Goal: Task Accomplishment & Management: Use online tool/utility

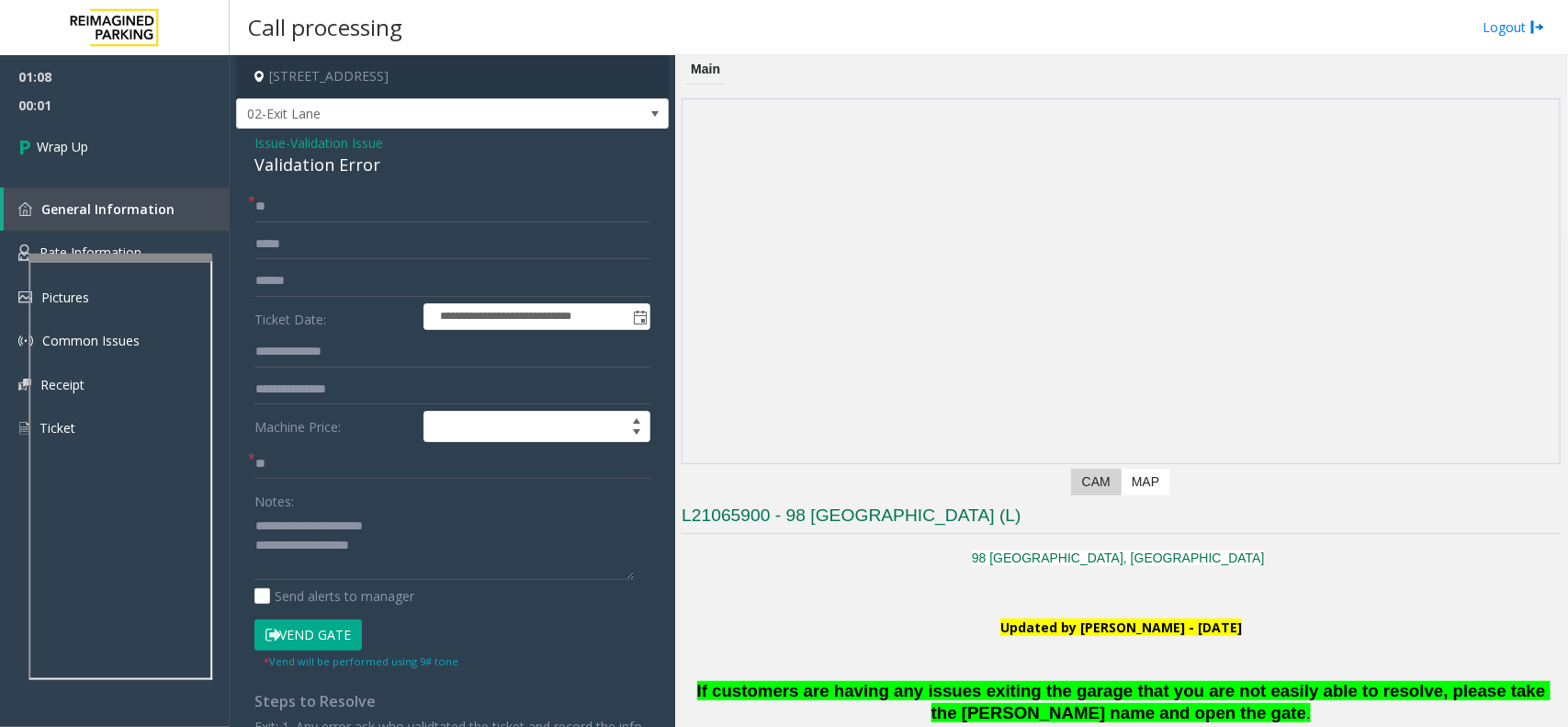
scroll to position [2067, 0]
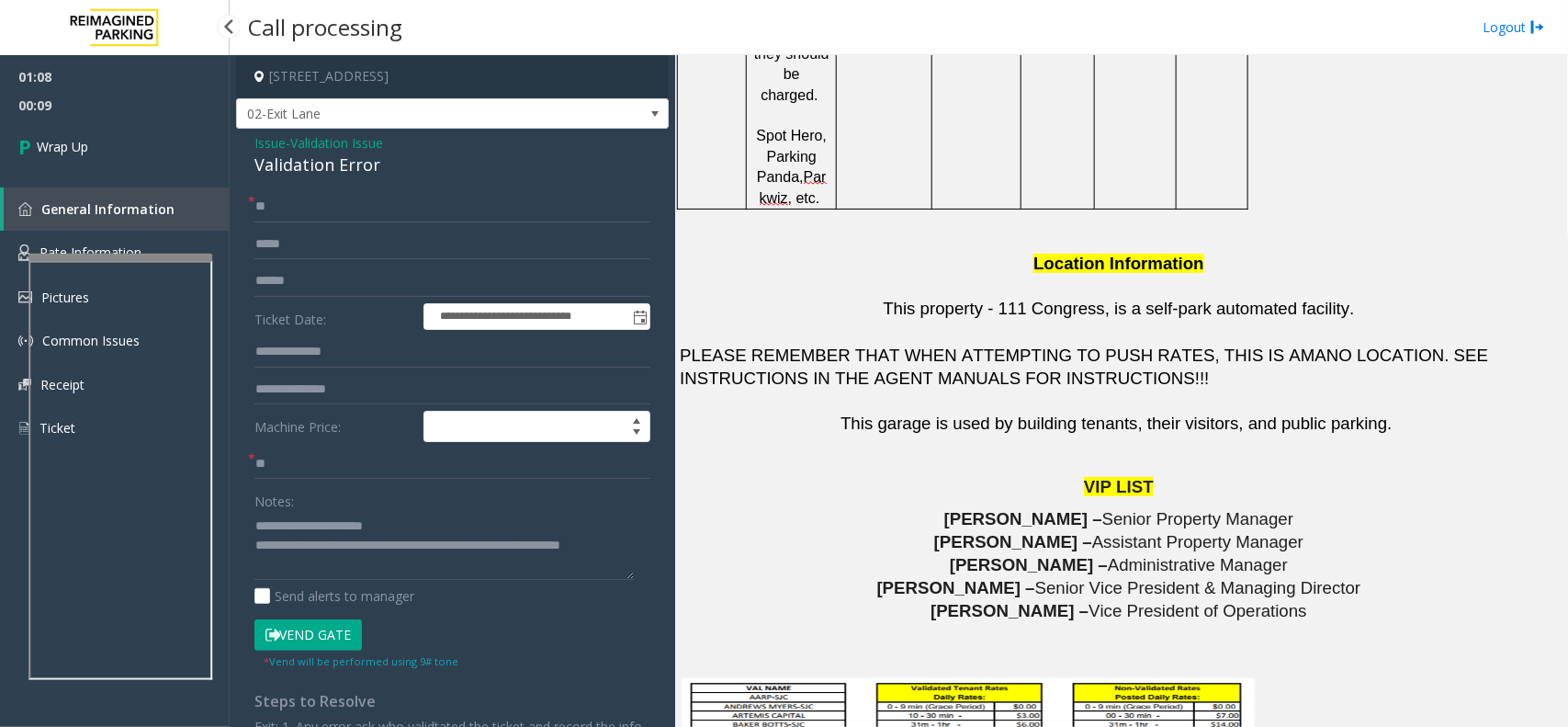
type textarea "**********"
drag, startPoint x: 124, startPoint y: 80, endPoint x: 130, endPoint y: 176, distance: 96.2
click at [124, 80] on span "01:08" at bounding box center [115, 77] width 230 height 28
click at [129, 181] on div "01:08 00:10 Wrap Up General Information Rate Information Pictures Common Issues…" at bounding box center [115, 259] width 230 height 410
click at [129, 166] on link "Wrap Up" at bounding box center [115, 146] width 230 height 54
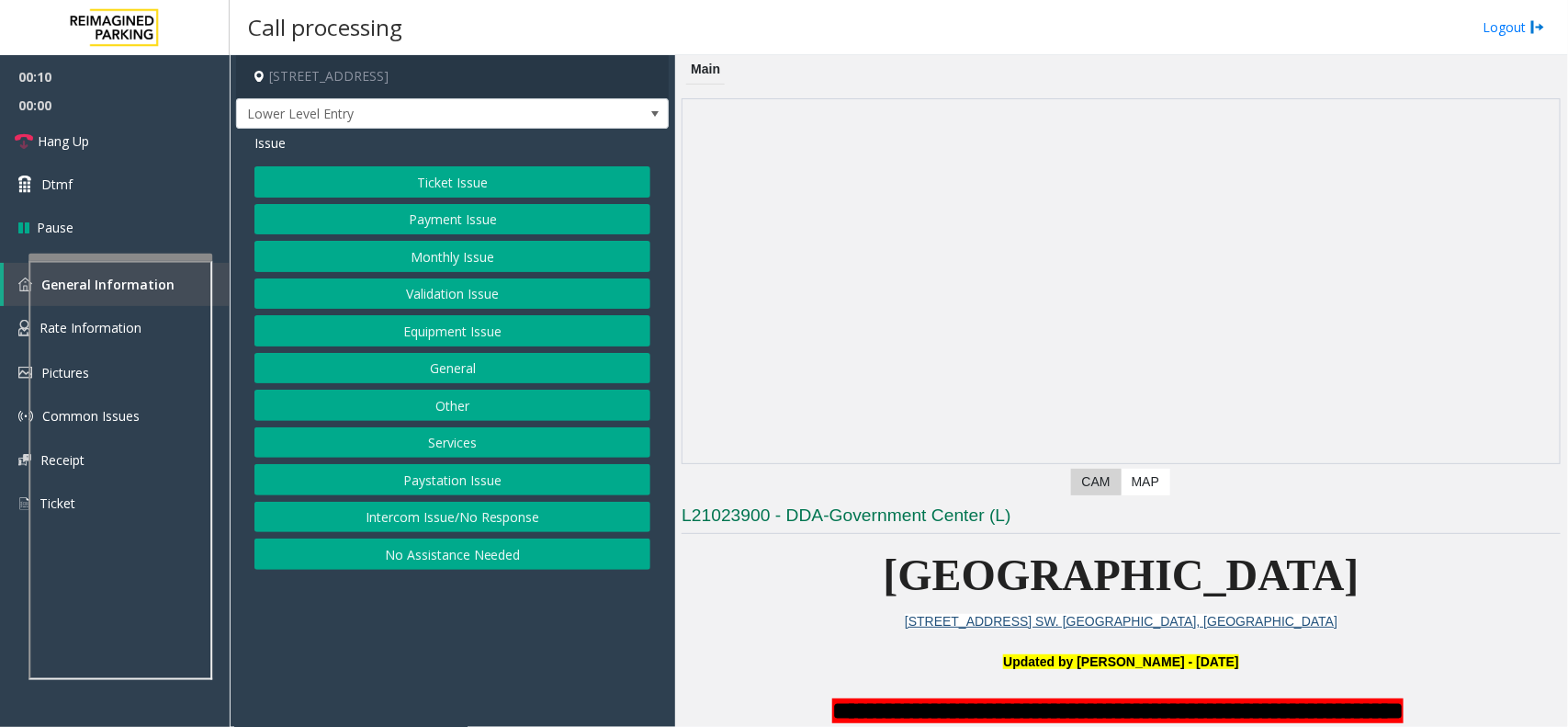
scroll to position [804, 0]
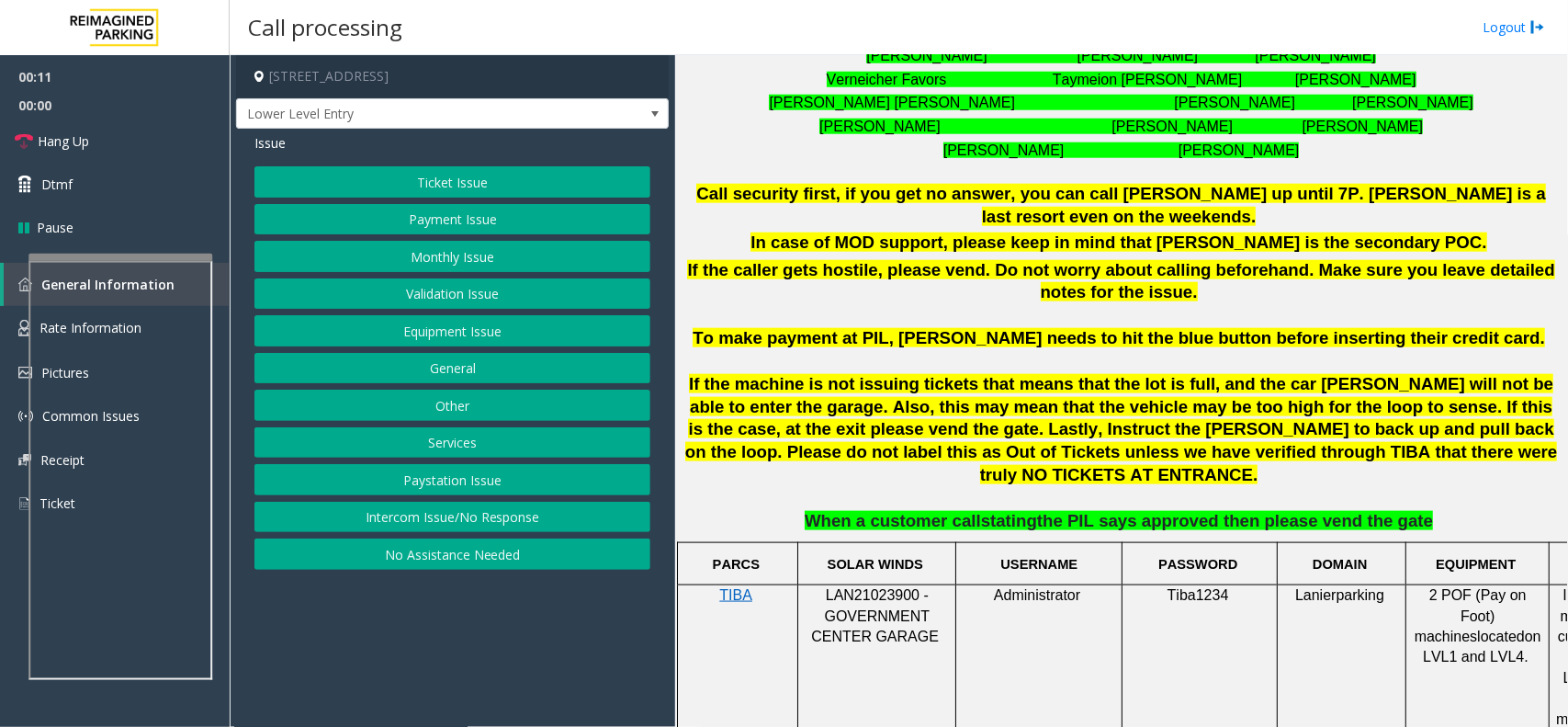
drag, startPoint x: 484, startPoint y: 522, endPoint x: 484, endPoint y: 512, distance: 10.0
click at [484, 522] on button "Intercom Issue/No Response" at bounding box center [452, 517] width 396 height 31
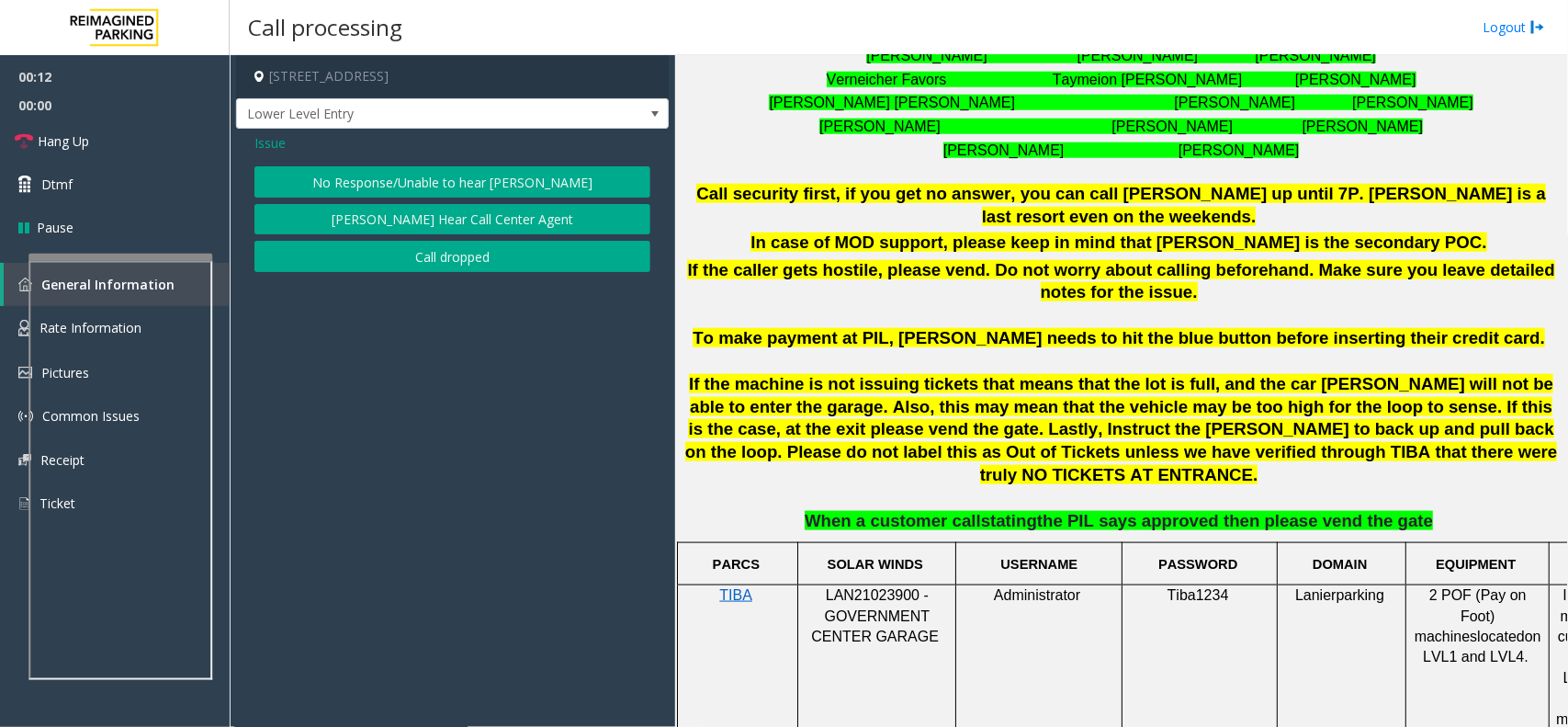
click at [441, 176] on button "No Response/Unable to hear [PERSON_NAME]" at bounding box center [452, 182] width 396 height 31
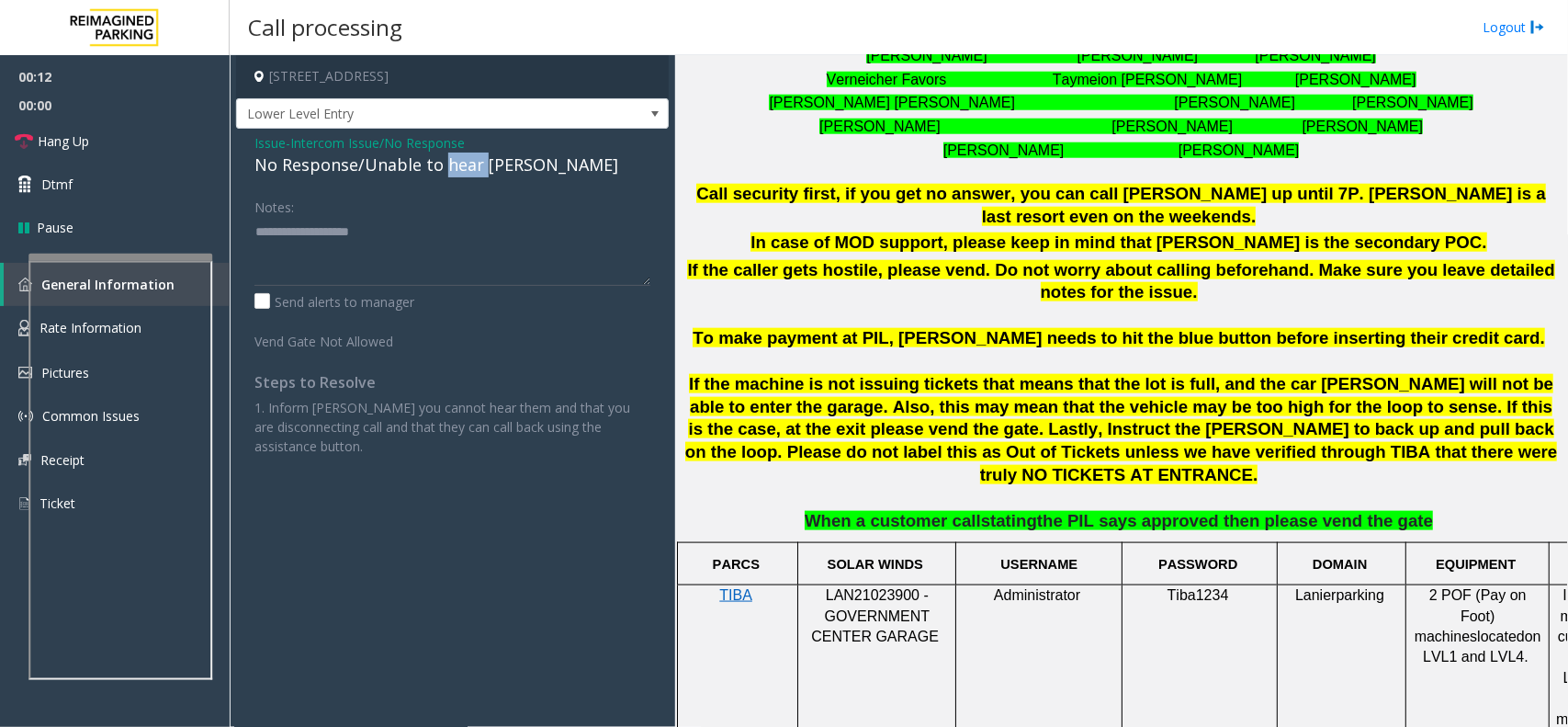
click at [441, 176] on div "No Response/Unable to hear [PERSON_NAME]" at bounding box center [452, 165] width 396 height 25
click at [521, 245] on textarea at bounding box center [452, 251] width 396 height 69
type textarea "**********"
click at [125, 138] on link "Hang Up" at bounding box center [115, 141] width 230 height 44
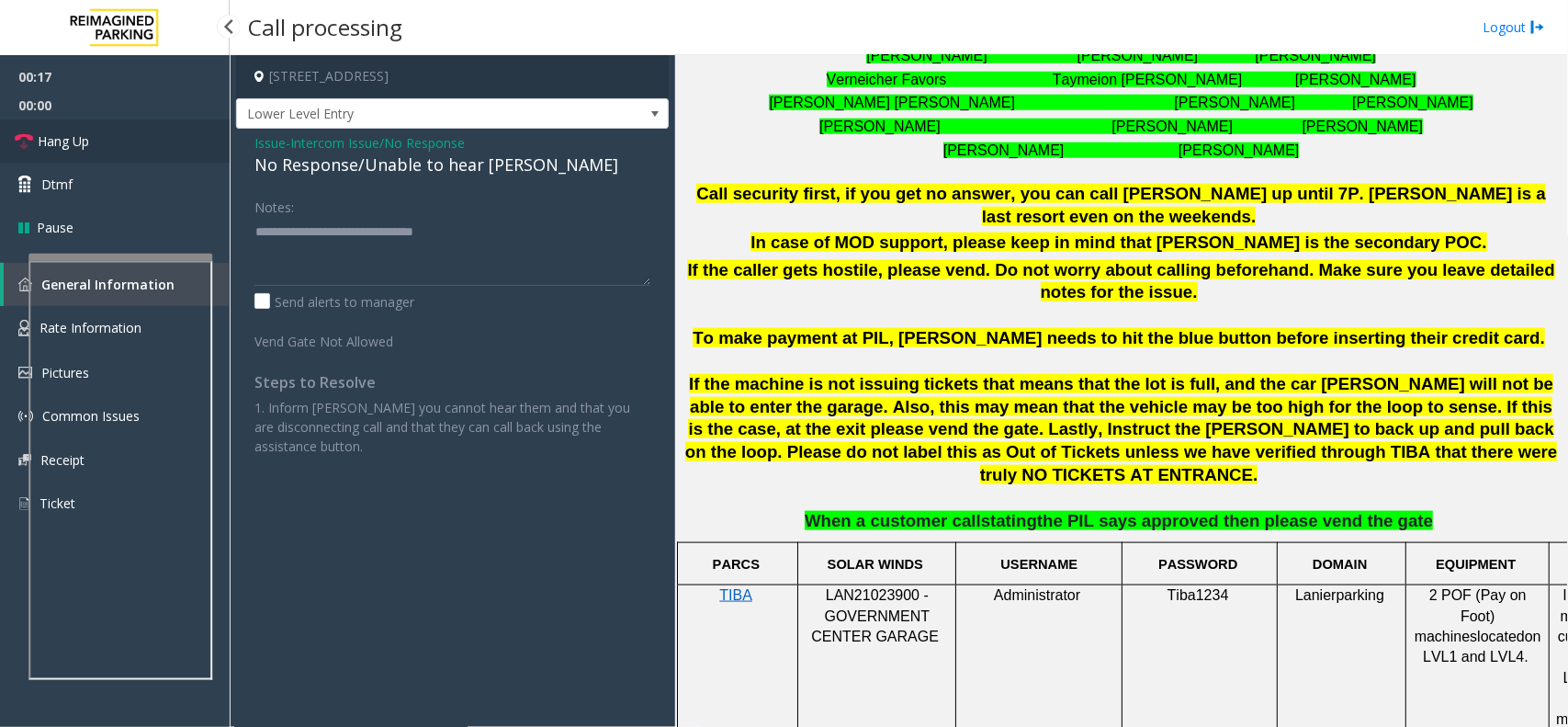
click at [125, 138] on link "Hang Up" at bounding box center [115, 141] width 230 height 44
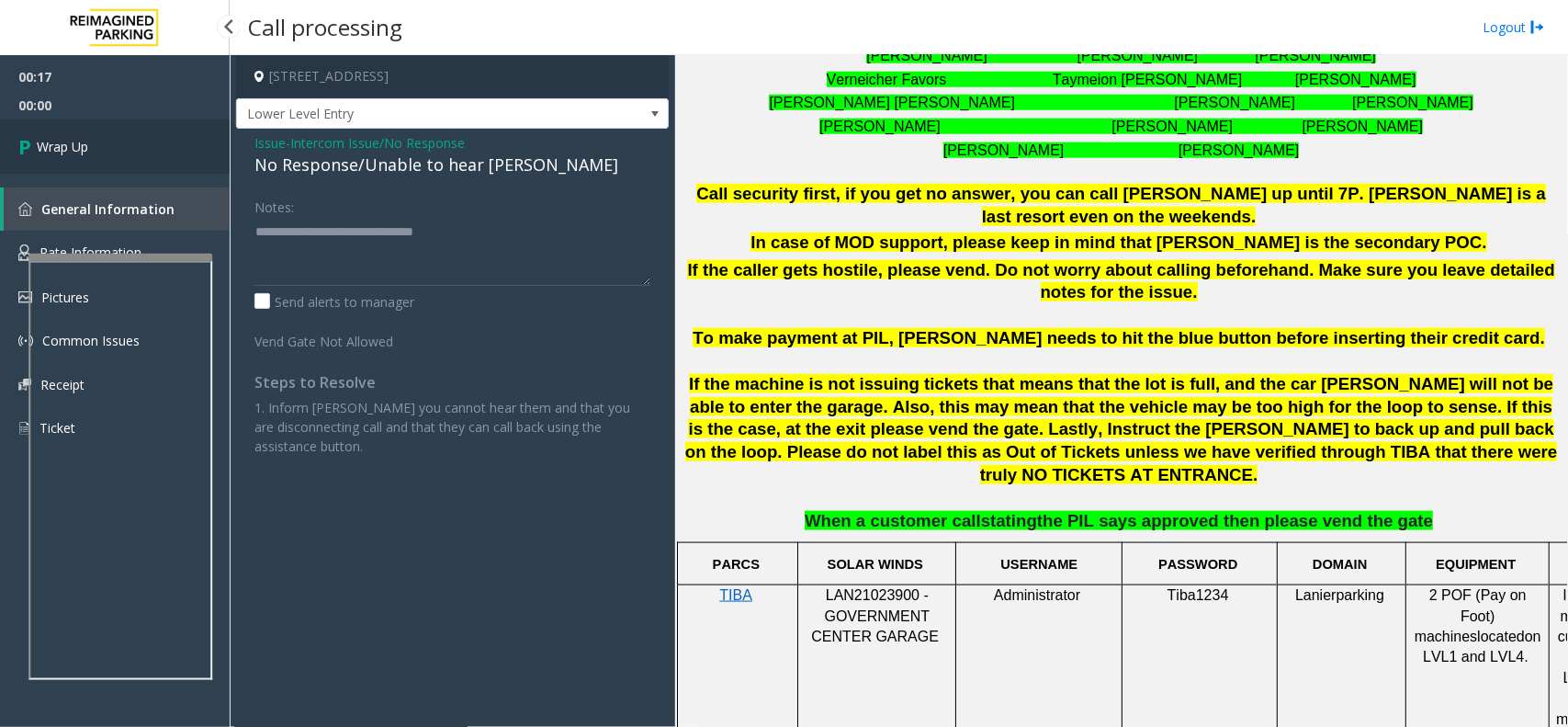
click at [125, 138] on link "Wrap Up" at bounding box center [115, 146] width 230 height 54
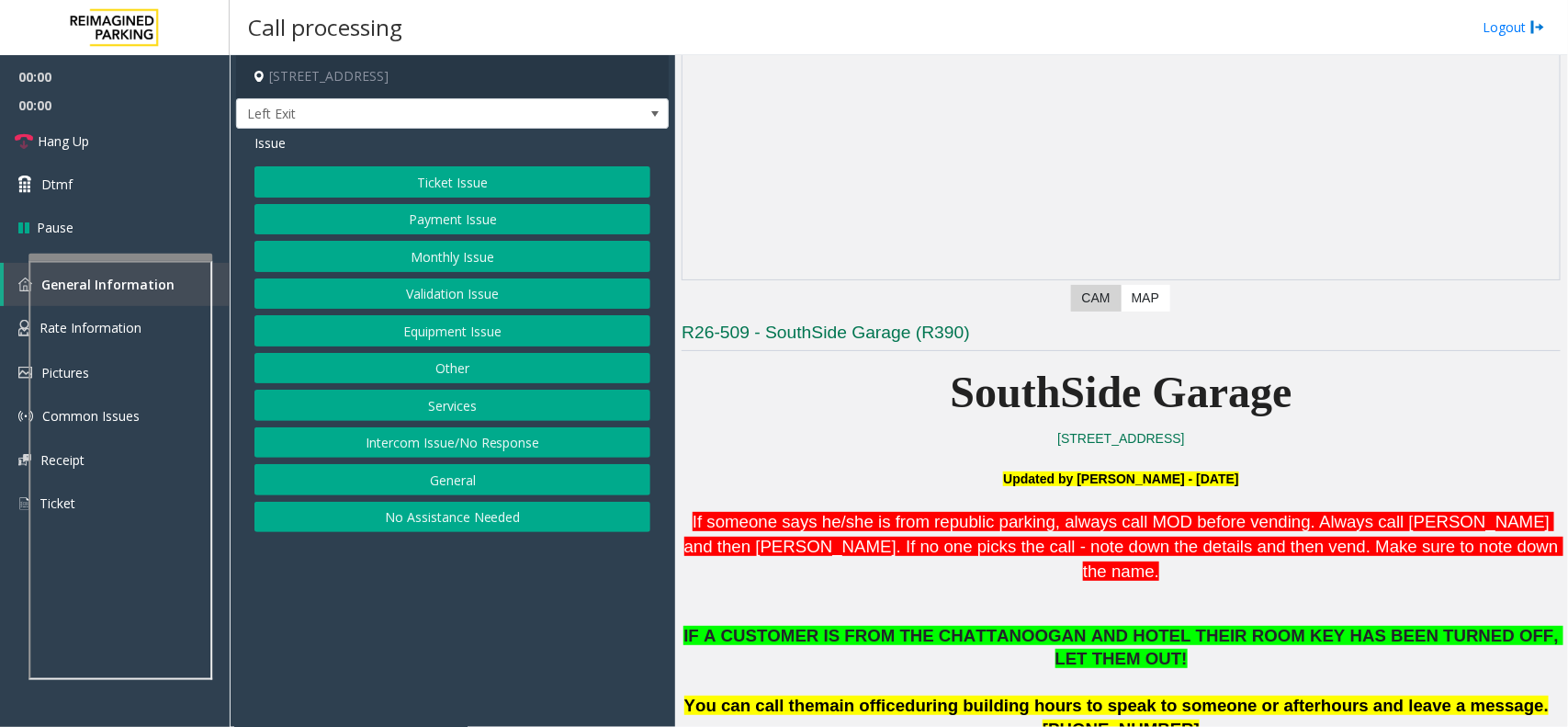
scroll to position [459, 0]
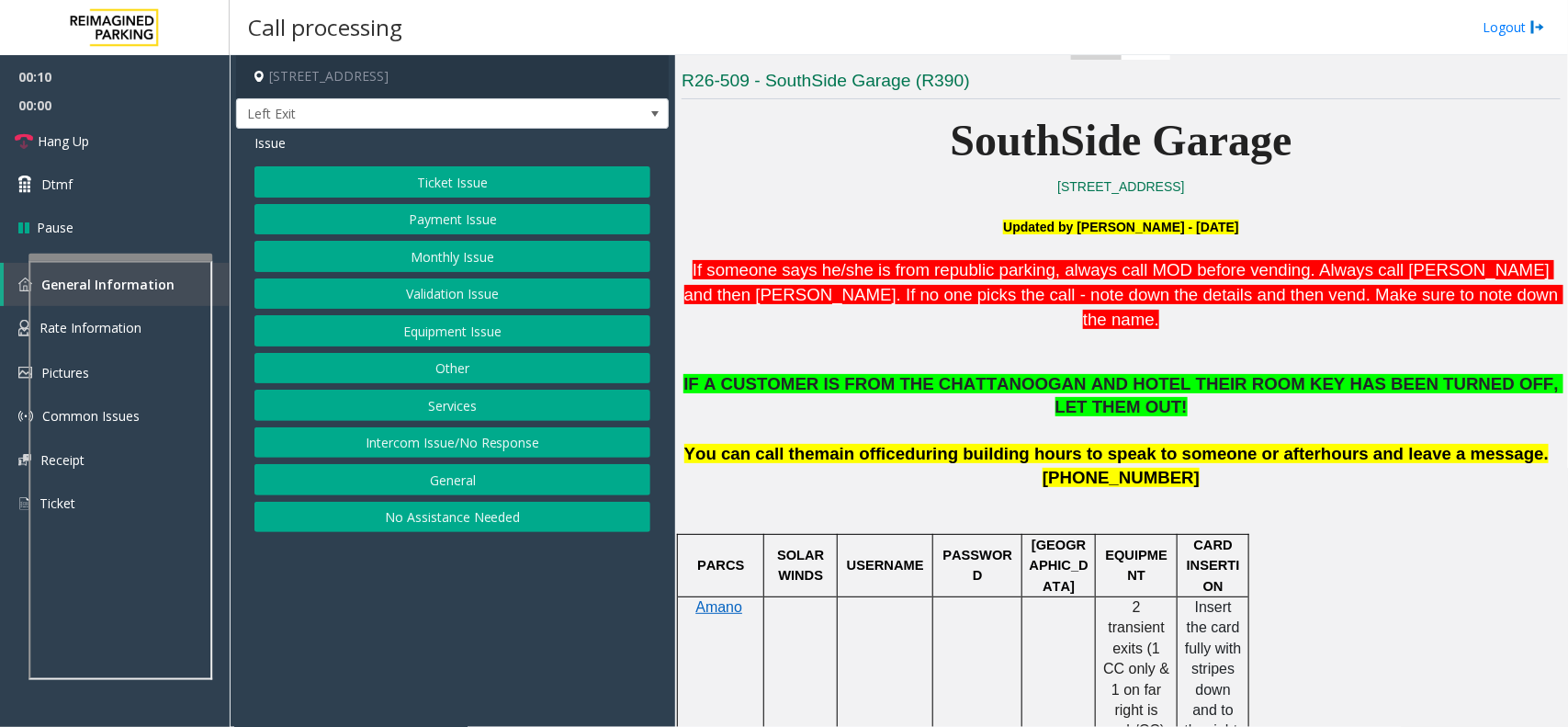
click at [448, 410] on button "Services" at bounding box center [452, 405] width 396 height 31
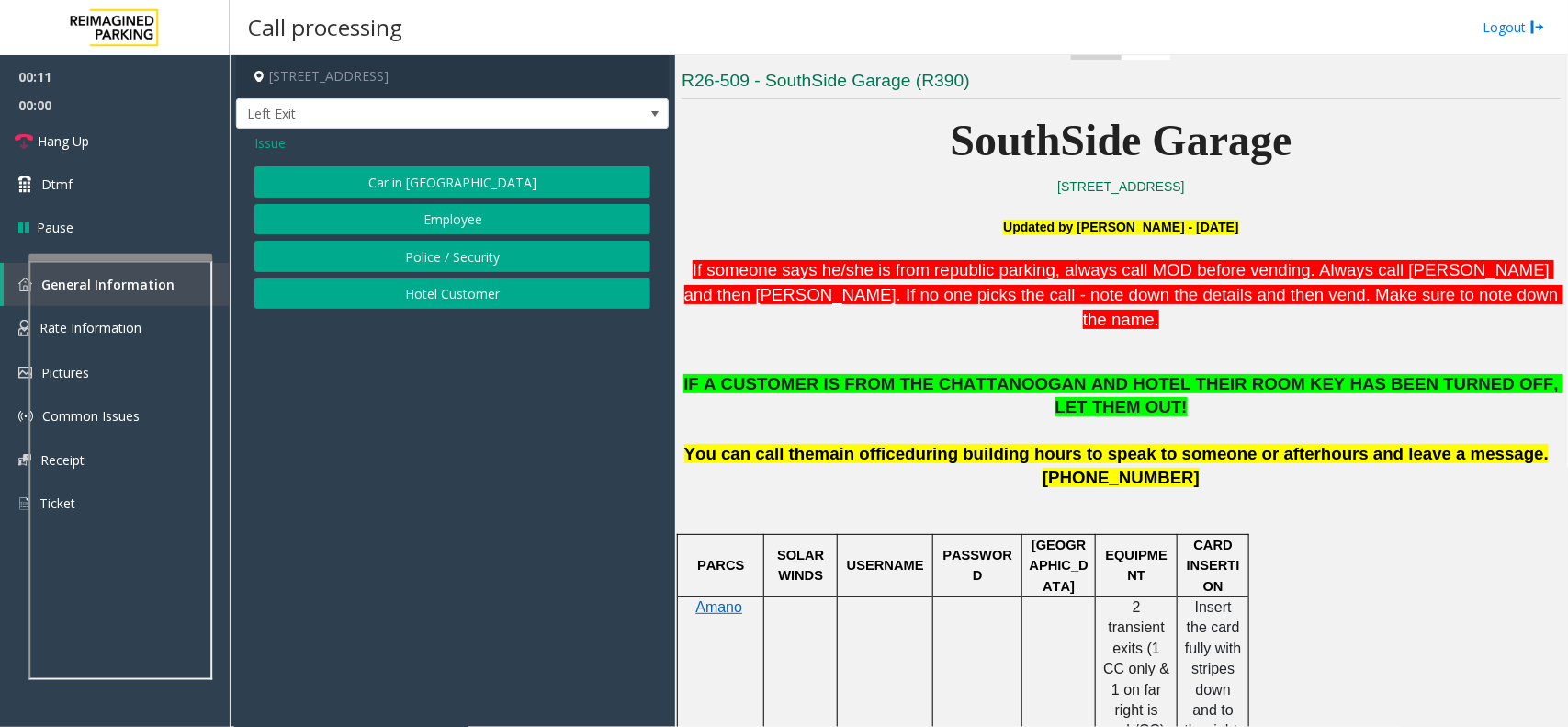
click at [452, 291] on button "Hotel Customer" at bounding box center [452, 293] width 396 height 31
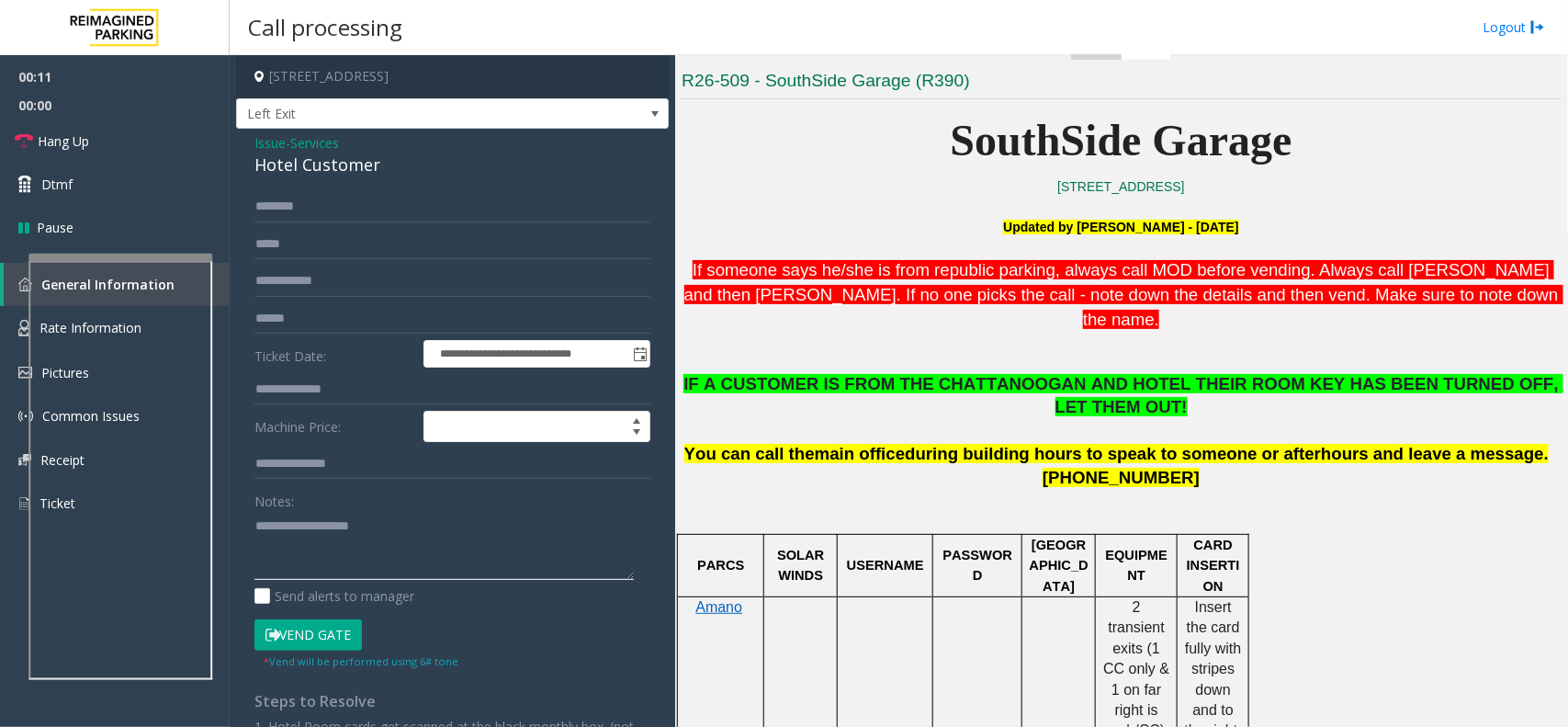
click at [359, 542] on textarea at bounding box center [444, 545] width 379 height 69
type textarea "******"
click at [374, 396] on input "text" at bounding box center [452, 389] width 396 height 31
type input "***"
click at [373, 539] on textarea at bounding box center [444, 545] width 379 height 69
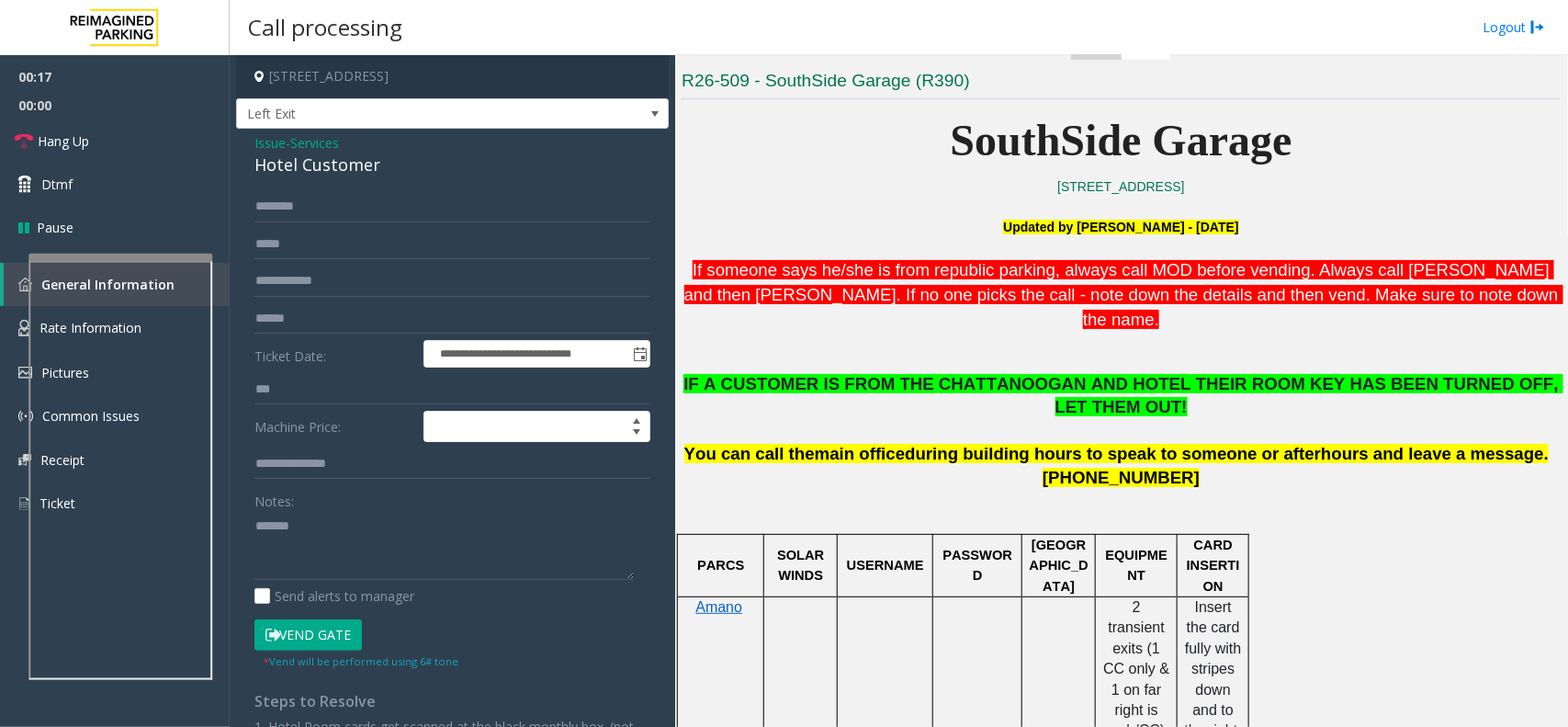
click at [336, 153] on div "Hotel Customer" at bounding box center [452, 165] width 396 height 25
copy div "Hotel Customer"
click at [333, 540] on textarea at bounding box center [444, 545] width 379 height 69
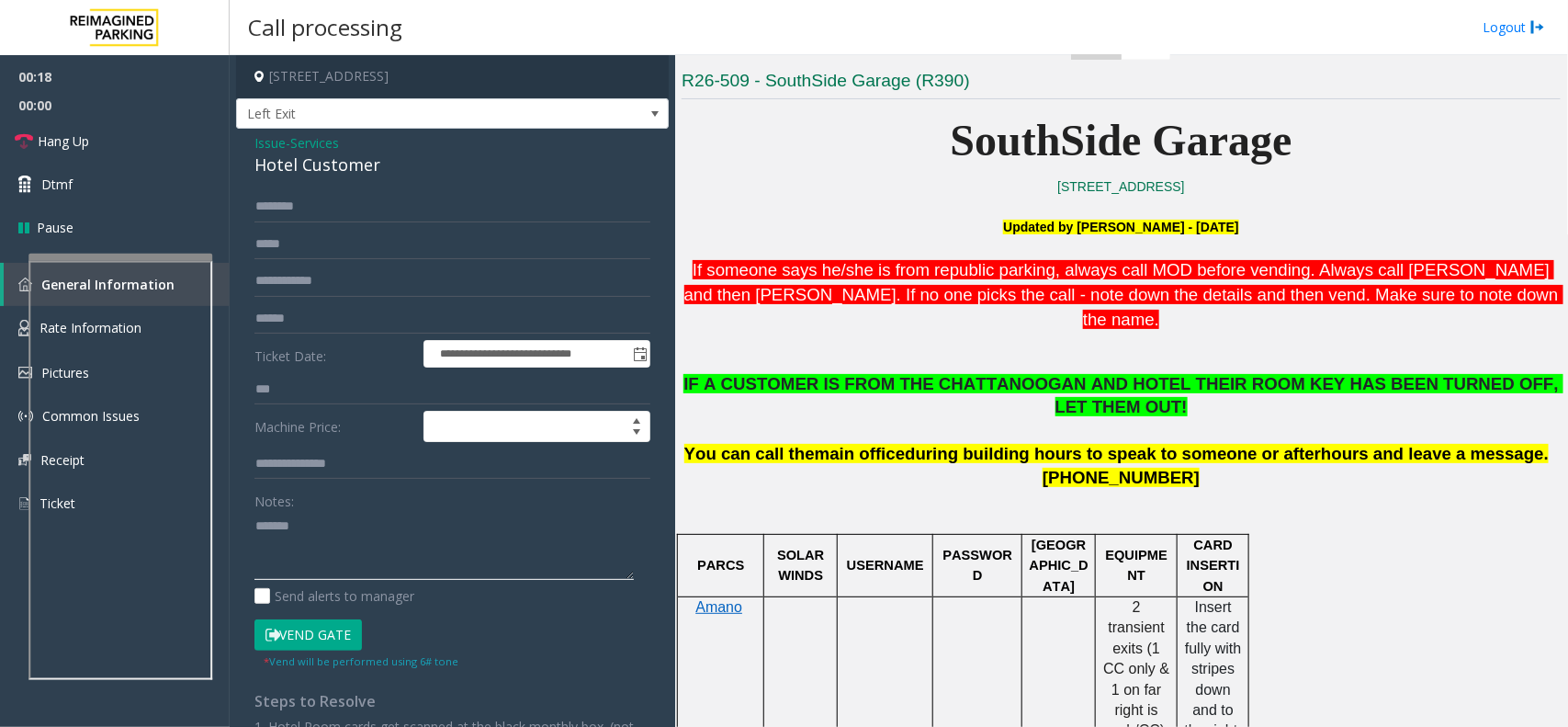
paste textarea "**********"
type textarea "**********"
click at [324, 211] on input "text" at bounding box center [452, 206] width 396 height 31
type input "*"
type input "******"
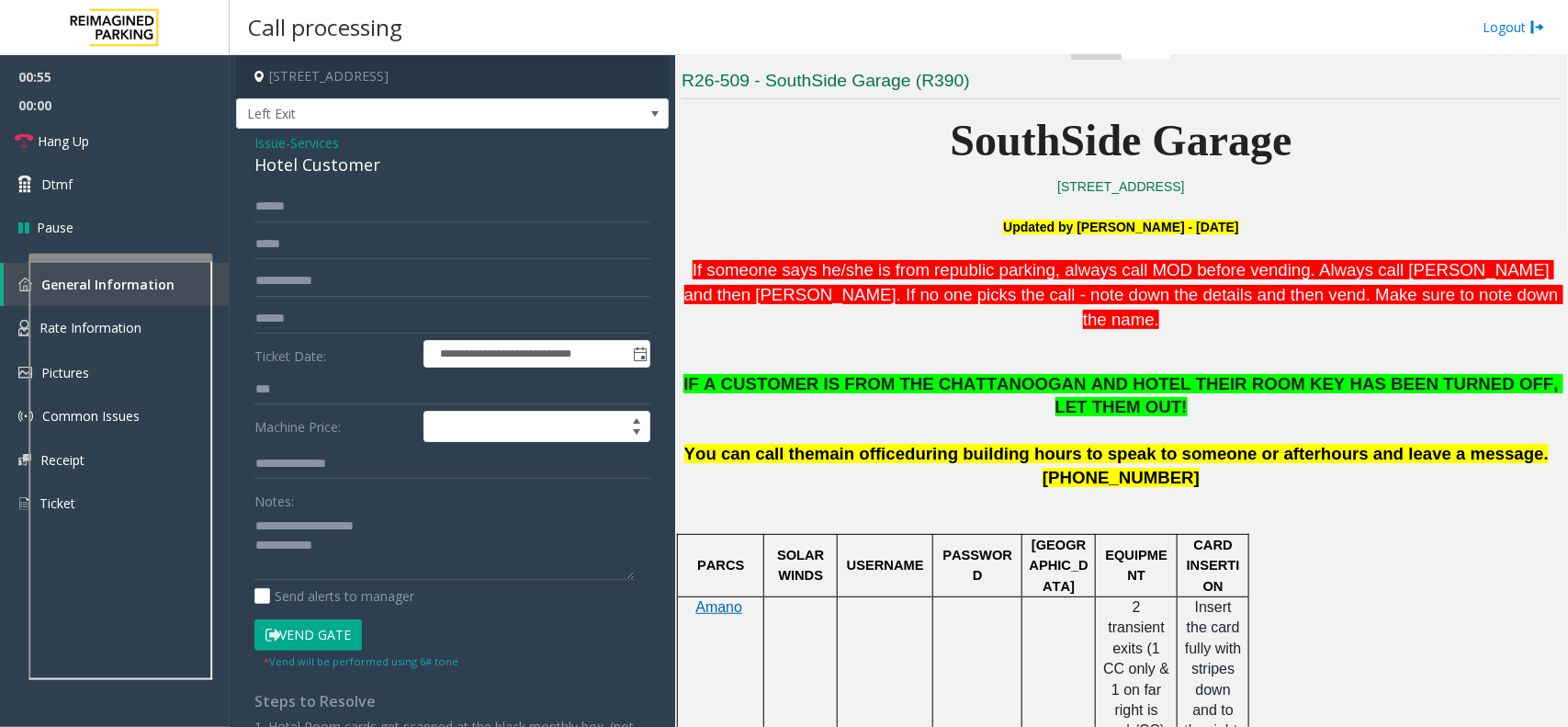
drag, startPoint x: 298, startPoint y: 211, endPoint x: 286, endPoint y: 222, distance: 16.3
click at [286, 222] on form "**********" at bounding box center [452, 430] width 396 height 478
click at [362, 549] on textarea at bounding box center [444, 545] width 379 height 69
click at [337, 654] on small "* Vend will be performed using 6# tone" at bounding box center [361, 661] width 195 height 14
click at [337, 622] on button "Vend Gate" at bounding box center [308, 634] width 108 height 31
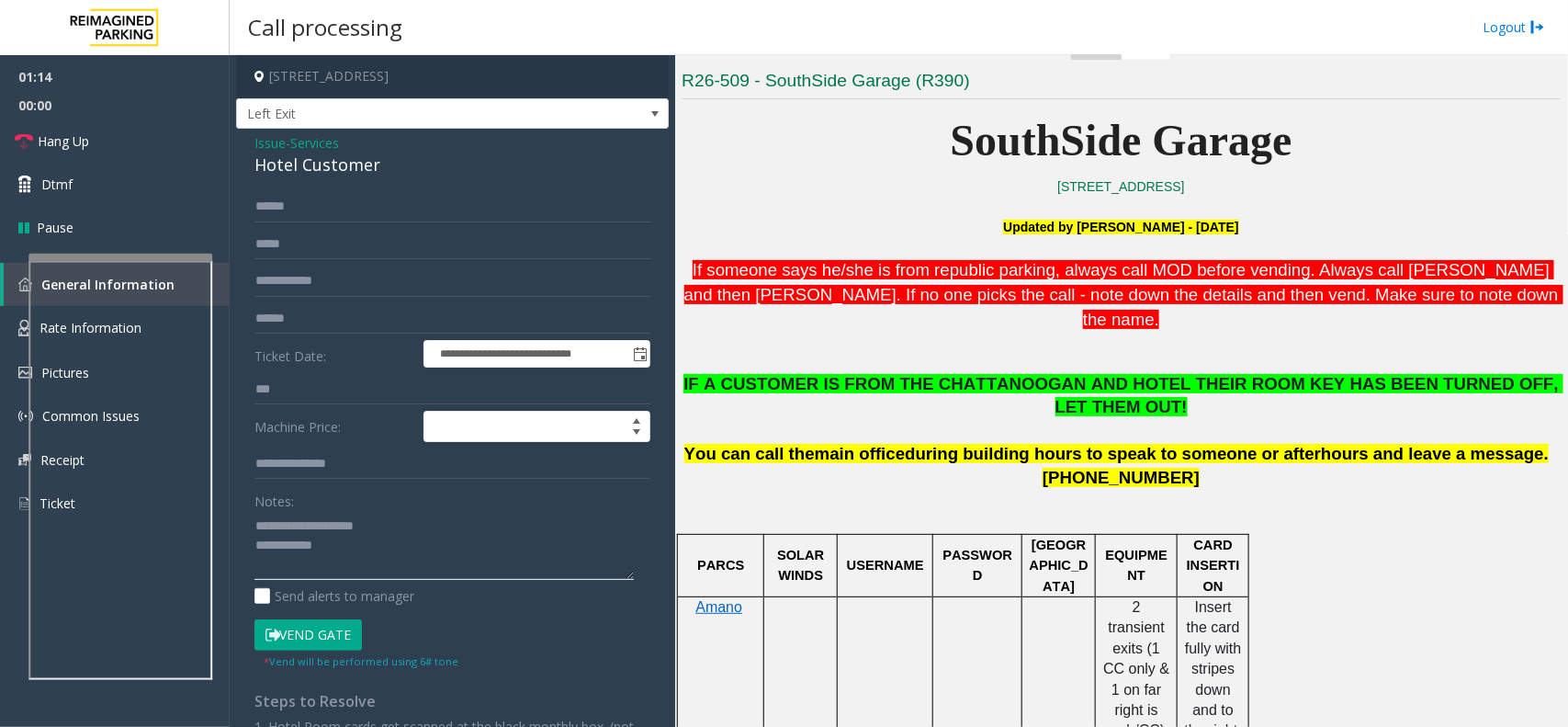
click at [372, 556] on textarea at bounding box center [444, 545] width 379 height 69
type textarea "**********"
click at [87, 136] on span "Hang Up" at bounding box center [63, 141] width 51 height 19
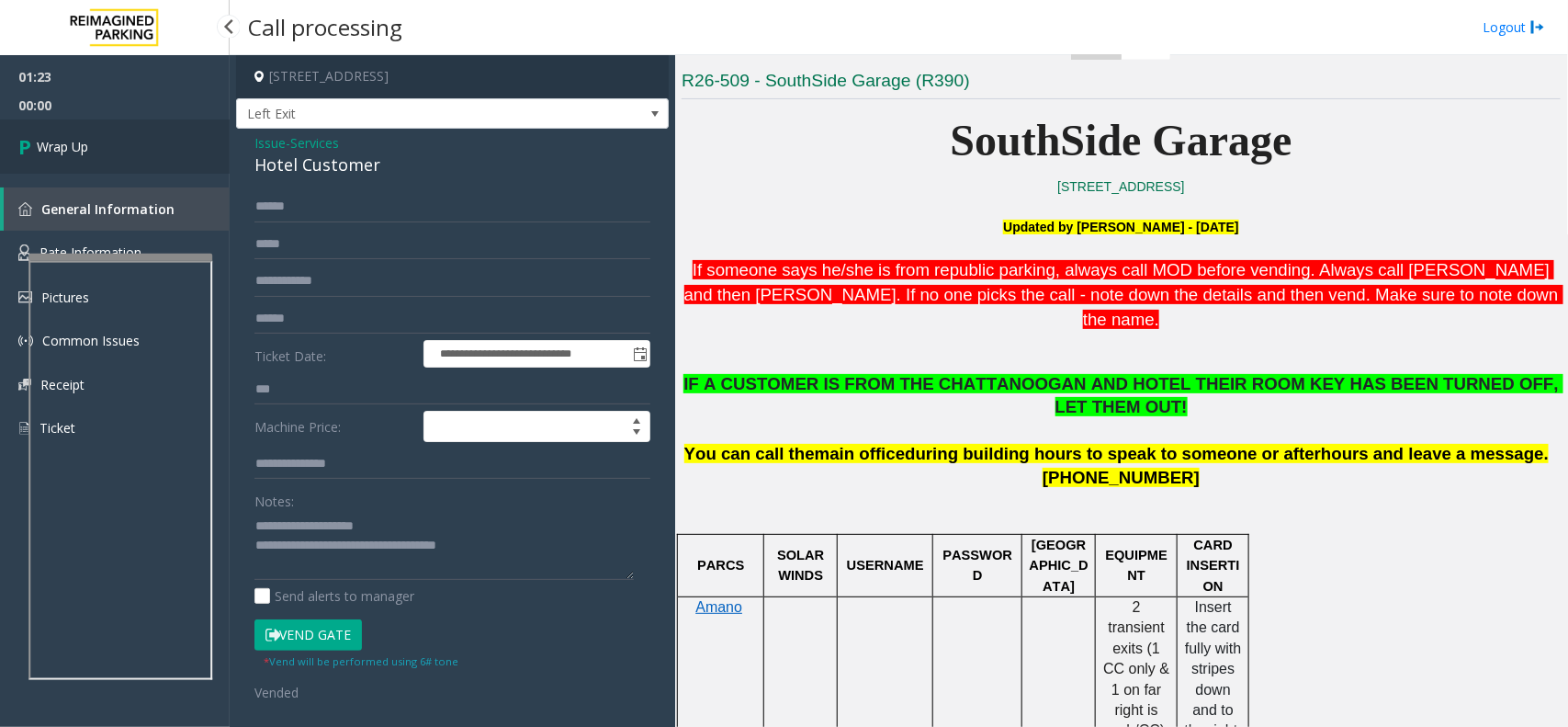
click at [87, 135] on link "Wrap Up" at bounding box center [115, 146] width 230 height 54
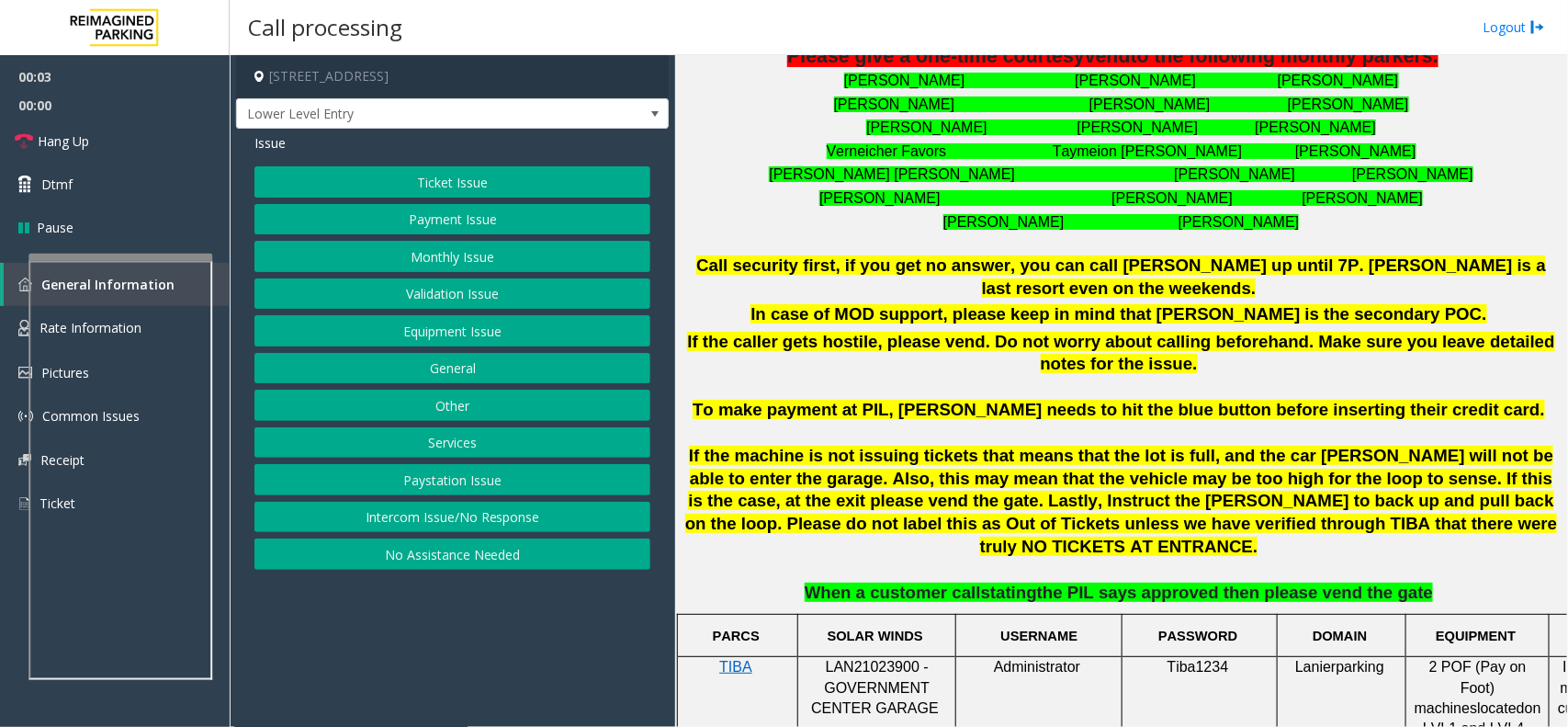
scroll to position [804, 0]
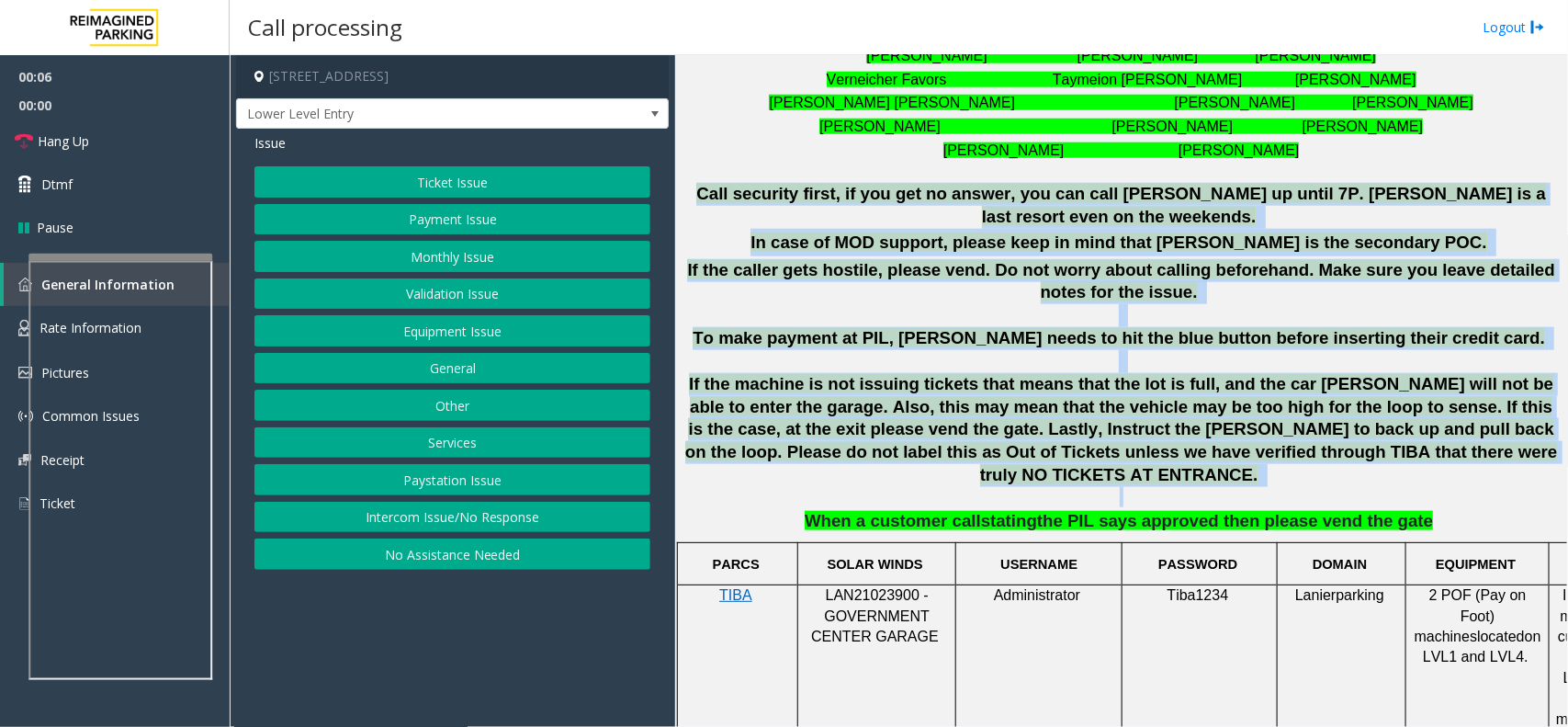
drag, startPoint x: 709, startPoint y: 195, endPoint x: 1373, endPoint y: 479, distance: 722.2
click at [1320, 448] on div "**********" at bounding box center [1120, 211] width 879 height 643
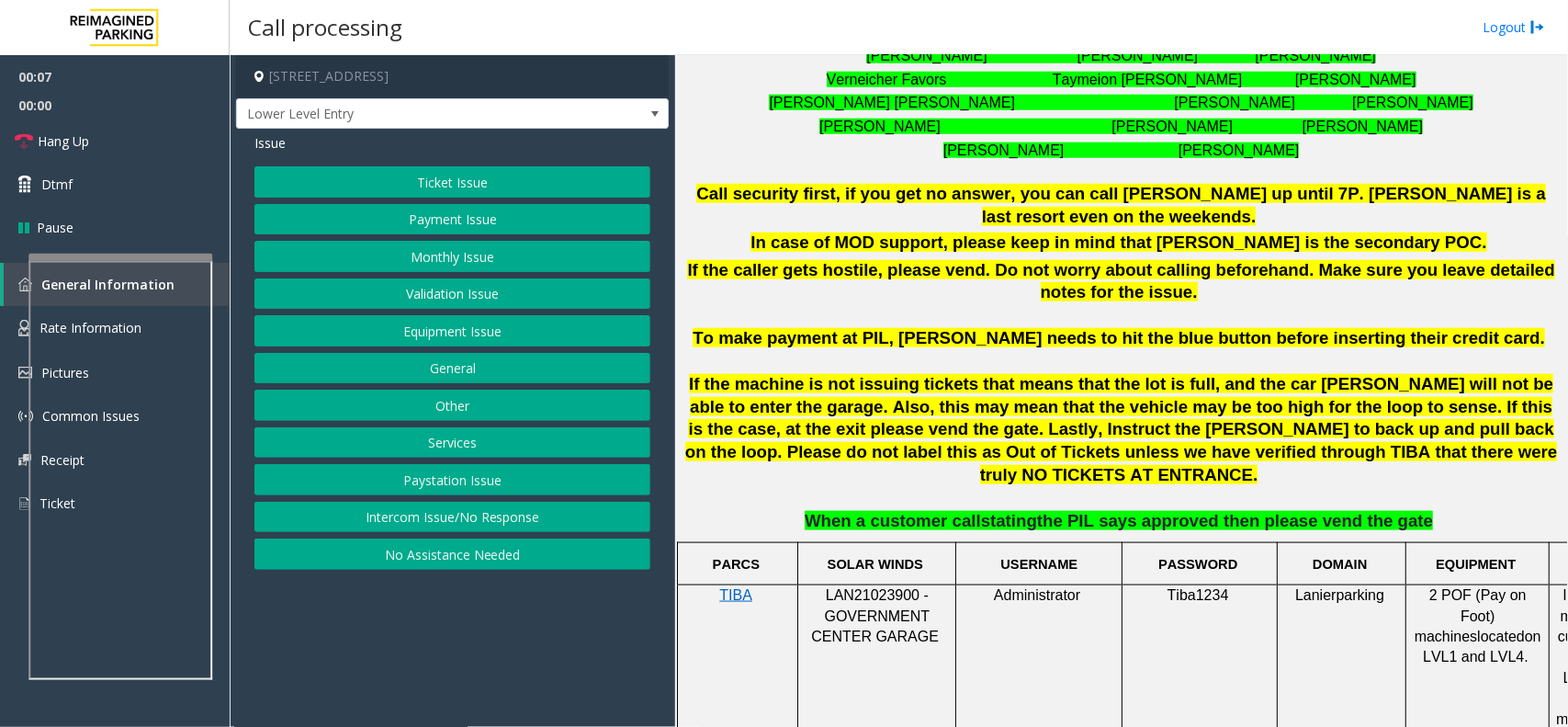
click at [1373, 511] on span "the PIL says approved then please vend the gate" at bounding box center [1235, 521] width 396 height 19
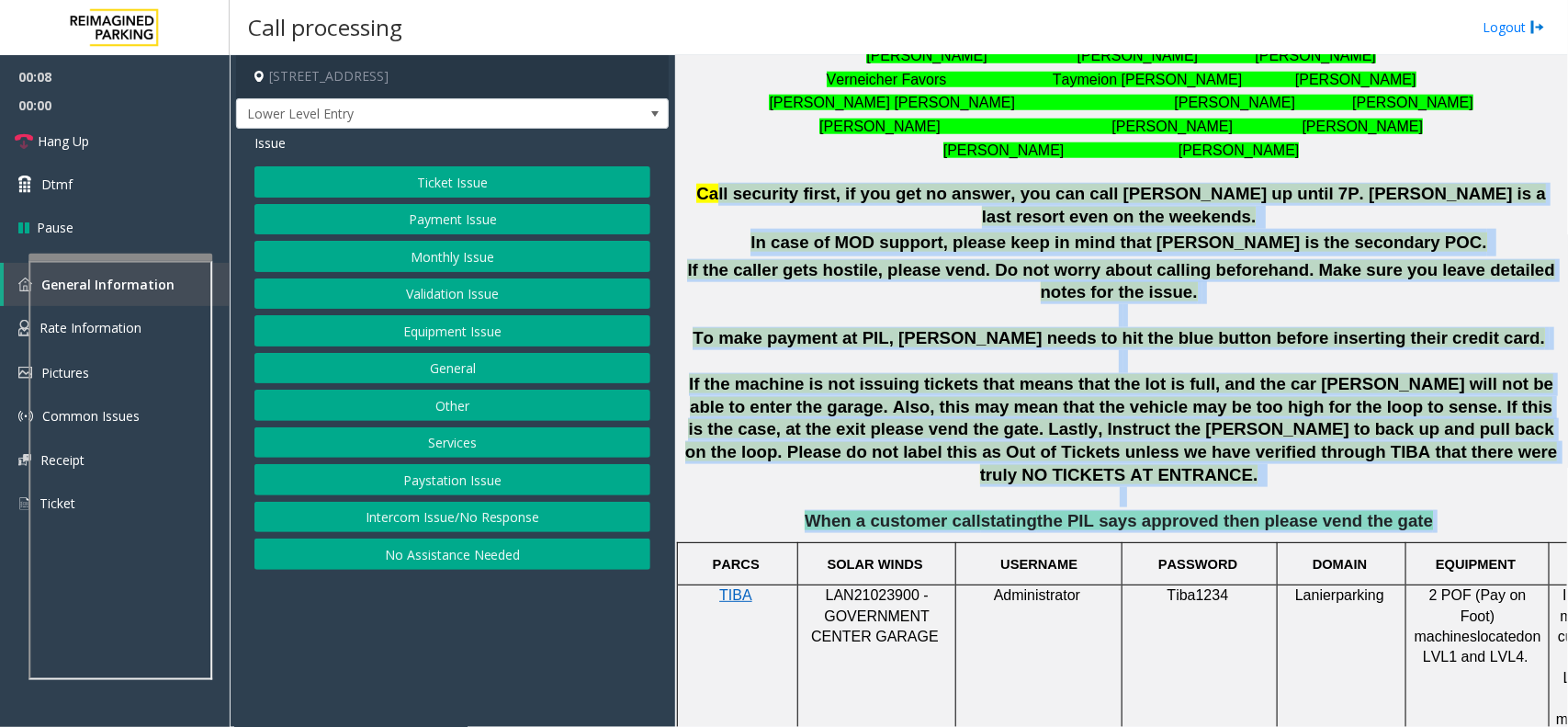
drag, startPoint x: 1396, startPoint y: 485, endPoint x: 727, endPoint y: 189, distance: 731.6
click at [727, 189] on div "**********" at bounding box center [1120, 211] width 879 height 643
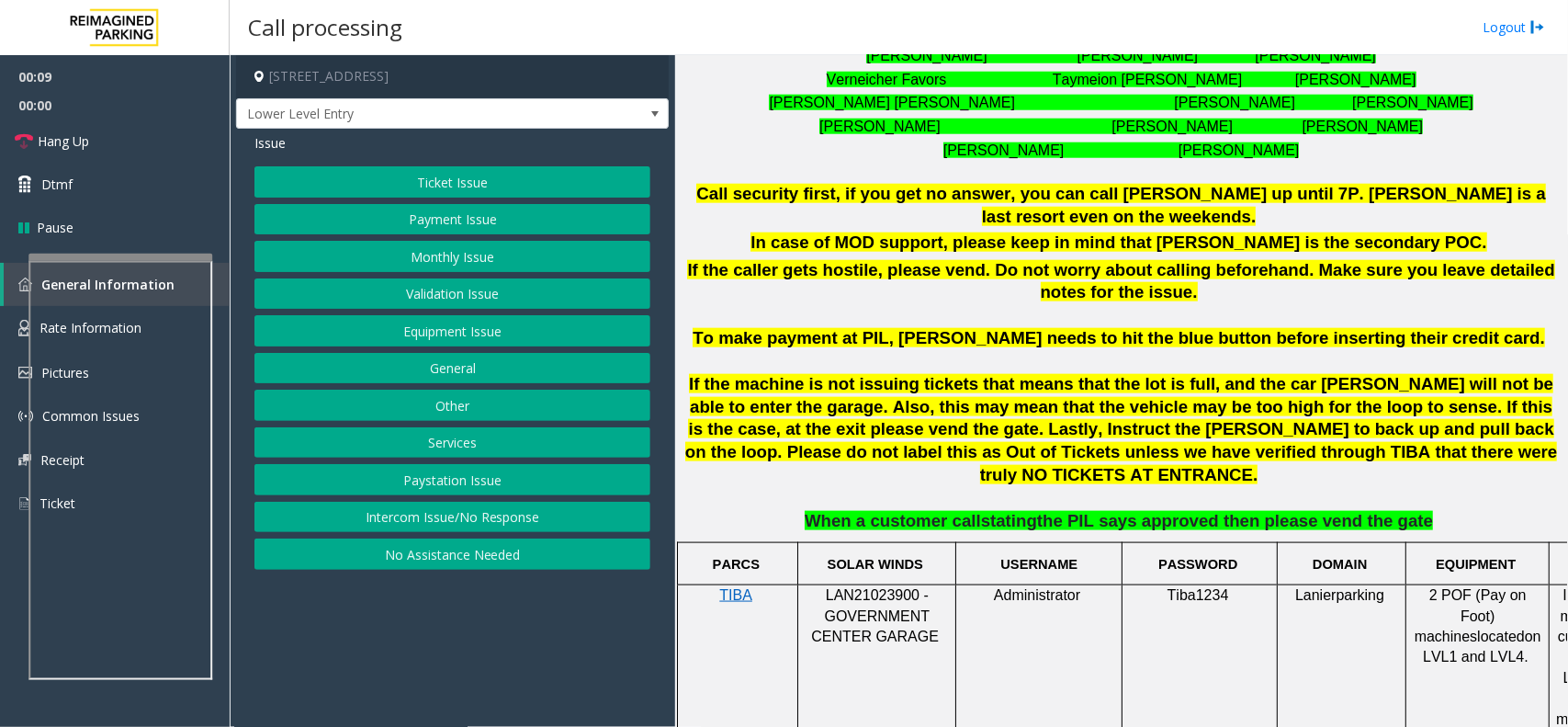
drag, startPoint x: 749, startPoint y: 179, endPoint x: 707, endPoint y: 196, distance: 45.3
click at [747, 177] on h3 at bounding box center [1120, 171] width 879 height 19
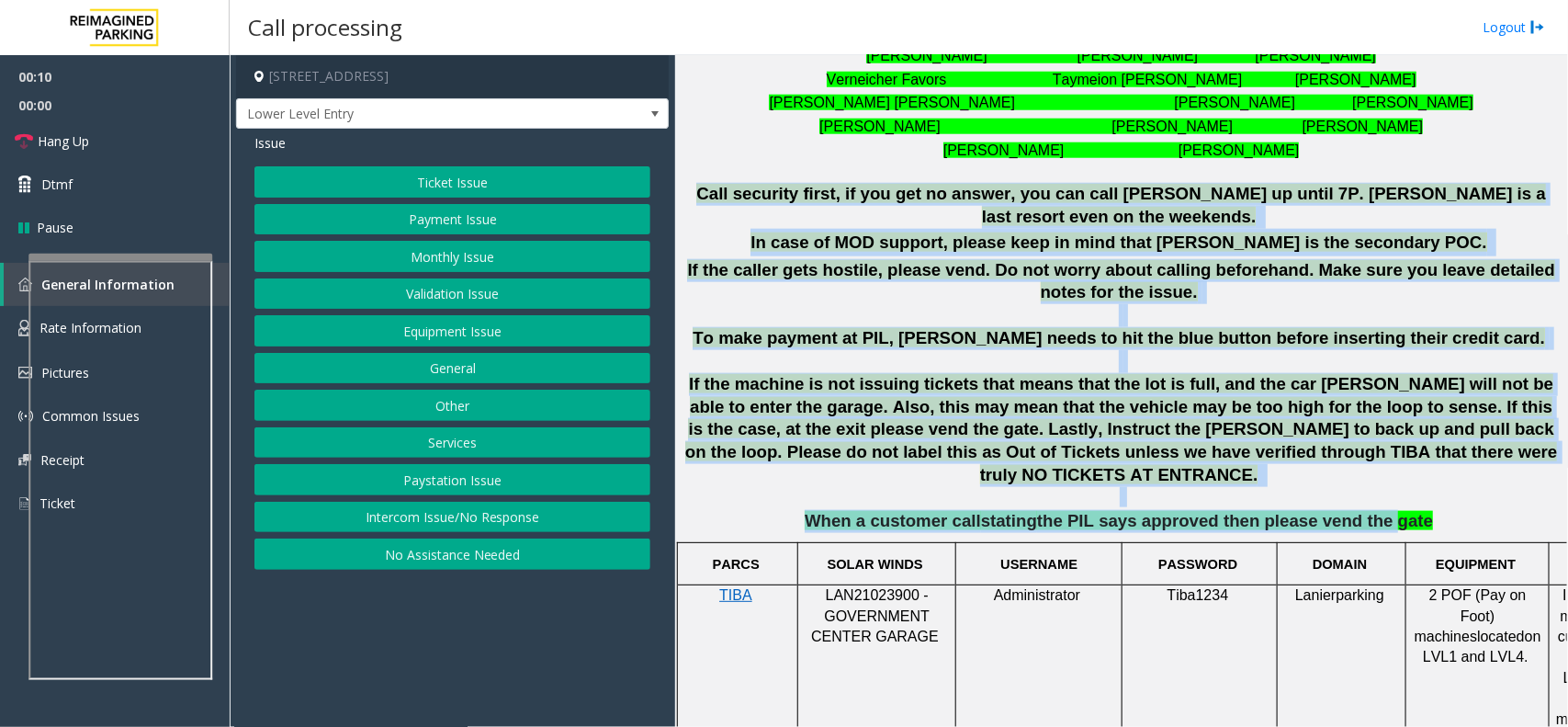
drag, startPoint x: 704, startPoint y: 196, endPoint x: 1352, endPoint y: 483, distance: 708.7
click at [1352, 483] on div "**********" at bounding box center [1120, 211] width 879 height 643
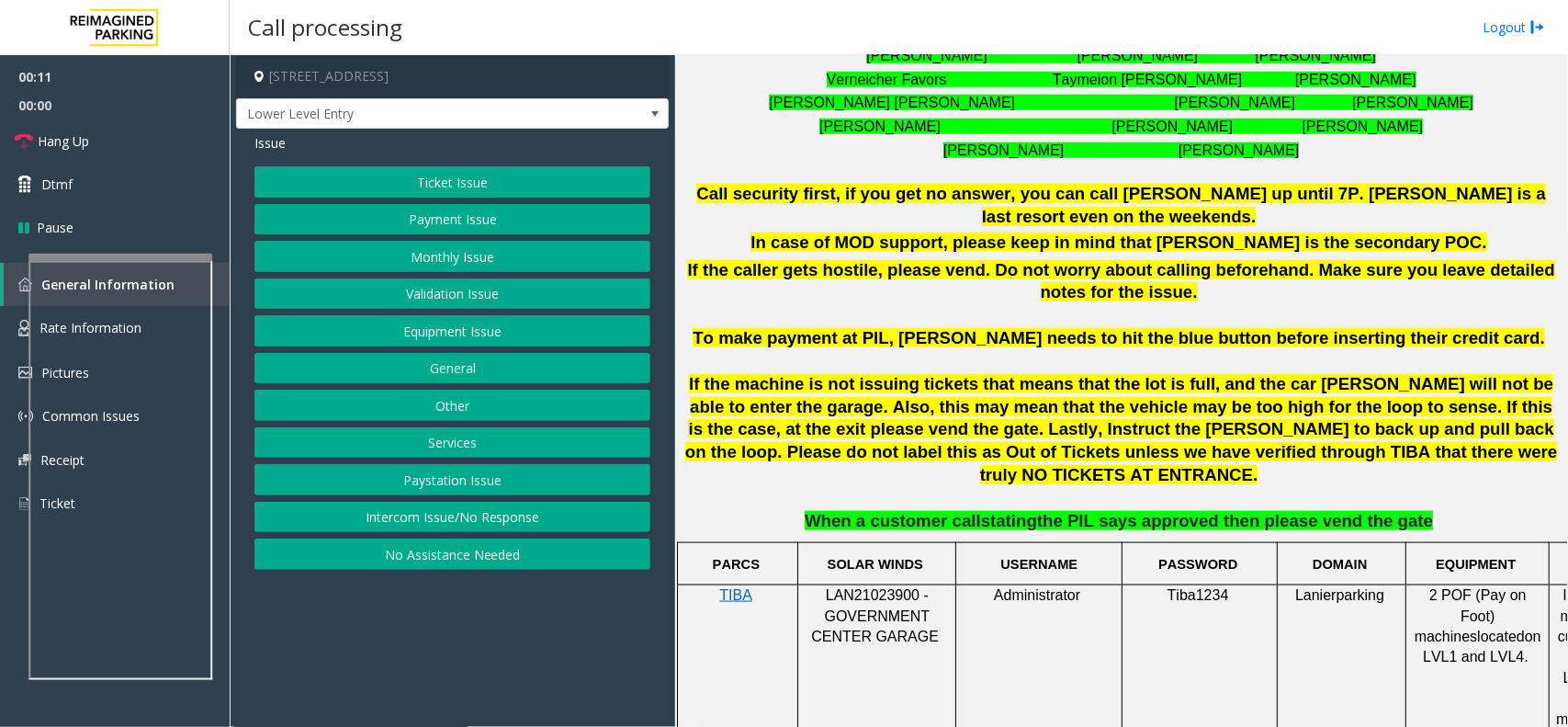
click at [1401, 510] on p "When a customer call stating the PIL says approved then please vend the gate" at bounding box center [1120, 522] width 879 height 23
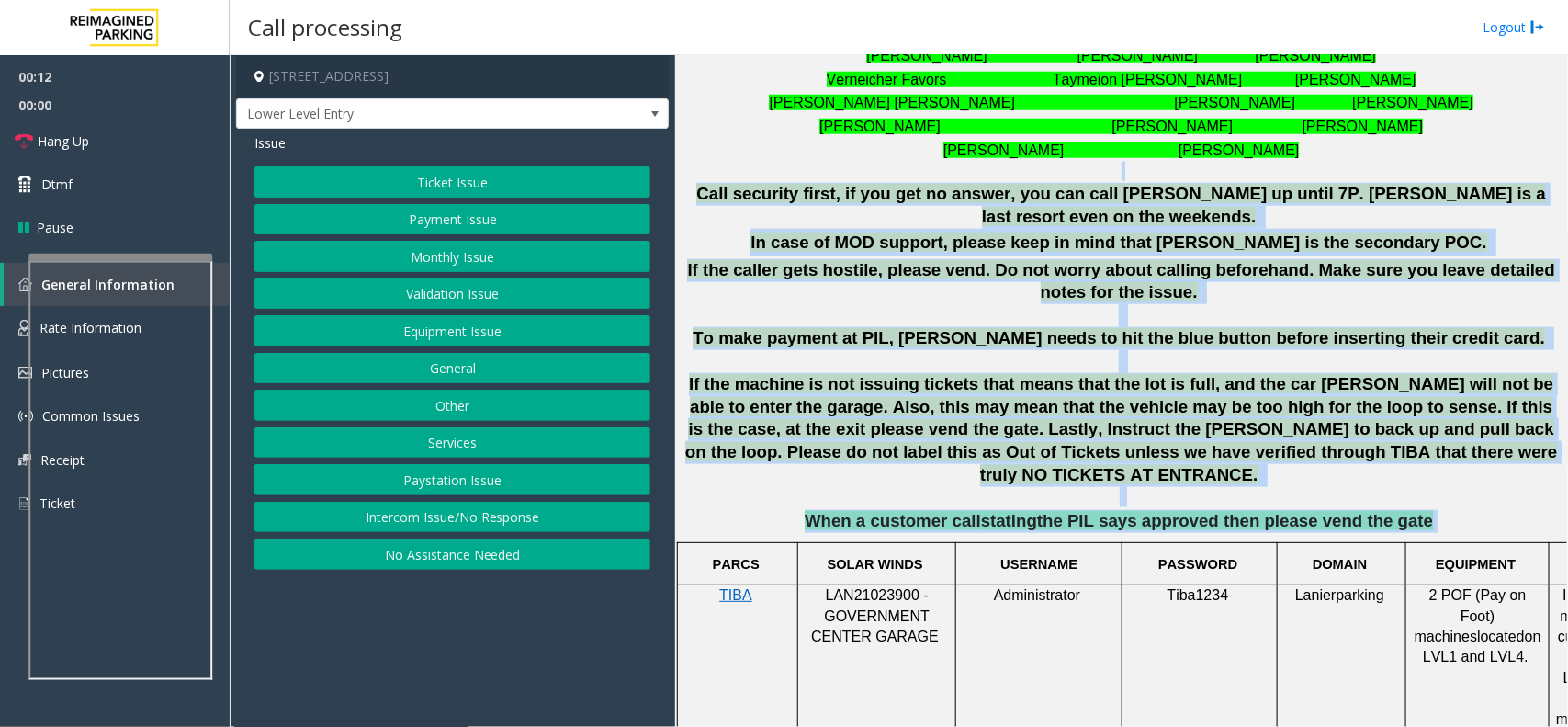
drag, startPoint x: 1402, startPoint y: 478, endPoint x: 761, endPoint y: 166, distance: 712.9
click at [761, 166] on div "**********" at bounding box center [1120, 211] width 879 height 643
click at [763, 166] on h3 at bounding box center [1120, 171] width 879 height 19
drag, startPoint x: 703, startPoint y: 189, endPoint x: 1422, endPoint y: 483, distance: 776.8
click at [1460, 473] on div "**********" at bounding box center [1120, 211] width 879 height 643
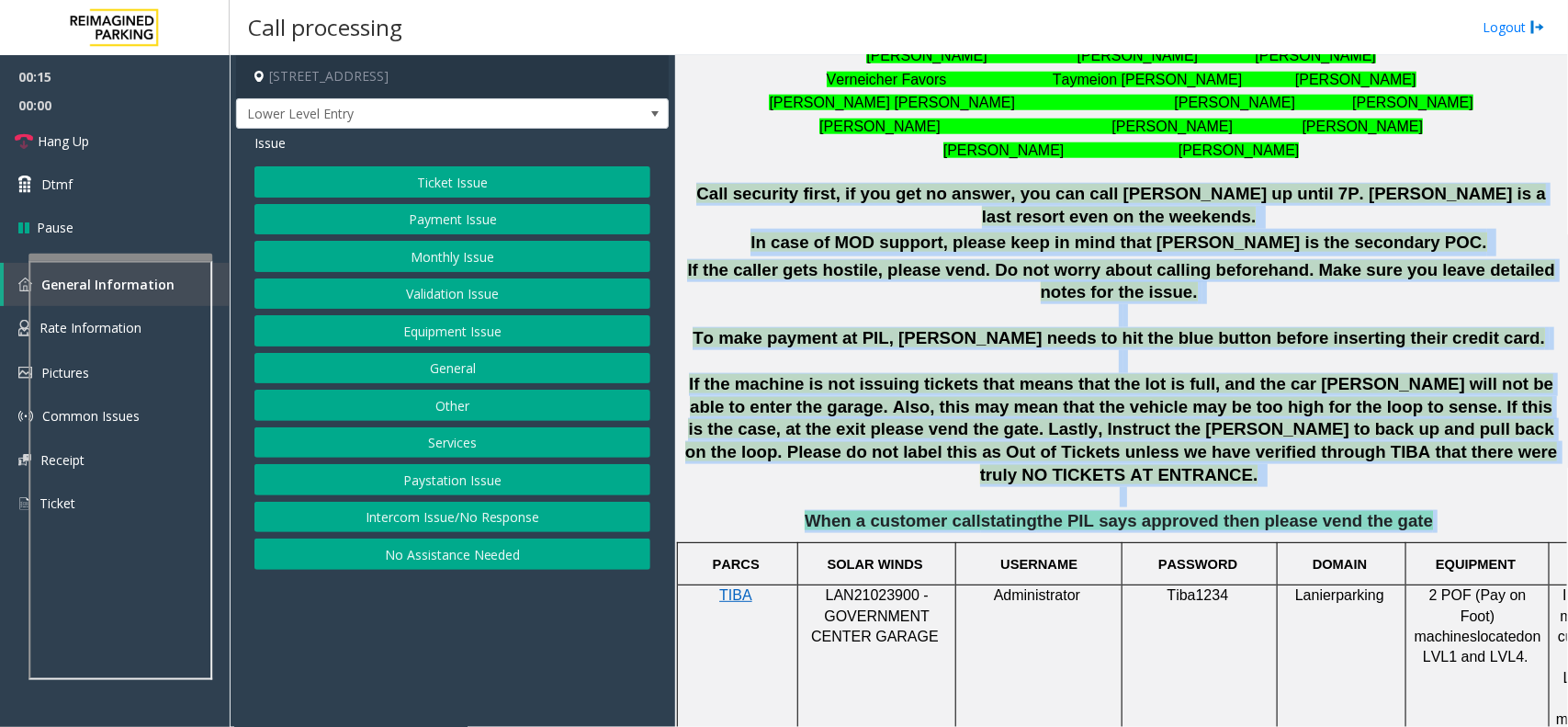
click at [1421, 510] on p "When a customer call stating the PIL says approved then please vend the gate" at bounding box center [1120, 522] width 879 height 23
drag, startPoint x: 1415, startPoint y: 483, endPoint x: 806, endPoint y: 147, distance: 695.5
click at [806, 147] on div "**********" at bounding box center [1120, 211] width 879 height 643
click at [802, 168] on h3 at bounding box center [1120, 171] width 879 height 19
drag, startPoint x: 713, startPoint y: 195, endPoint x: 1450, endPoint y: 469, distance: 786.3
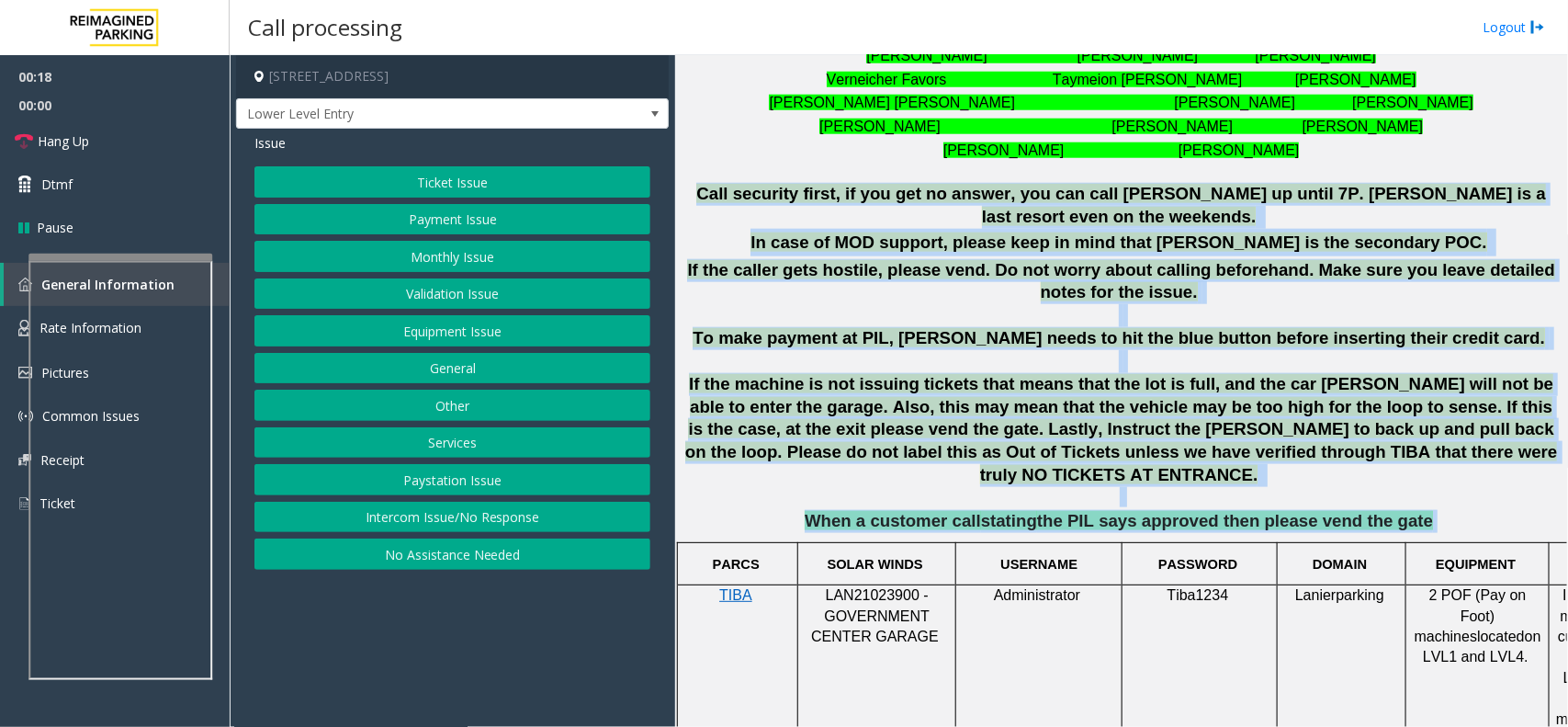
click at [1474, 471] on div "**********" at bounding box center [1120, 211] width 879 height 643
click at [1429, 510] on p "When a customer call stating the PIL says approved then please vend the gate" at bounding box center [1120, 522] width 879 height 23
click at [1401, 510] on p "When a customer call stating the PIL says approved then please vend the gate" at bounding box center [1120, 522] width 879 height 23
drag, startPoint x: 1401, startPoint y: 469, endPoint x: 892, endPoint y: 185, distance: 582.9
click at [892, 185] on div "**********" at bounding box center [1120, 211] width 879 height 643
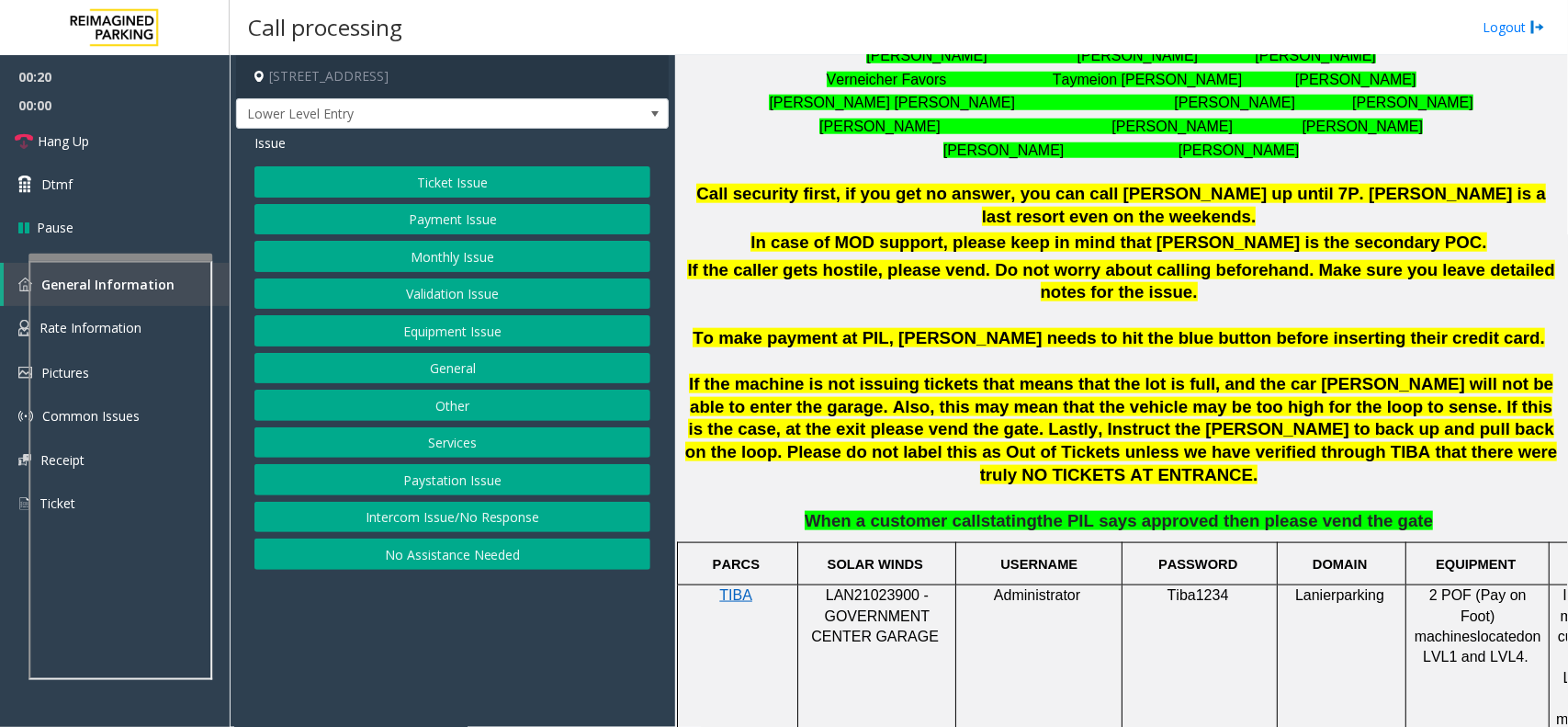
click at [851, 174] on h3 at bounding box center [1120, 171] width 879 height 19
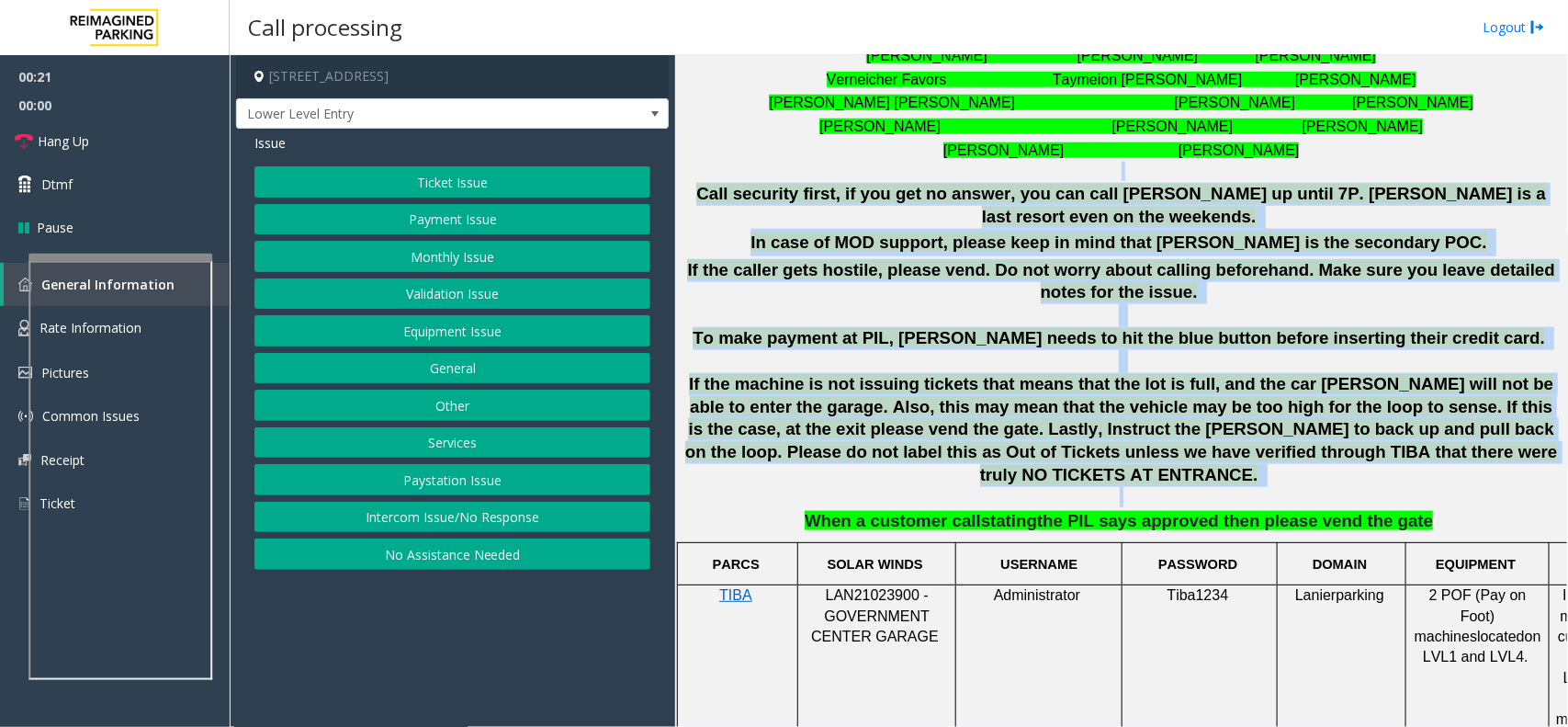
drag, startPoint x: 833, startPoint y: 163, endPoint x: 1467, endPoint y: 454, distance: 697.6
click at [1470, 454] on div "**********" at bounding box center [1120, 211] width 879 height 643
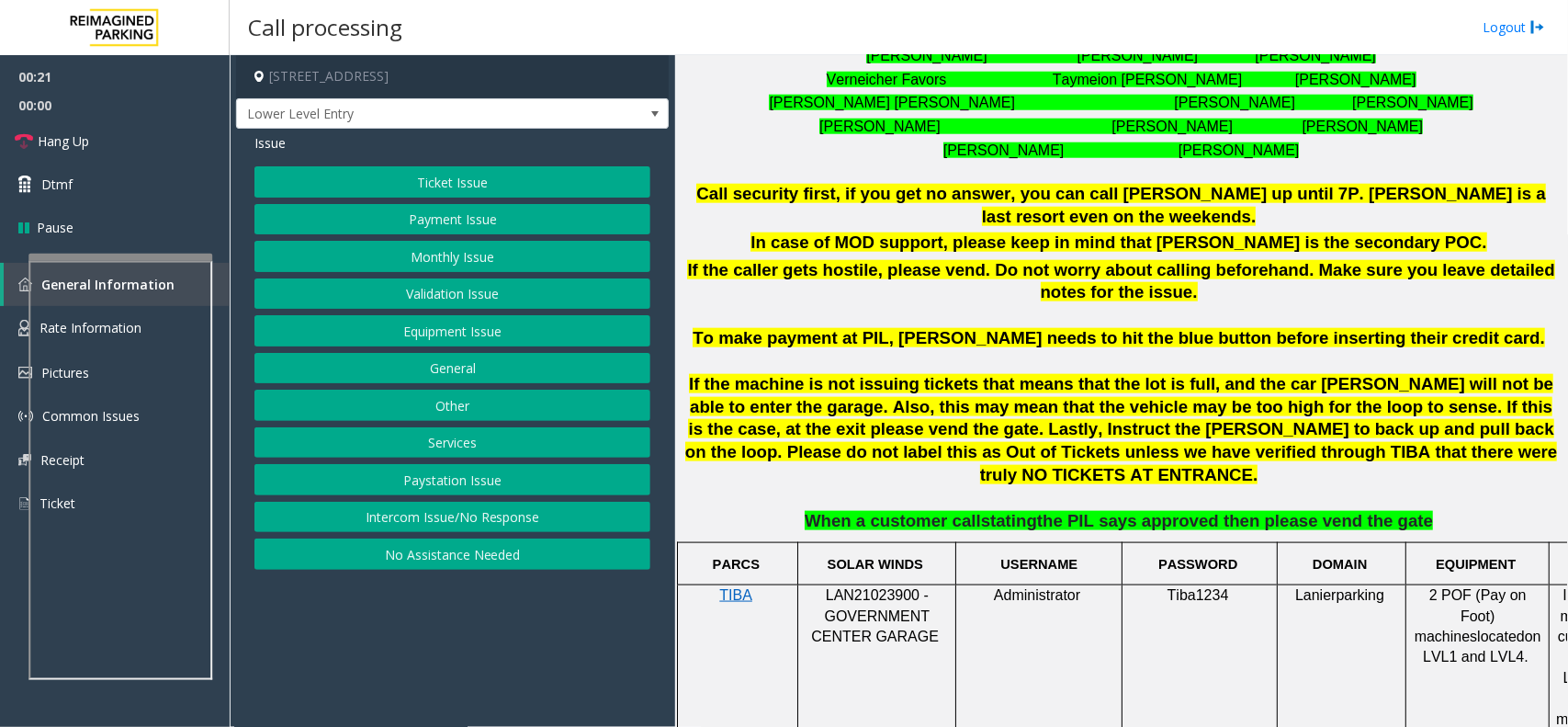
drag, startPoint x: 1437, startPoint y: 464, endPoint x: 1336, endPoint y: 449, distance: 102.1
click at [1435, 464] on div "**********" at bounding box center [1120, 211] width 879 height 643
click at [548, 508] on button "Intercom Issue/No Response" at bounding box center [452, 517] width 396 height 31
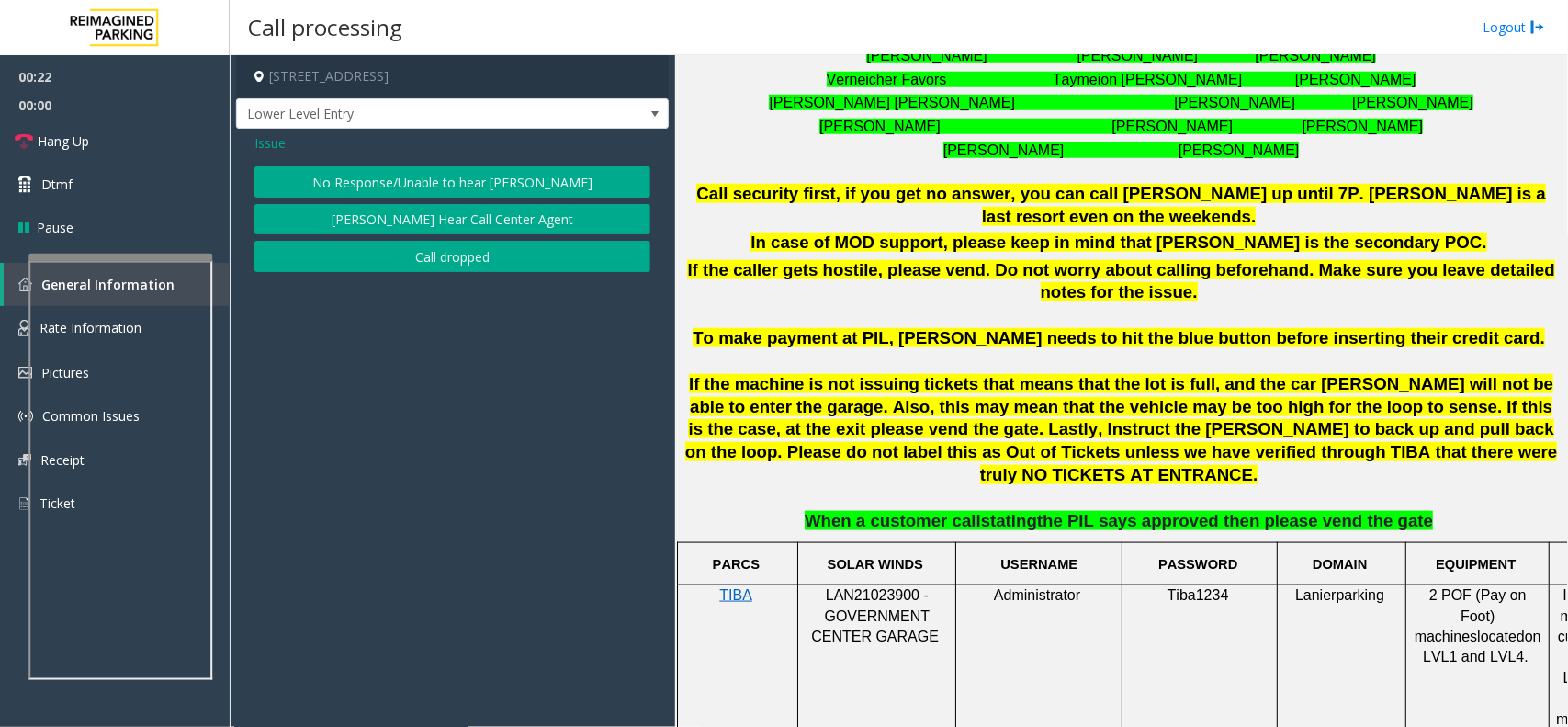
click at [447, 186] on button "No Response/Unable to hear [PERSON_NAME]" at bounding box center [452, 182] width 396 height 31
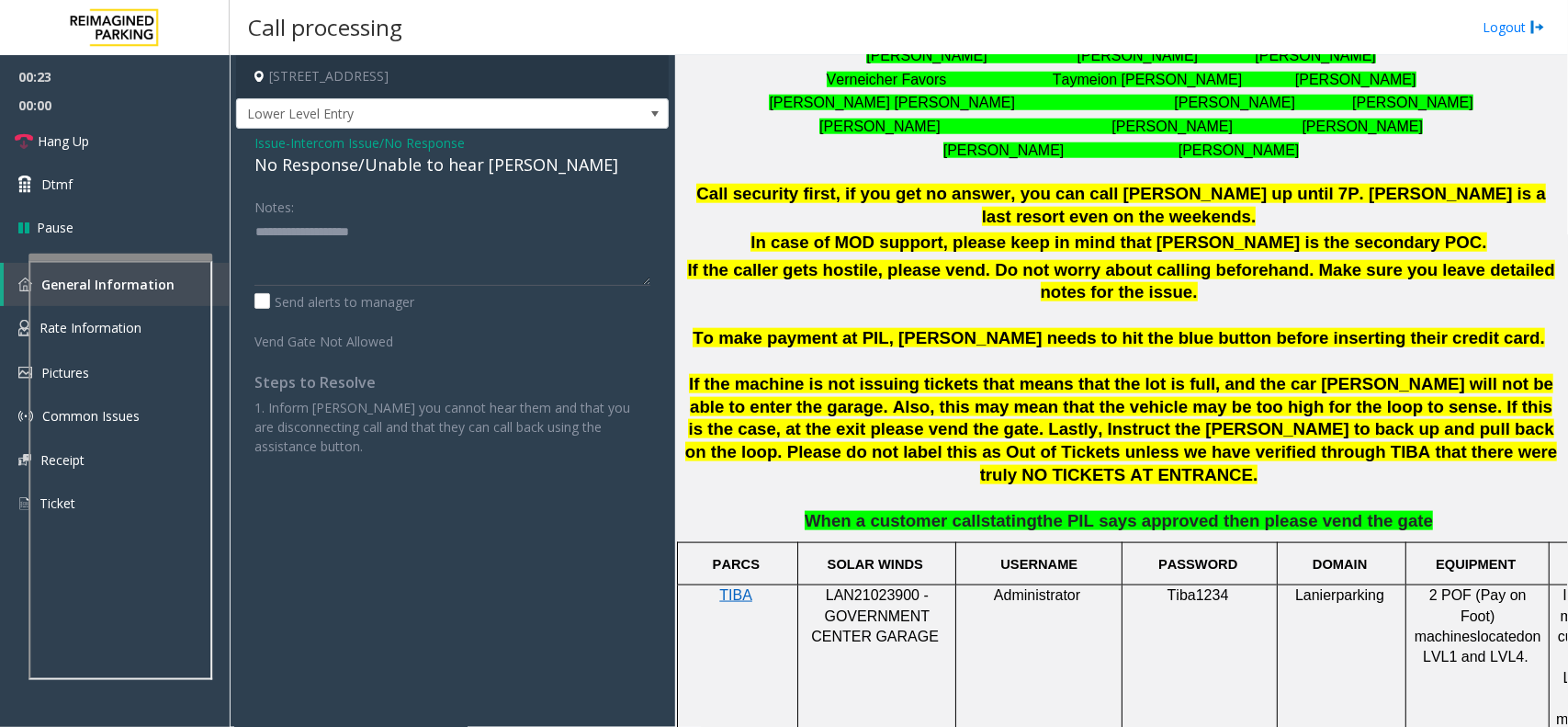
click at [437, 172] on div "No Response/Unable to hear [PERSON_NAME]" at bounding box center [452, 165] width 396 height 25
drag, startPoint x: 437, startPoint y: 172, endPoint x: 461, endPoint y: 175, distance: 24.2
click at [436, 172] on div "No Response/Unable to hear [PERSON_NAME]" at bounding box center [452, 165] width 396 height 25
click at [517, 228] on textarea at bounding box center [452, 251] width 396 height 69
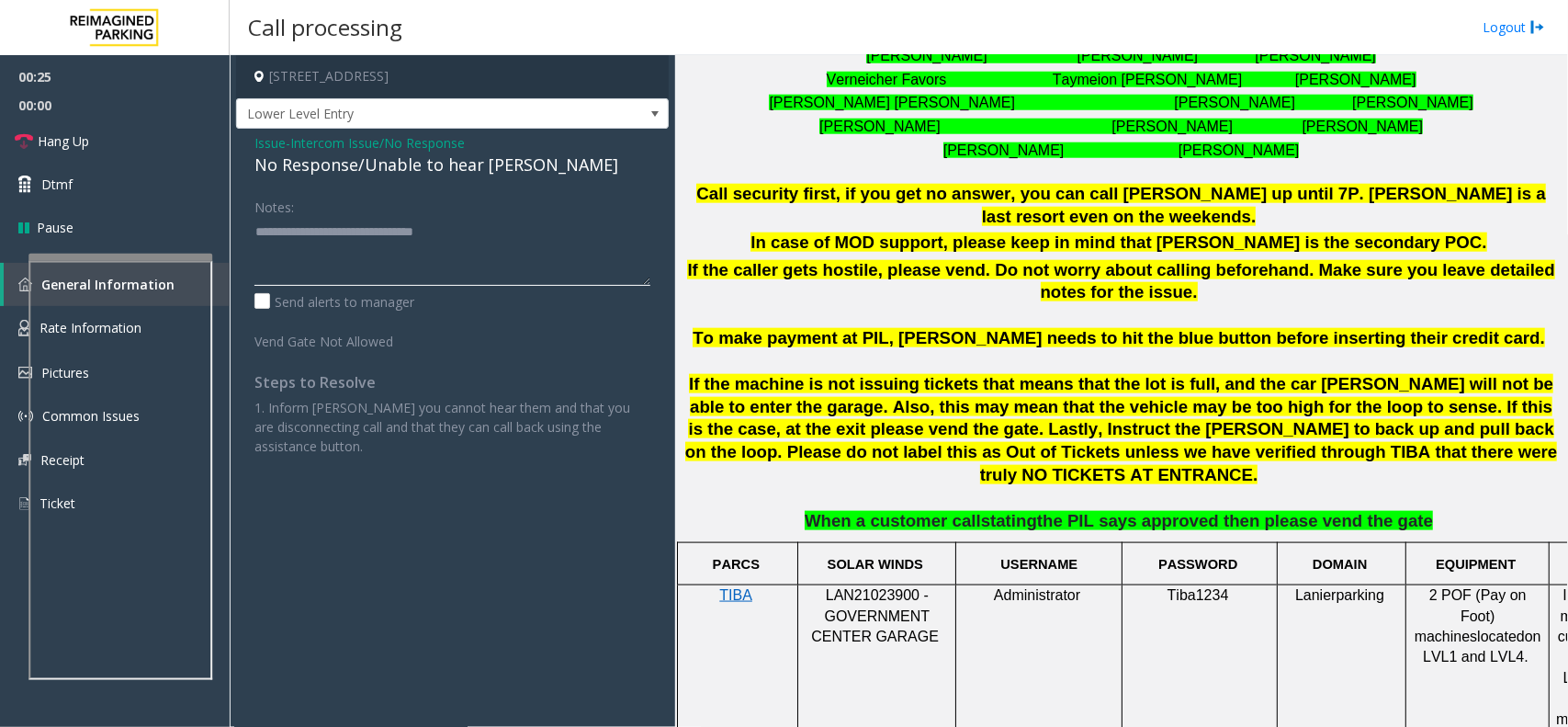
type textarea "**********"
click at [526, 216] on div "Notes:" at bounding box center [452, 239] width 396 height 95
click at [89, 124] on link "Hang Up" at bounding box center [115, 141] width 230 height 44
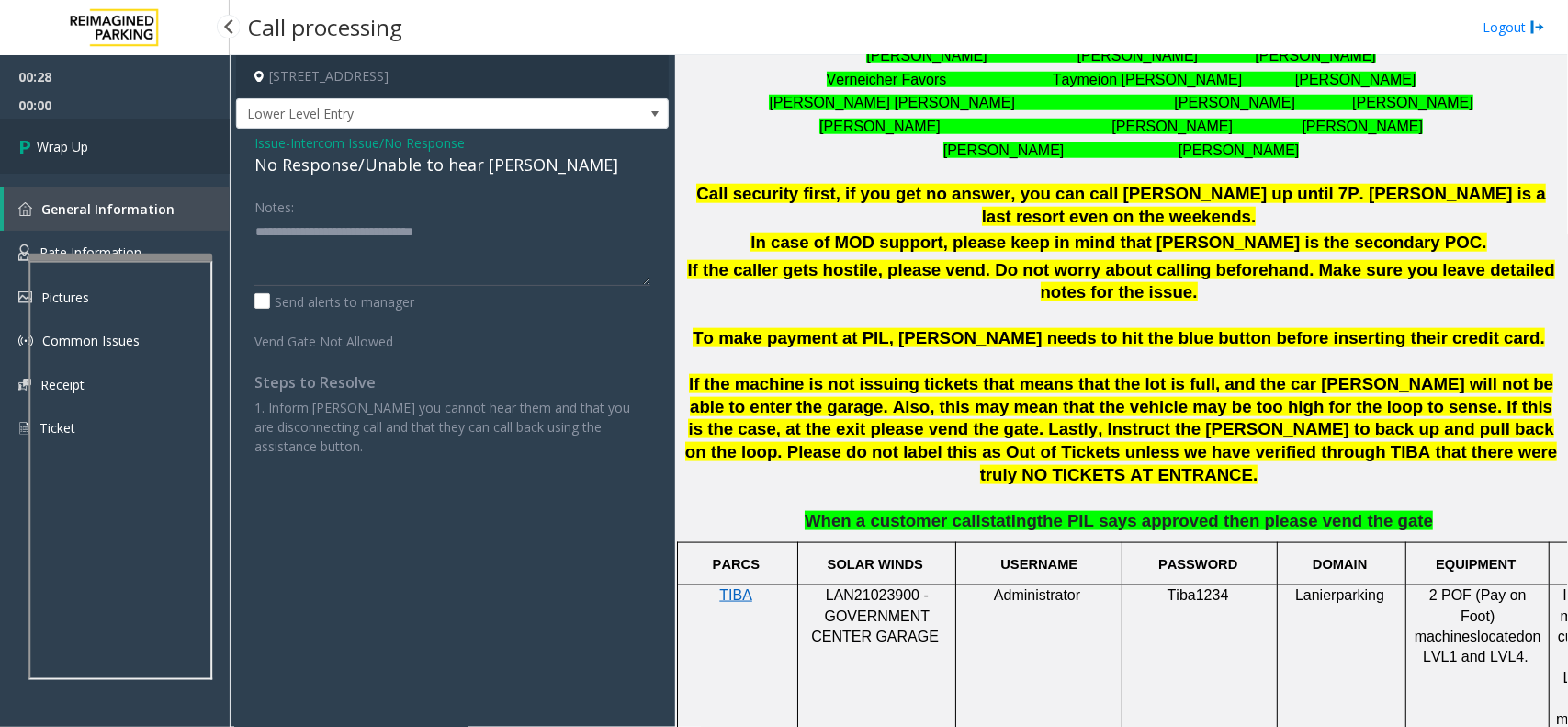
click at [89, 141] on link "Wrap Up" at bounding box center [115, 146] width 230 height 54
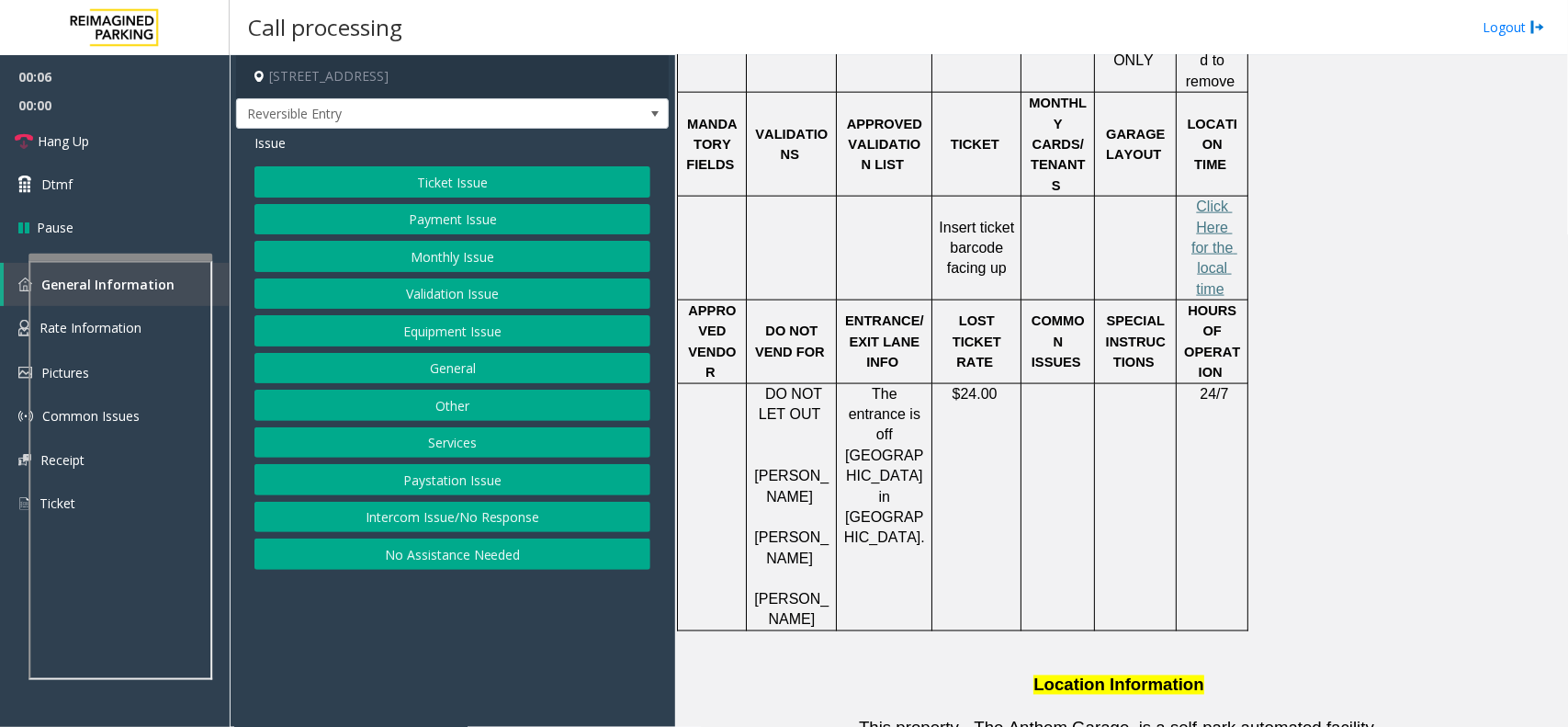
scroll to position [345, 0]
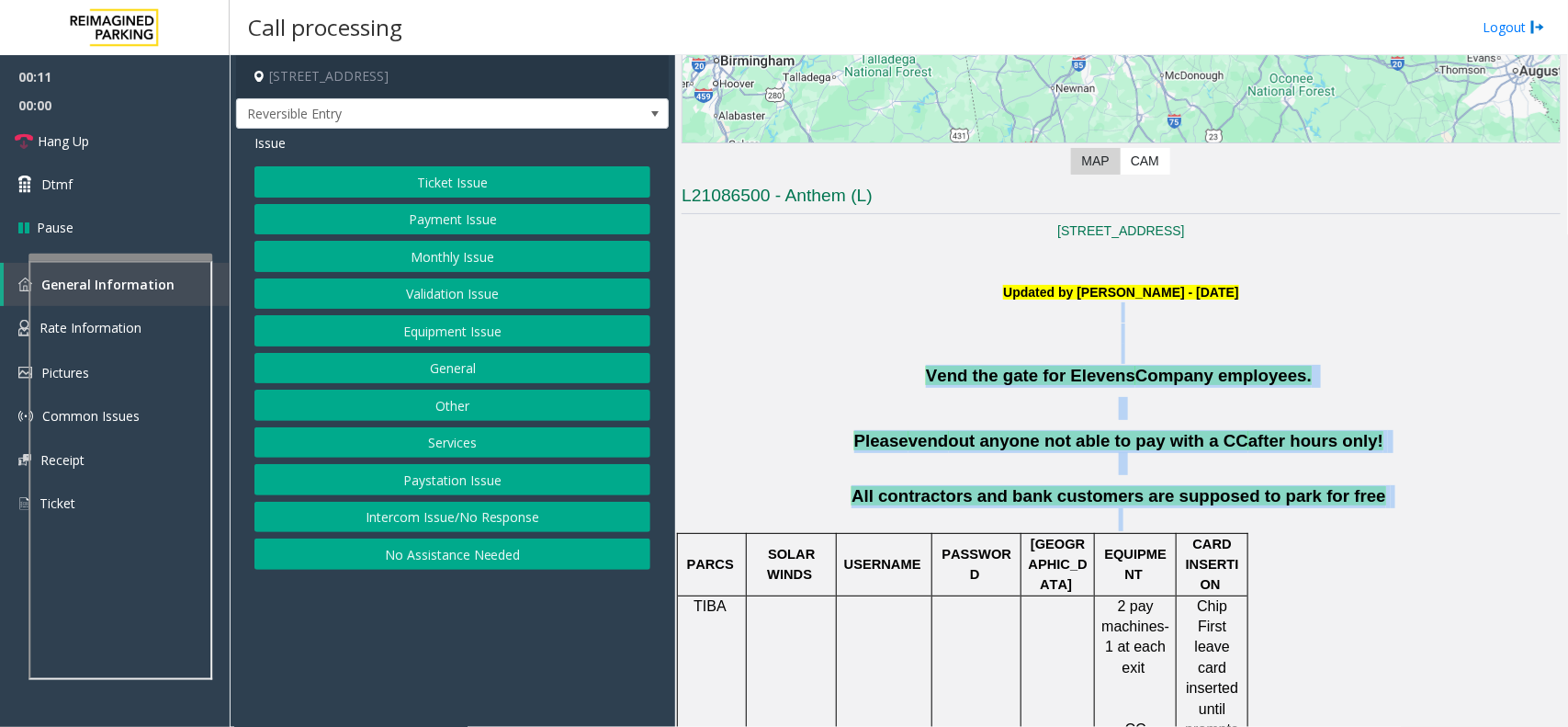
drag, startPoint x: 892, startPoint y: 309, endPoint x: 1474, endPoint y: 599, distance: 650.2
drag, startPoint x: 1401, startPoint y: 502, endPoint x: 855, endPoint y: 350, distance: 566.8
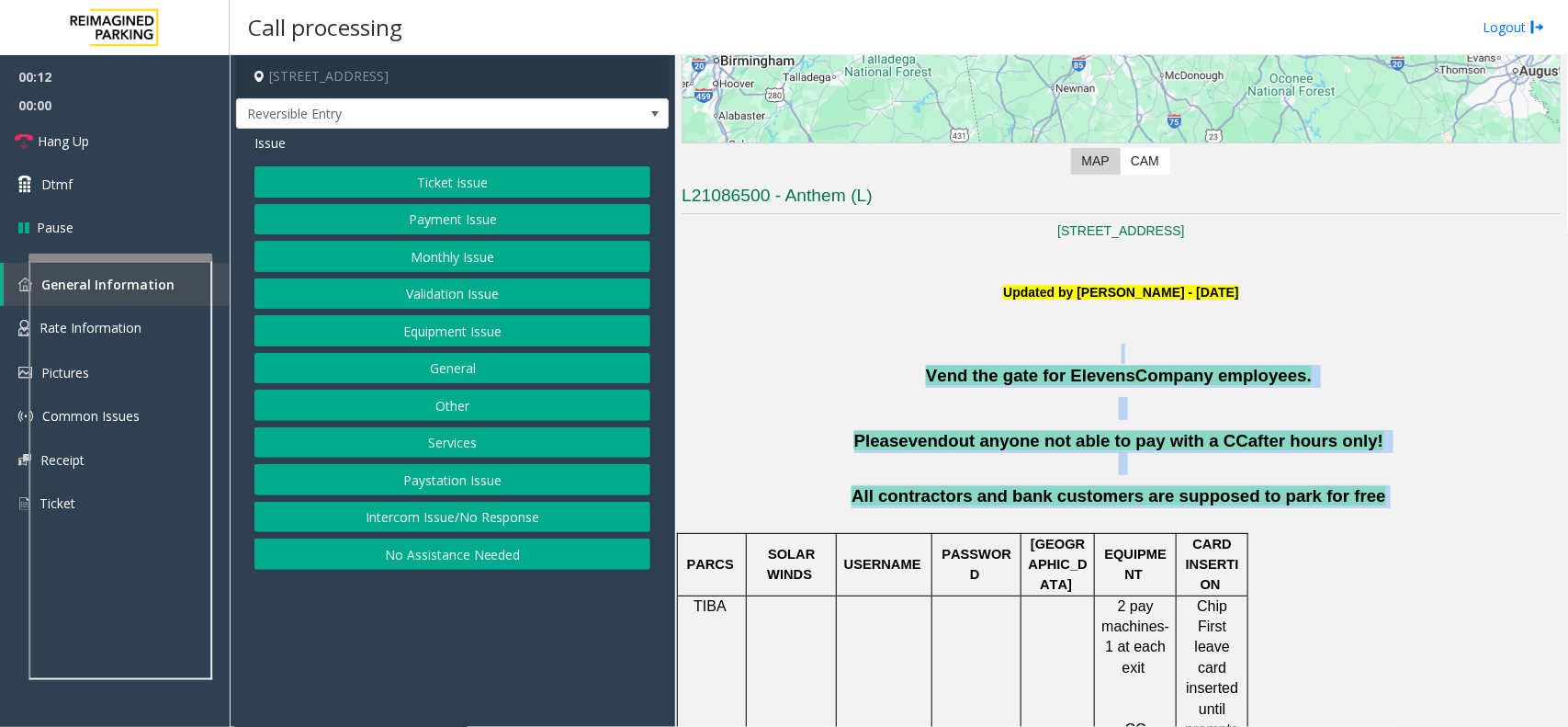
click at [855, 350] on p at bounding box center [1120, 353] width 879 height 20
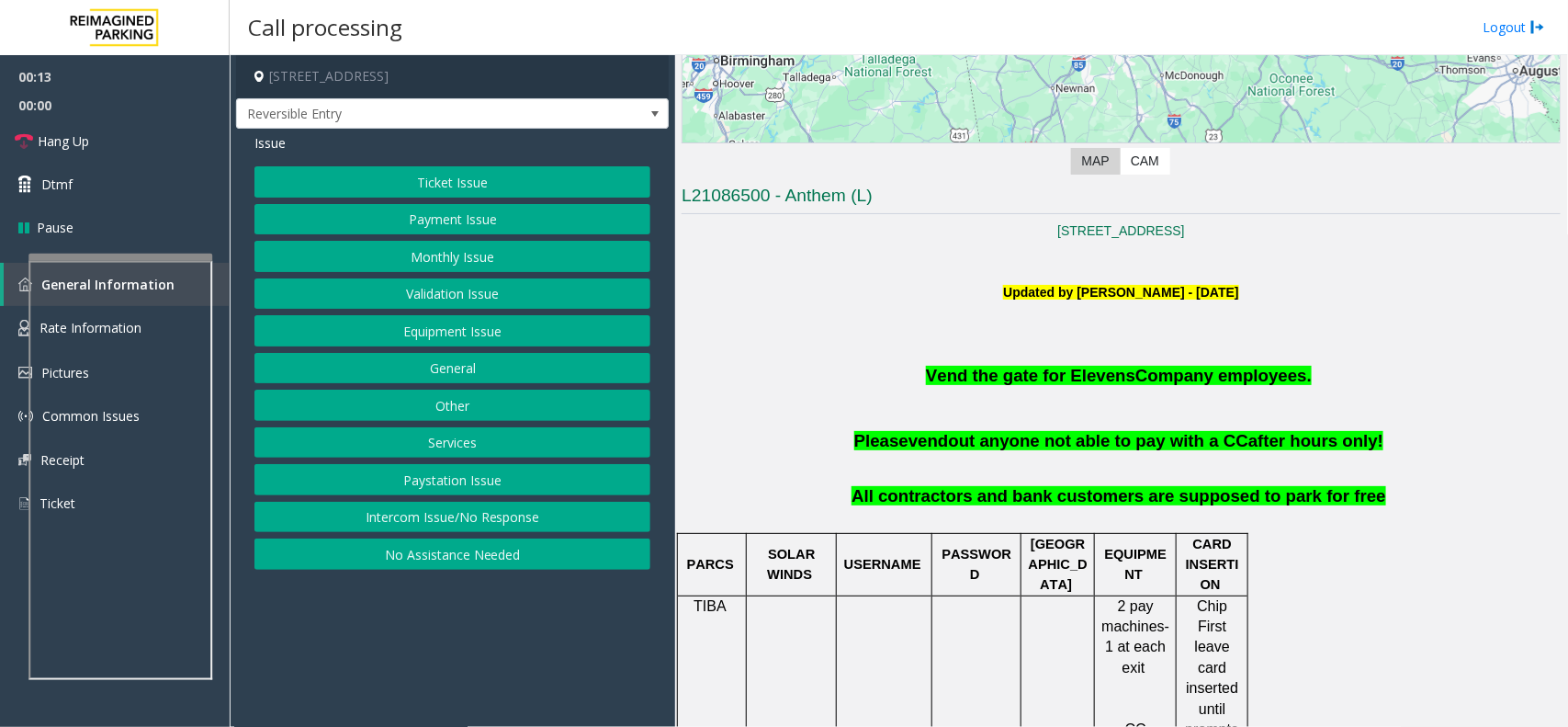
click at [442, 519] on button "Intercom Issue/No Response" at bounding box center [452, 517] width 396 height 31
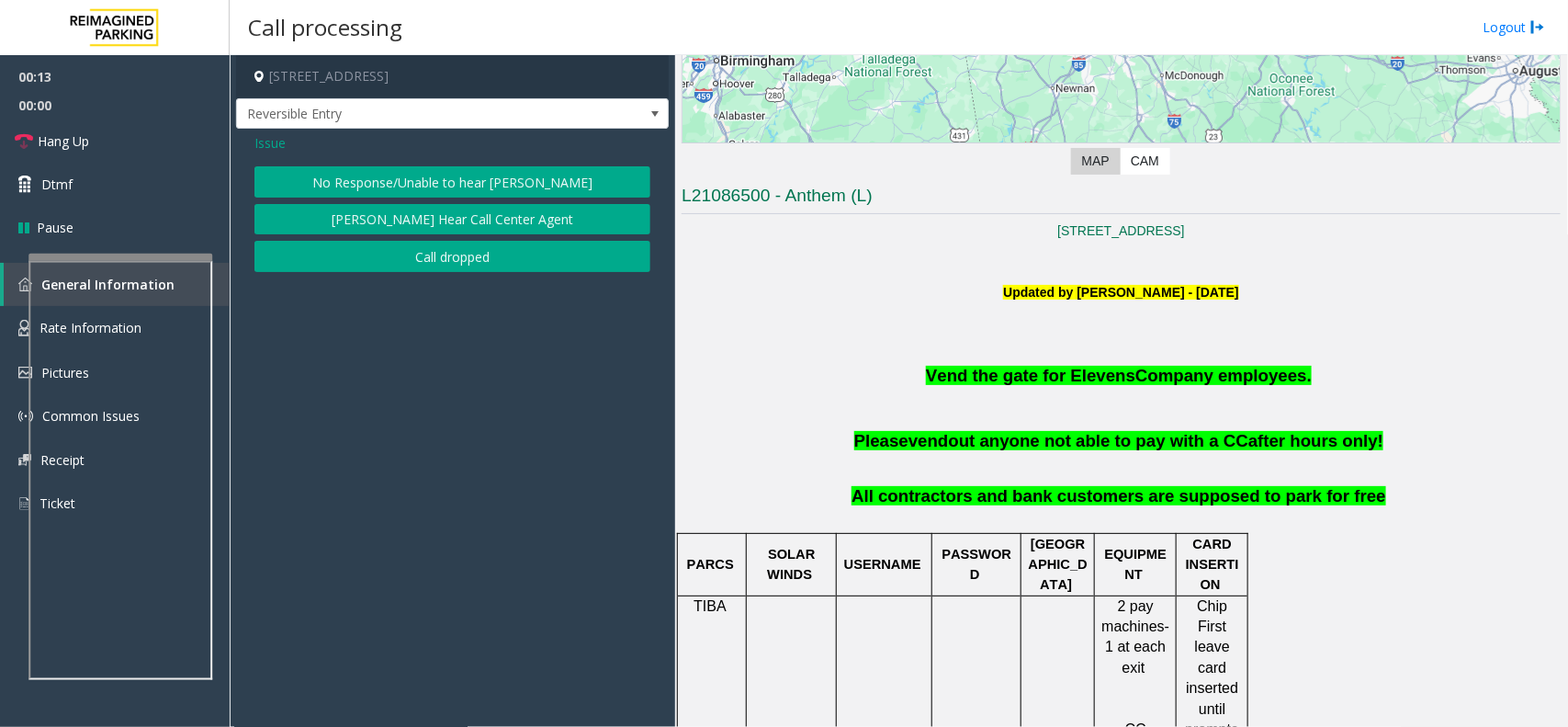
click at [409, 164] on div "Issue No Response/Unable to hear [PERSON_NAME] Cannot Hear Call Center Agent Ca…" at bounding box center [451, 204] width 432 height 152
click at [406, 182] on button "No Response/Unable to hear [PERSON_NAME]" at bounding box center [452, 182] width 396 height 31
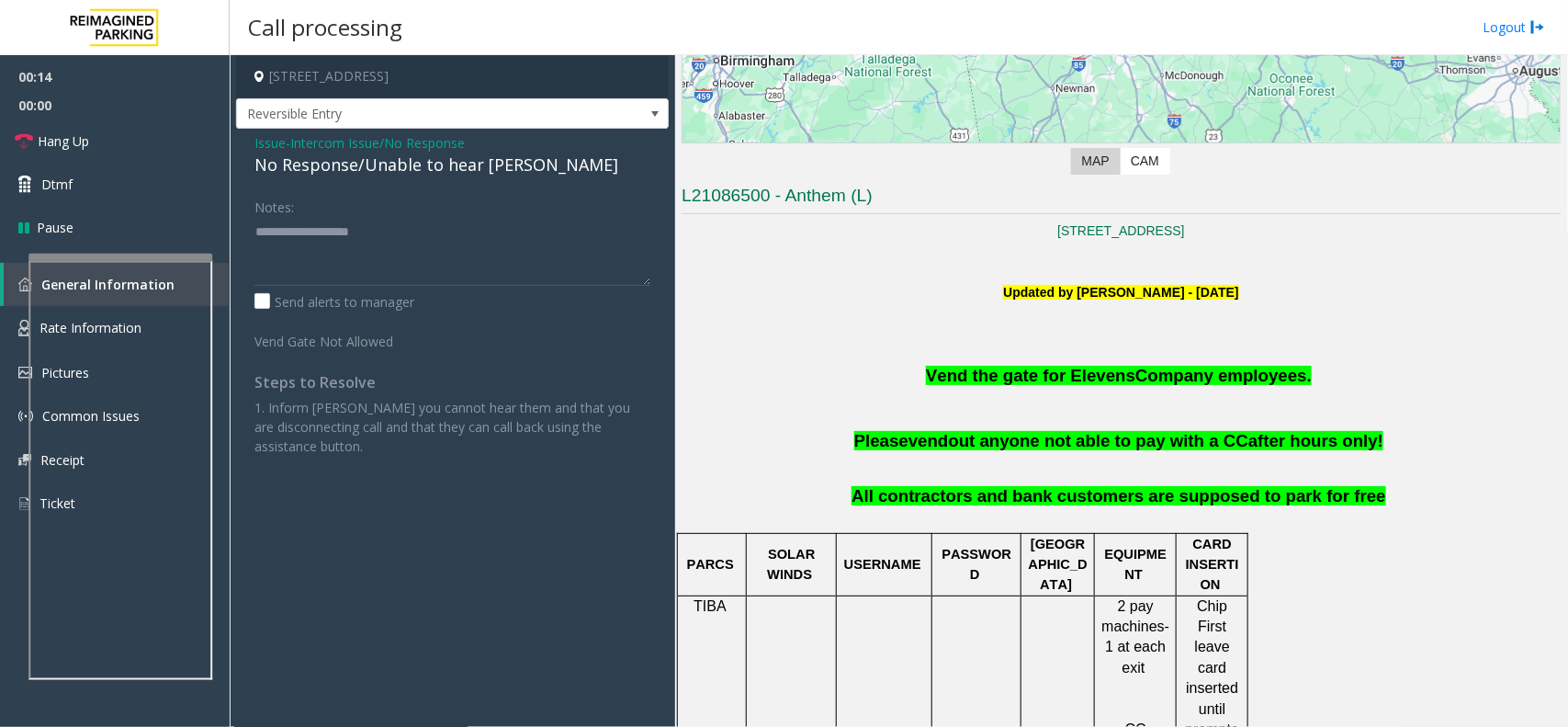
click at [410, 170] on div "No Response/Unable to hear [PERSON_NAME]" at bounding box center [452, 165] width 396 height 25
click at [491, 239] on textarea at bounding box center [452, 251] width 396 height 69
type textarea "**********"
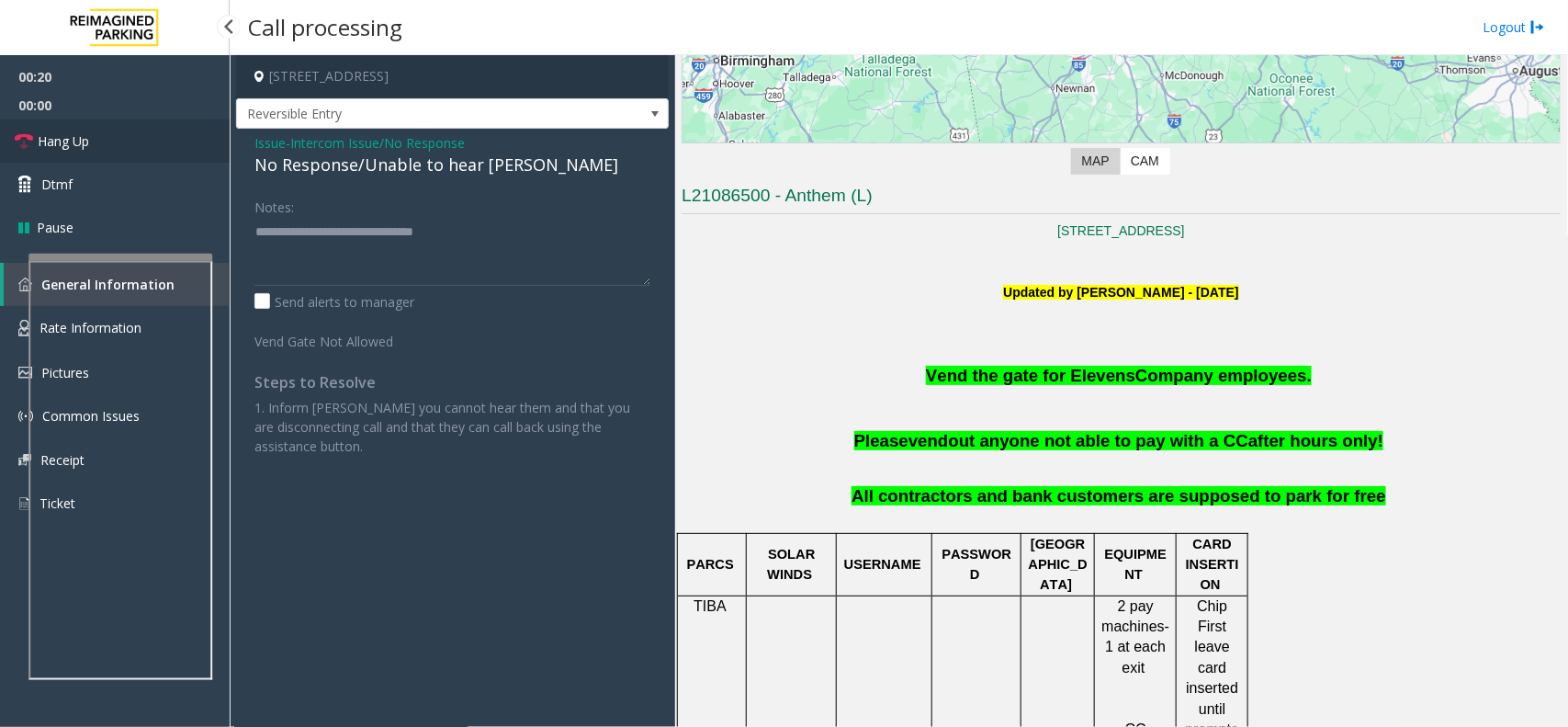
click at [142, 147] on link "Hang Up" at bounding box center [115, 141] width 230 height 44
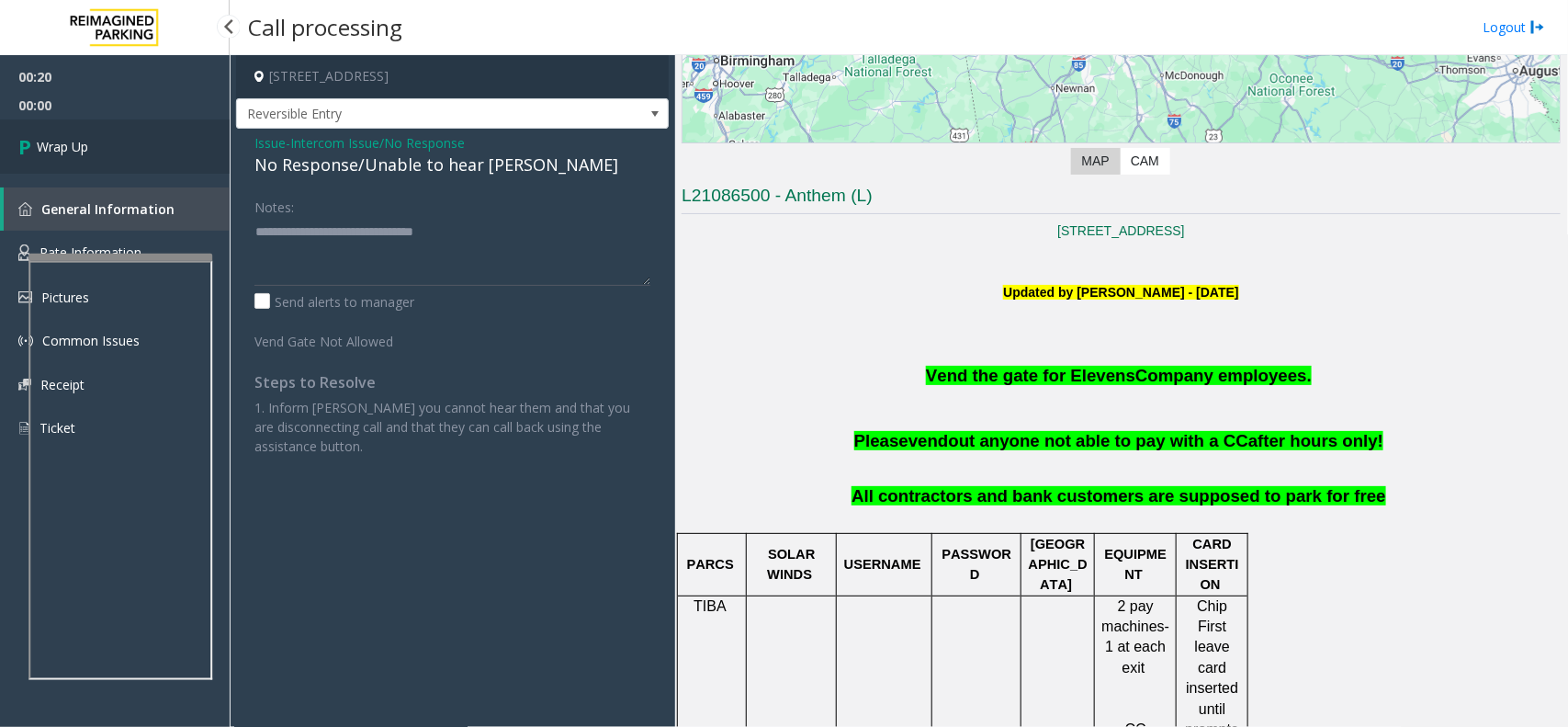
click at [141, 145] on link "Wrap Up" at bounding box center [115, 146] width 230 height 54
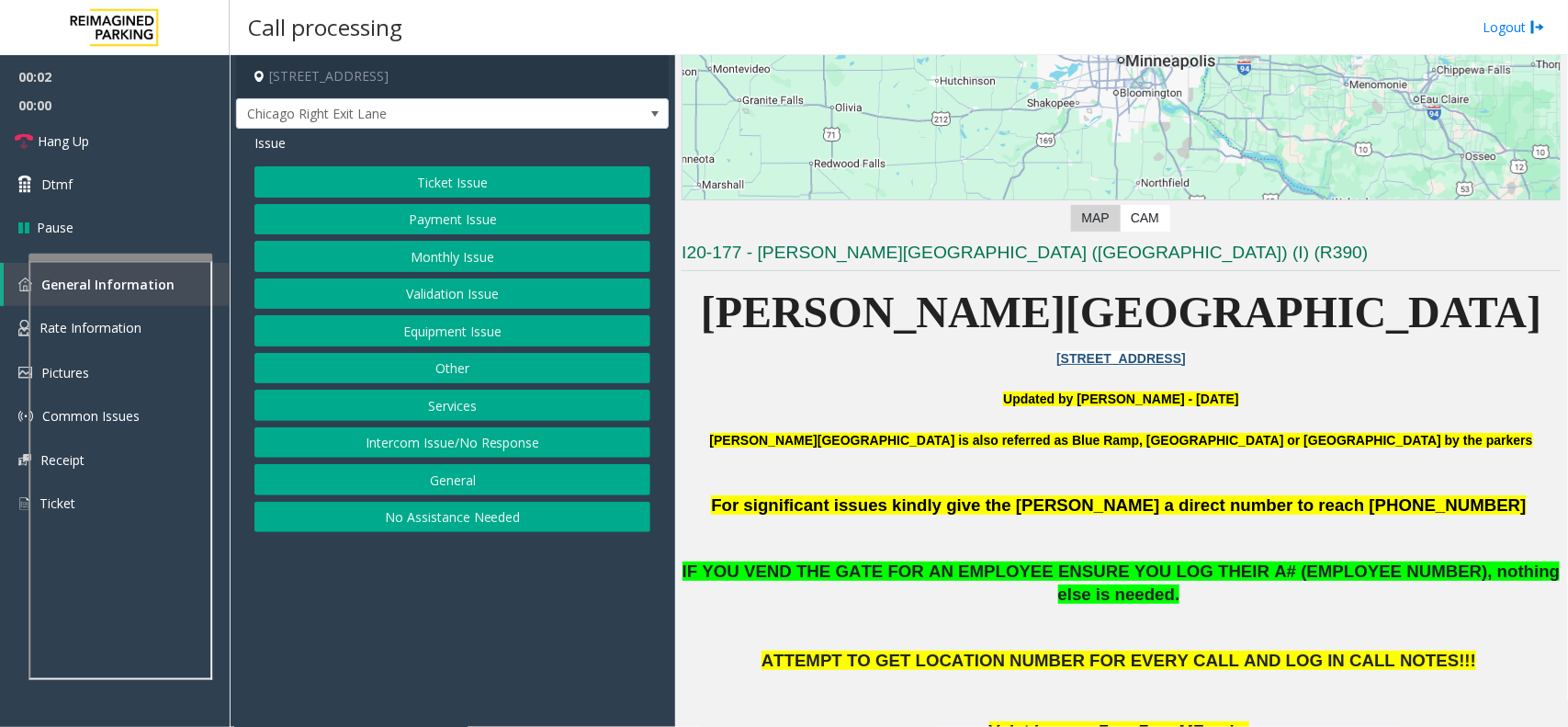
scroll to position [459, 0]
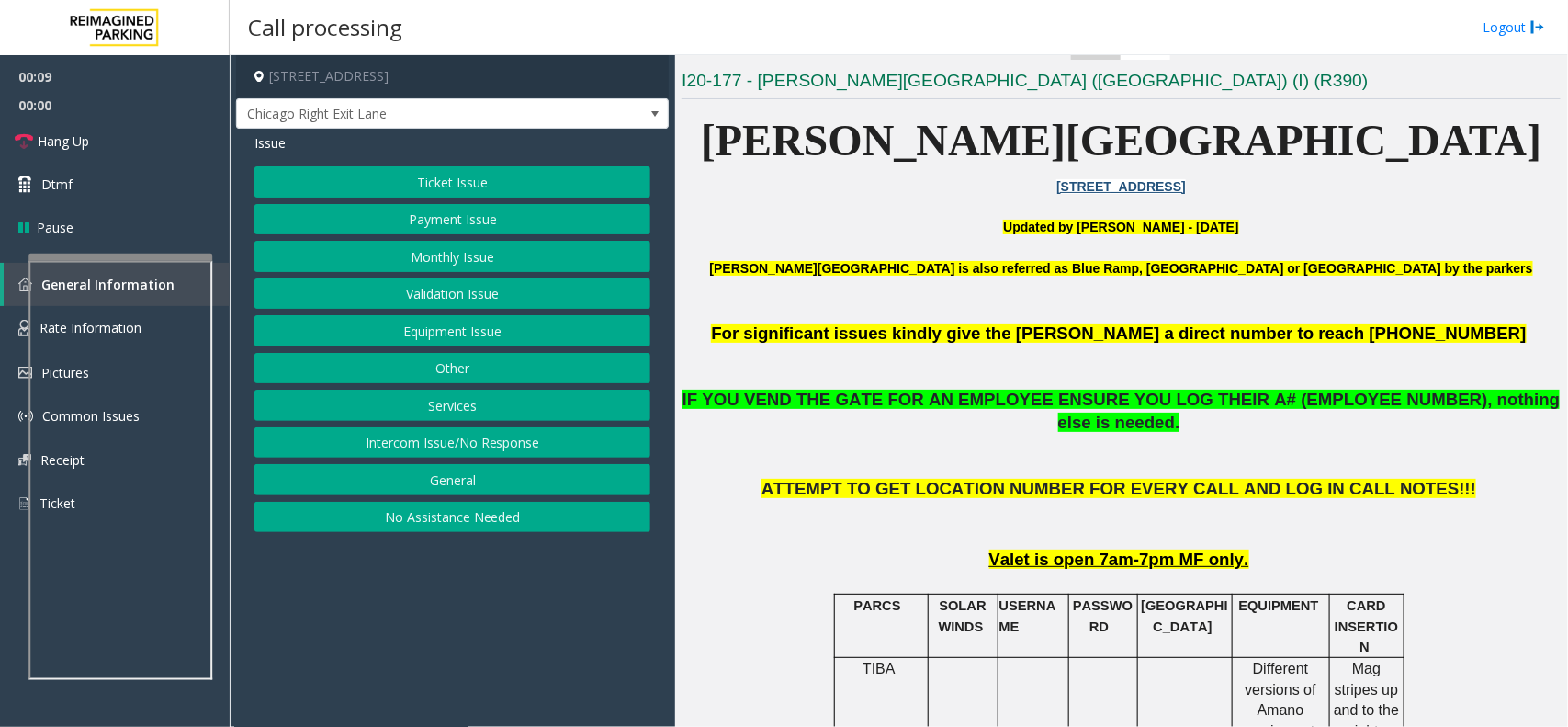
click at [492, 323] on button "Equipment Issue" at bounding box center [452, 330] width 396 height 31
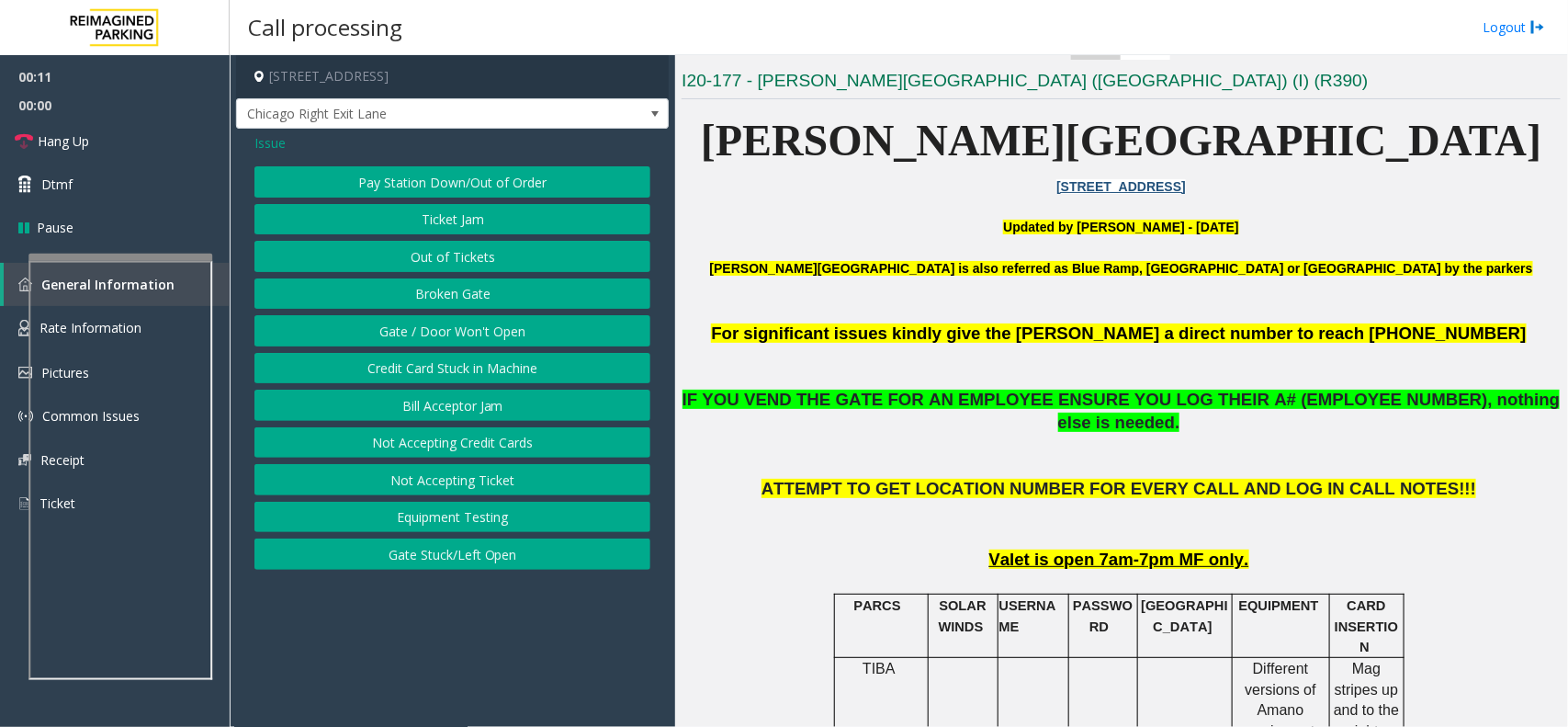
click at [470, 332] on button "Gate / Door Won't Open" at bounding box center [452, 330] width 396 height 31
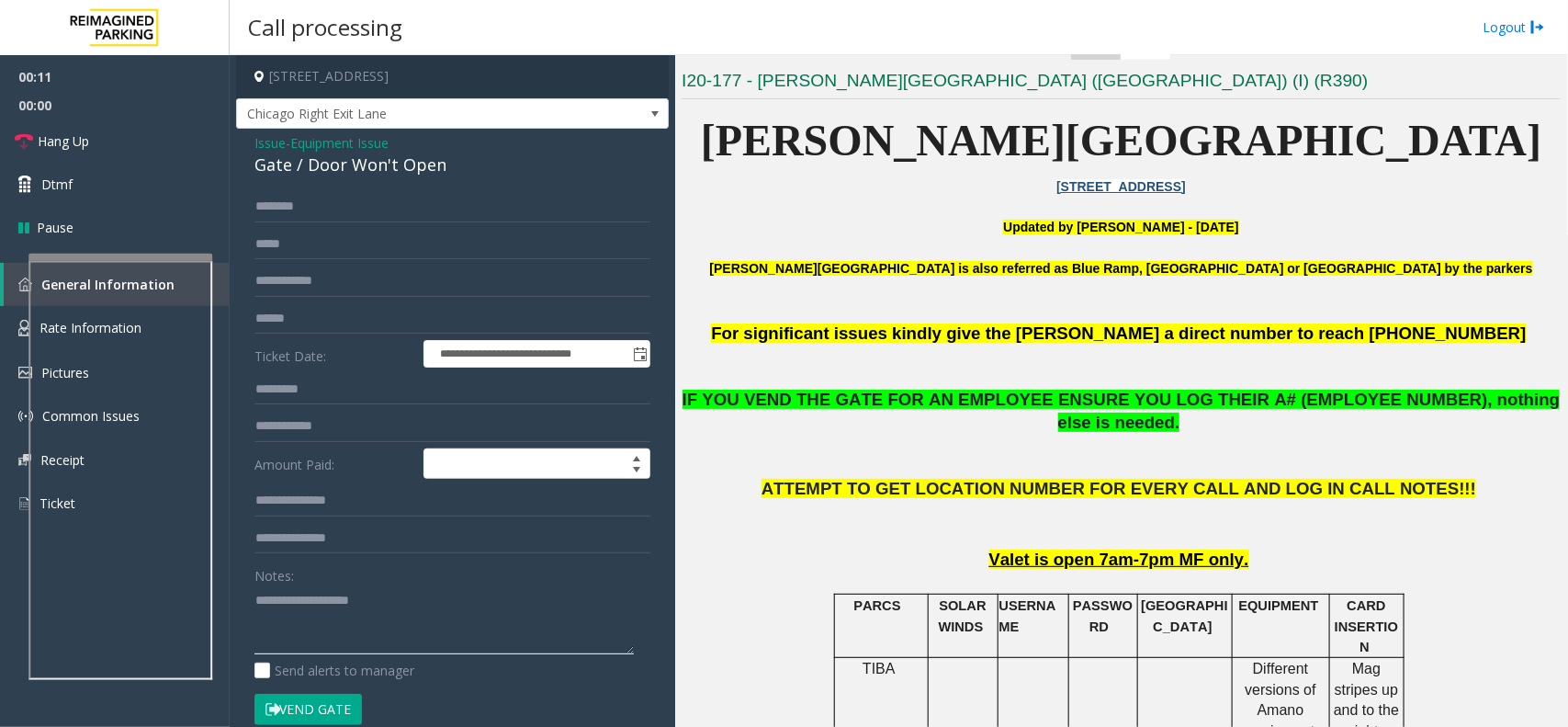
click at [391, 621] on textarea at bounding box center [444, 619] width 379 height 69
click at [367, 157] on div "Gate / Door Won't Open" at bounding box center [452, 165] width 396 height 25
copy div "Gate / Door Won't Open"
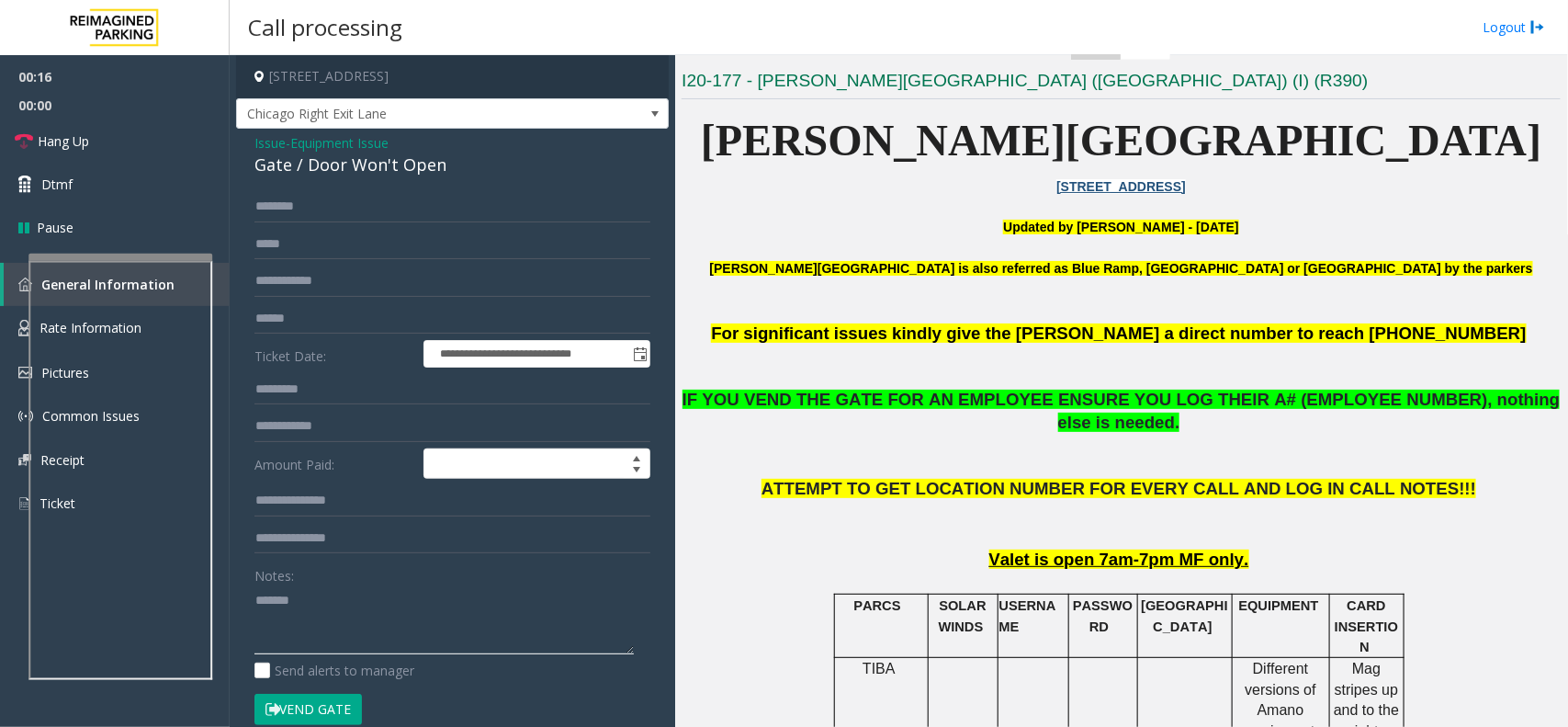
click at [384, 623] on textarea at bounding box center [444, 619] width 379 height 69
paste textarea "**********"
drag, startPoint x: 312, startPoint y: 723, endPoint x: 323, endPoint y: 709, distance: 17.8
click at [312, 722] on button "Vend Gate" at bounding box center [308, 709] width 108 height 31
click at [323, 709] on button "Vend Gate" at bounding box center [308, 709] width 108 height 31
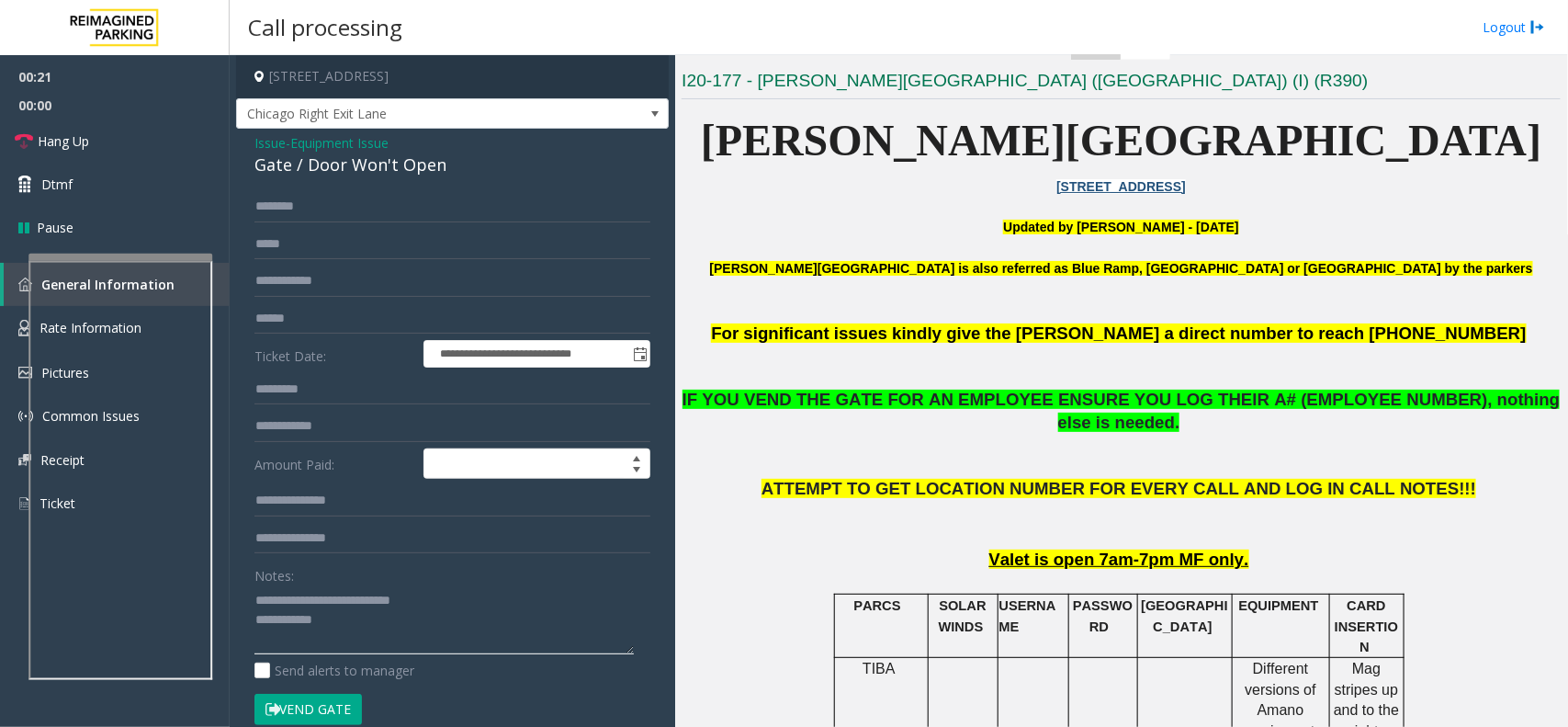
click at [372, 648] on textarea at bounding box center [444, 619] width 379 height 69
type textarea "**********"
click at [153, 148] on link "Hang Up" at bounding box center [115, 141] width 230 height 44
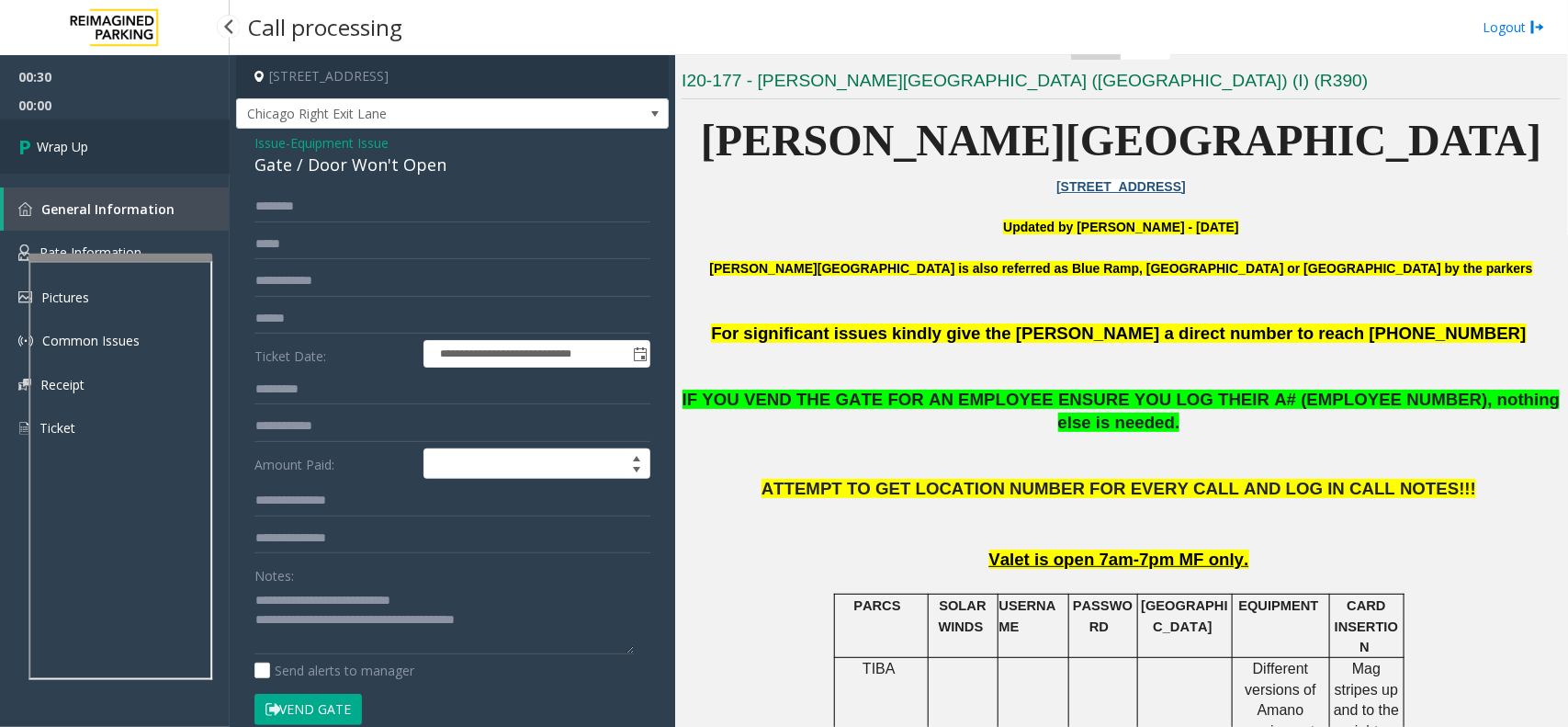
click at [153, 148] on link "Wrap Up" at bounding box center [115, 146] width 230 height 54
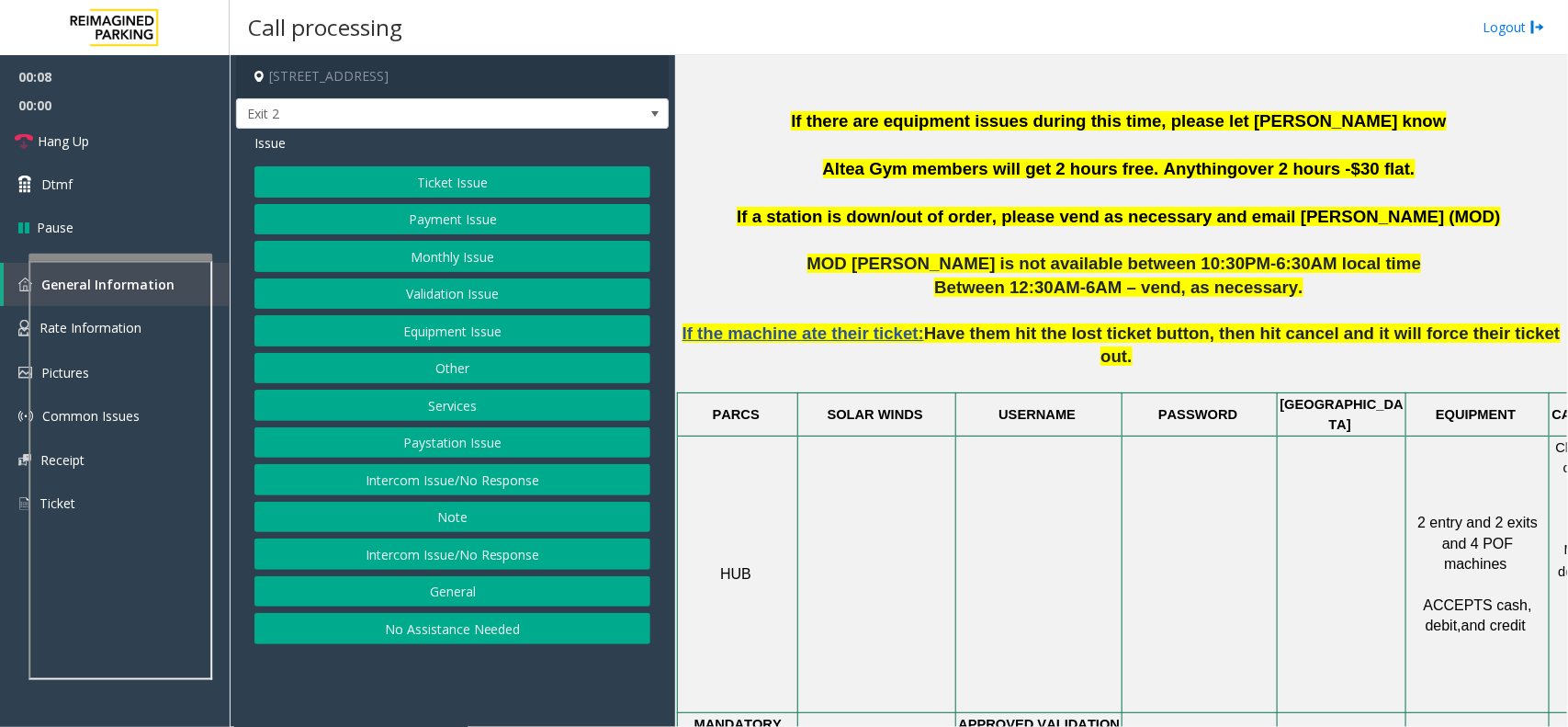
scroll to position [919, 133]
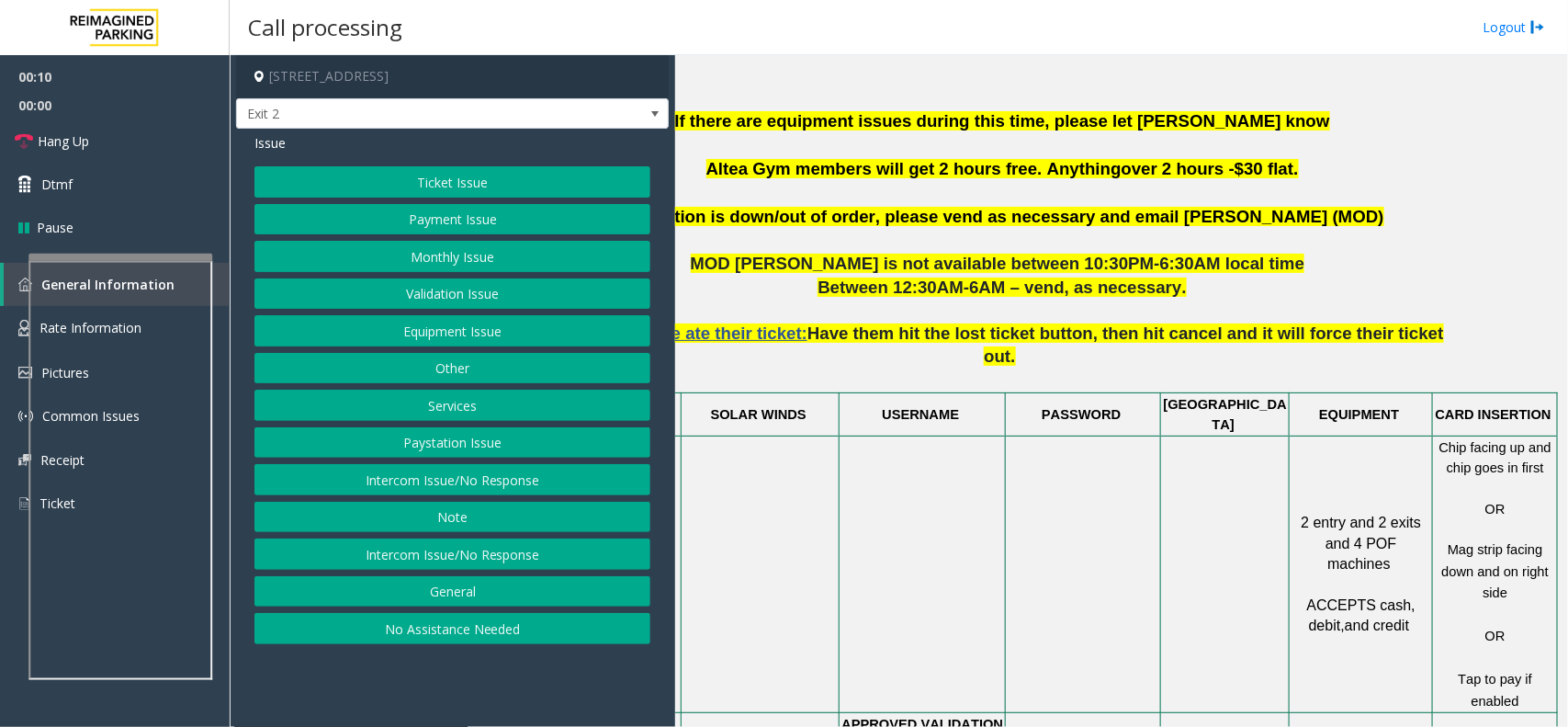
click at [474, 216] on button "Payment Issue" at bounding box center [452, 219] width 396 height 31
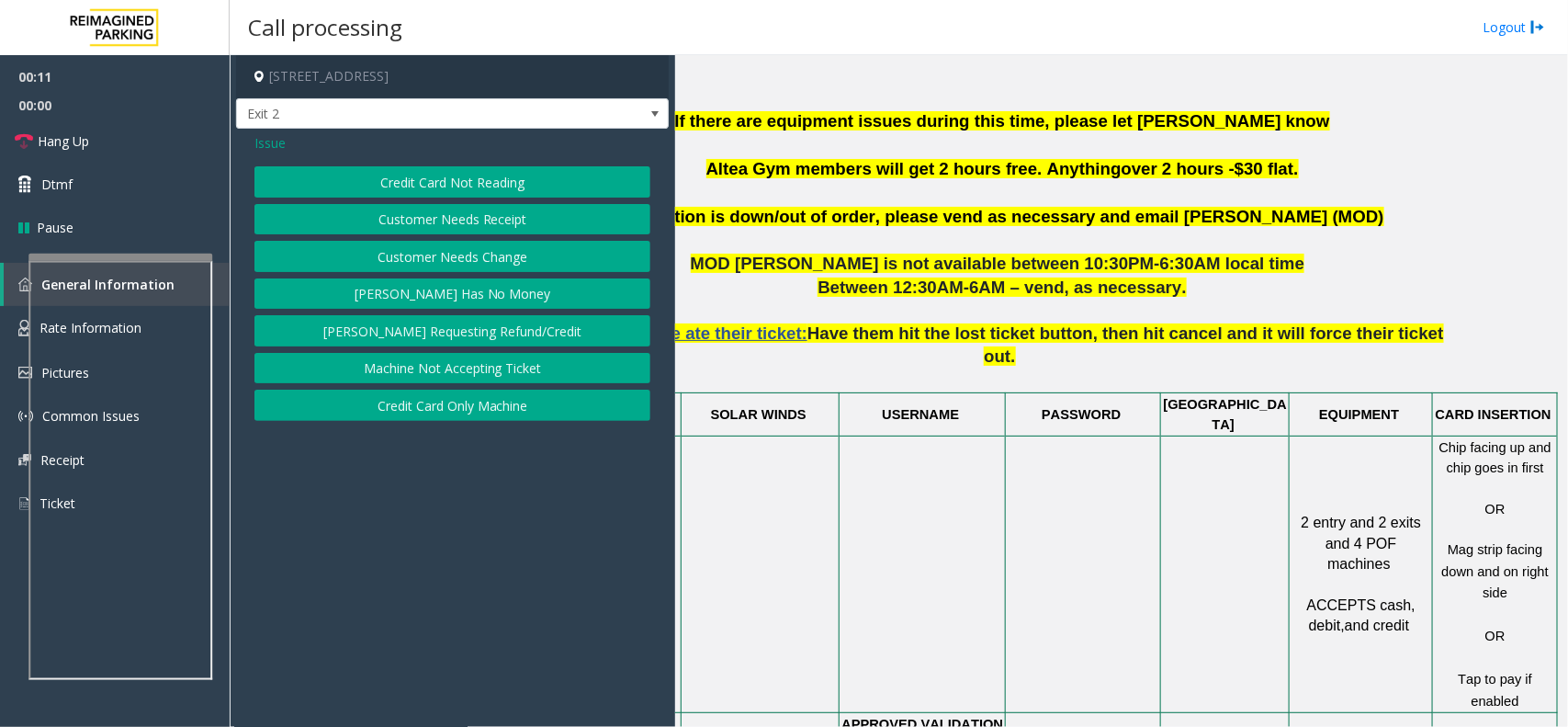
click at [502, 158] on div "Issue Credit Card Not Reading Customer Needs Receipt Customer Needs Change [PER…" at bounding box center [451, 279] width 432 height 301
click at [496, 177] on button "Credit Card Not Reading" at bounding box center [452, 182] width 396 height 31
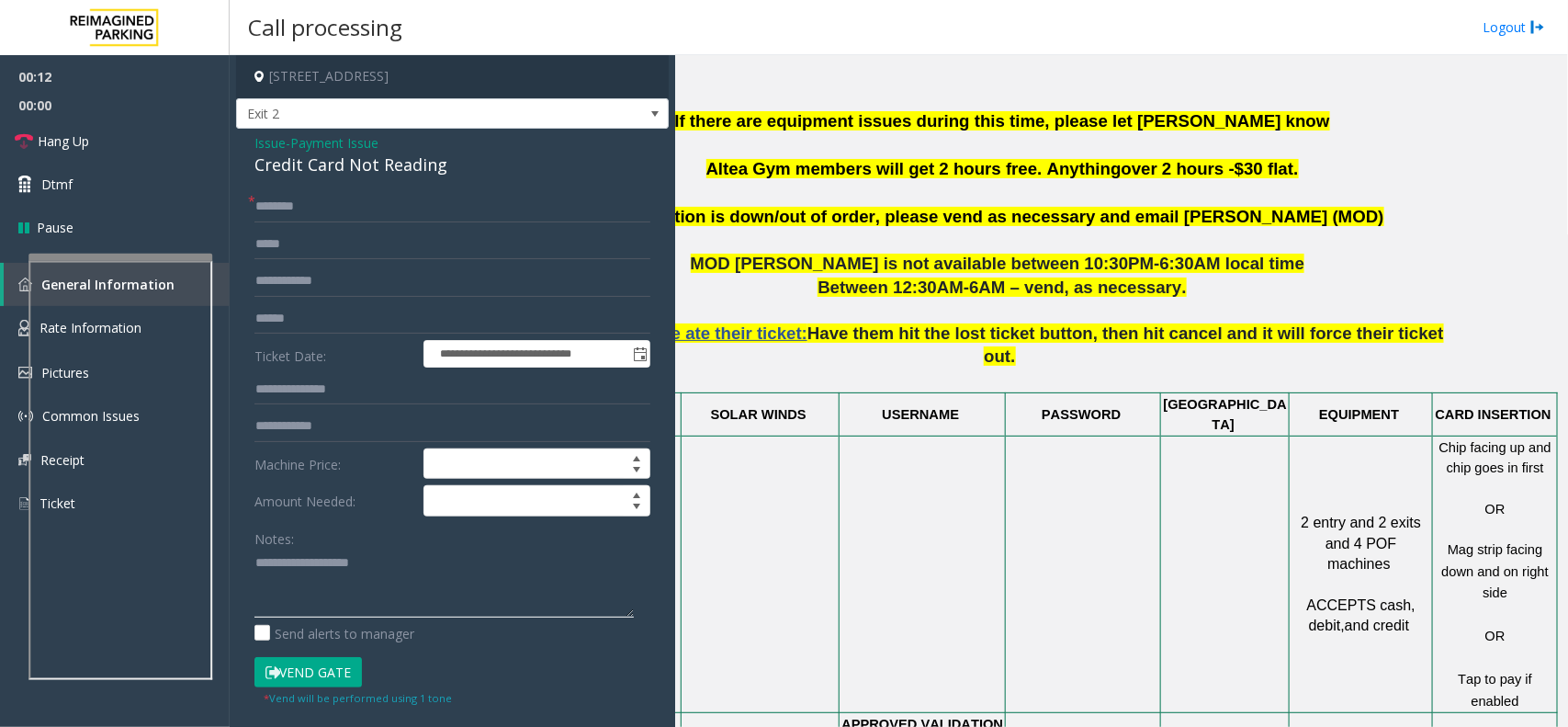
click at [342, 584] on textarea at bounding box center [444, 582] width 379 height 69
click at [422, 170] on div "Credit Card Not Reading" at bounding box center [452, 165] width 396 height 25
copy div "Credit Card Not Reading"
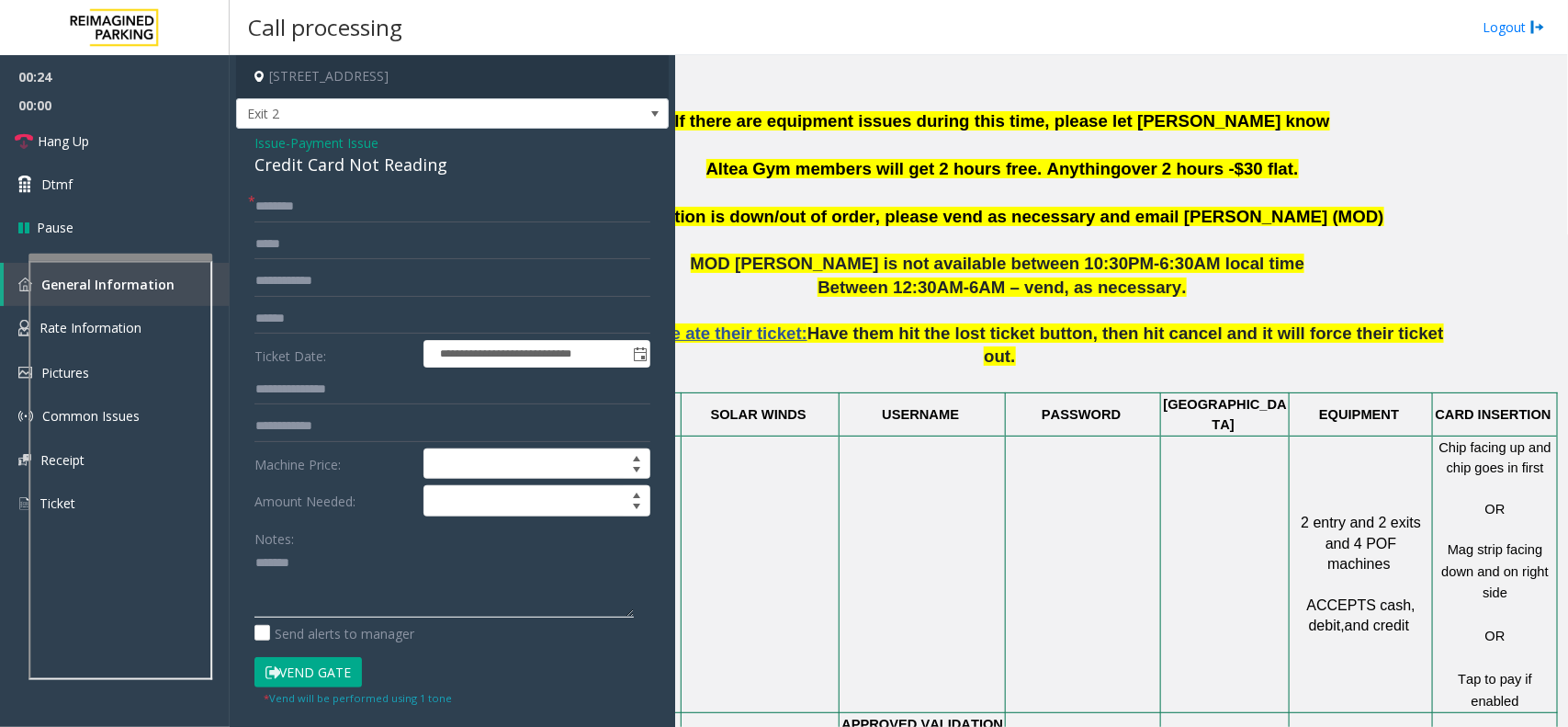
click at [369, 609] on textarea at bounding box center [444, 582] width 379 height 69
paste textarea "**********"
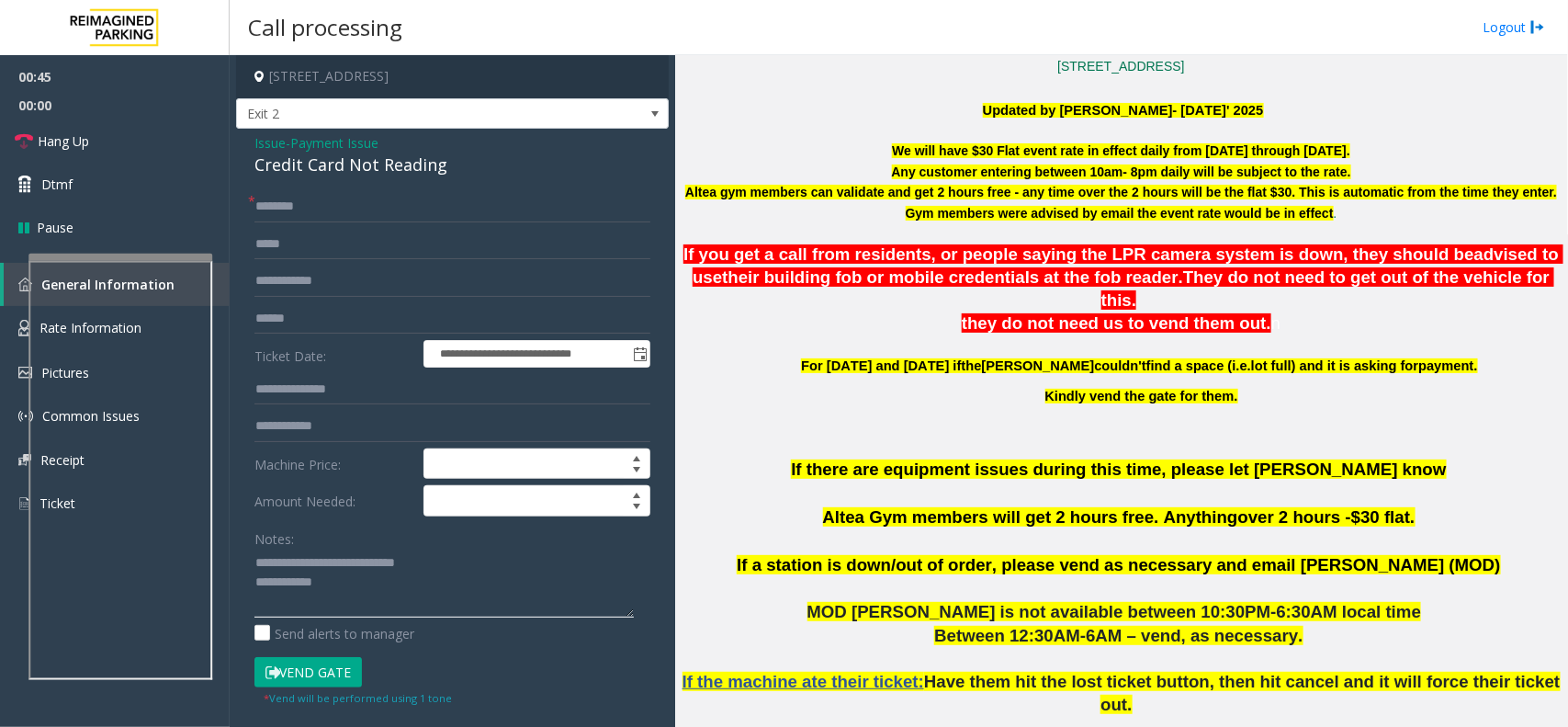
scroll to position [459, 0]
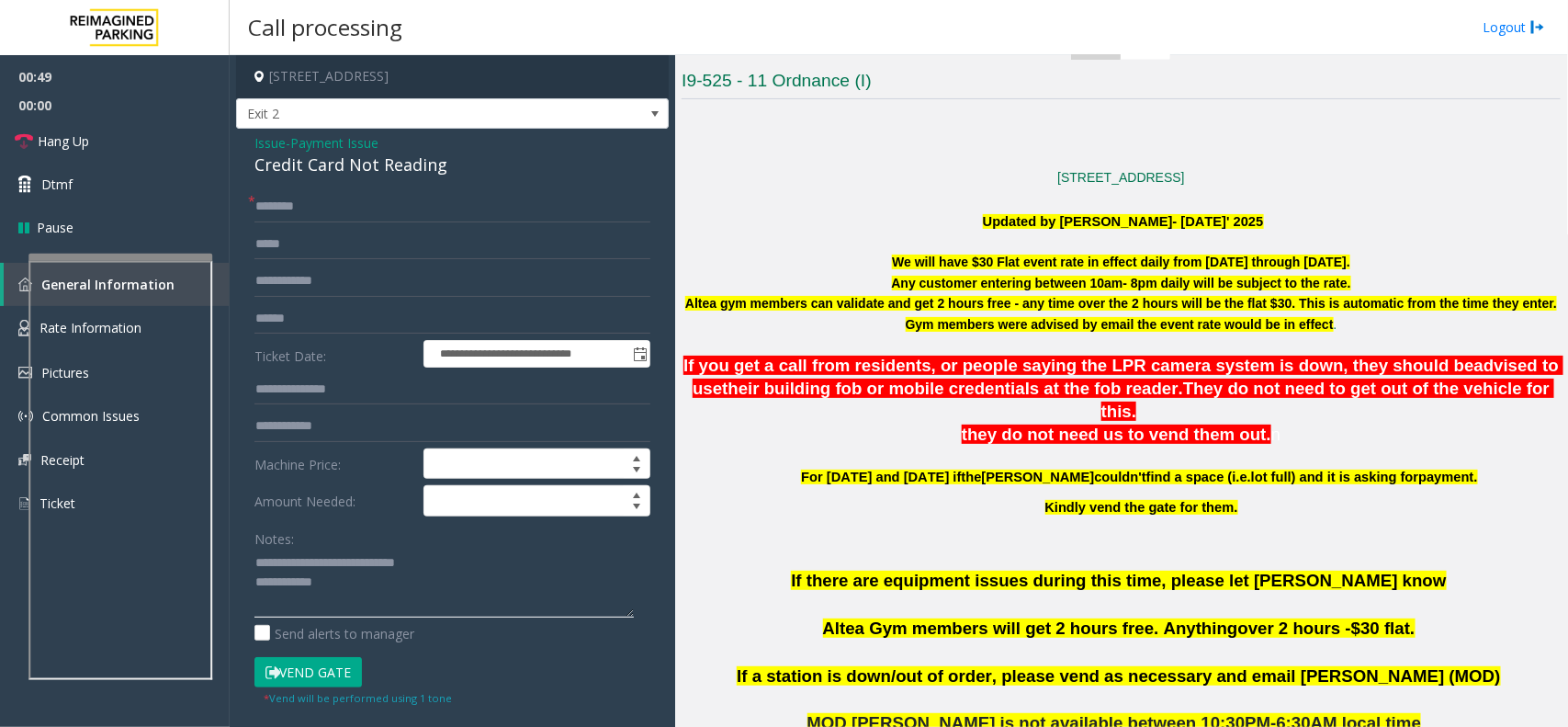
type textarea "**********"
click at [313, 315] on input "text" at bounding box center [452, 318] width 396 height 31
type input "**********"
click at [315, 207] on input "text" at bounding box center [452, 206] width 396 height 31
type input "***"
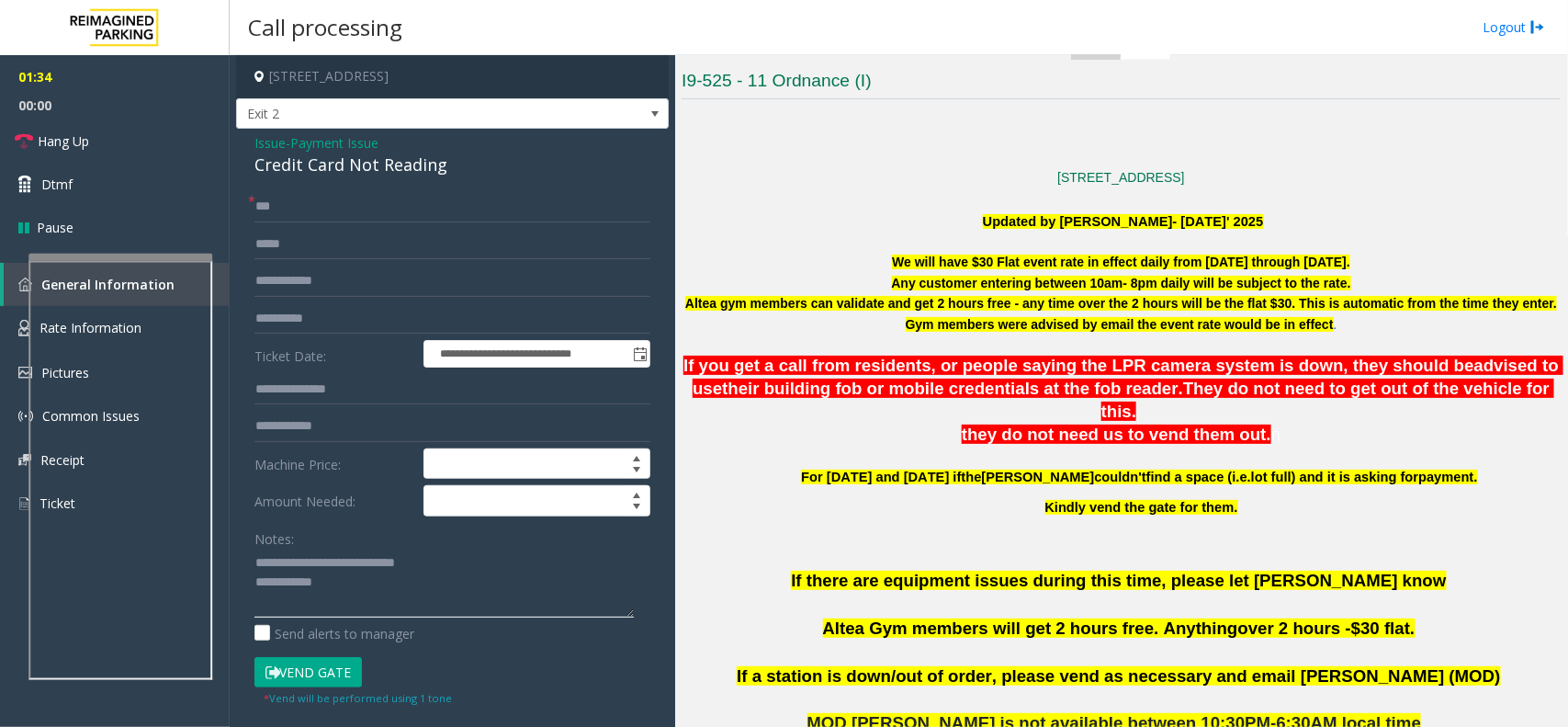
click at [374, 603] on textarea at bounding box center [444, 582] width 379 height 69
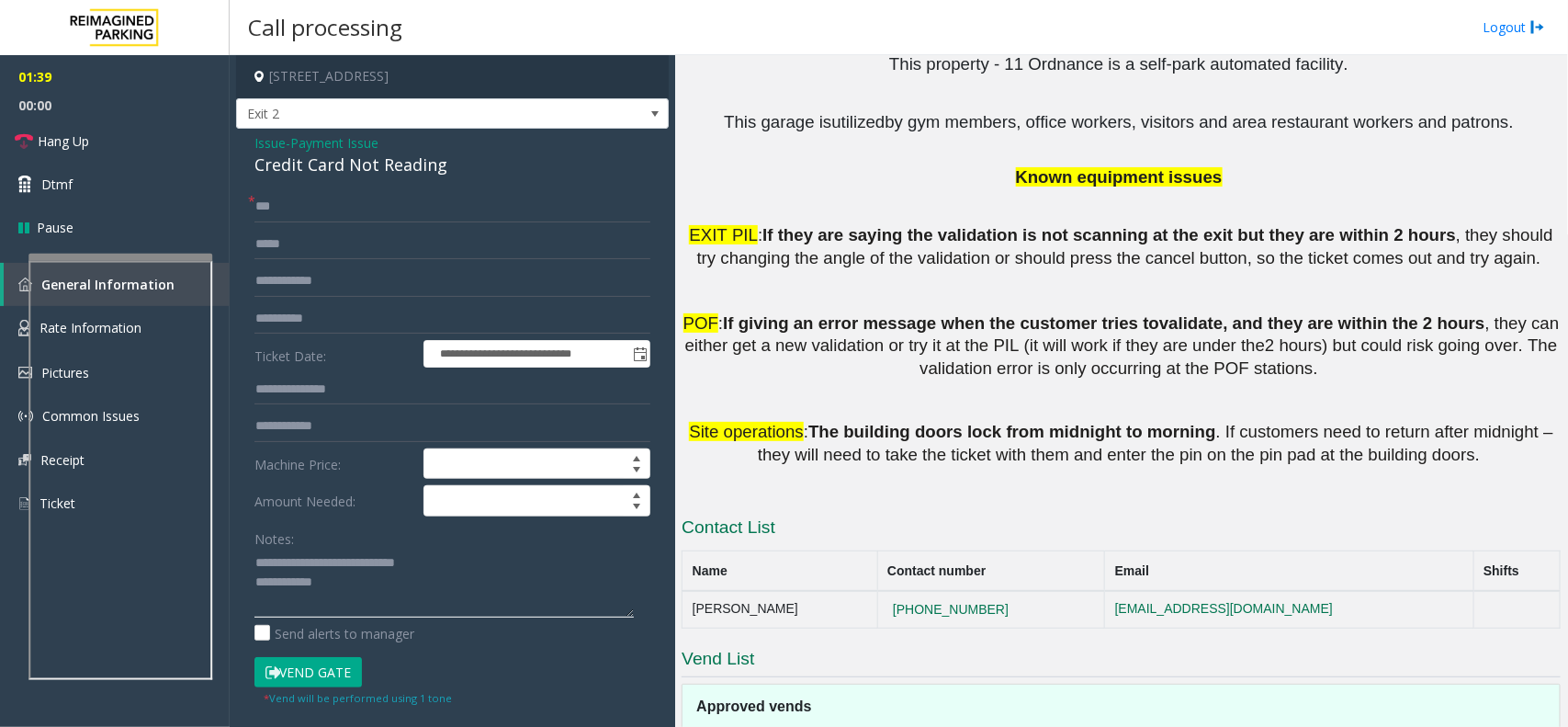
scroll to position [2737, 0]
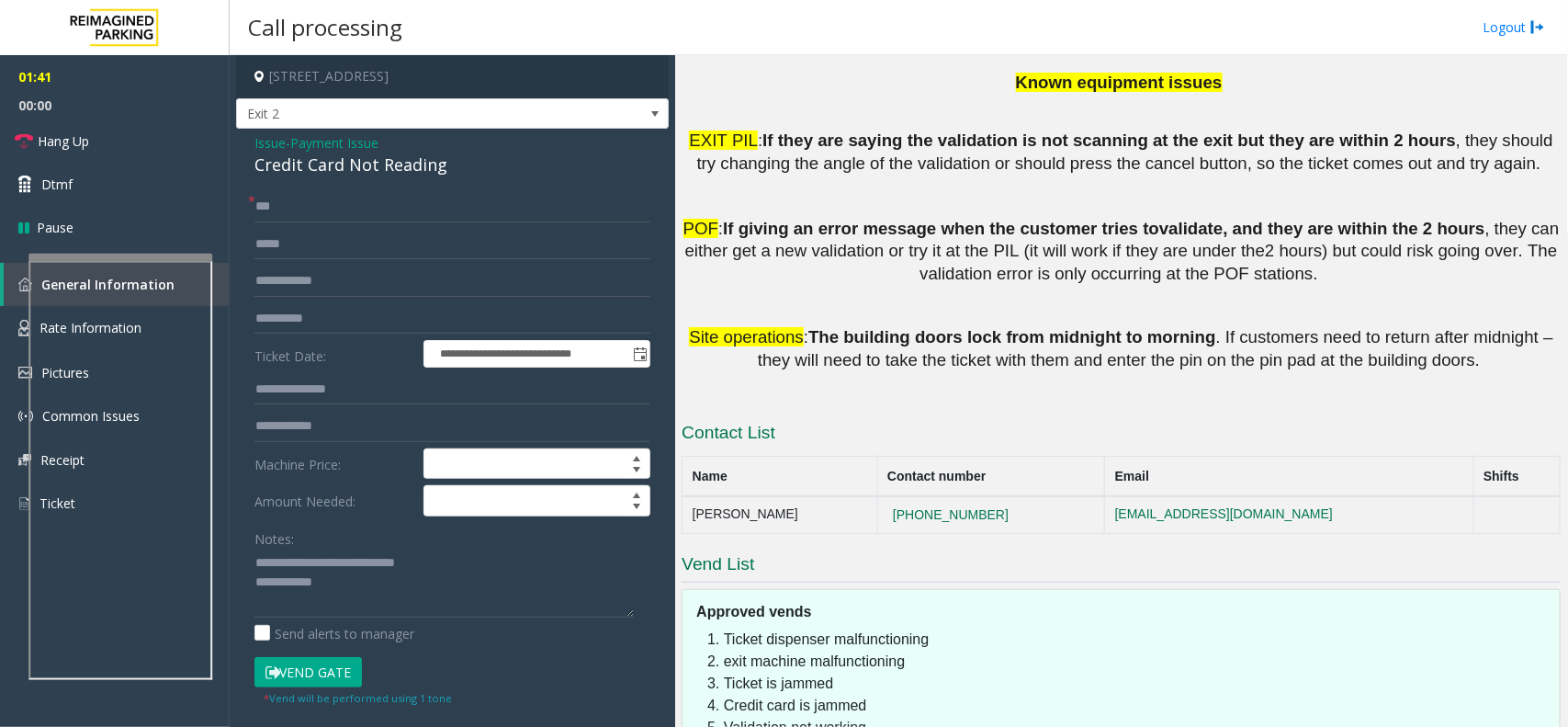
click at [335, 665] on button "Vend Gate" at bounding box center [308, 672] width 108 height 31
click at [368, 599] on textarea at bounding box center [444, 582] width 379 height 69
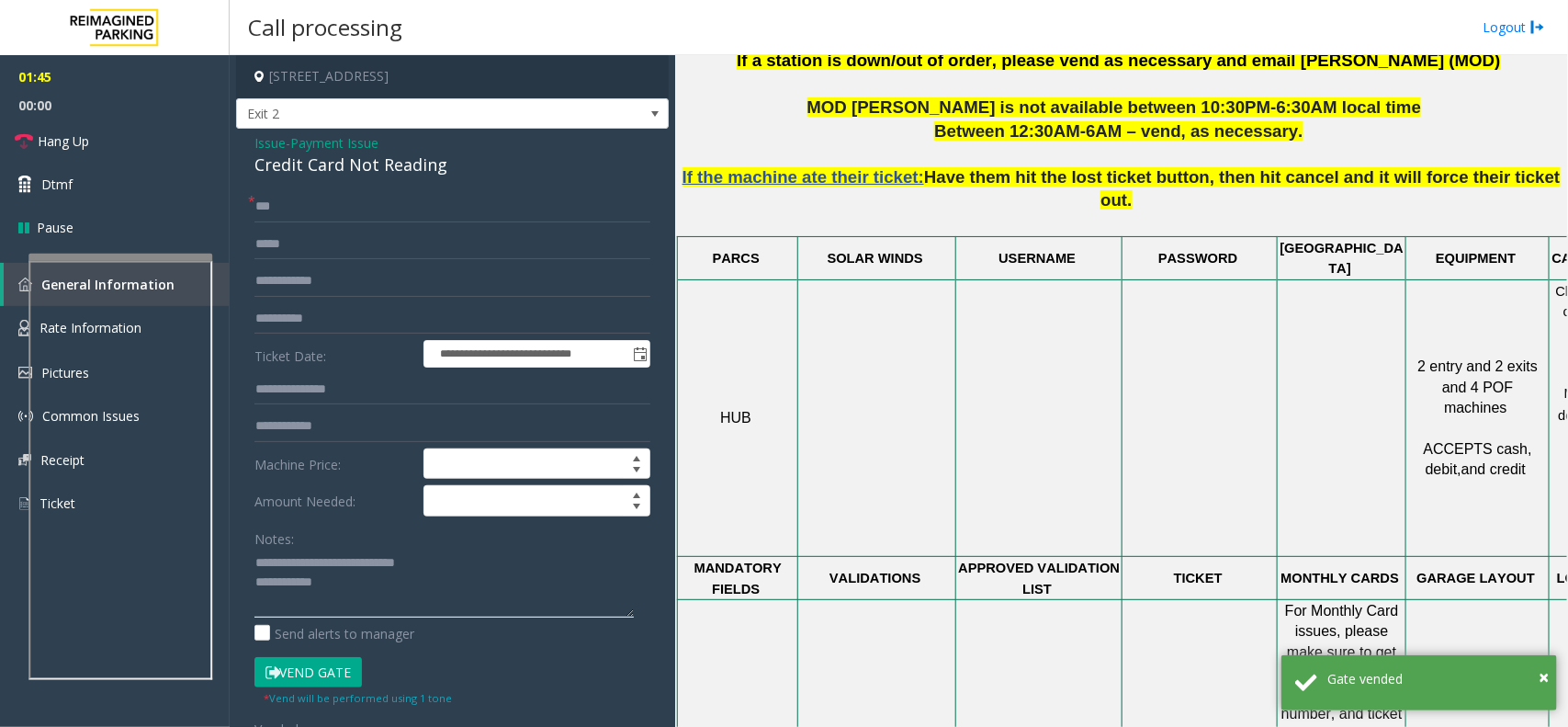
scroll to position [1014, 0]
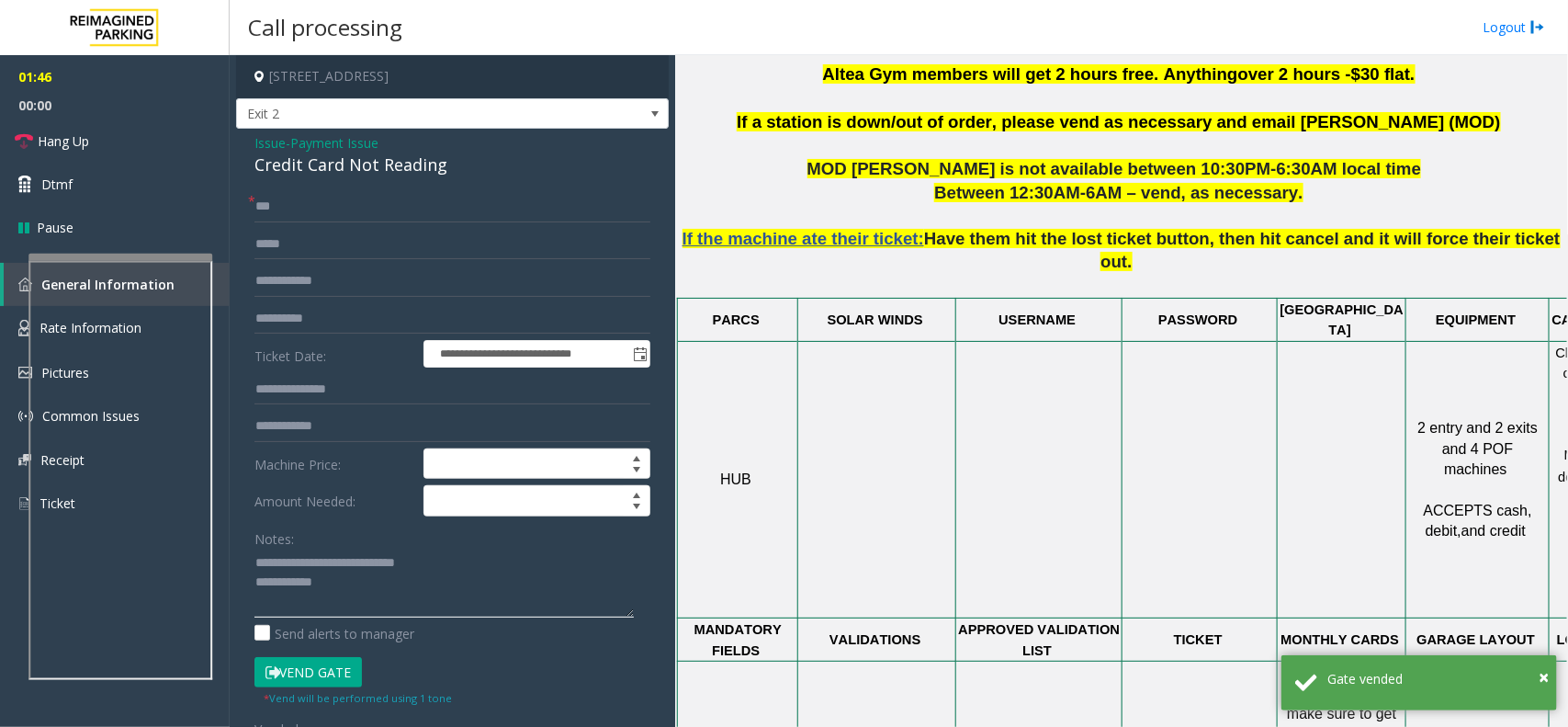
click at [430, 593] on textarea at bounding box center [444, 582] width 379 height 69
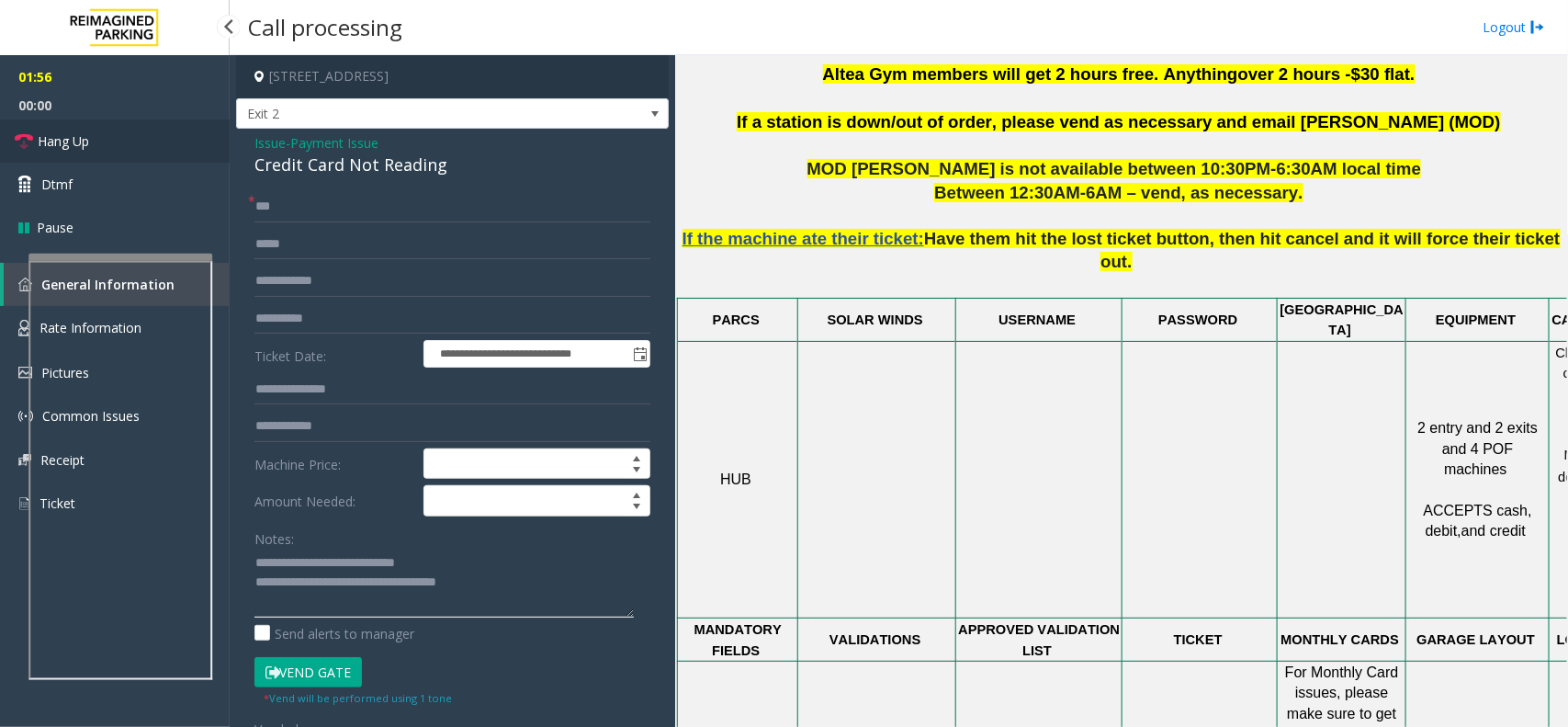
type textarea "**********"
click at [79, 133] on span "Hang Up" at bounding box center [63, 141] width 51 height 19
click at [82, 132] on span "Hang Up" at bounding box center [63, 141] width 51 height 19
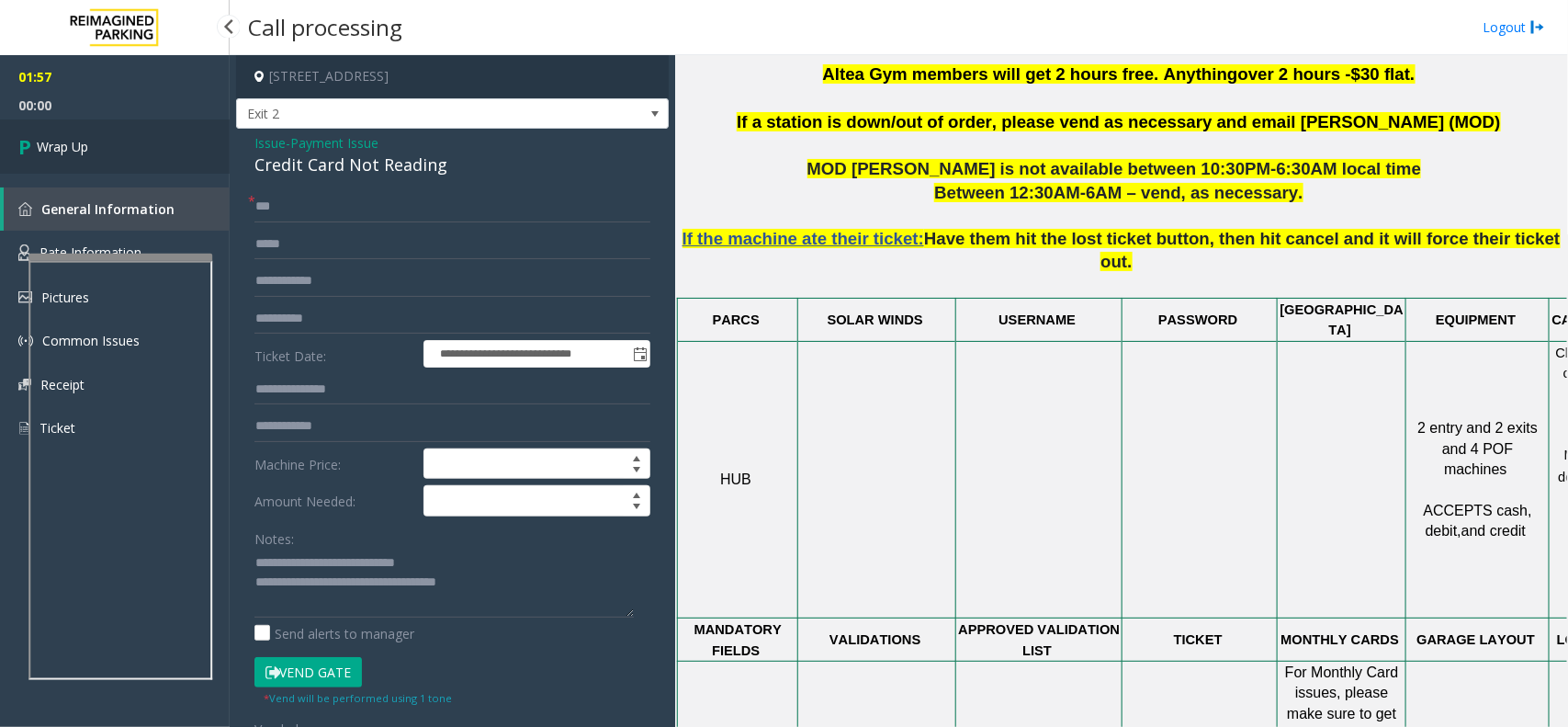
click at [82, 132] on link "Wrap Up" at bounding box center [115, 146] width 230 height 54
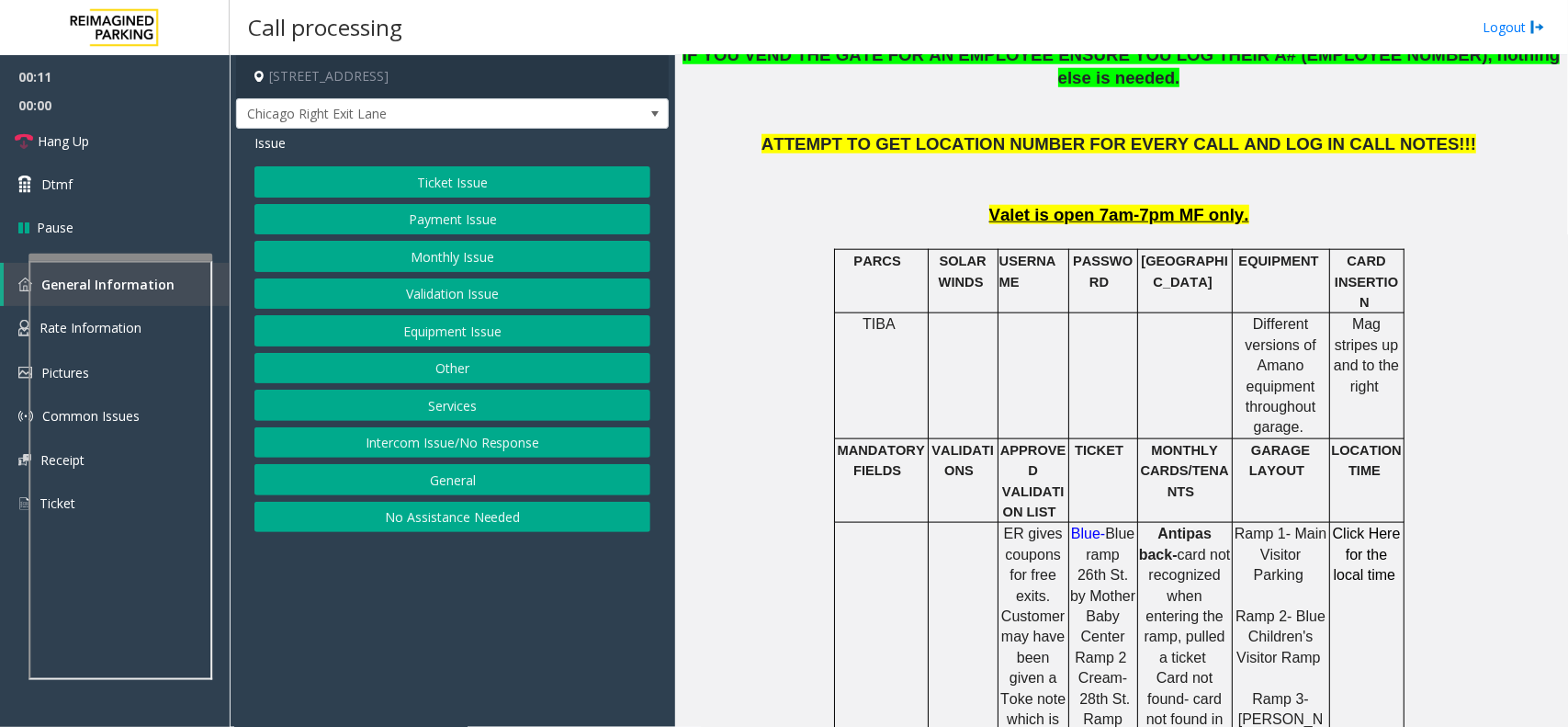
scroll to position [1493, 0]
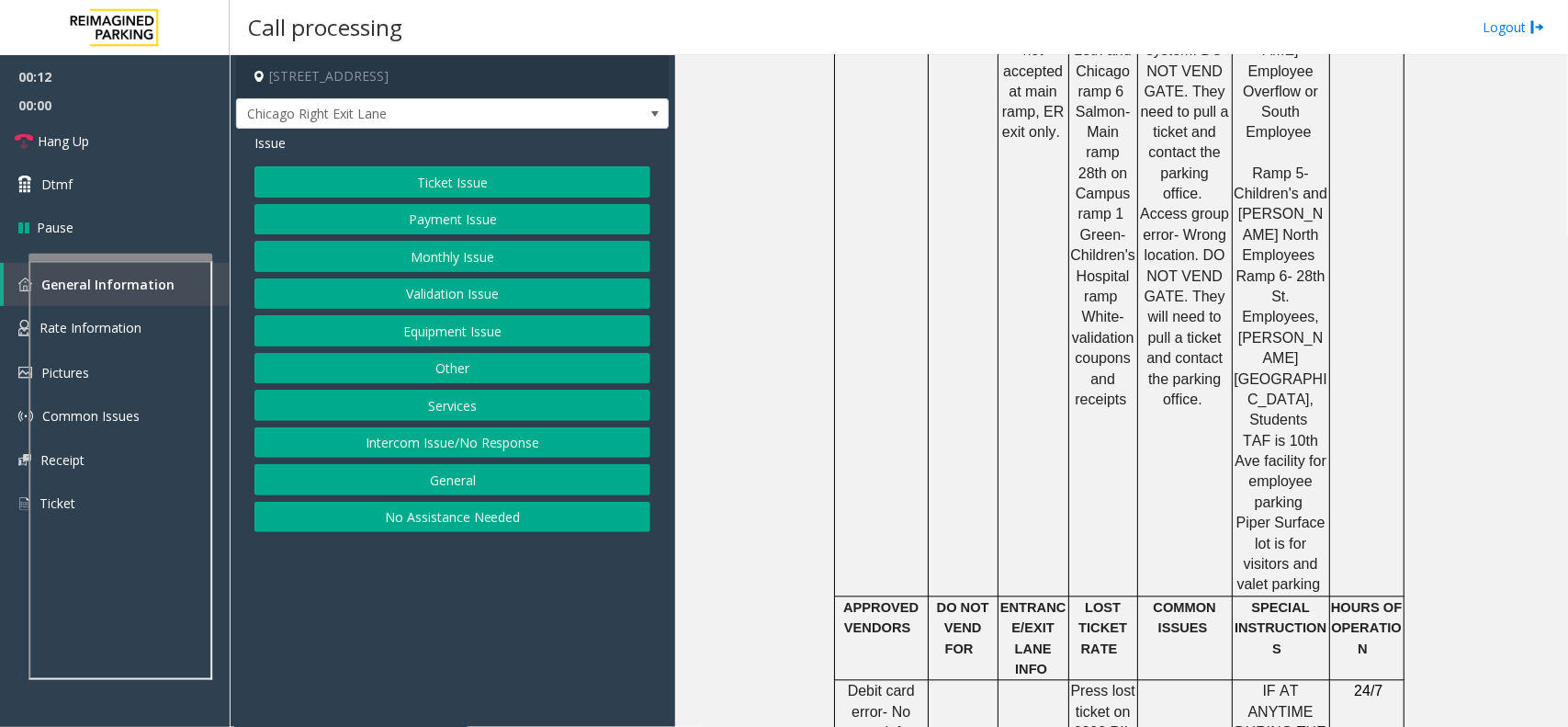
click at [459, 442] on button "Intercom Issue/No Response" at bounding box center [452, 442] width 396 height 31
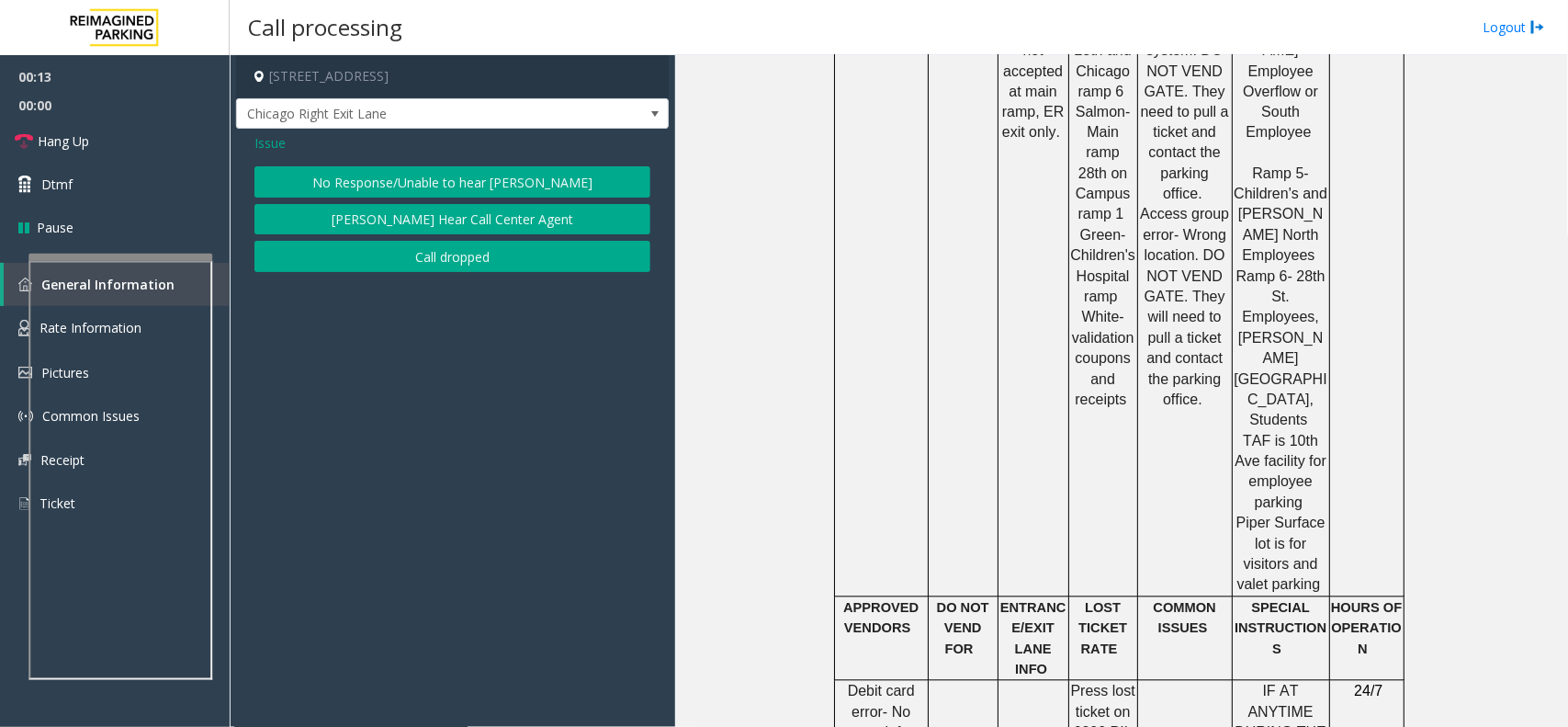
click at [432, 177] on button "No Response/Unable to hear [PERSON_NAME]" at bounding box center [452, 182] width 396 height 31
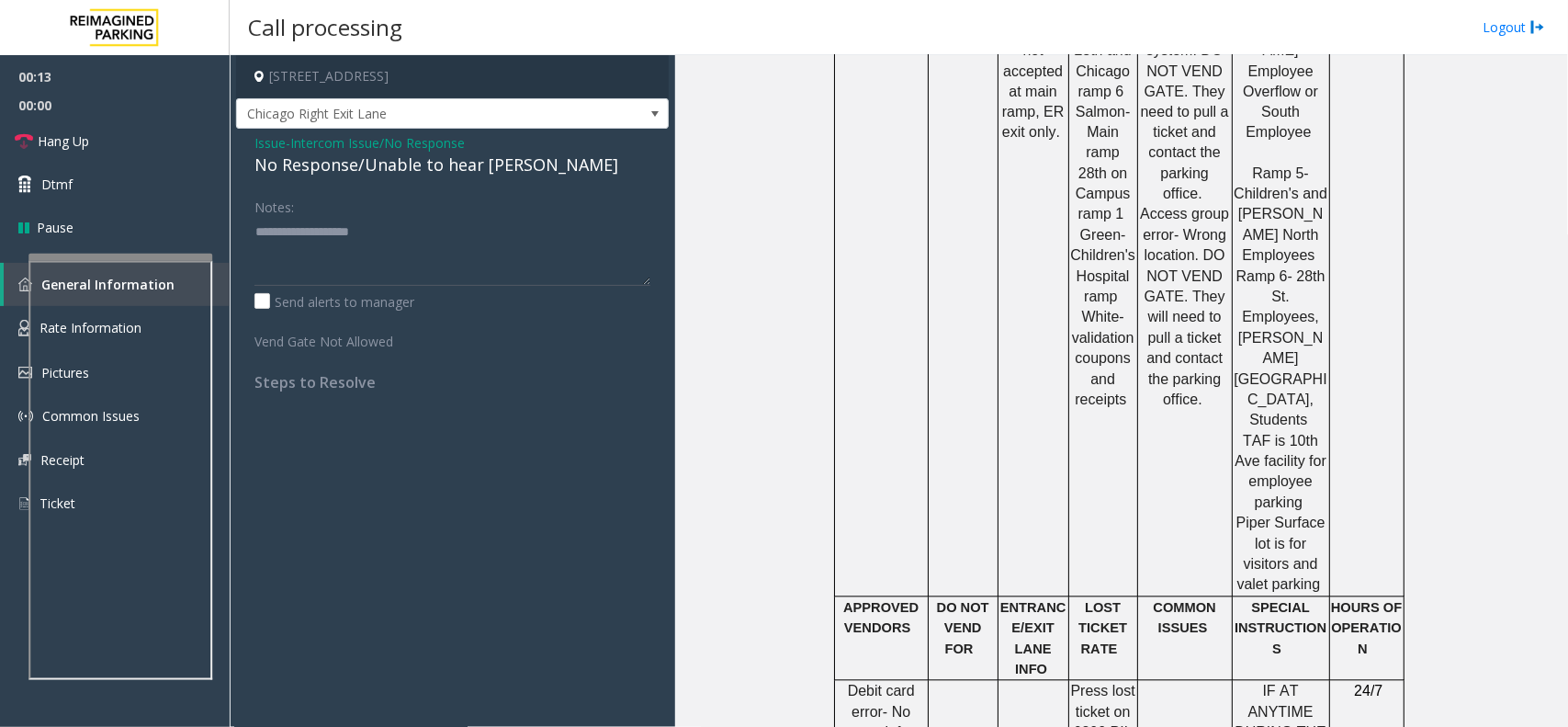
click at [432, 174] on div "No Response/Unable to hear [PERSON_NAME]" at bounding box center [452, 165] width 396 height 25
click at [448, 164] on div "No Response/Unable to hear [PERSON_NAME]" at bounding box center [452, 165] width 396 height 25
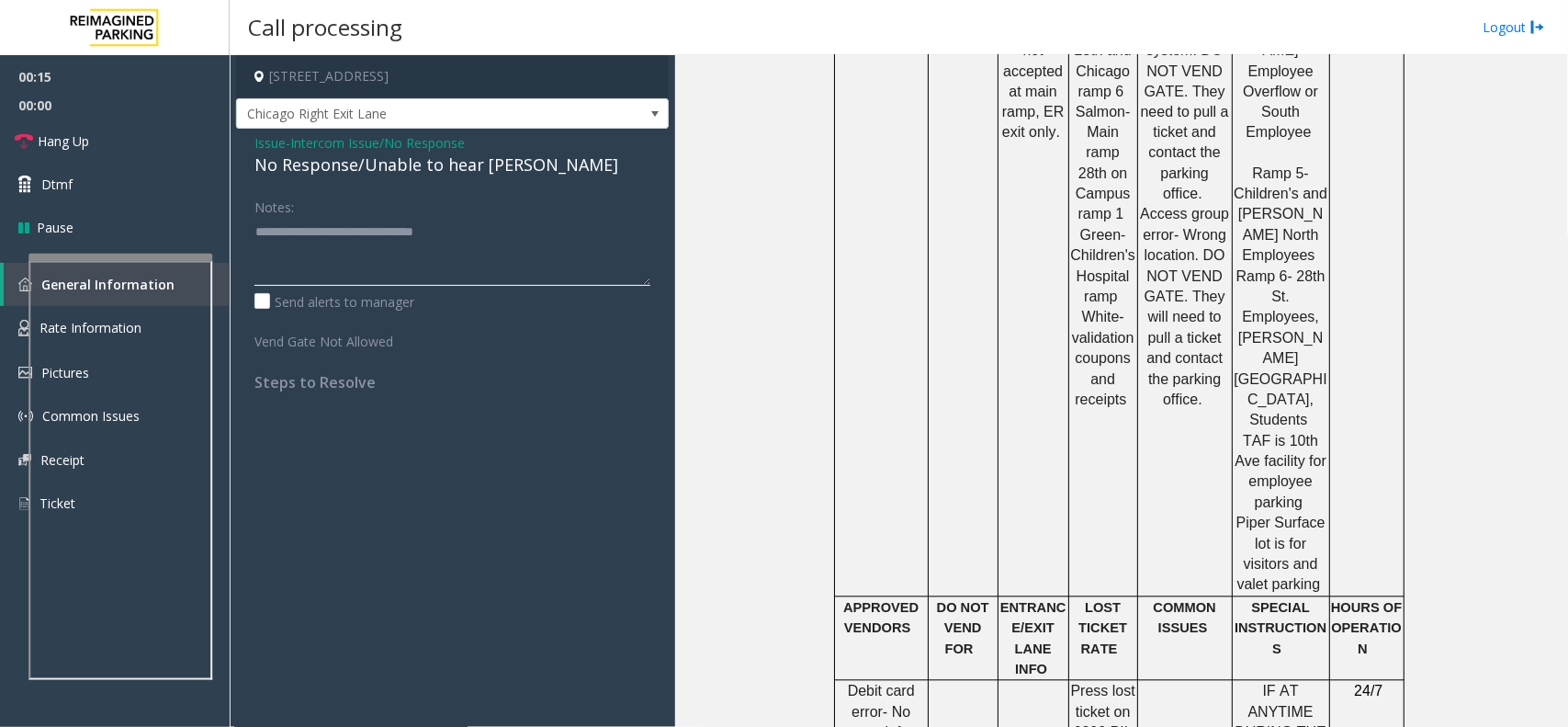
click at [497, 235] on textarea at bounding box center [452, 251] width 396 height 69
type textarea "**********"
click at [92, 142] on link "Hang Up" at bounding box center [115, 141] width 230 height 44
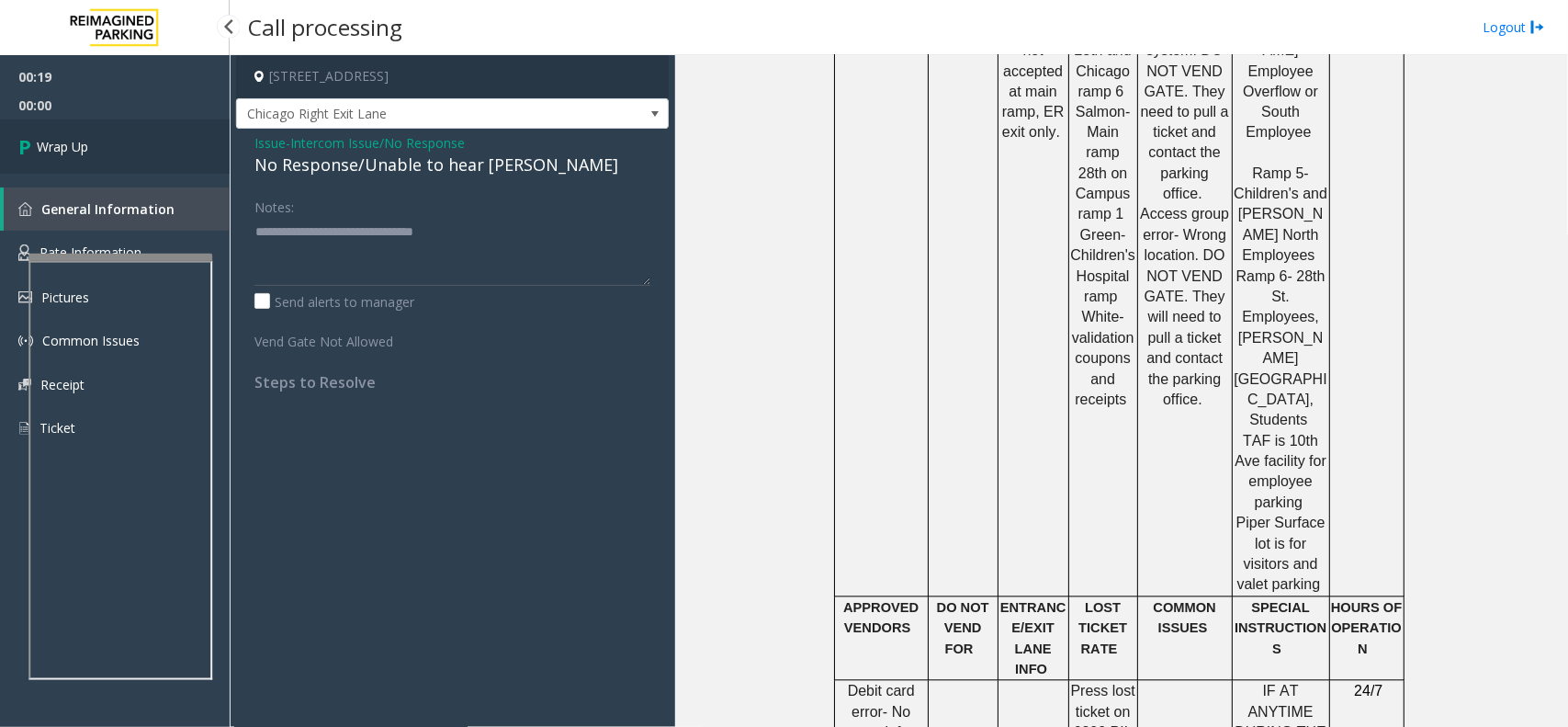
click at [92, 142] on link "Wrap Up" at bounding box center [115, 146] width 230 height 54
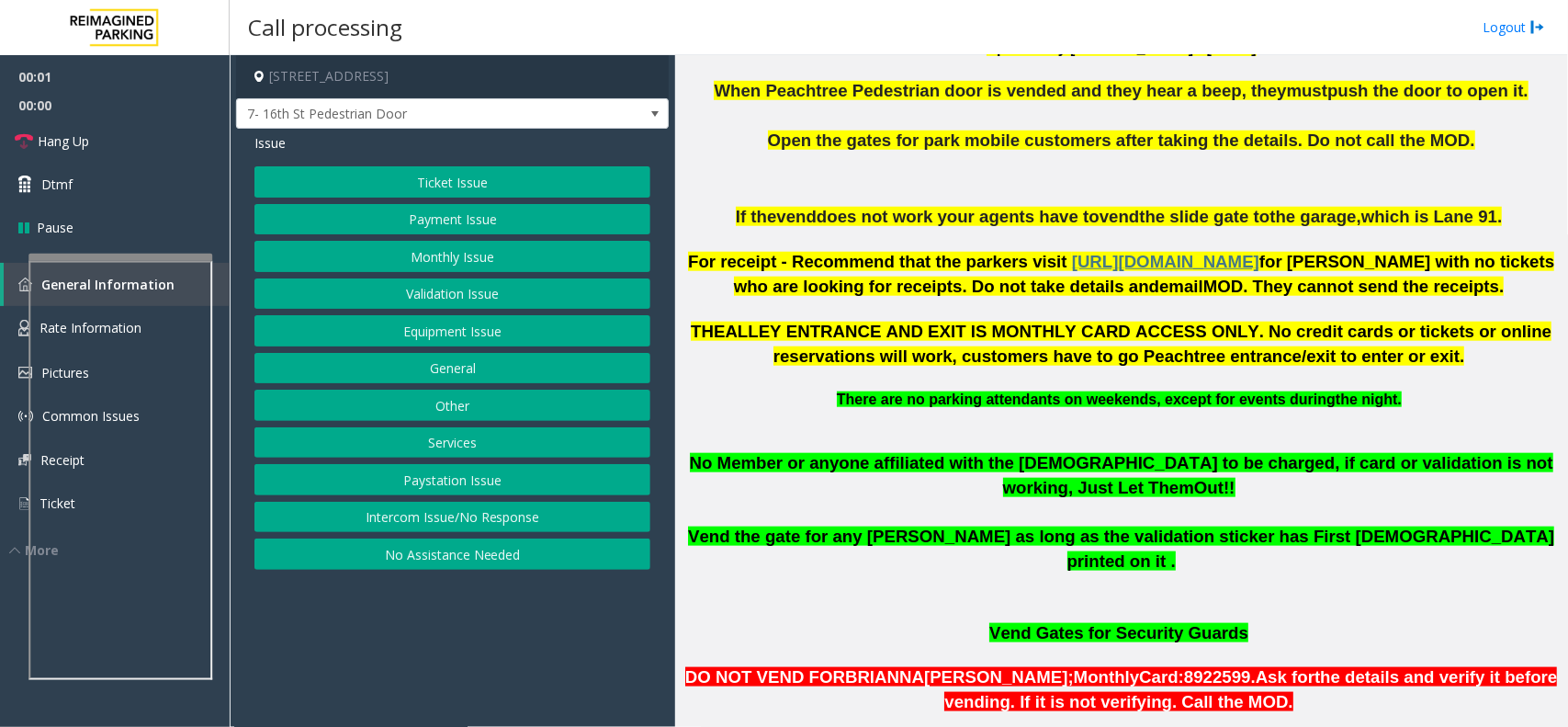
scroll to position [804, 0]
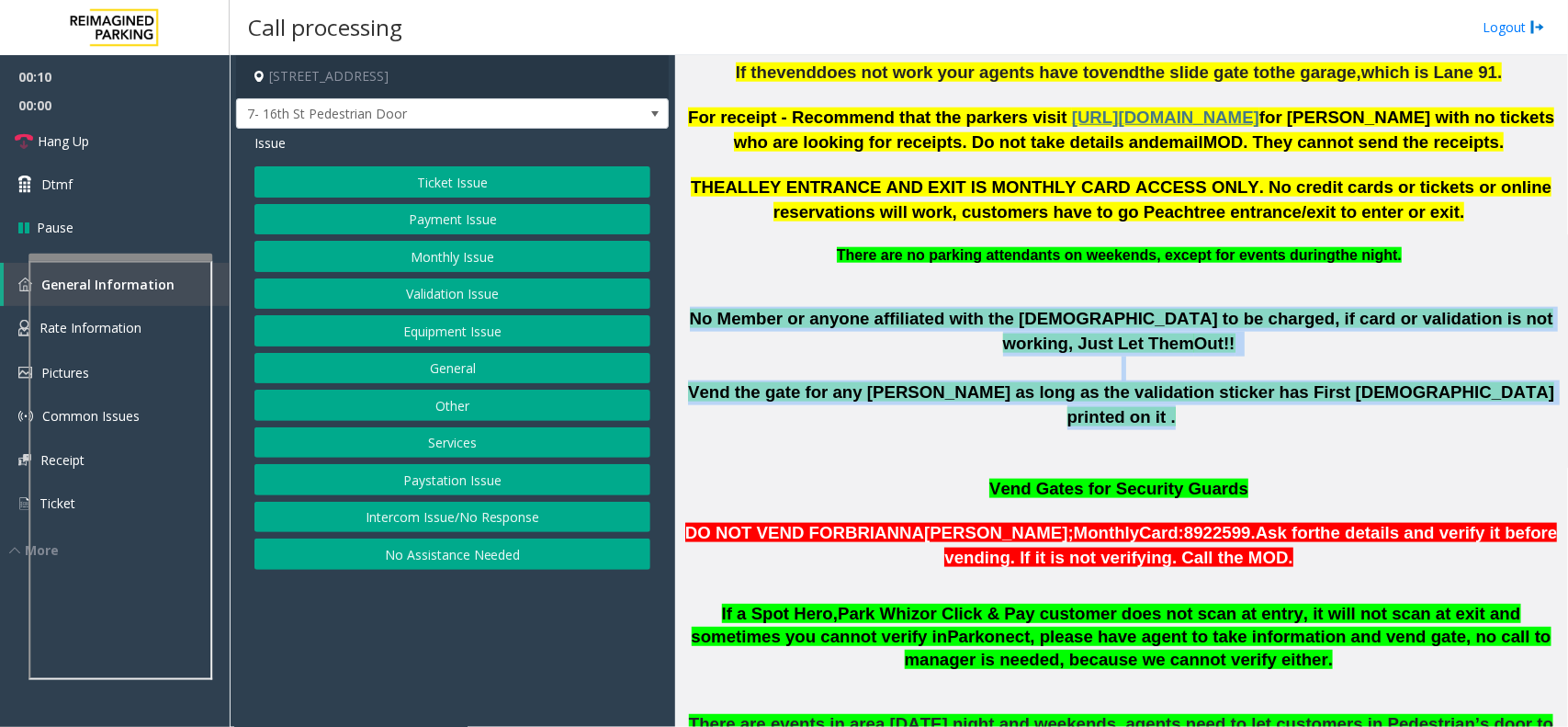
drag, startPoint x: 691, startPoint y: 313, endPoint x: 1358, endPoint y: 393, distance: 671.8
click at [1358, 393] on div "No Member or anyone affiliated with the [DEMOGRAPHIC_DATA] to be charged, if ca…" at bounding box center [1120, 391] width 879 height 168
click at [1098, 357] on p at bounding box center [1120, 369] width 879 height 25
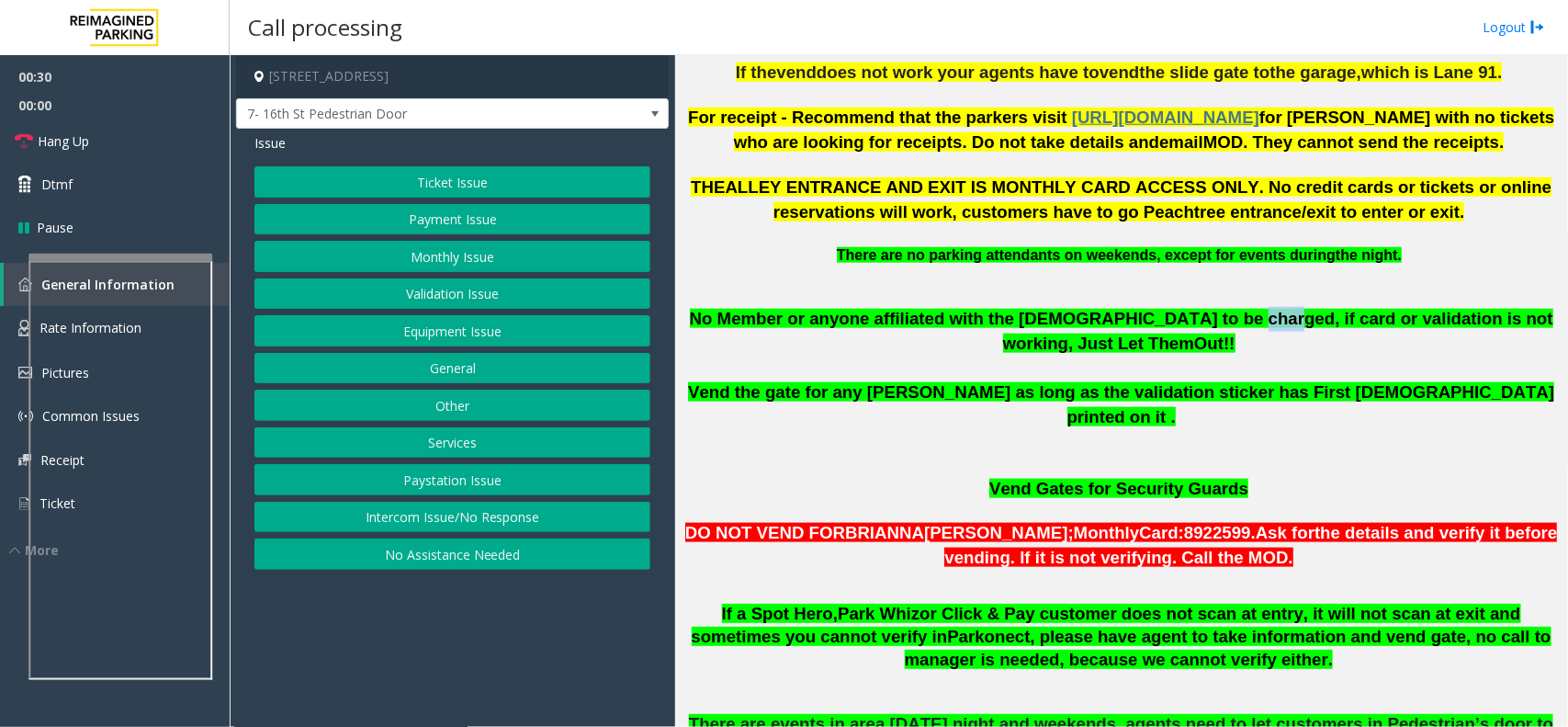
drag, startPoint x: 1155, startPoint y: 325, endPoint x: 1185, endPoint y: 322, distance: 30.1
click at [1185, 322] on span "No Member or anyone affiliated with the [DEMOGRAPHIC_DATA] to be charged, if ca…" at bounding box center [1121, 330] width 863 height 44
click at [1191, 325] on span "No Member or anyone affiliated with the [DEMOGRAPHIC_DATA] to be charged, if ca…" at bounding box center [1121, 330] width 863 height 44
drag, startPoint x: 1192, startPoint y: 320, endPoint x: 1205, endPoint y: 319, distance: 13.0
click at [1205, 319] on span "No Member or anyone affiliated with the [DEMOGRAPHIC_DATA] to be charged, if ca…" at bounding box center [1121, 330] width 863 height 44
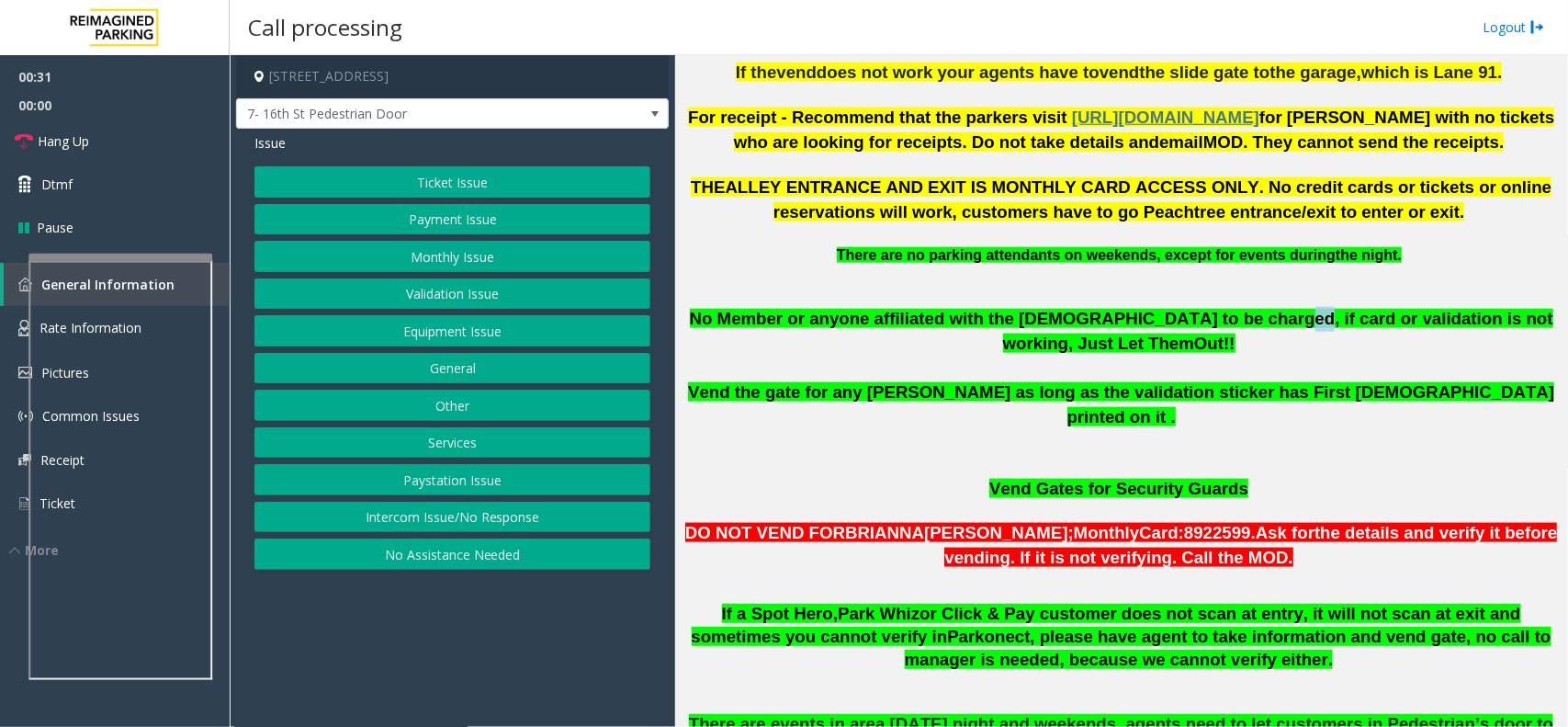
click at [1206, 322] on span "No Member or anyone affiliated with the [DEMOGRAPHIC_DATA] to be charged, if ca…" at bounding box center [1121, 330] width 863 height 44
drag, startPoint x: 1209, startPoint y: 322, endPoint x: 1283, endPoint y: 310, distance: 75.0
click at [1283, 310] on span "No Member or anyone affiliated with the [DEMOGRAPHIC_DATA] to be charged, if ca…" at bounding box center [1121, 330] width 863 height 44
click at [1288, 317] on span "No Member or anyone affiliated with the [DEMOGRAPHIC_DATA] to be charged, if ca…" at bounding box center [1121, 330] width 863 height 44
drag, startPoint x: 1281, startPoint y: 324, endPoint x: 1293, endPoint y: 322, distance: 12.2
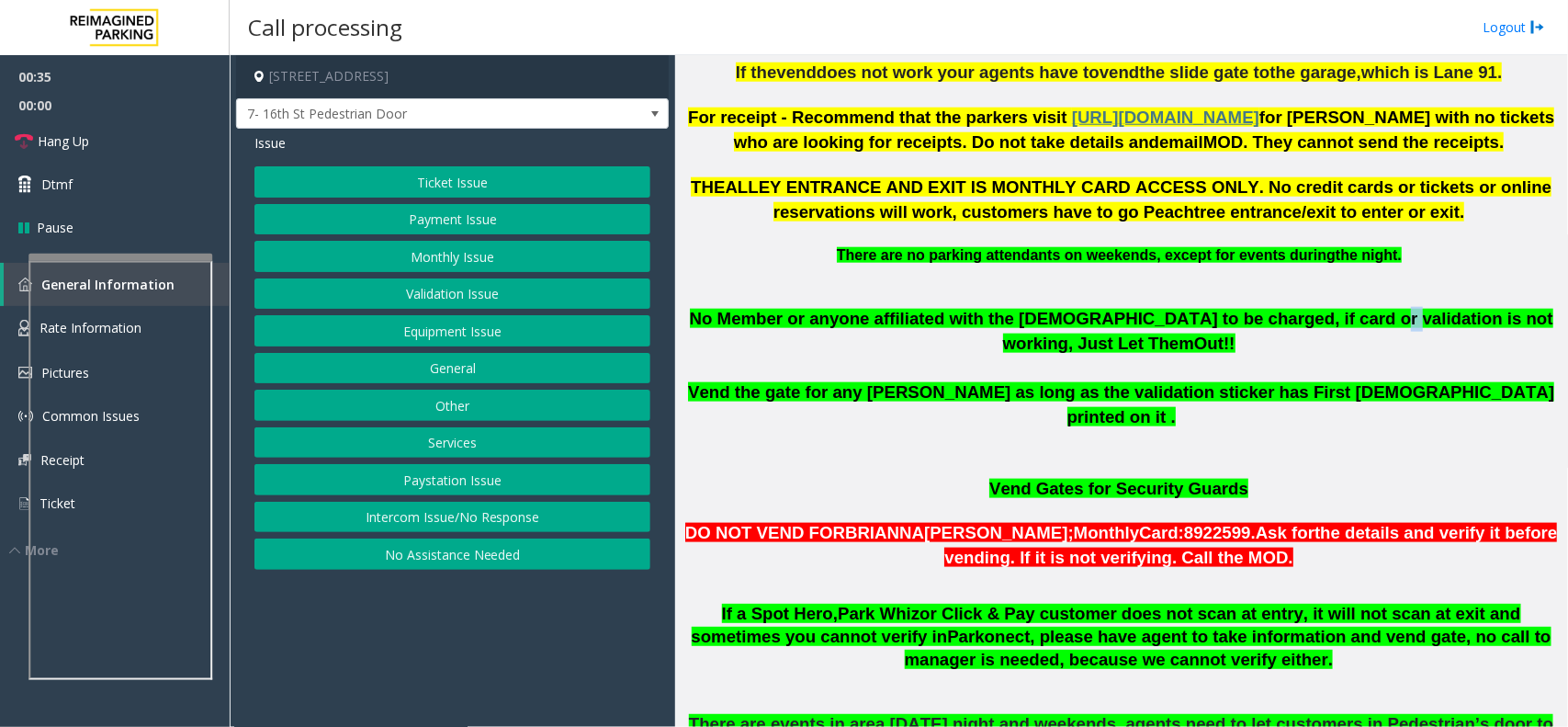
click at [1293, 322] on span "No Member or anyone affiliated with the [DEMOGRAPHIC_DATA] to be charged, if ca…" at bounding box center [1121, 330] width 863 height 44
click at [1301, 328] on span "No Member or anyone affiliated with the [DEMOGRAPHIC_DATA] to be charged, if ca…" at bounding box center [1121, 330] width 863 height 44
drag, startPoint x: 1301, startPoint y: 322, endPoint x: 1326, endPoint y: 318, distance: 25.3
click at [1326, 318] on span "No Member or anyone affiliated with the [DEMOGRAPHIC_DATA] to be charged, if ca…" at bounding box center [1121, 330] width 863 height 44
click at [1336, 318] on span "No Member or anyone affiliated with the [DEMOGRAPHIC_DATA] to be charged, if ca…" at bounding box center [1121, 330] width 863 height 44
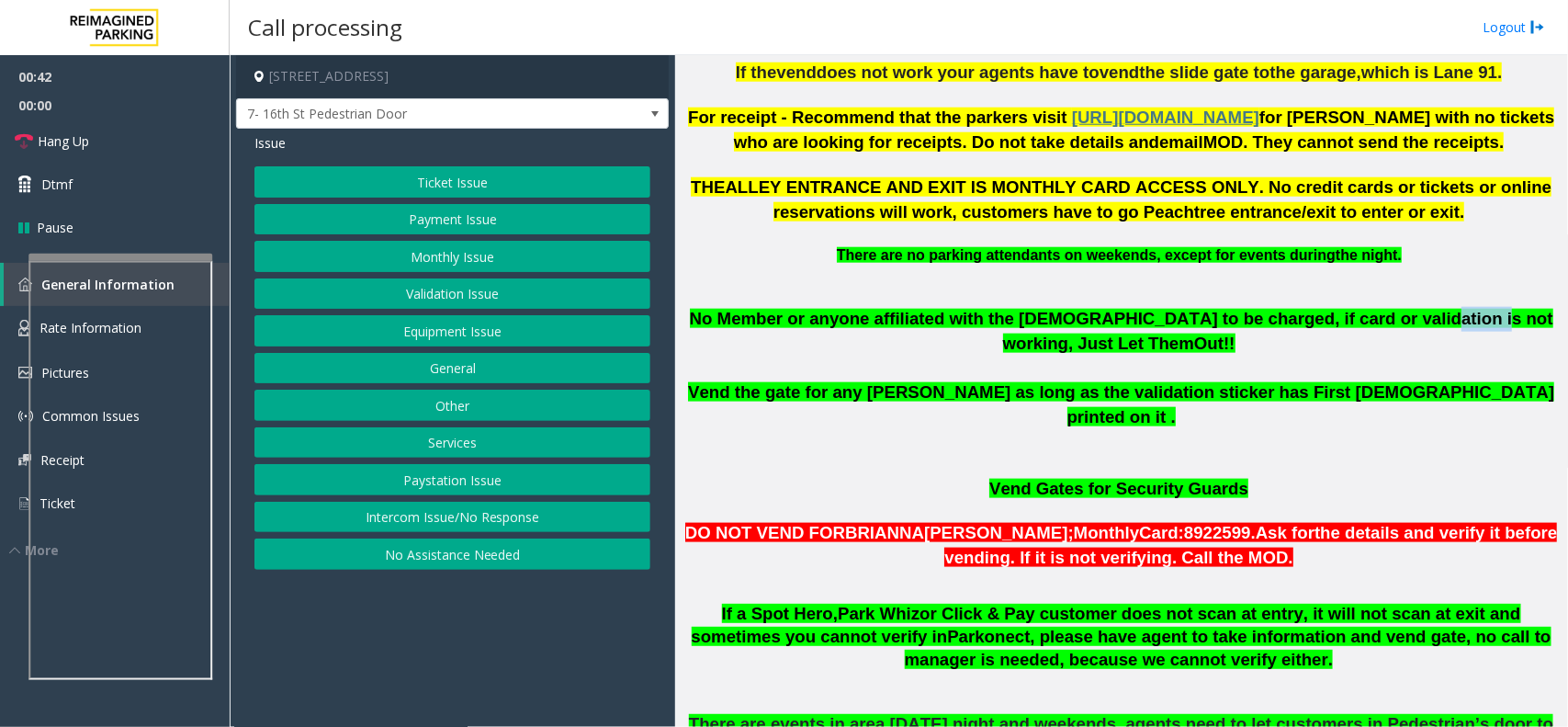
drag, startPoint x: 1326, startPoint y: 318, endPoint x: 1381, endPoint y: 323, distance: 55.2
click at [1381, 323] on span "No Member or anyone affiliated with the [DEMOGRAPHIC_DATA] to be charged, if ca…" at bounding box center [1121, 330] width 863 height 44
click at [1388, 357] on p at bounding box center [1120, 369] width 879 height 25
drag, startPoint x: 1383, startPoint y: 325, endPoint x: 1337, endPoint y: 322, distance: 46.1
click at [1339, 323] on span "No Member or anyone affiliated with the [DEMOGRAPHIC_DATA] to be charged, if ca…" at bounding box center [1121, 330] width 863 height 44
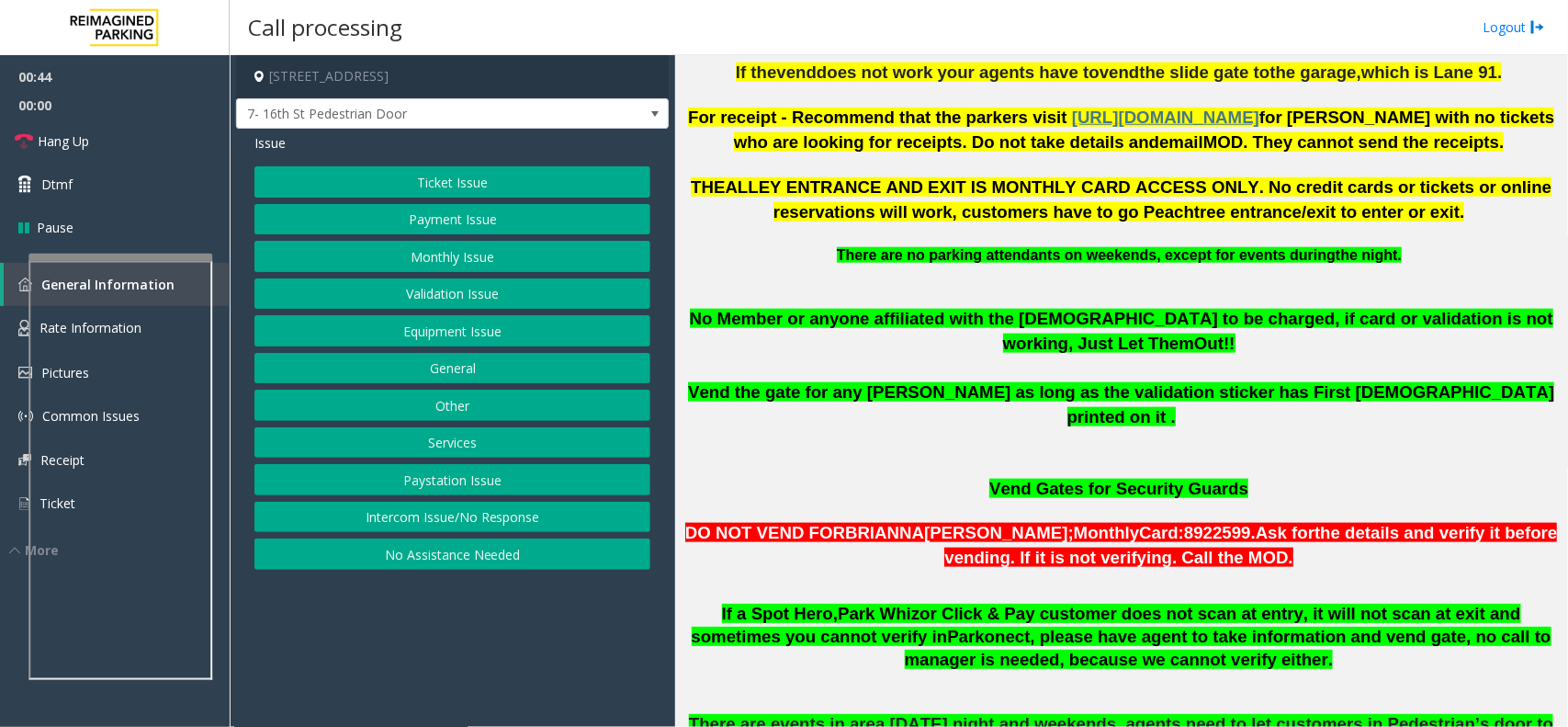
click at [1332, 322] on span "No Member or anyone affiliated with the [DEMOGRAPHIC_DATA] to be charged, if ca…" at bounding box center [1121, 330] width 863 height 44
click at [512, 338] on button "Equipment Issue" at bounding box center [452, 330] width 396 height 31
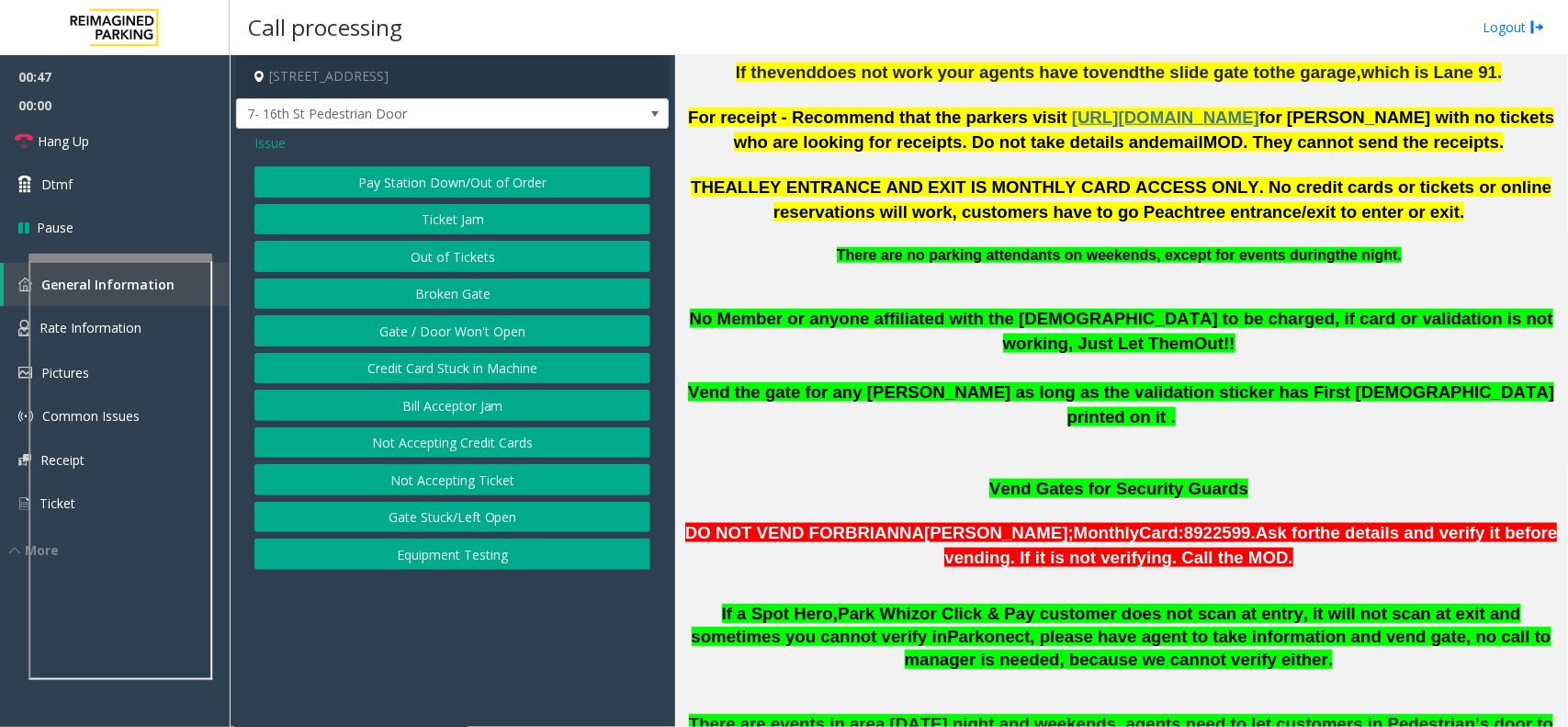
click at [496, 332] on button "Gate / Door Won't Open" at bounding box center [452, 330] width 396 height 31
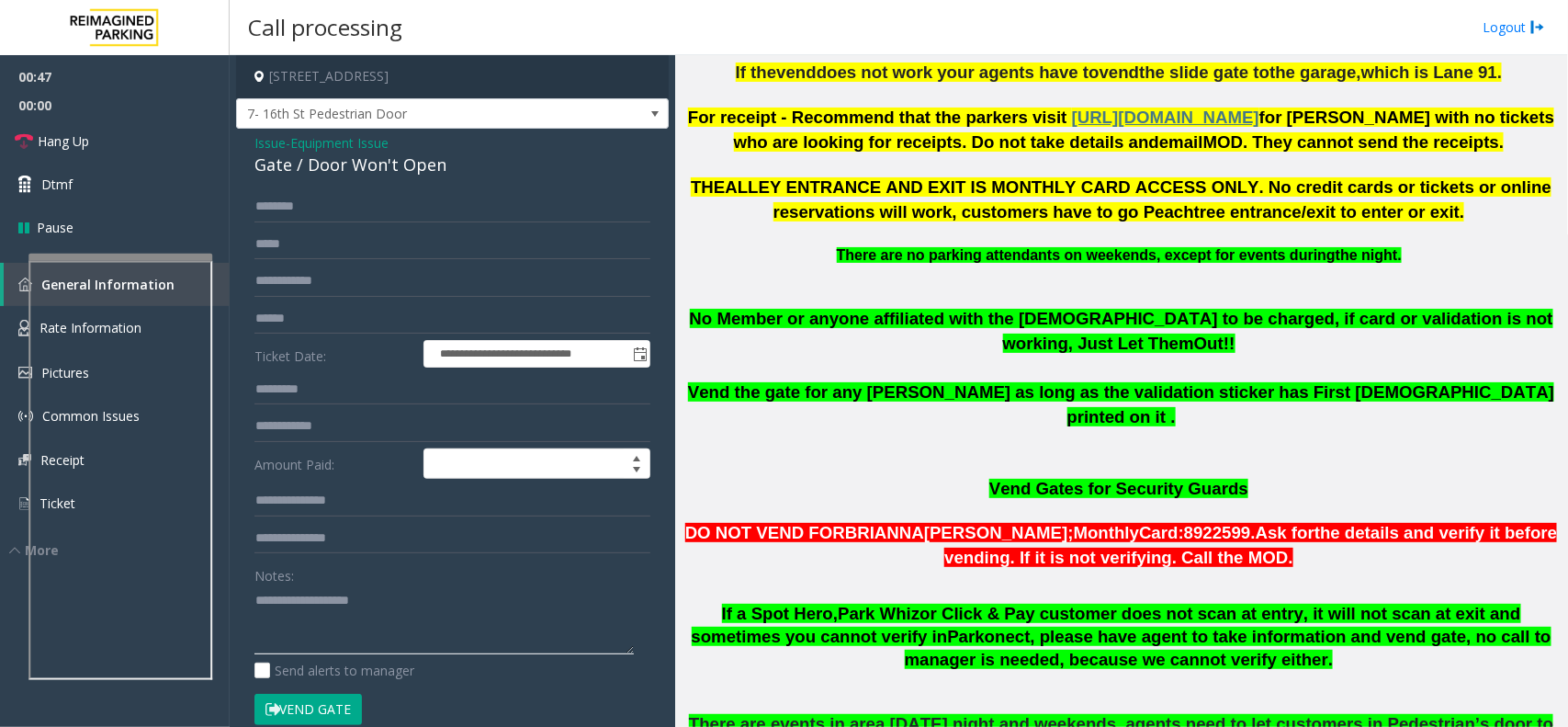
click at [397, 597] on textarea at bounding box center [444, 619] width 379 height 69
click at [374, 634] on textarea at bounding box center [444, 619] width 379 height 69
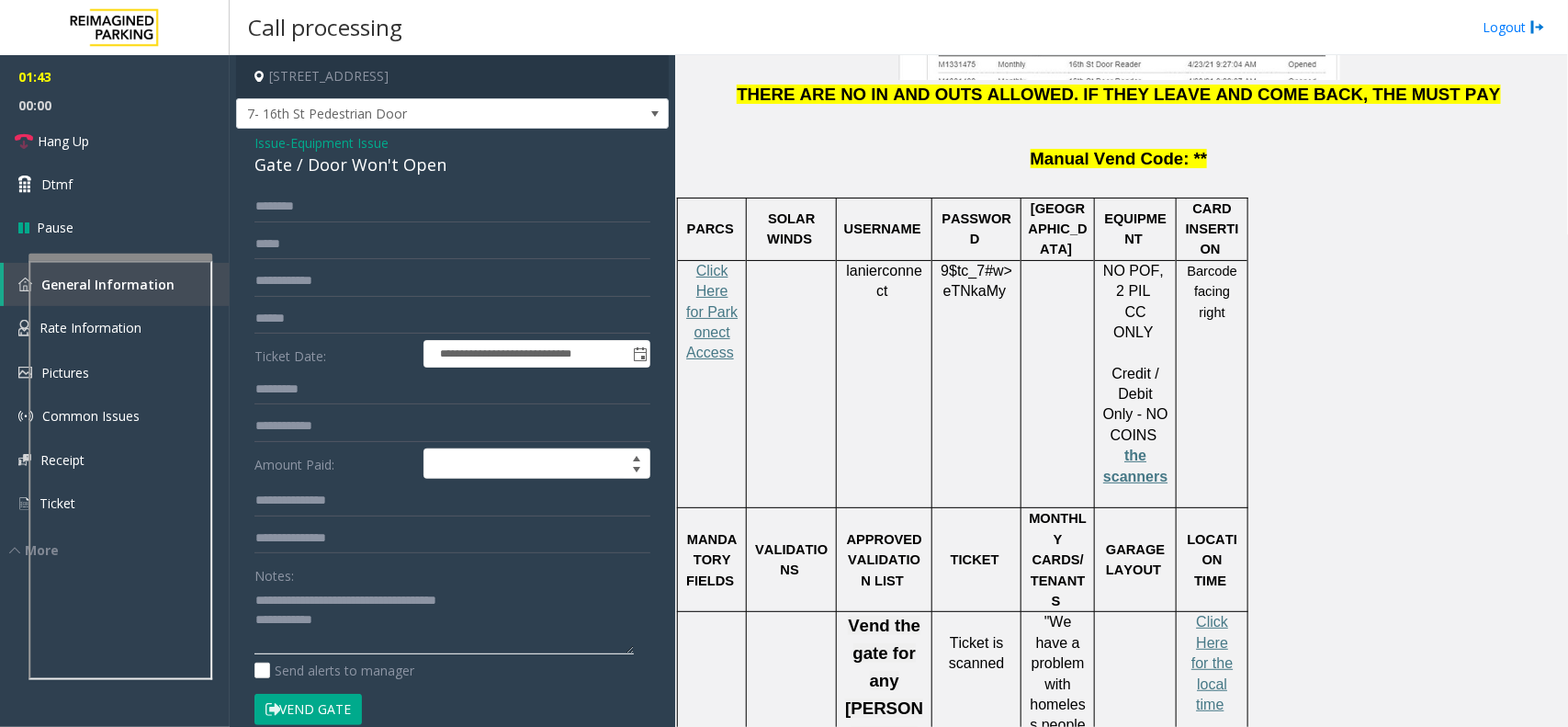
scroll to position [2297, 0]
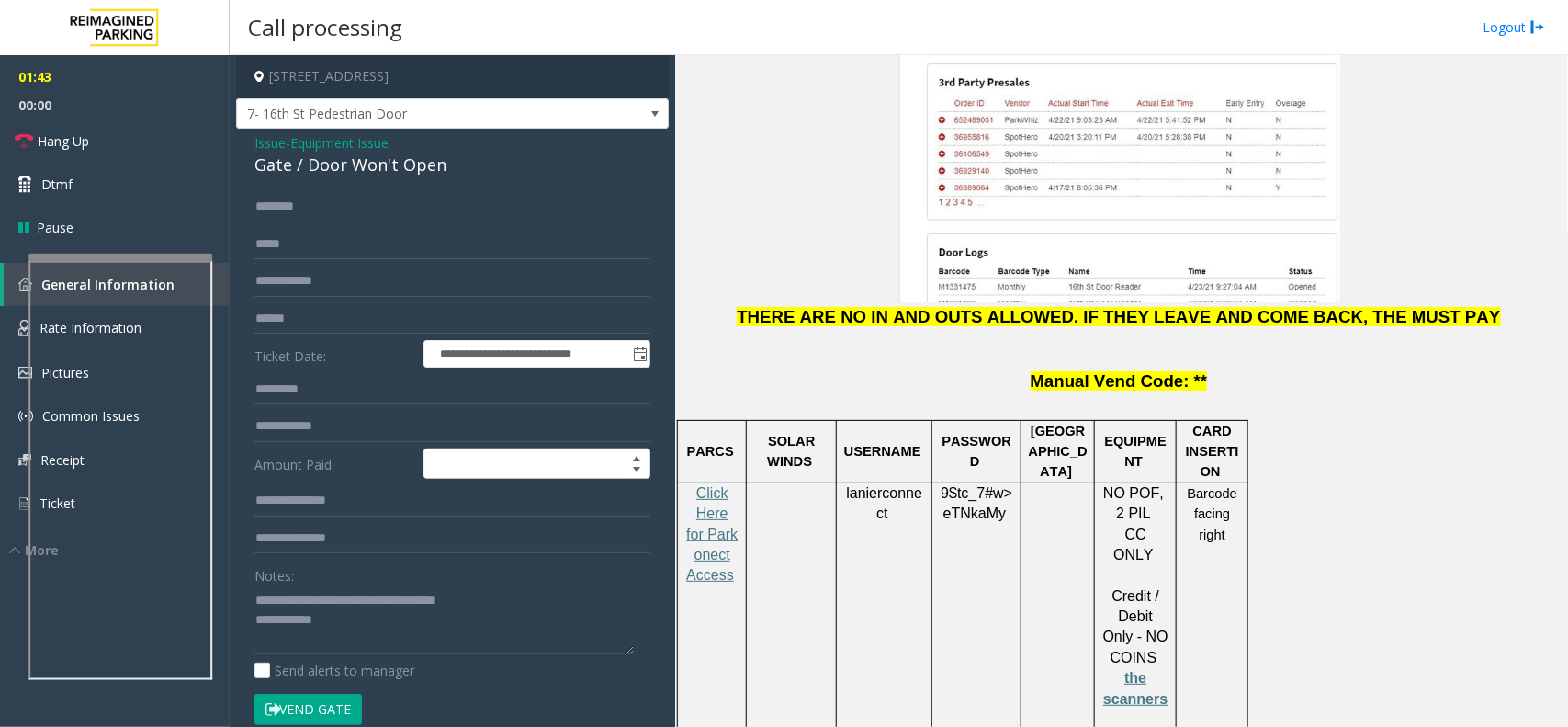
click at [729, 484] on p "Click Here for Parkonect Access" at bounding box center [712, 545] width 55 height 123
click at [717, 485] on span "Click Here for Parkonect Access" at bounding box center [712, 534] width 51 height 98
click at [888, 485] on span "lanierconnect" at bounding box center [884, 503] width 77 height 37
copy p "lanierconnect"
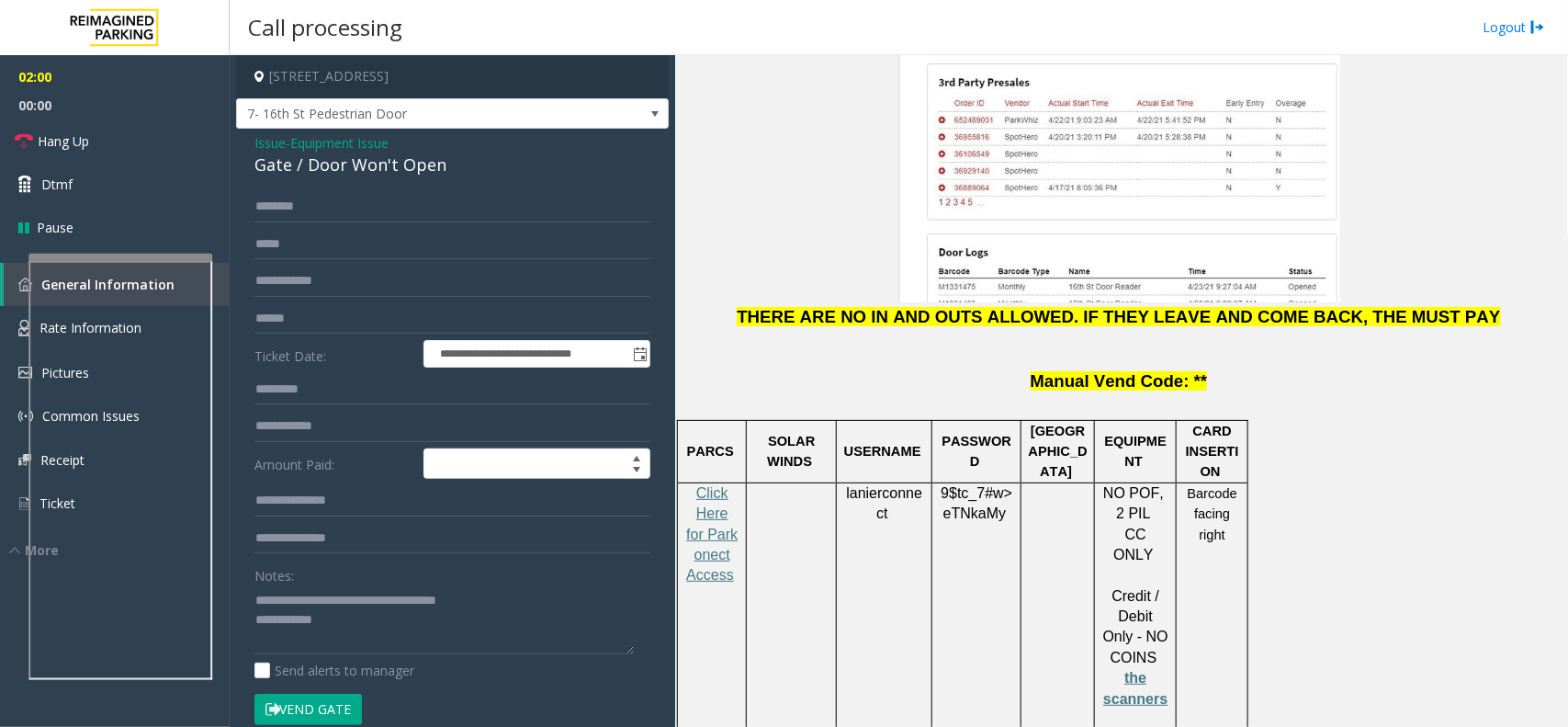
click at [992, 485] on span "9$tc_7#w> eTNkaMy" at bounding box center [977, 503] width 72 height 37
copy p "9$tc_7#w> eTNkaMy"
click at [377, 637] on textarea at bounding box center [444, 619] width 379 height 69
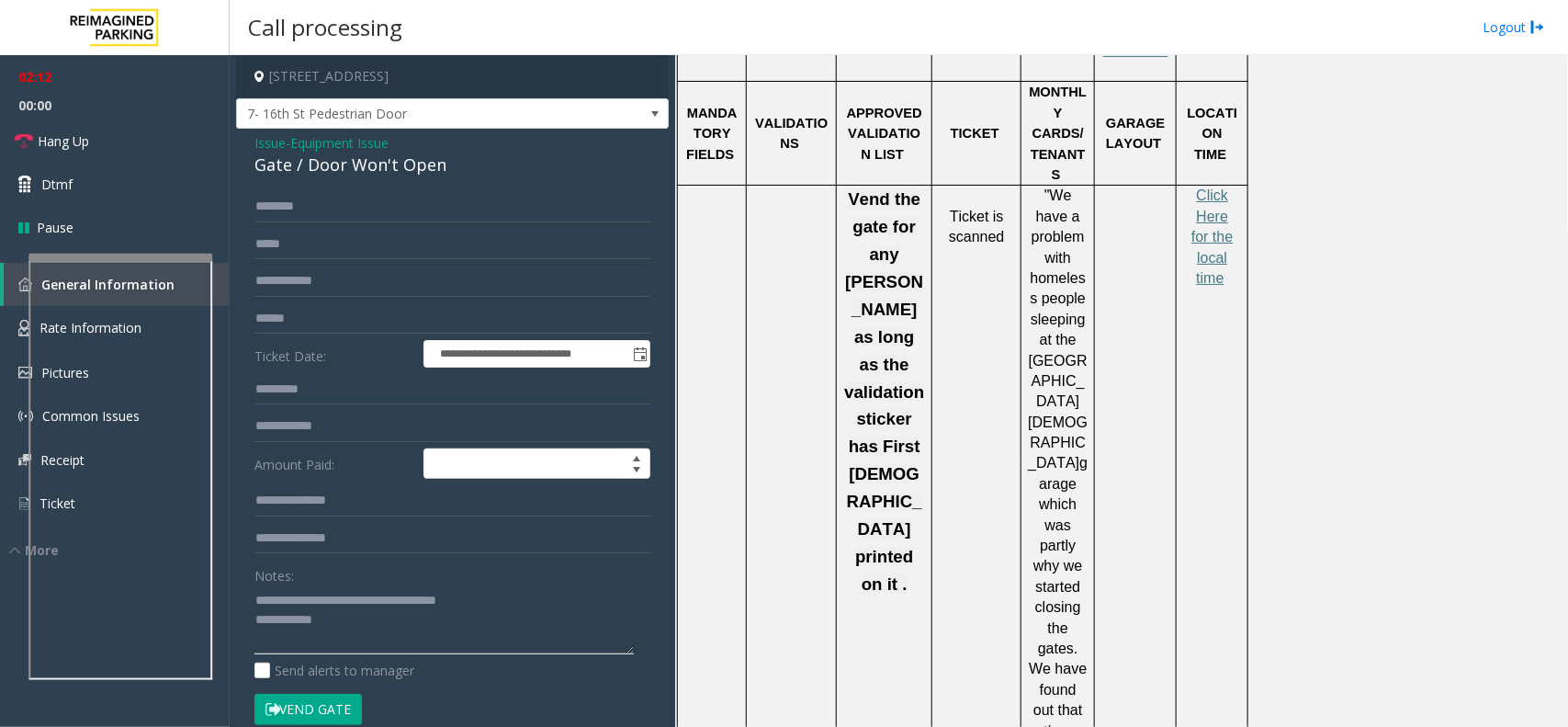
scroll to position [2666, 0]
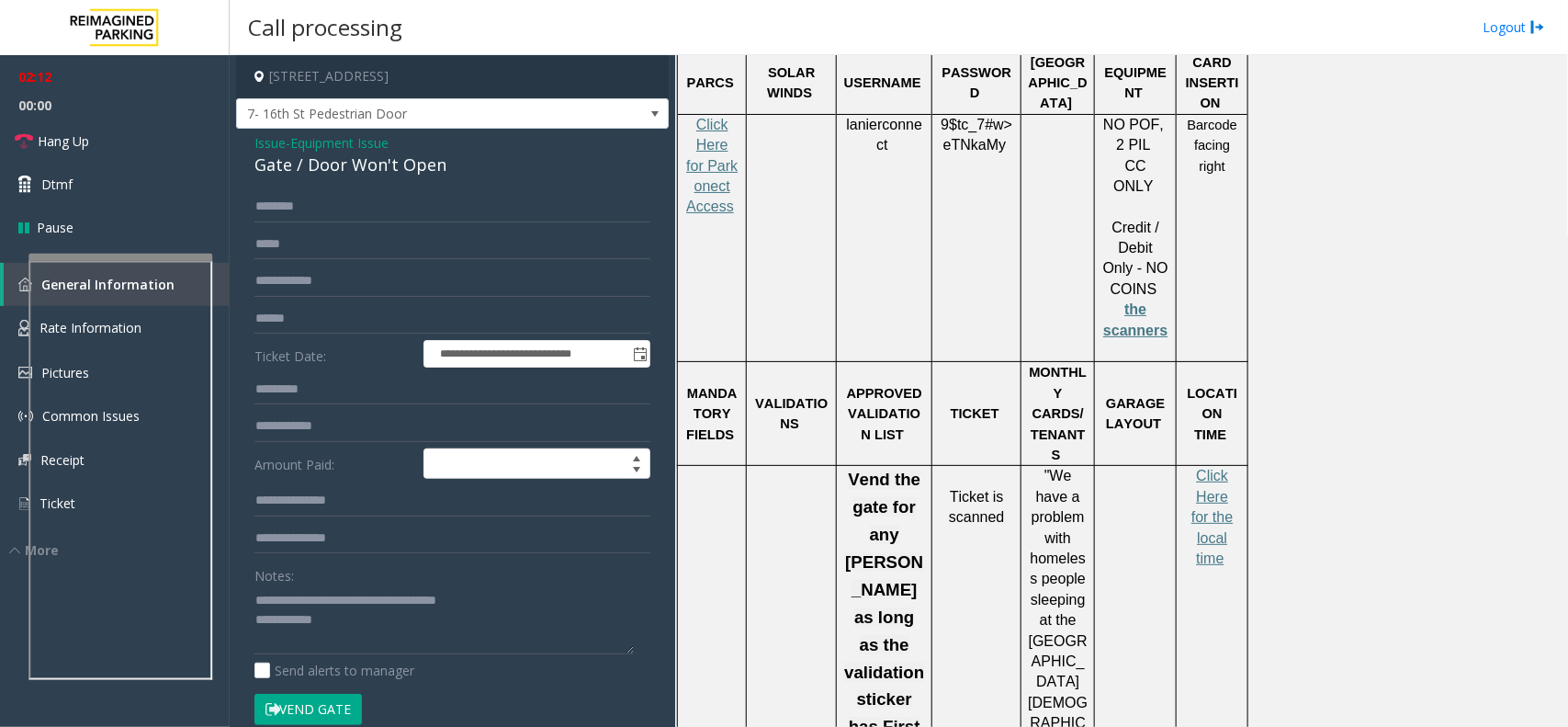
click at [1218, 186] on td "Barcode facing right" at bounding box center [1212, 238] width 72 height 248
click at [1219, 468] on span "Click Here for the local time" at bounding box center [1212, 517] width 42 height 98
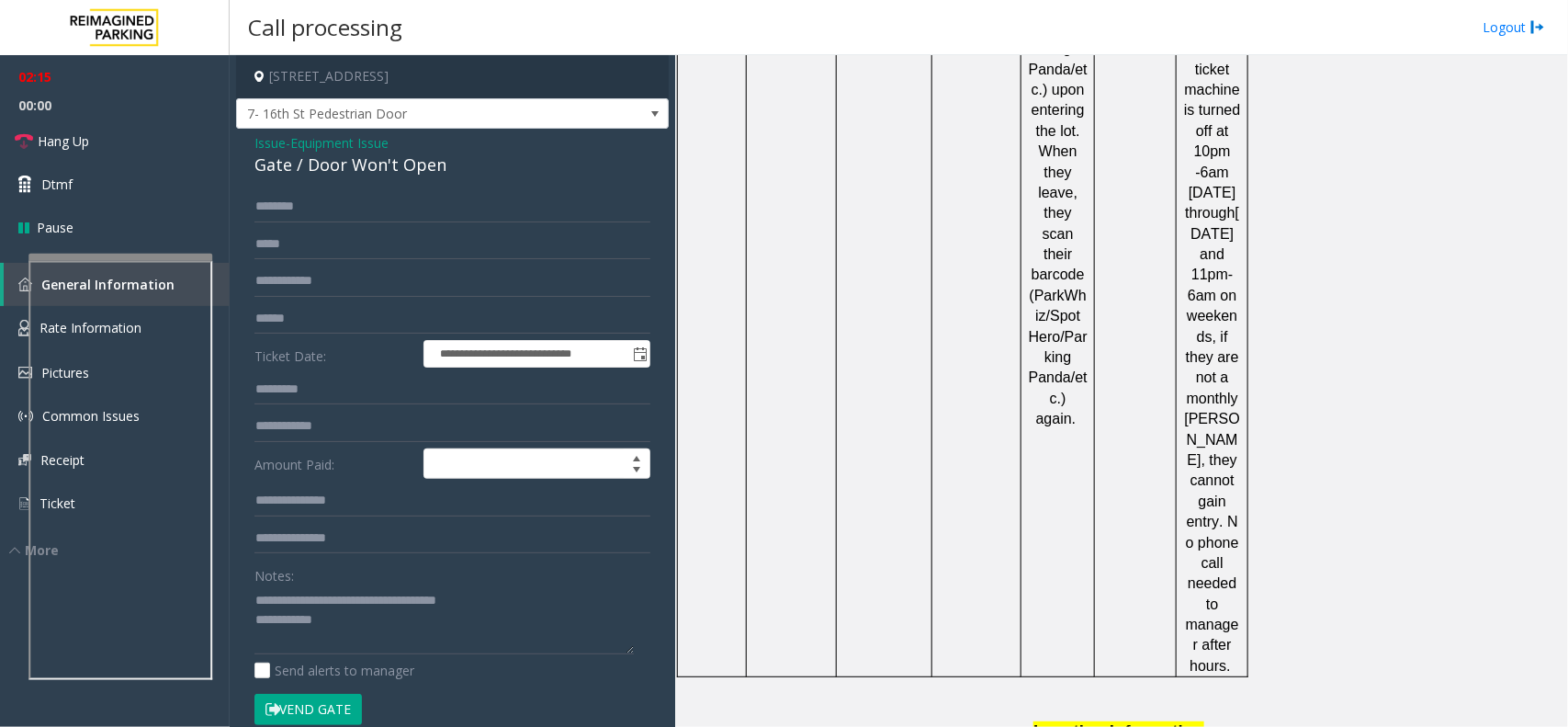
scroll to position [4733, 0]
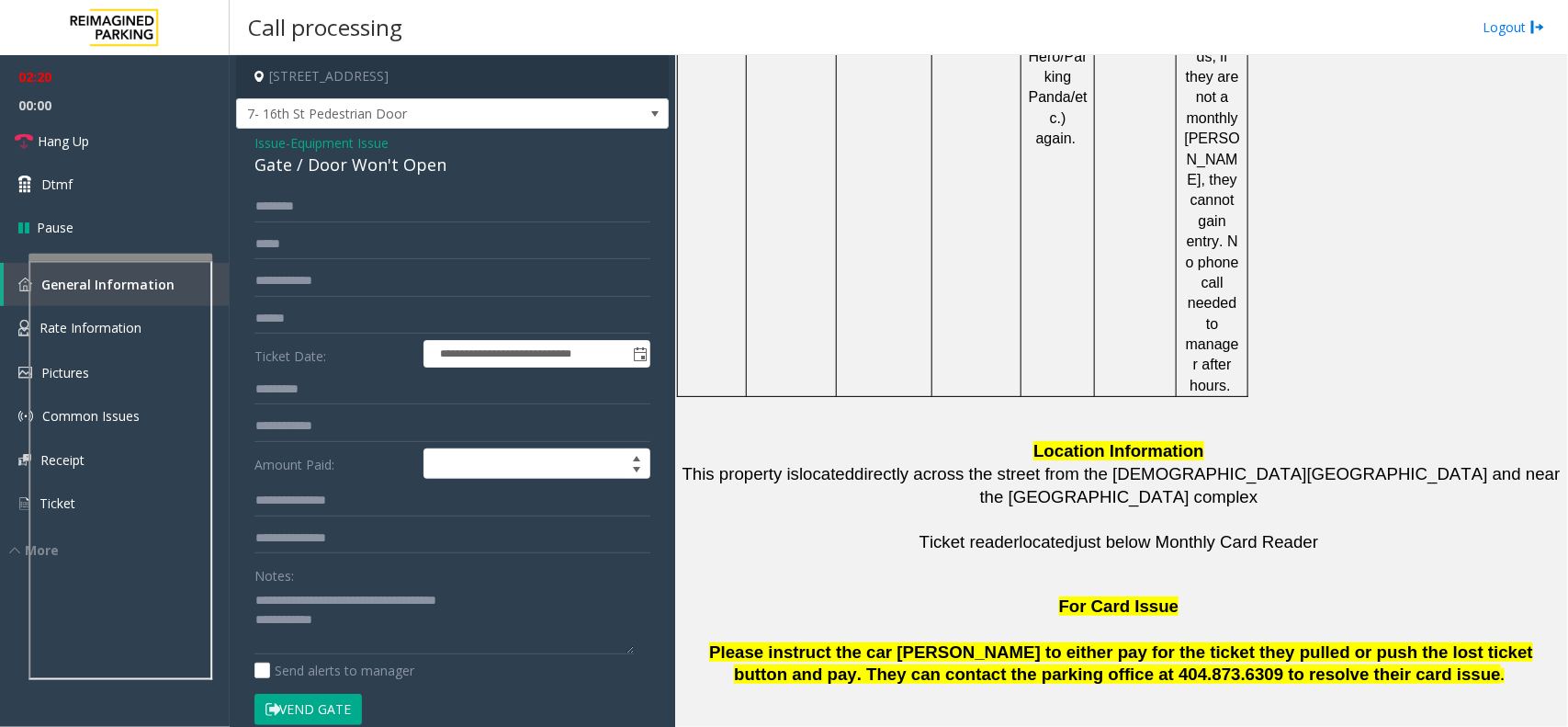
copy tr "404.831.0295"
drag, startPoint x: 1109, startPoint y: 541, endPoint x: 981, endPoint y: 560, distance: 129.4
click at [378, 625] on textarea at bounding box center [444, 619] width 379 height 69
copy tr "[PERSON_NAME] - ONLY CALL IF NO ONE ELSE ANSWERS 404.831.0295"
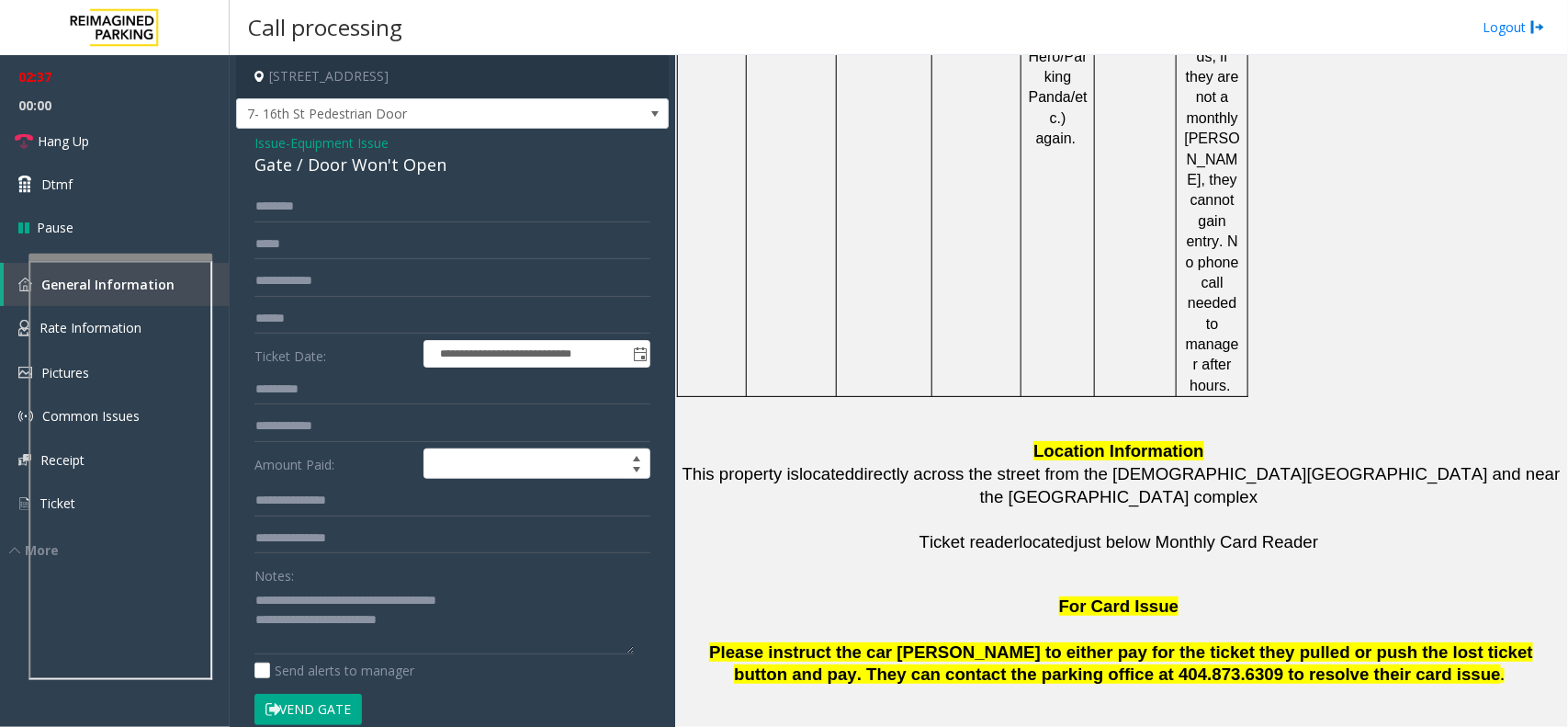
drag, startPoint x: 684, startPoint y: 538, endPoint x: 1095, endPoint y: 570, distance: 412.2
click at [406, 643] on textarea at bounding box center [444, 619] width 379 height 69
paste textarea "**********"
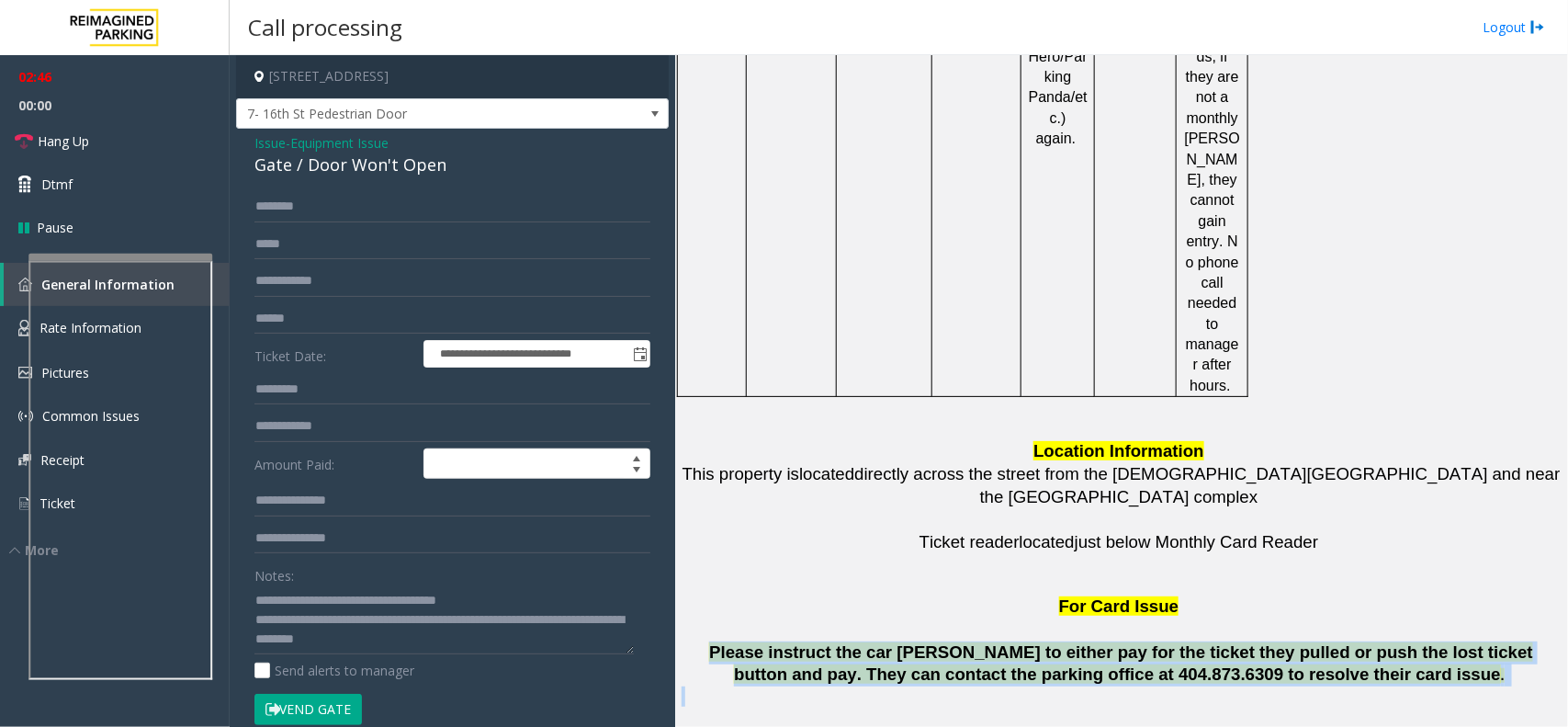
drag, startPoint x: 701, startPoint y: 274, endPoint x: 1307, endPoint y: 328, distance: 608.4
click at [1304, 686] on p at bounding box center [1120, 707] width 879 height 42
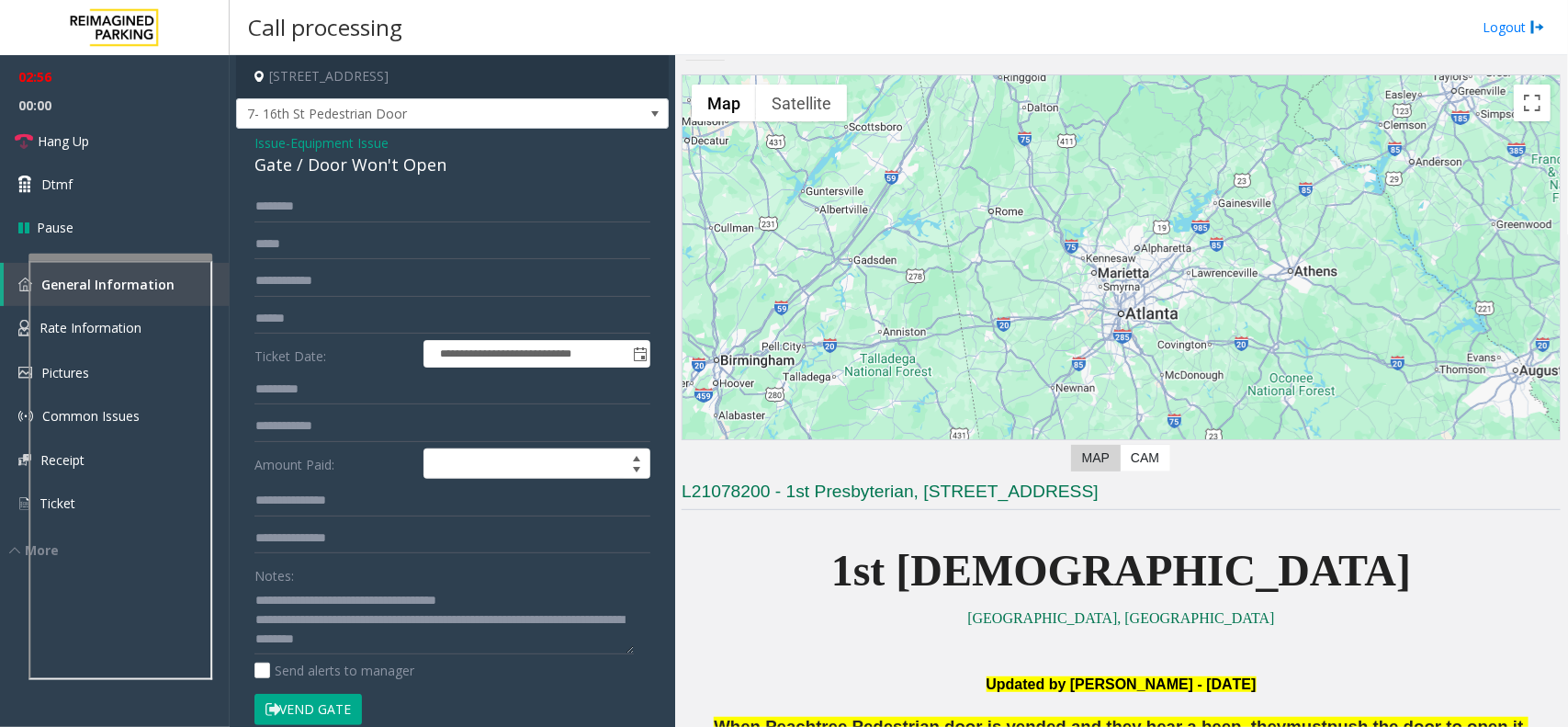
scroll to position [598, 0]
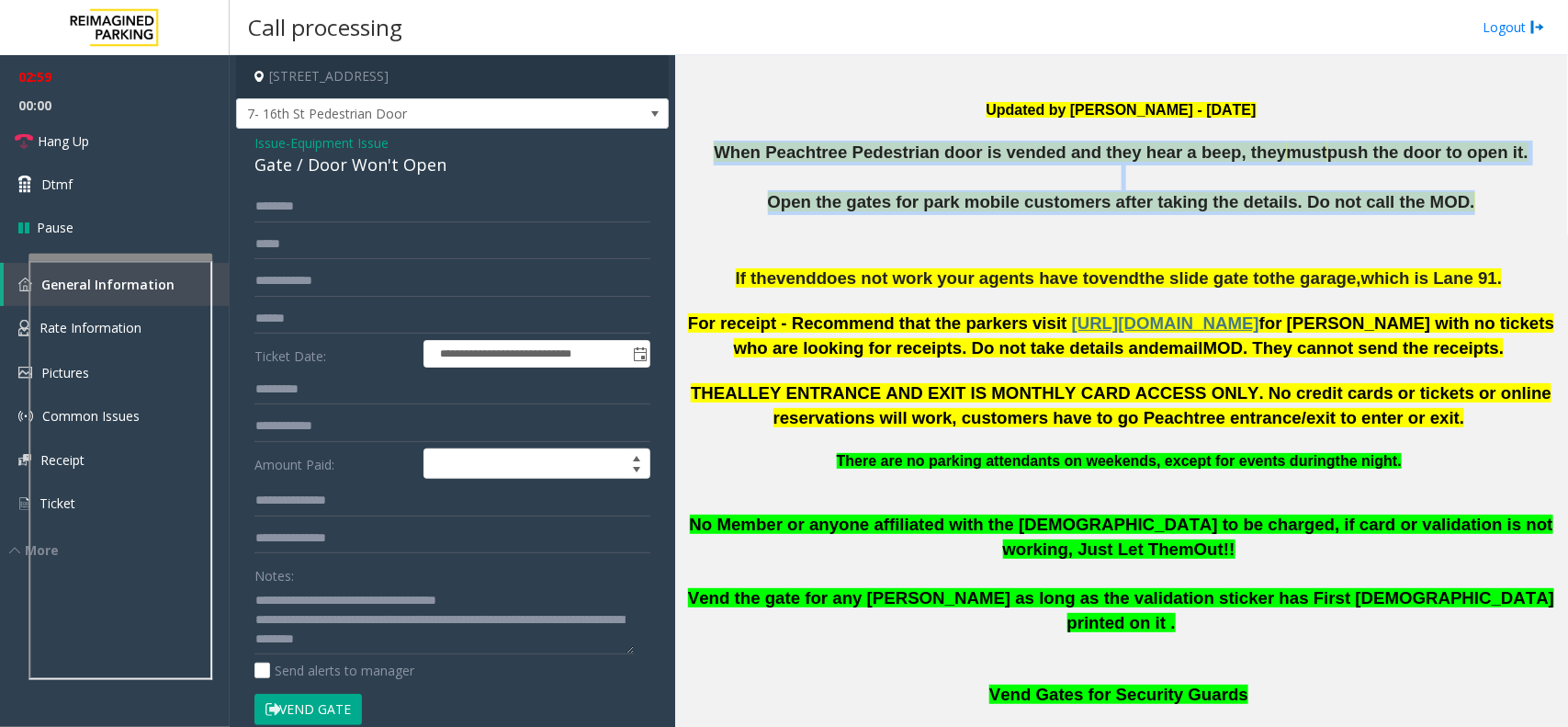
drag, startPoint x: 742, startPoint y: 147, endPoint x: 1242, endPoint y: 235, distance: 507.7
click at [1242, 235] on div "When Peachtree Pedestrian door is vended and they hear a beep, they must push t…" at bounding box center [1120, 204] width 879 height 126
click at [1101, 230] on p at bounding box center [1120, 240] width 879 height 52
drag, startPoint x: 751, startPoint y: 152, endPoint x: 1270, endPoint y: 221, distance: 523.6
click at [1270, 221] on div "When Peachtree Pedestrian door is vended and they hear a beep, they must push t…" at bounding box center [1120, 204] width 879 height 126
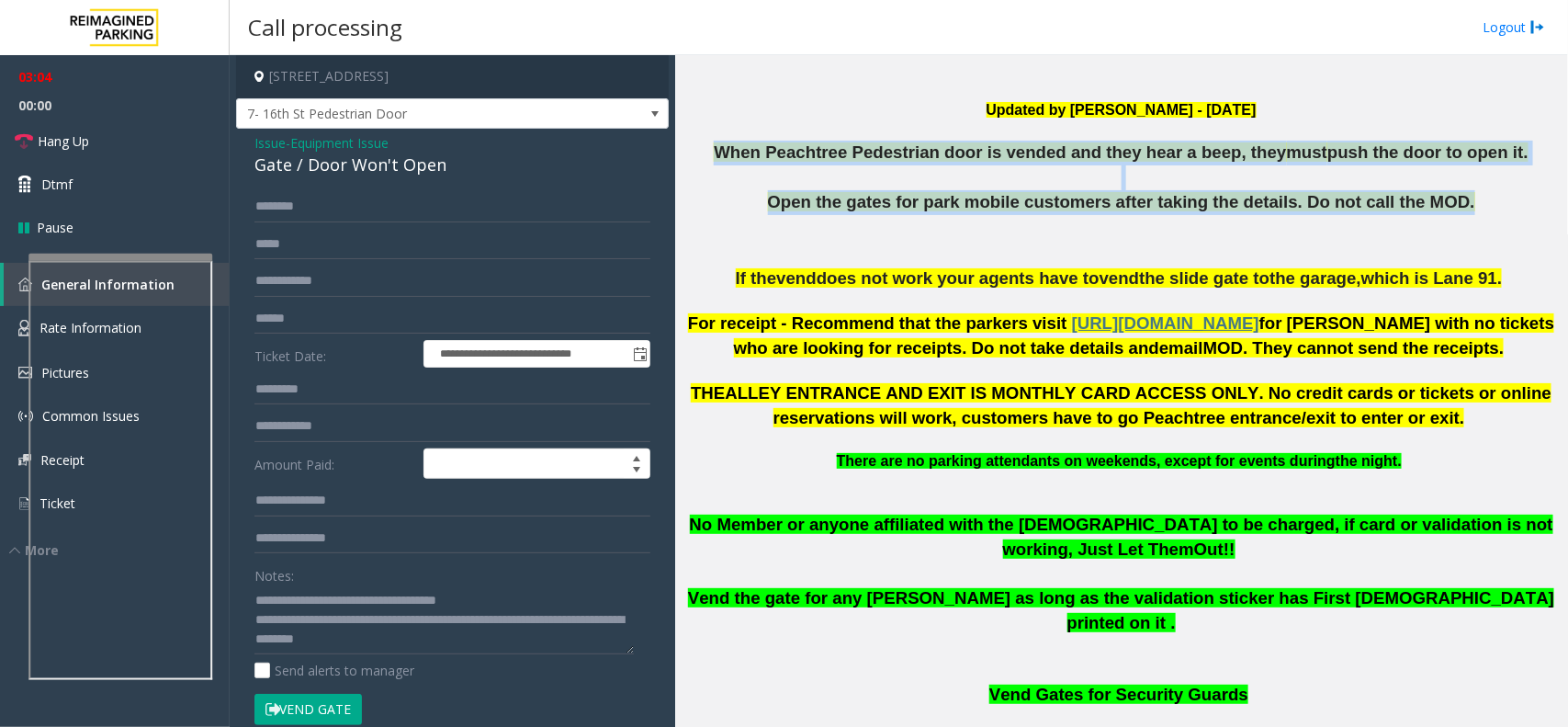
click at [1099, 230] on p at bounding box center [1120, 240] width 879 height 52
drag, startPoint x: 749, startPoint y: 152, endPoint x: 1282, endPoint y: 246, distance: 541.2
click at [1282, 246] on div "When Peachtree Pedestrian door is vended and they hear a beep, they must push t…" at bounding box center [1120, 204] width 879 height 126
click at [1125, 235] on p at bounding box center [1120, 240] width 879 height 52
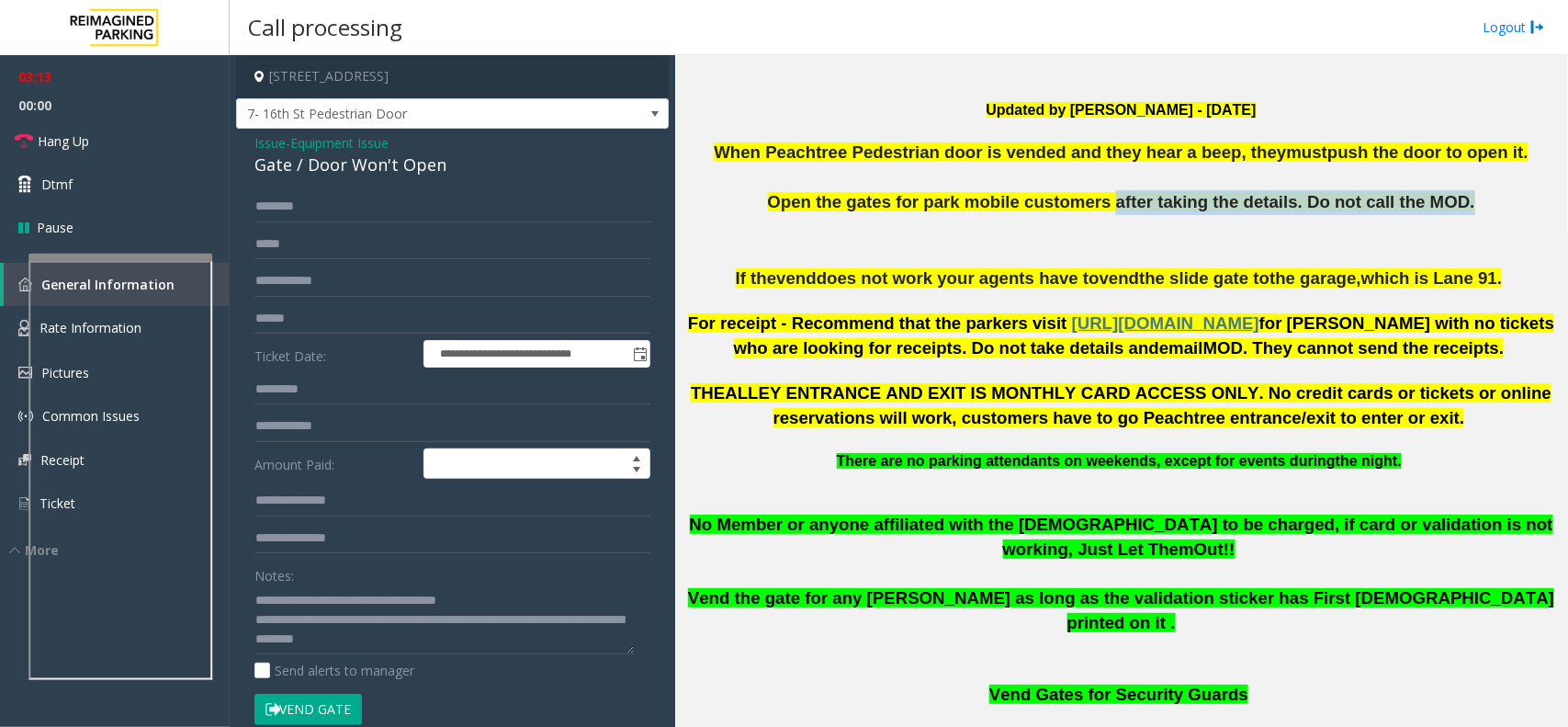
drag, startPoint x: 1103, startPoint y: 204, endPoint x: 1436, endPoint y: 204, distance: 333.0
click at [1436, 204] on p "Open the gates for park mobile customers after taking the details. Do not call …" at bounding box center [1120, 203] width 879 height 25
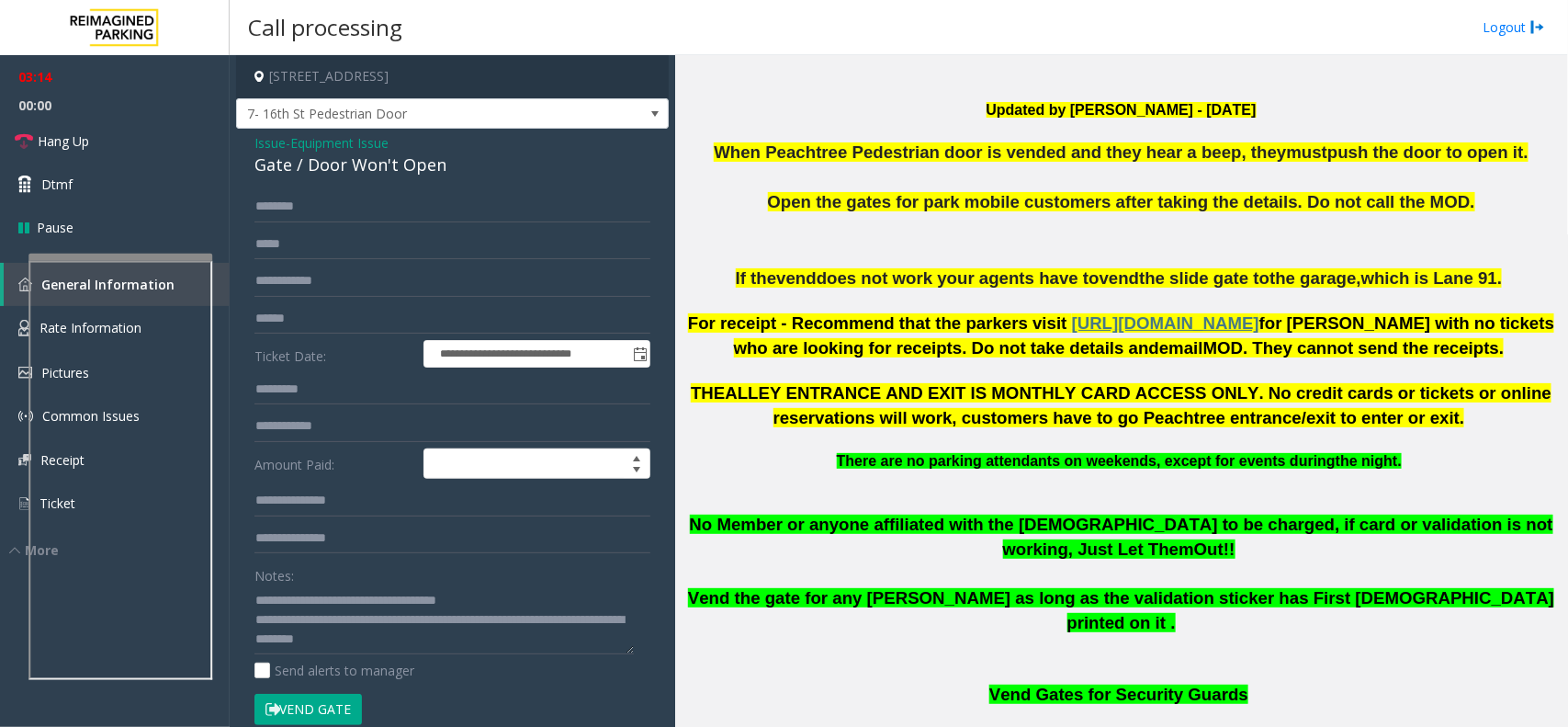
click at [1095, 236] on p at bounding box center [1120, 240] width 879 height 52
drag, startPoint x: 1096, startPoint y: 204, endPoint x: 790, endPoint y: 213, distance: 306.1
click at [790, 213] on p "Open the gates for park mobile customers after taking the details. Do not call …" at bounding box center [1120, 203] width 879 height 25
click at [969, 244] on p at bounding box center [1120, 240] width 879 height 52
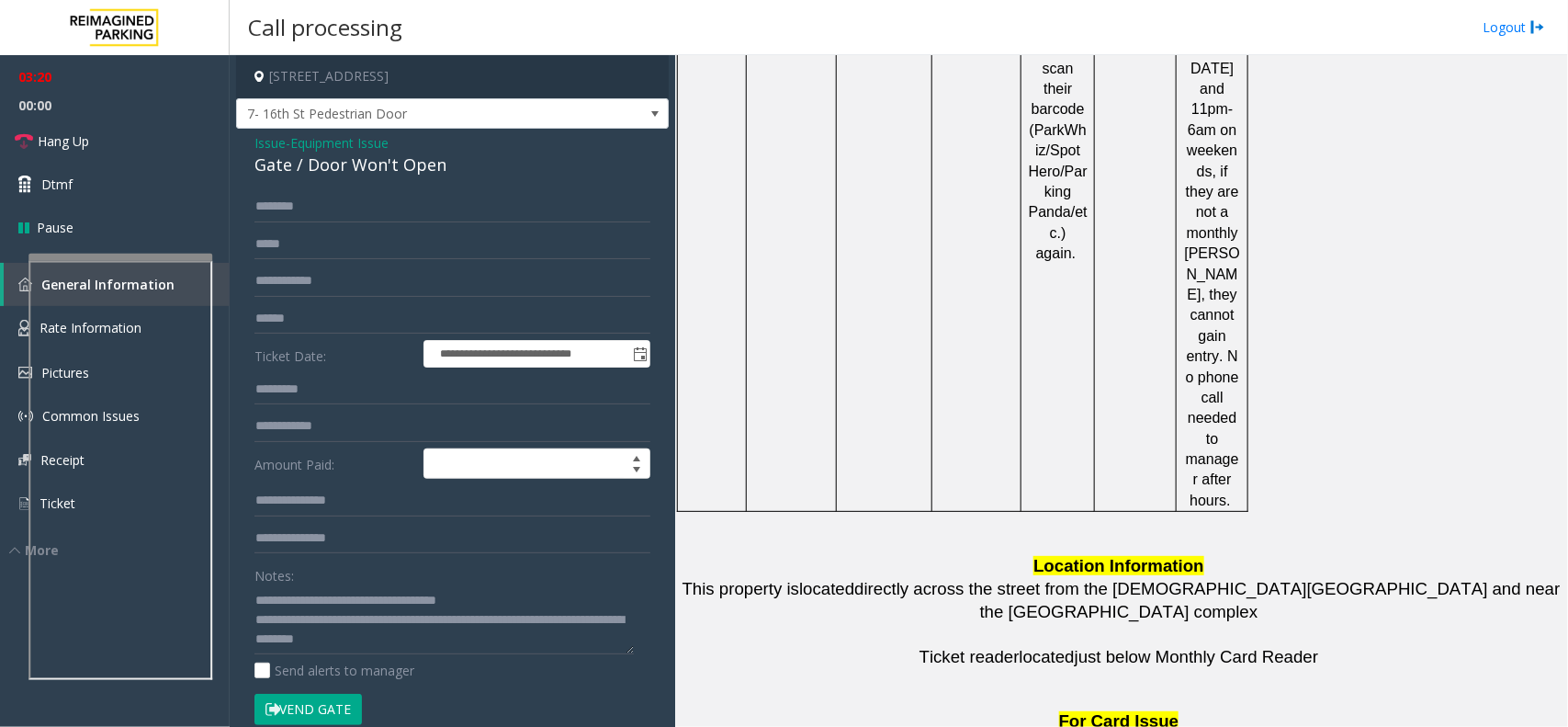
scroll to position [4733, 0]
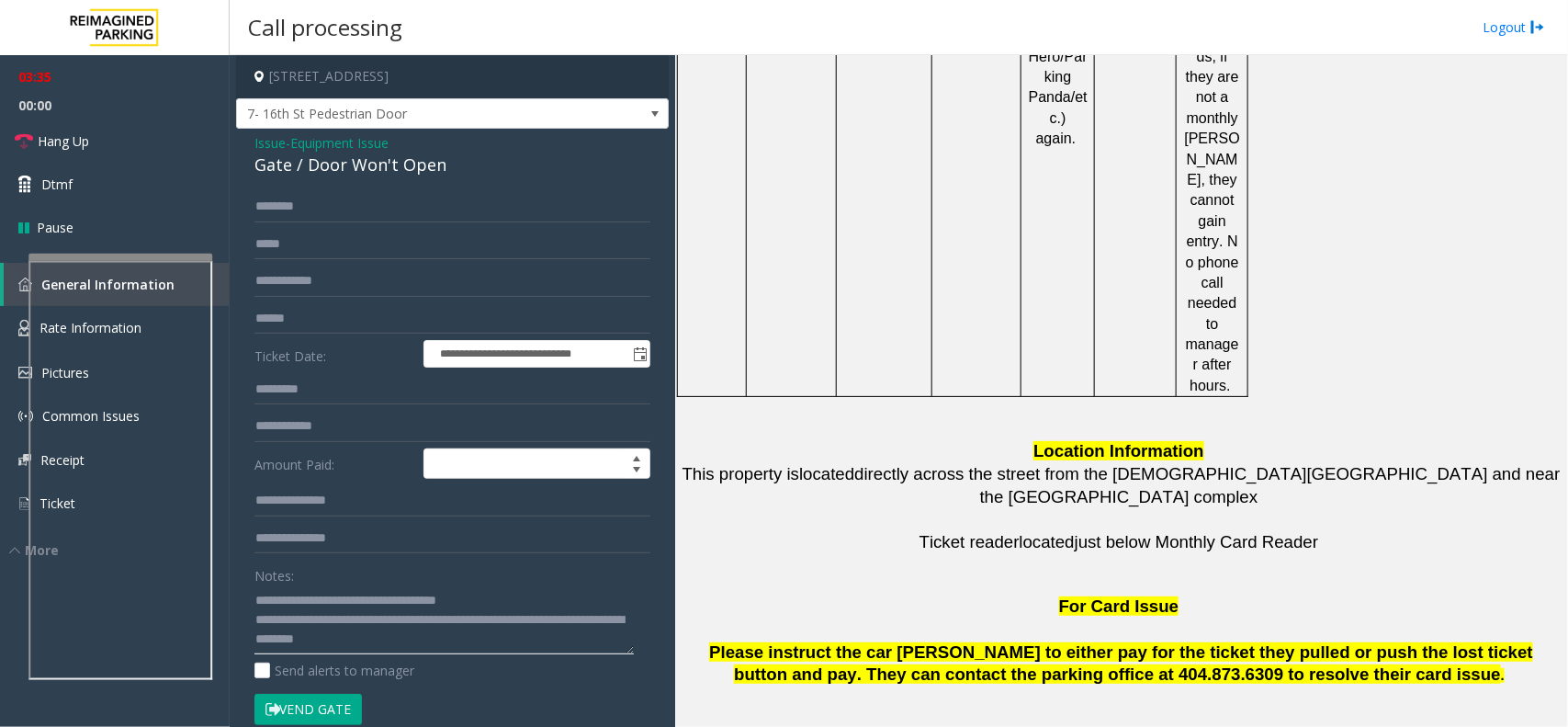
click at [510, 641] on textarea at bounding box center [444, 619] width 379 height 69
drag, startPoint x: 296, startPoint y: 648, endPoint x: 303, endPoint y: 655, distance: 9.9
click at [297, 649] on textarea at bounding box center [444, 619] width 379 height 69
click at [304, 657] on div "Notes: Send alerts to manager" at bounding box center [452, 619] width 396 height 120
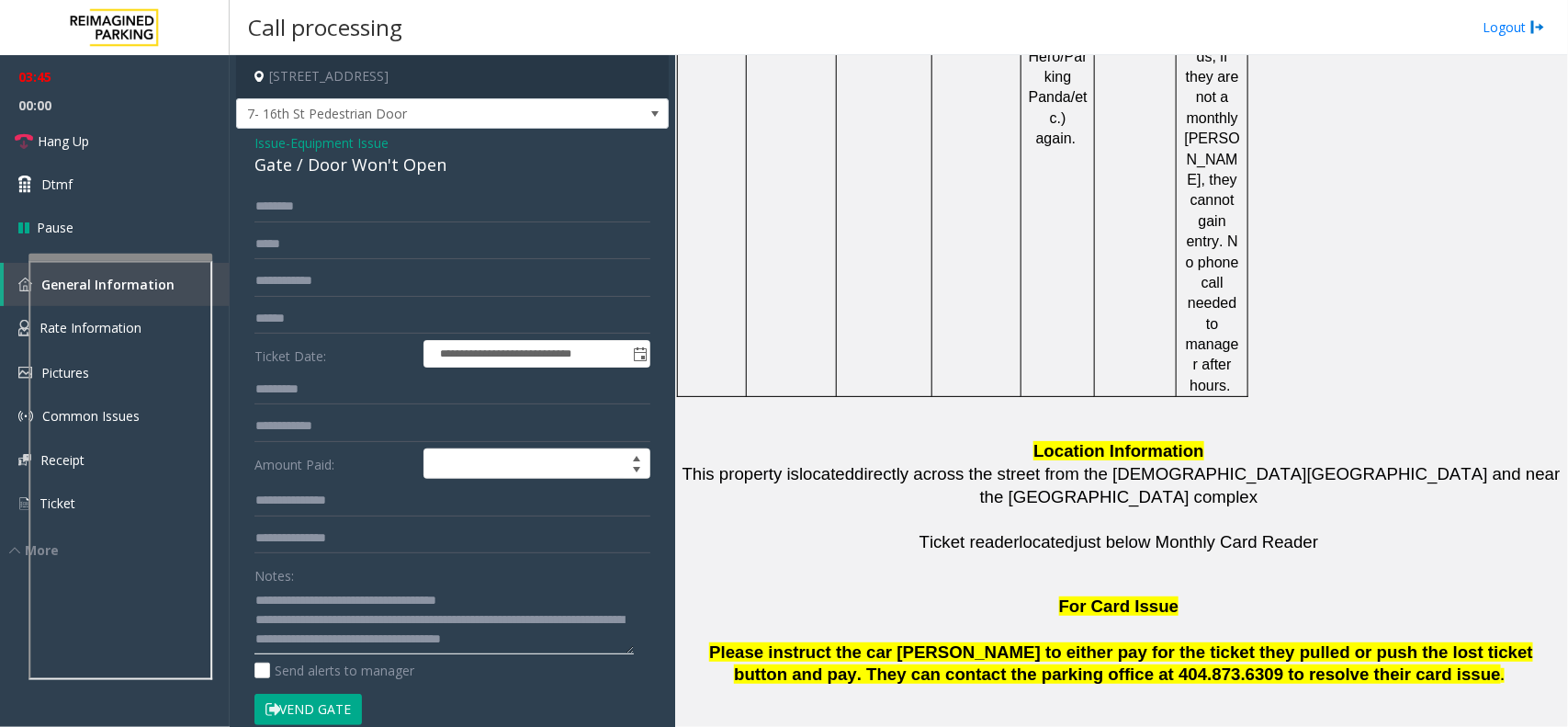
click at [300, 646] on textarea at bounding box center [444, 619] width 379 height 69
copy tr "[PHONE_NUMBER]"
drag, startPoint x: 1111, startPoint y: 505, endPoint x: 979, endPoint y: 508, distance: 132.0
click at [466, 650] on textarea at bounding box center [444, 619] width 379 height 69
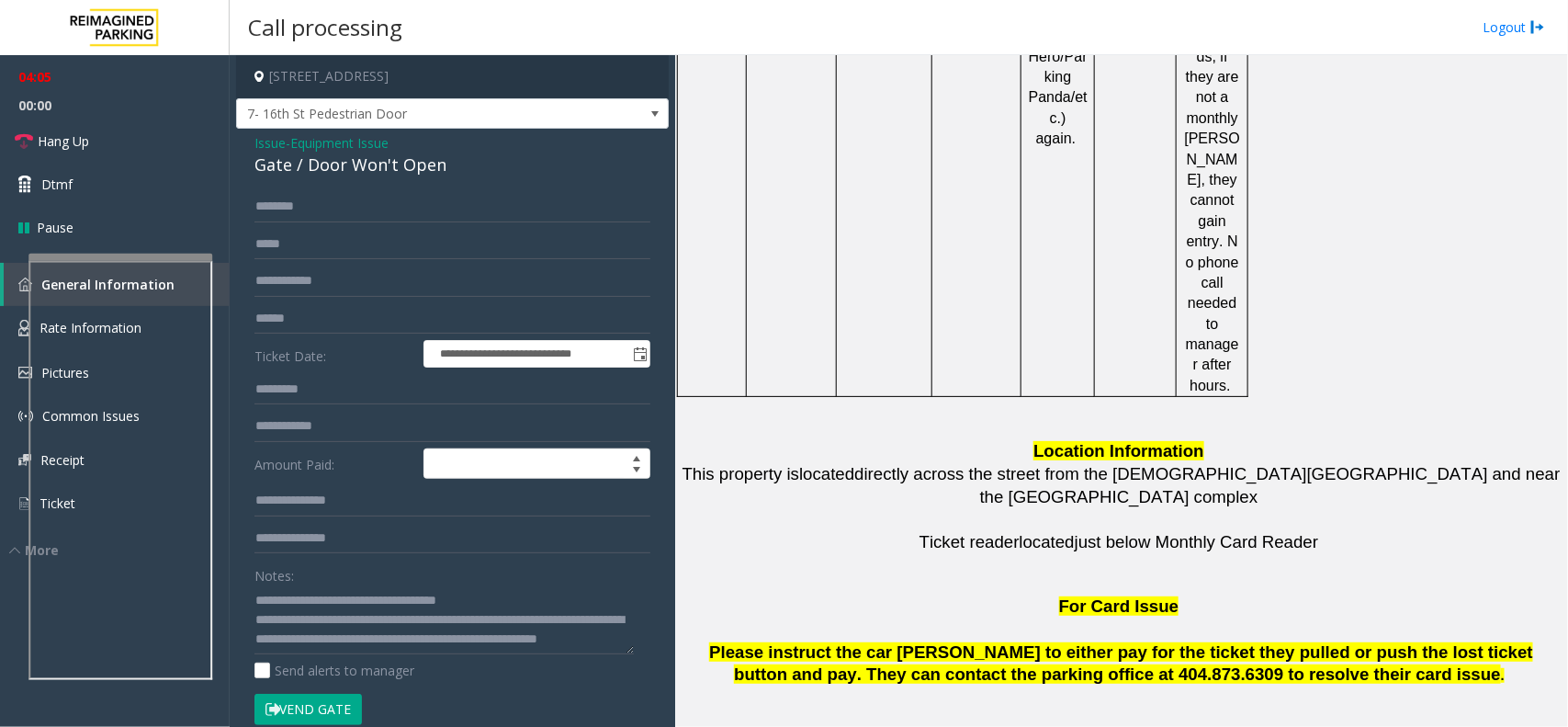
copy tr "[PERSON_NAME] [PHONE_NUMBER]"
drag, startPoint x: 690, startPoint y: 506, endPoint x: 1128, endPoint y: 516, distance: 438.1
click at [510, 652] on textarea at bounding box center [444, 619] width 379 height 69
paste textarea "**********"
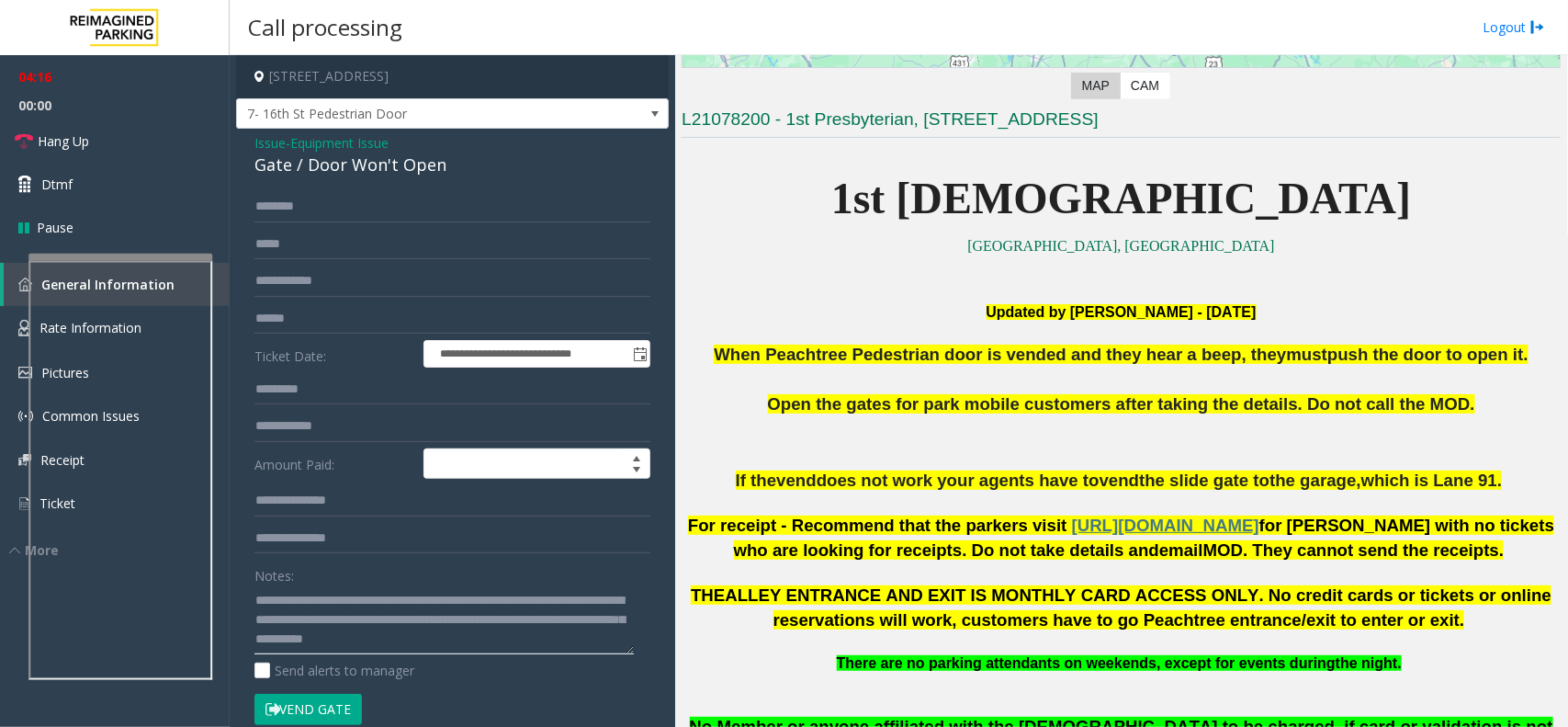
scroll to position [368, 0]
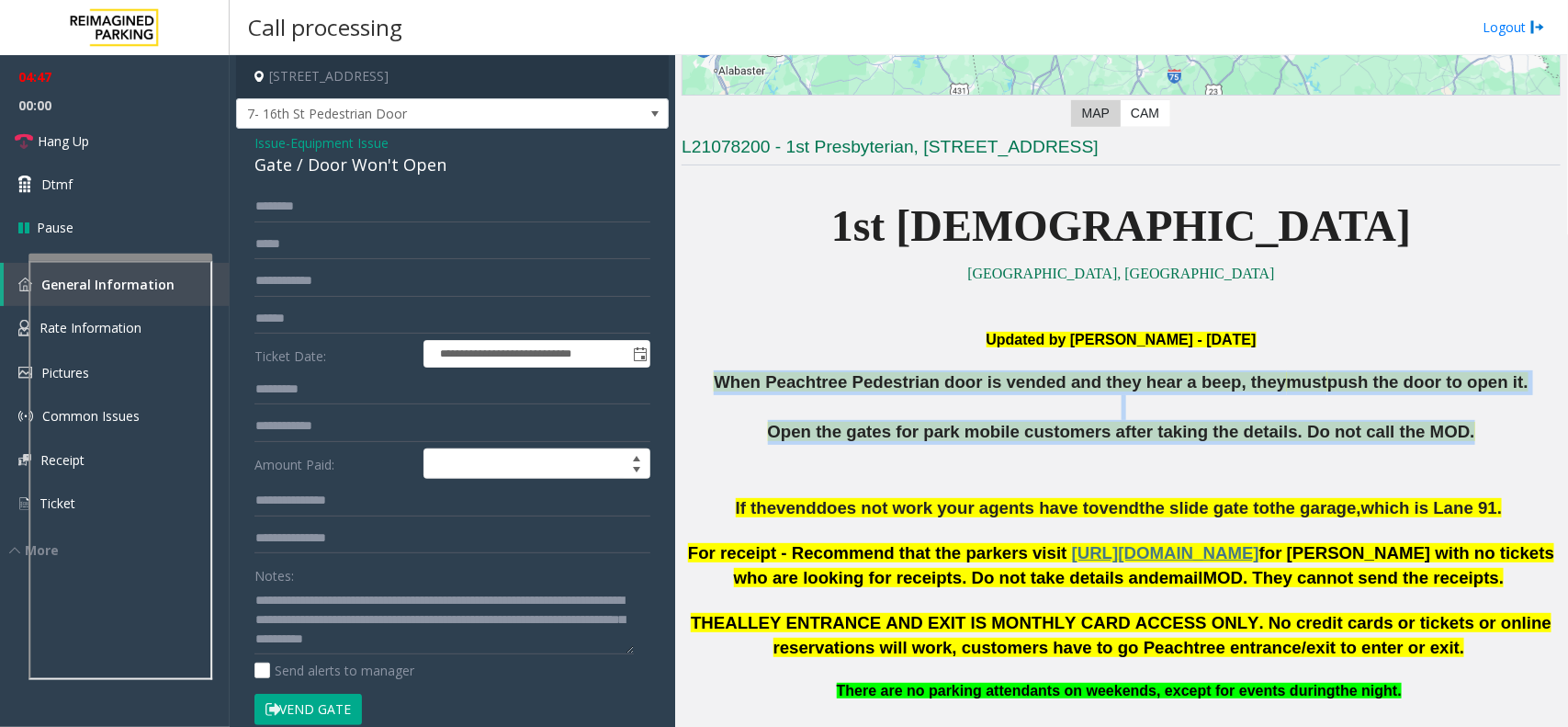
drag, startPoint x: 744, startPoint y: 377, endPoint x: 1282, endPoint y: 461, distance: 544.5
click at [1282, 461] on div "When Peachtree Pedestrian door is vended and they hear a beep, they must push t…" at bounding box center [1120, 433] width 879 height 126
click at [1113, 452] on p at bounding box center [1120, 470] width 879 height 52
drag, startPoint x: 1444, startPoint y: 449, endPoint x: 737, endPoint y: 370, distance: 711.4
click at [737, 370] on div "When Peachtree Pedestrian door is vended and they hear a beep, they must push t…" at bounding box center [1120, 433] width 879 height 126
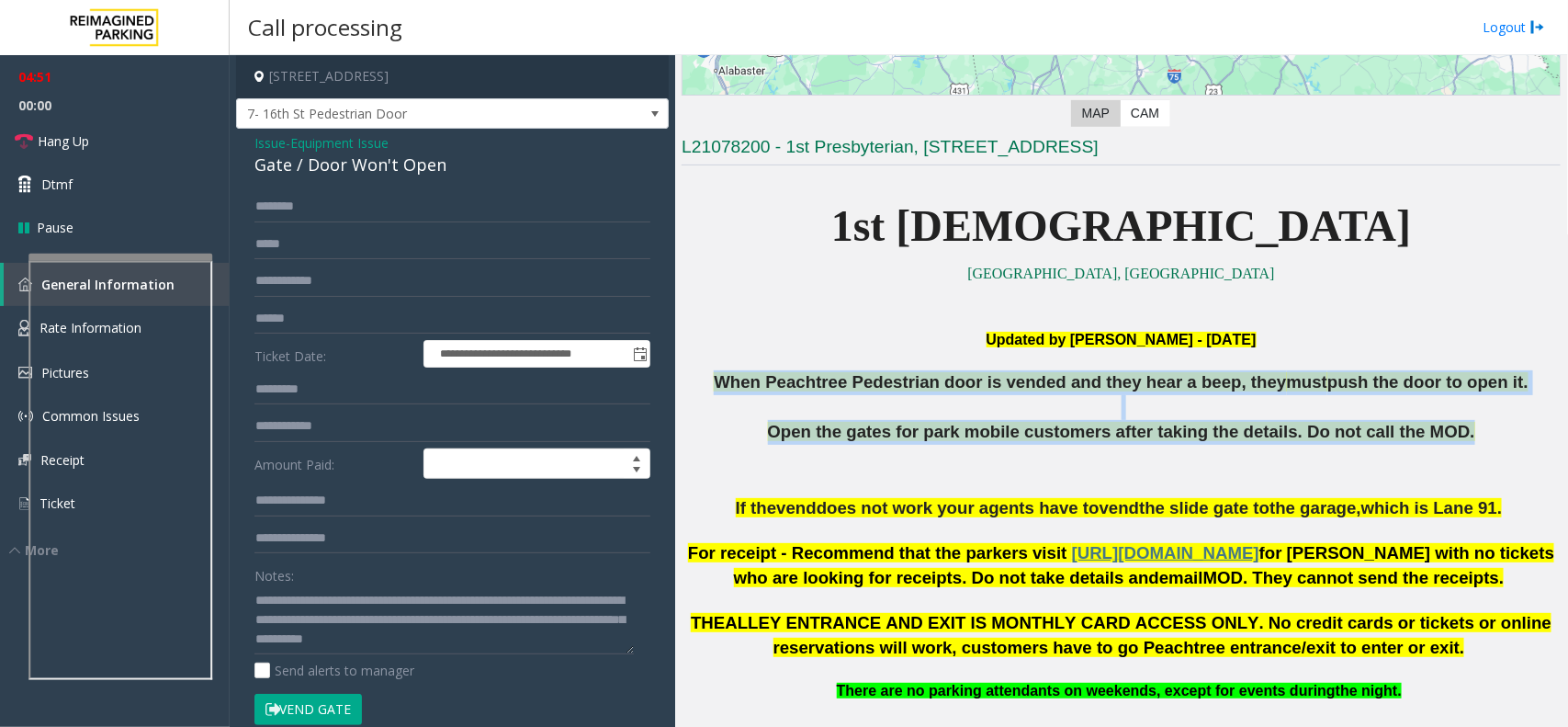
click at [1105, 452] on p at bounding box center [1120, 470] width 879 height 52
drag, startPoint x: 1449, startPoint y: 454, endPoint x: 749, endPoint y: 367, distance: 705.4
click at [749, 367] on div "Updated by [PERSON_NAME] - [DATE] When Peachtree Pedestrian door is vended and …" at bounding box center [1120, 425] width 879 height 191
click at [1119, 457] on p at bounding box center [1120, 470] width 879 height 52
drag, startPoint x: 739, startPoint y: 379, endPoint x: 1266, endPoint y: 452, distance: 532.0
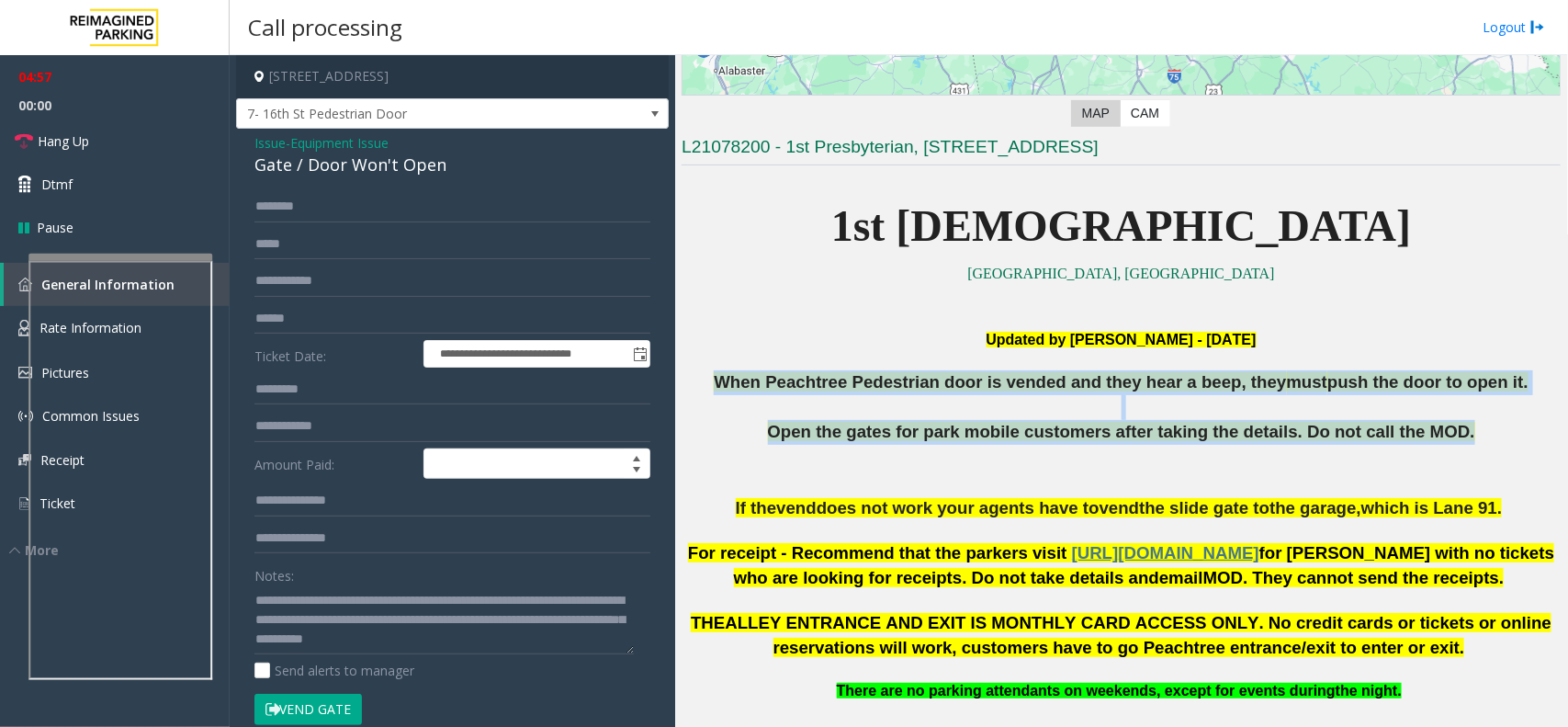
click at [1266, 455] on div "When Peachtree Pedestrian door is vended and they hear a beep, they must push t…" at bounding box center [1120, 433] width 879 height 126
click at [1110, 444] on p "Open the gates for park mobile customers after taking the details. Do not call …" at bounding box center [1120, 433] width 879 height 25
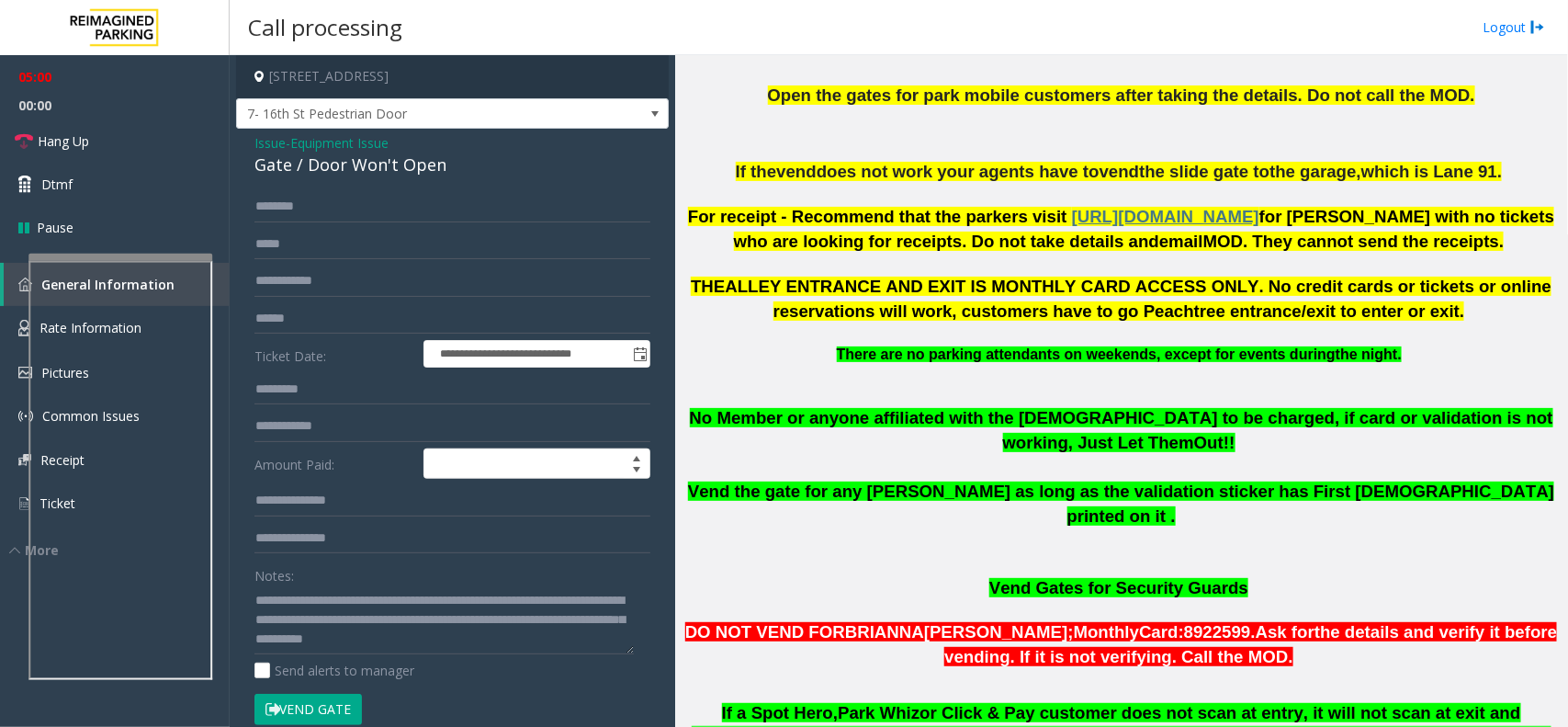
scroll to position [713, 0]
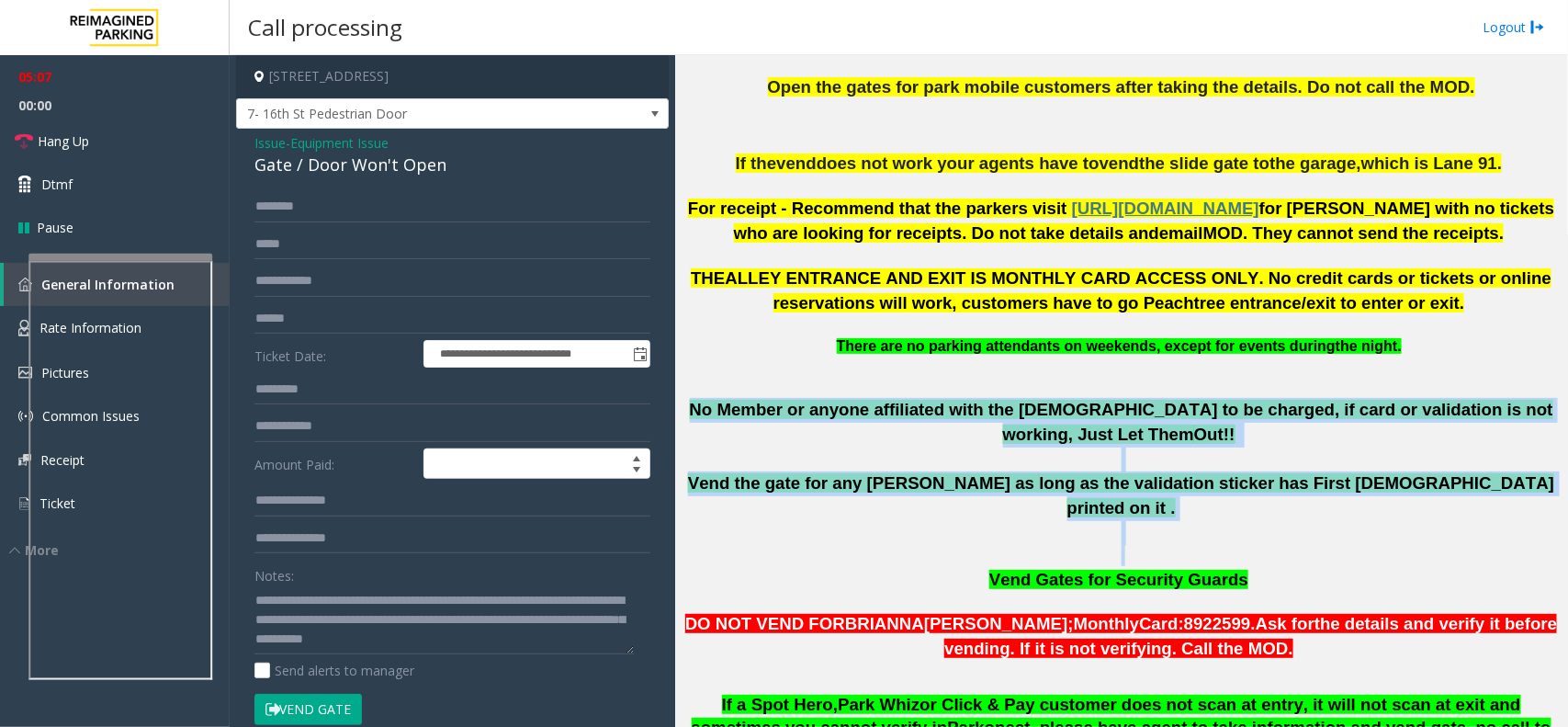
drag, startPoint x: 685, startPoint y: 405, endPoint x: 1350, endPoint y: 505, distance: 672.5
click at [1350, 505] on div "No Member or anyone affiliated with the [DEMOGRAPHIC_DATA] to be charged, if ca…" at bounding box center [1120, 482] width 879 height 168
click at [1110, 521] on p at bounding box center [1120, 533] width 879 height 25
drag, startPoint x: 1471, startPoint y: 469, endPoint x: 719, endPoint y: 386, distance: 756.6
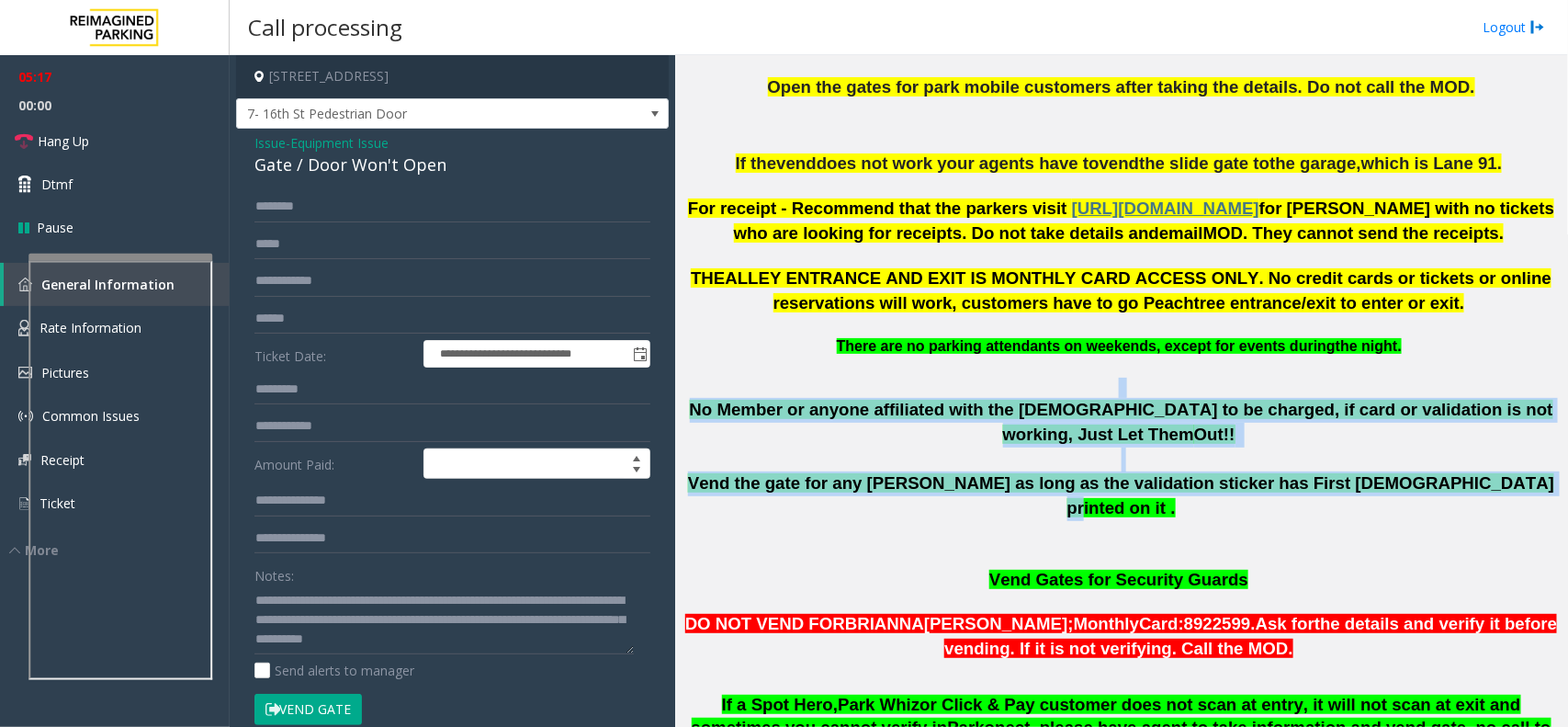
click at [891, 393] on p at bounding box center [1120, 378] width 879 height 42
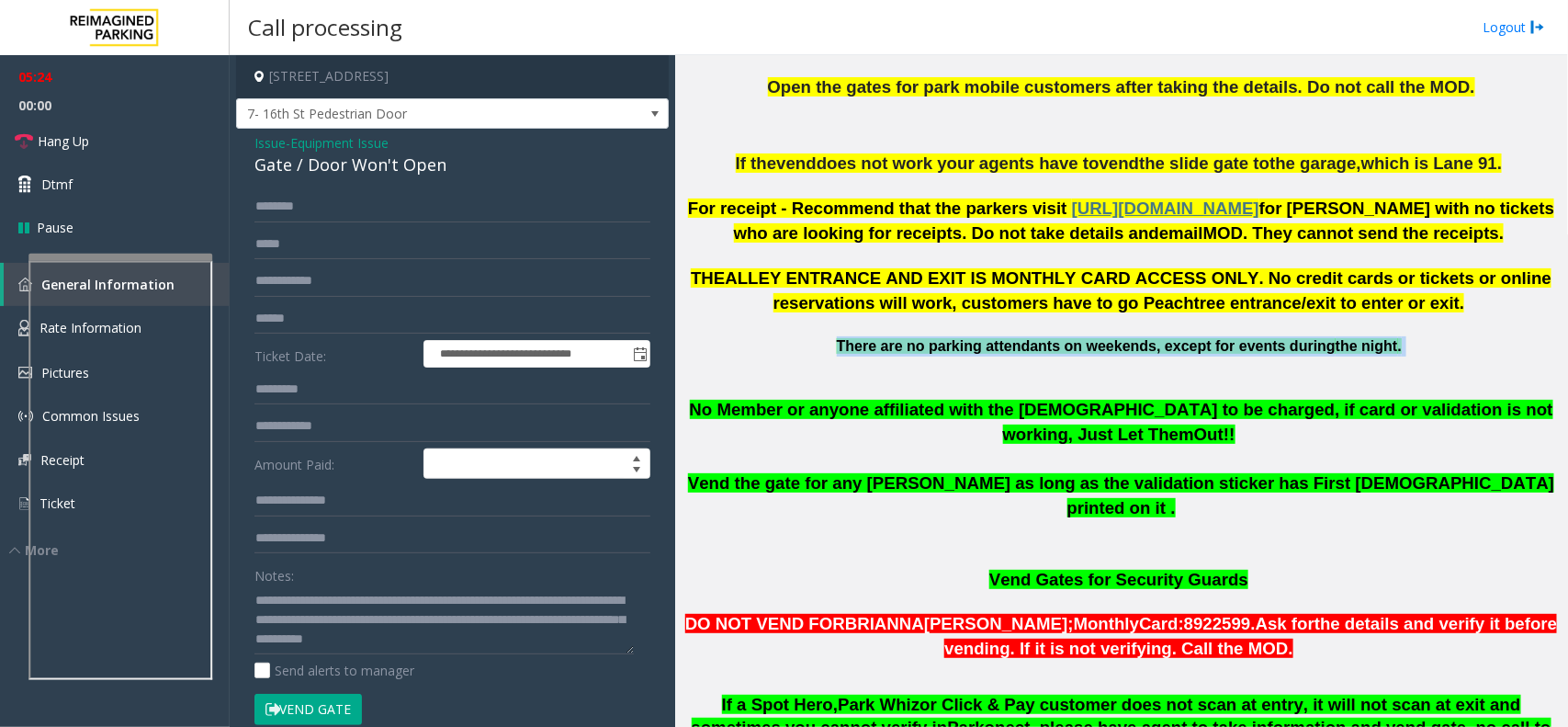
drag, startPoint x: 825, startPoint y: 346, endPoint x: 1332, endPoint y: 361, distance: 507.2
click at [1332, 361] on div "There are no parking attendants on weekends, except for events during the night…" at bounding box center [1120, 366] width 879 height 62
click at [1081, 367] on p at bounding box center [1120, 378] width 879 height 42
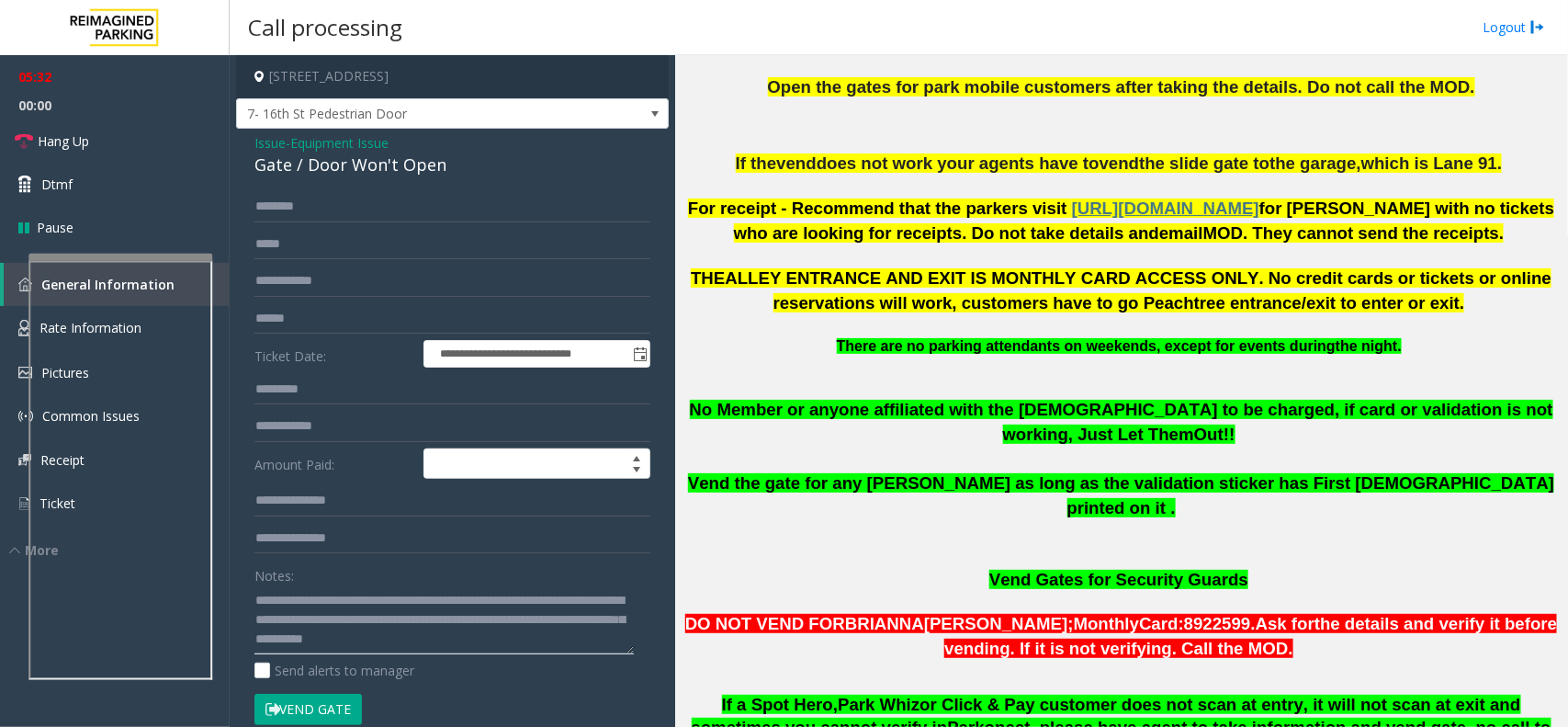
click at [382, 648] on textarea at bounding box center [444, 619] width 379 height 69
click at [355, 647] on textarea at bounding box center [444, 619] width 379 height 69
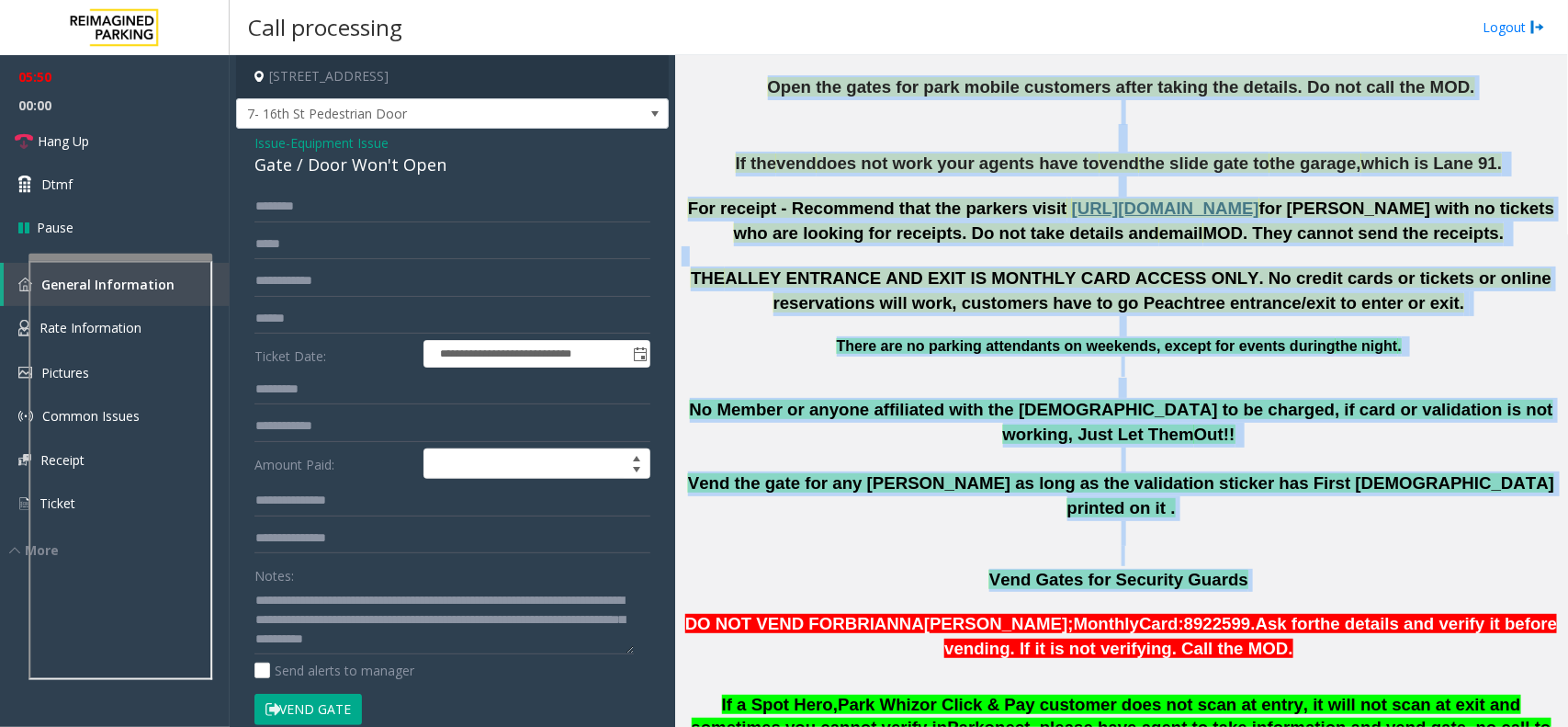
drag, startPoint x: 793, startPoint y: 80, endPoint x: 1357, endPoint y: 525, distance: 718.4
click at [1351, 569] on p "Vend Gates for Security Guards" at bounding box center [1120, 580] width 879 height 23
click at [1332, 546] on p at bounding box center [1120, 556] width 879 height 20
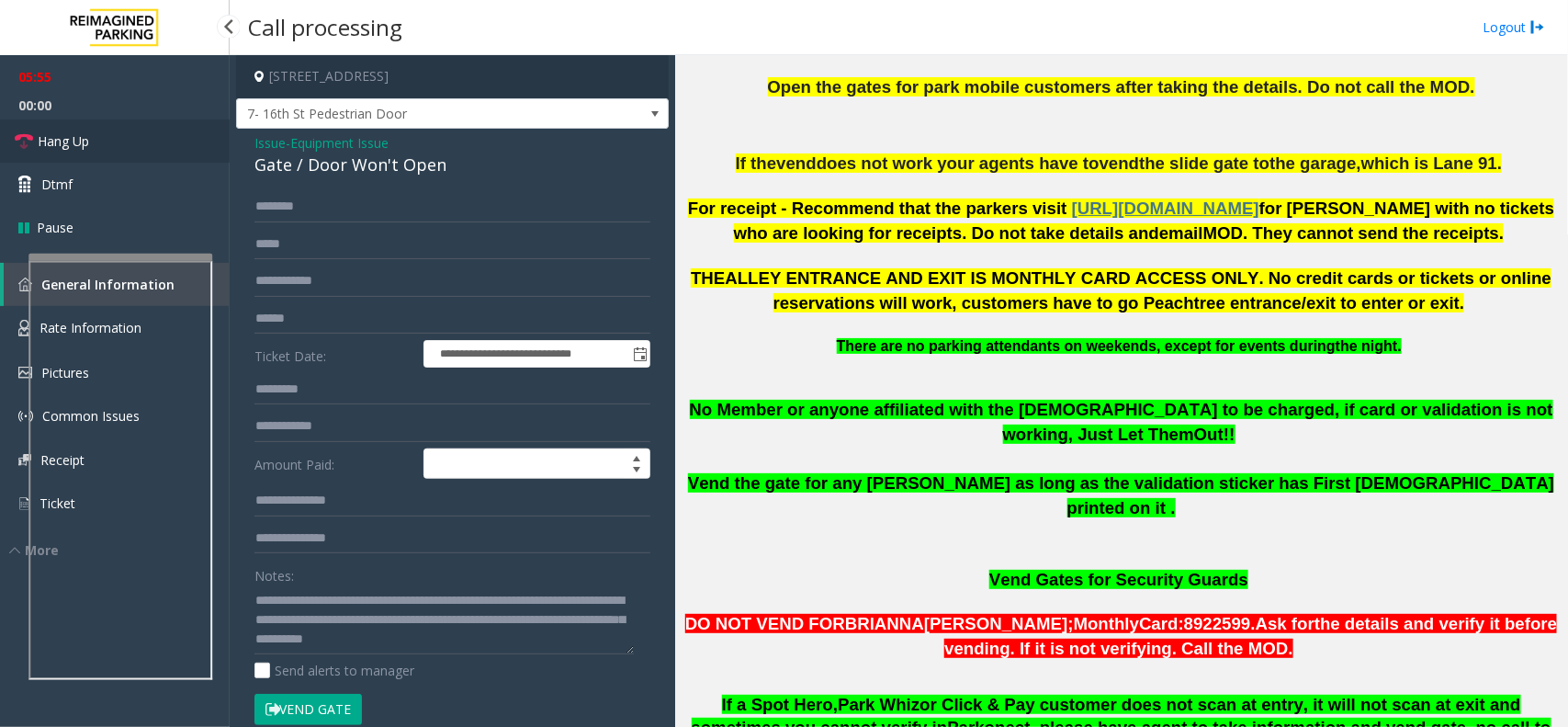
click at [138, 153] on link "Hang Up" at bounding box center [115, 141] width 230 height 44
click at [412, 641] on textarea at bounding box center [444, 619] width 379 height 69
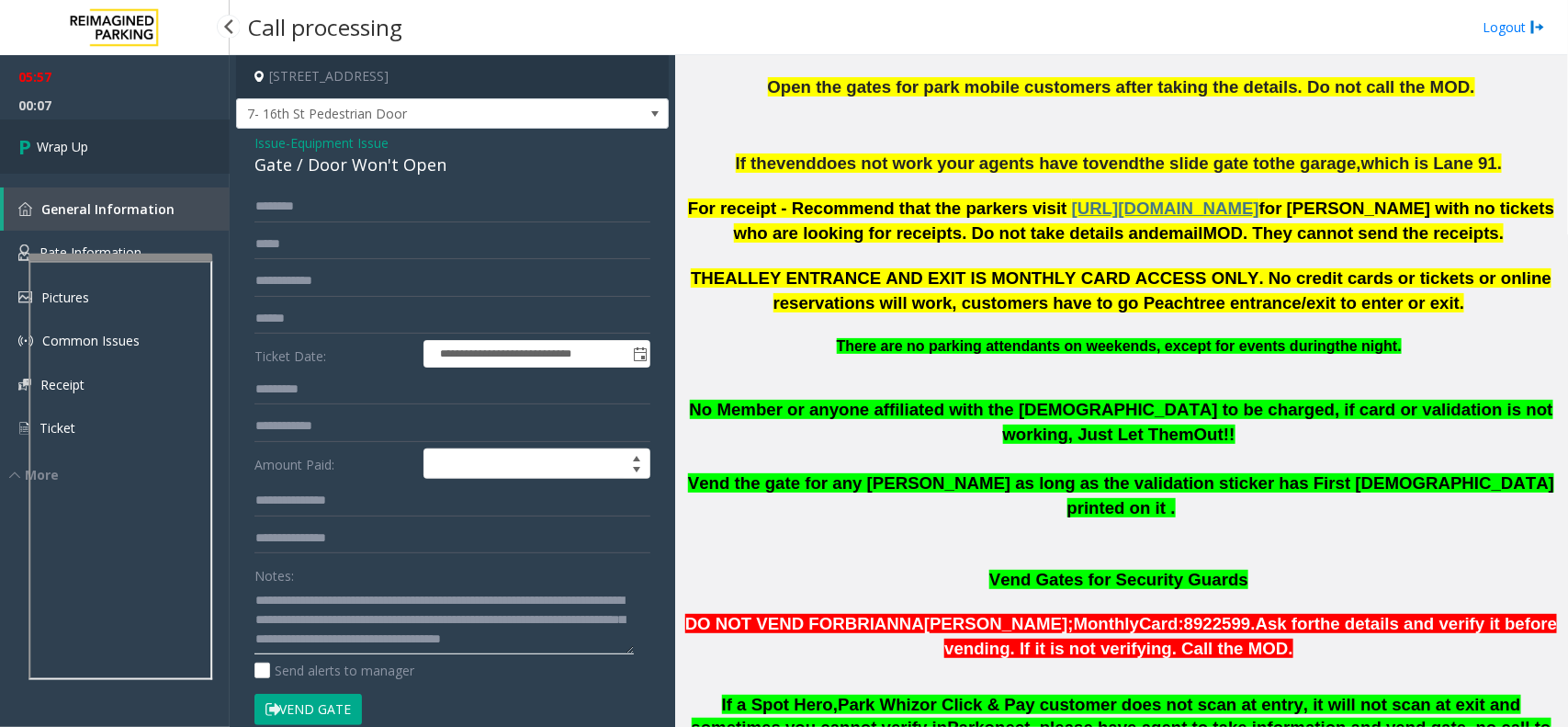
type textarea "**********"
click at [170, 162] on link "Wrap Up" at bounding box center [115, 146] width 230 height 54
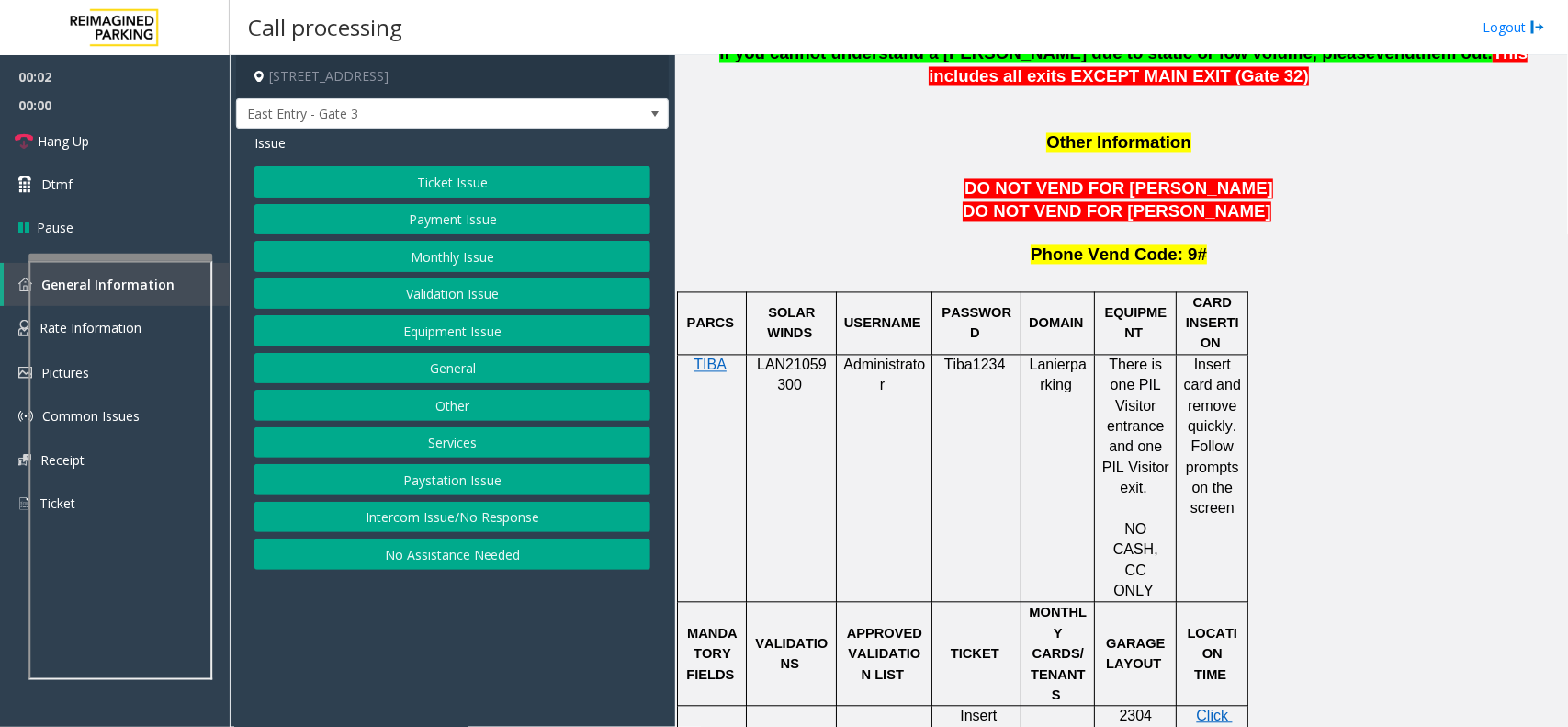
scroll to position [1608, 0]
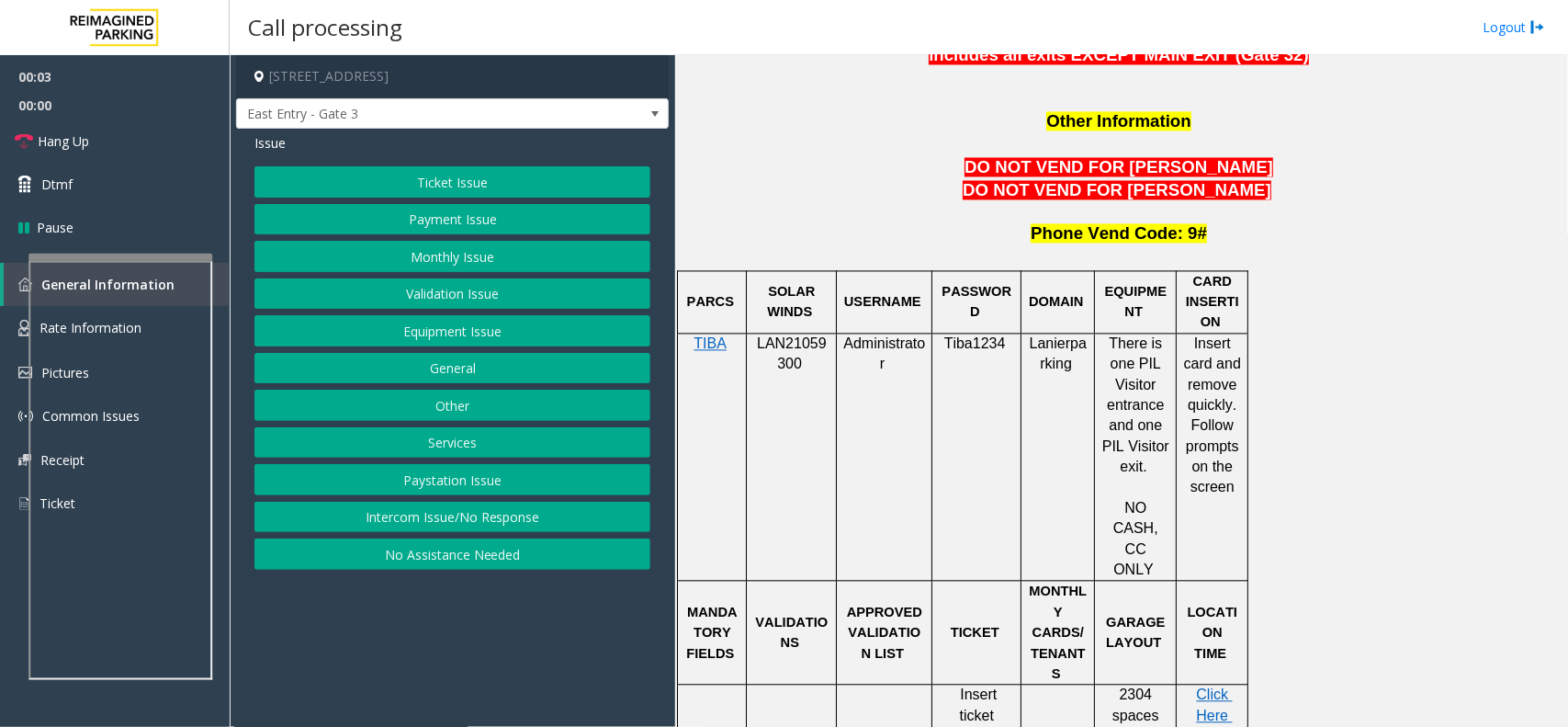
click at [804, 334] on p "LAN21059300" at bounding box center [791, 355] width 77 height 42
copy p "LAN21059300"
click at [448, 400] on button "Other" at bounding box center [452, 405] width 396 height 31
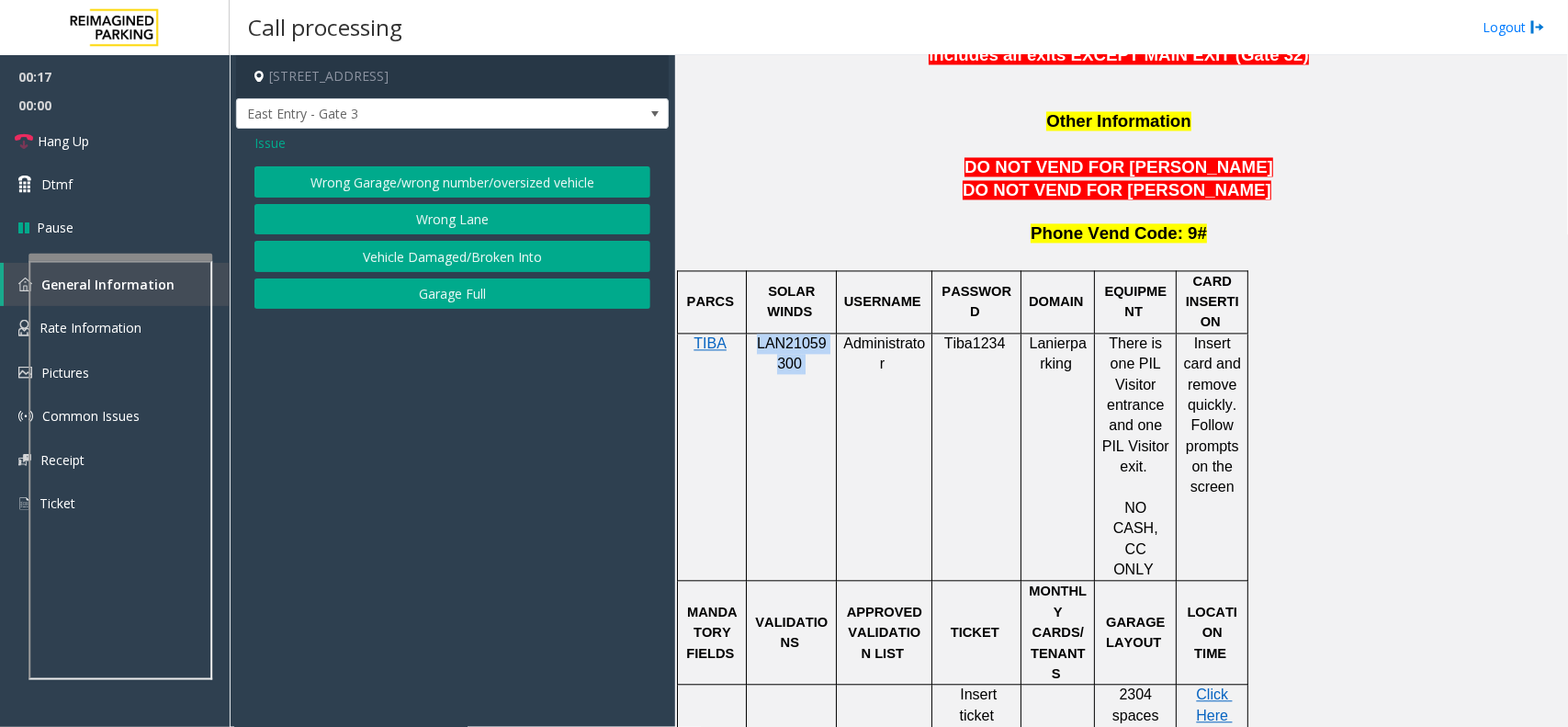
click at [452, 216] on button "Wrong Lane" at bounding box center [452, 219] width 396 height 31
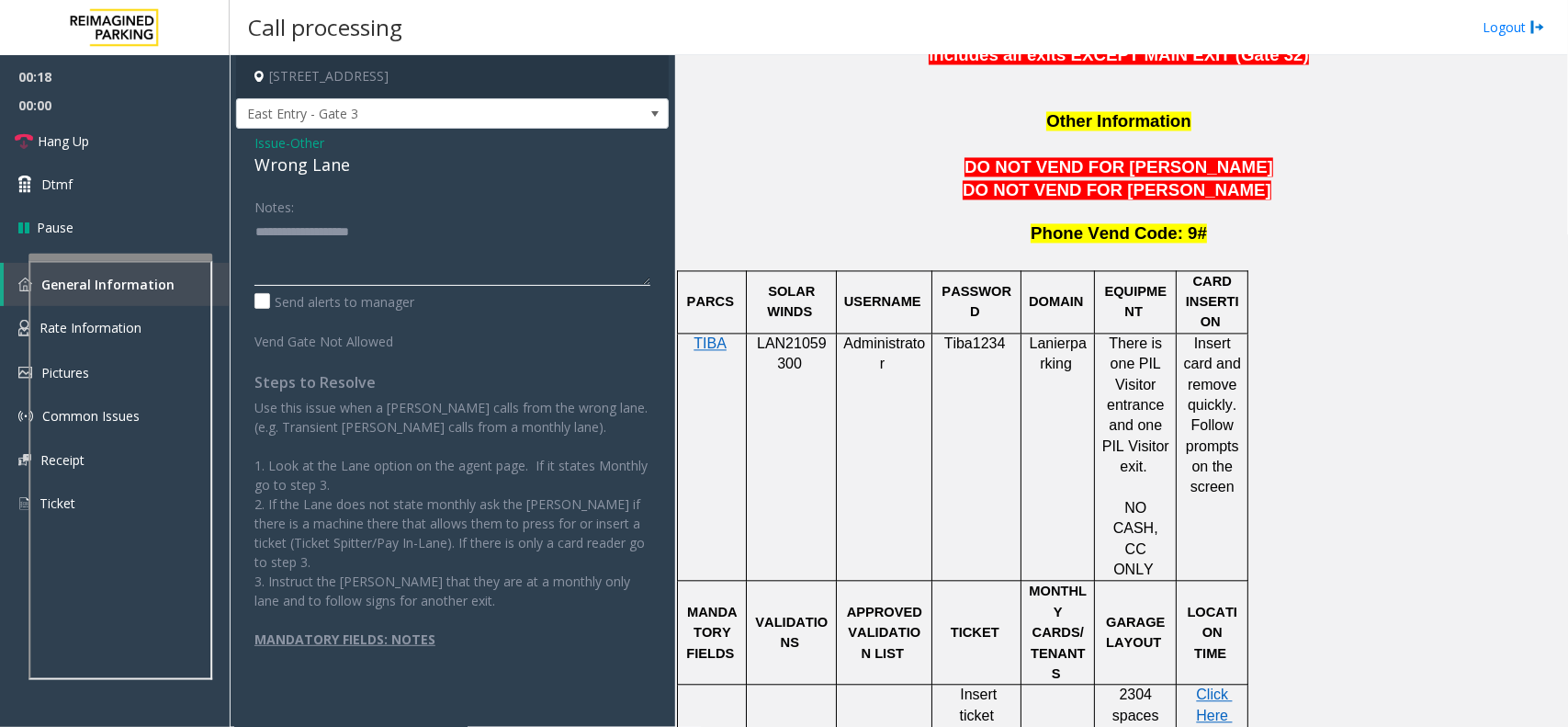
click at [379, 258] on textarea at bounding box center [452, 251] width 396 height 69
click at [328, 174] on div "Wrong Lane" at bounding box center [452, 165] width 396 height 25
click at [360, 290] on div "Notes: Send alerts to manager" at bounding box center [452, 251] width 396 height 120
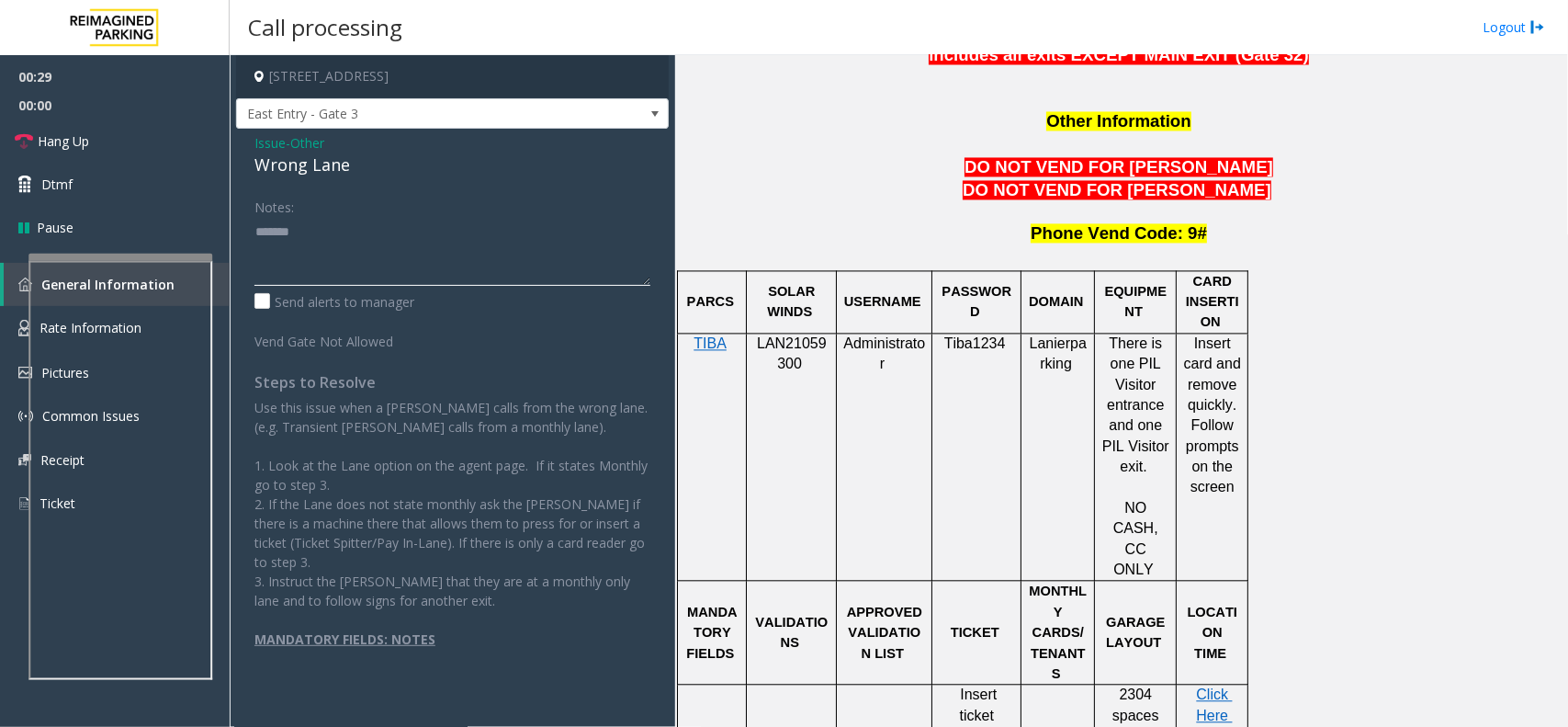
click at [378, 236] on textarea at bounding box center [452, 251] width 396 height 69
paste textarea "**********"
click at [354, 308] on label "Send alerts to manager" at bounding box center [334, 302] width 160 height 19
click at [367, 275] on textarea at bounding box center [452, 251] width 396 height 69
type textarea "**********"
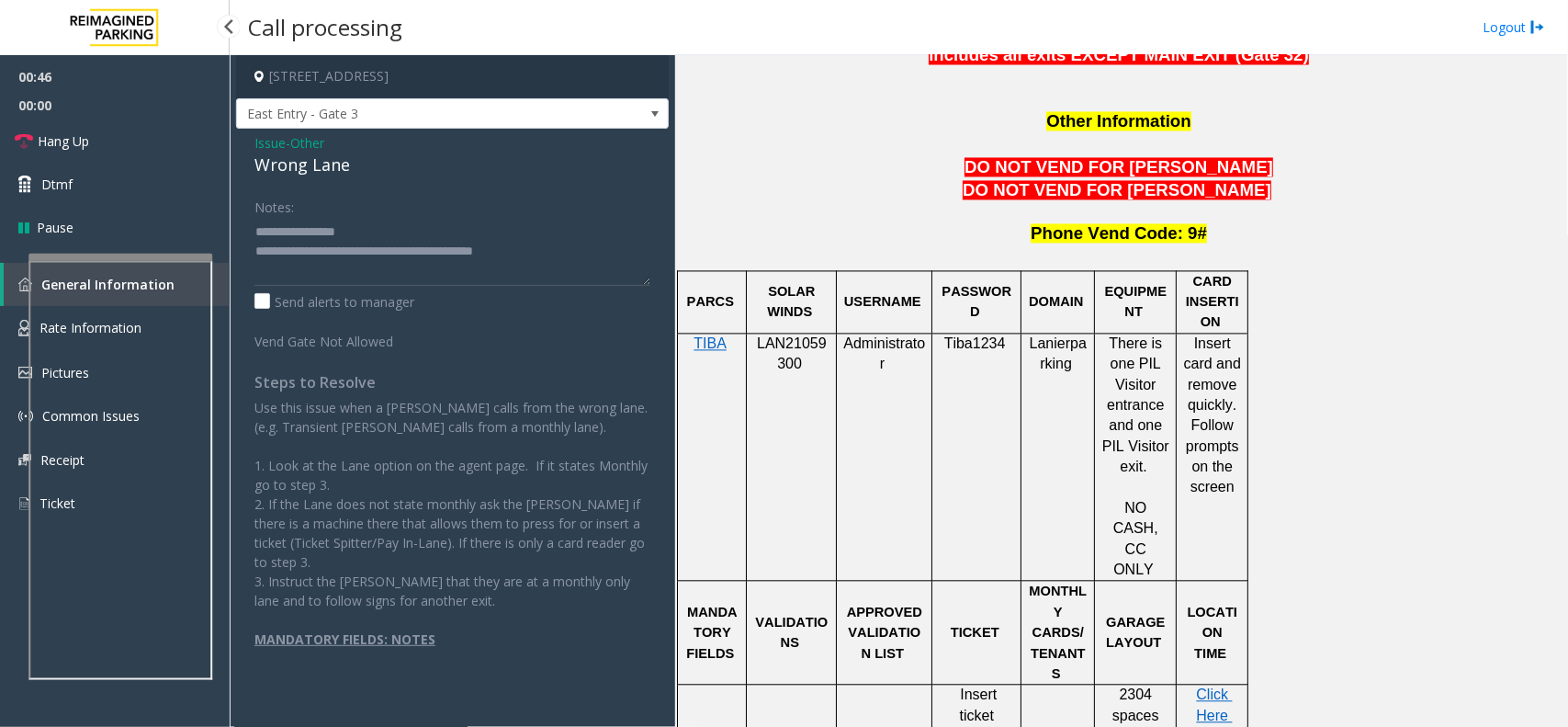
click at [115, 98] on span "00:00" at bounding box center [115, 105] width 230 height 28
click at [117, 115] on span "00:00" at bounding box center [115, 105] width 230 height 28
click at [124, 136] on link "Hang Up" at bounding box center [115, 141] width 230 height 44
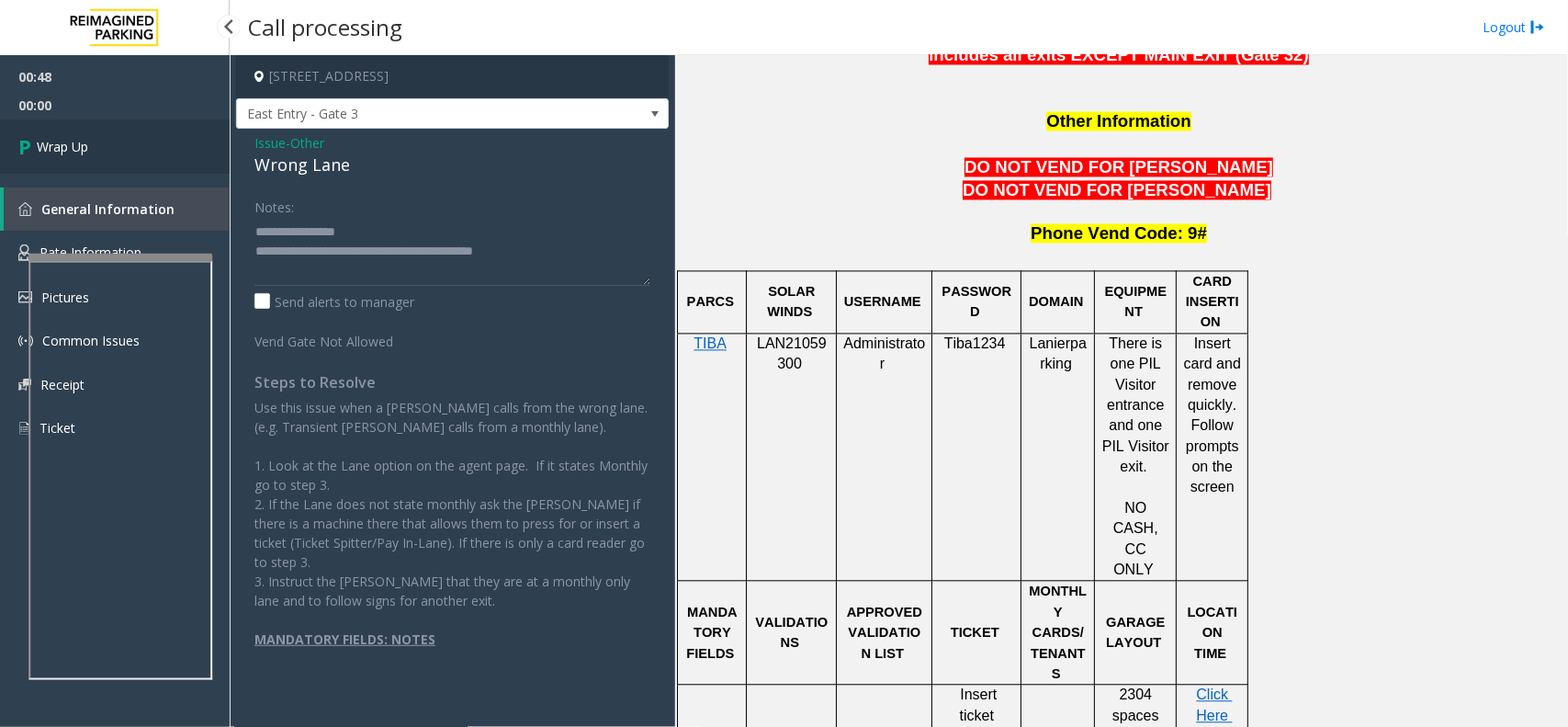
click at [131, 133] on link "Wrap Up" at bounding box center [115, 146] width 230 height 54
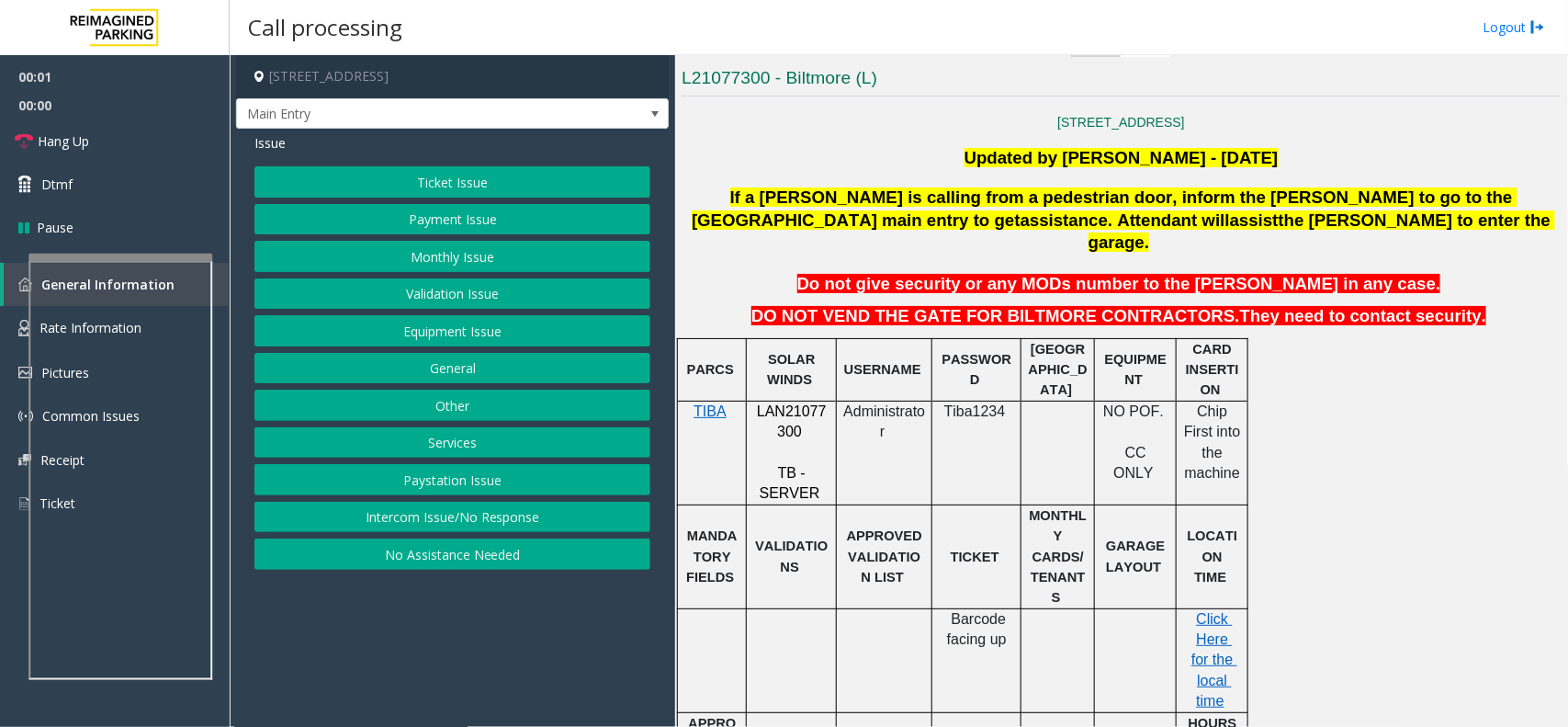
scroll to position [575, 0]
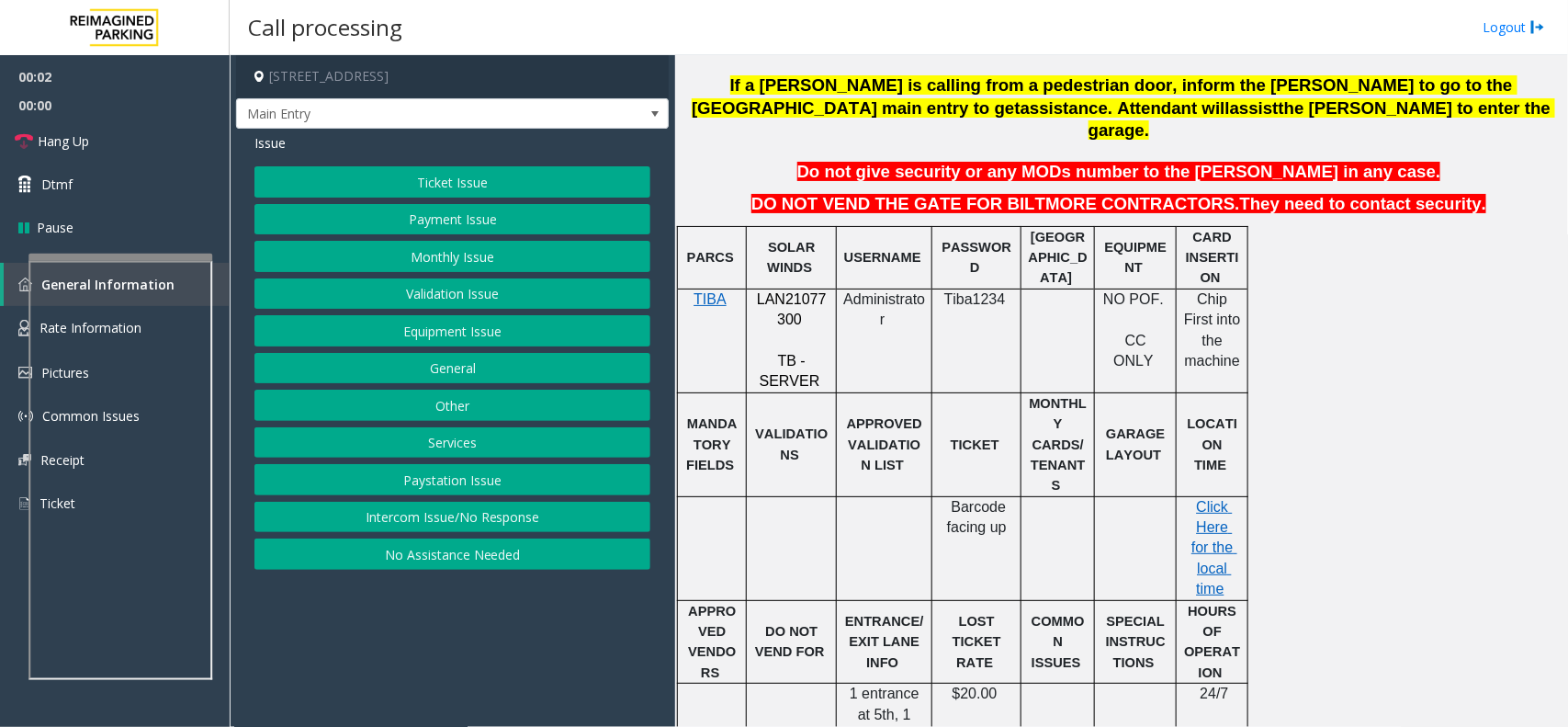
click at [790, 295] on span "LAN21077300" at bounding box center [792, 310] width 70 height 36
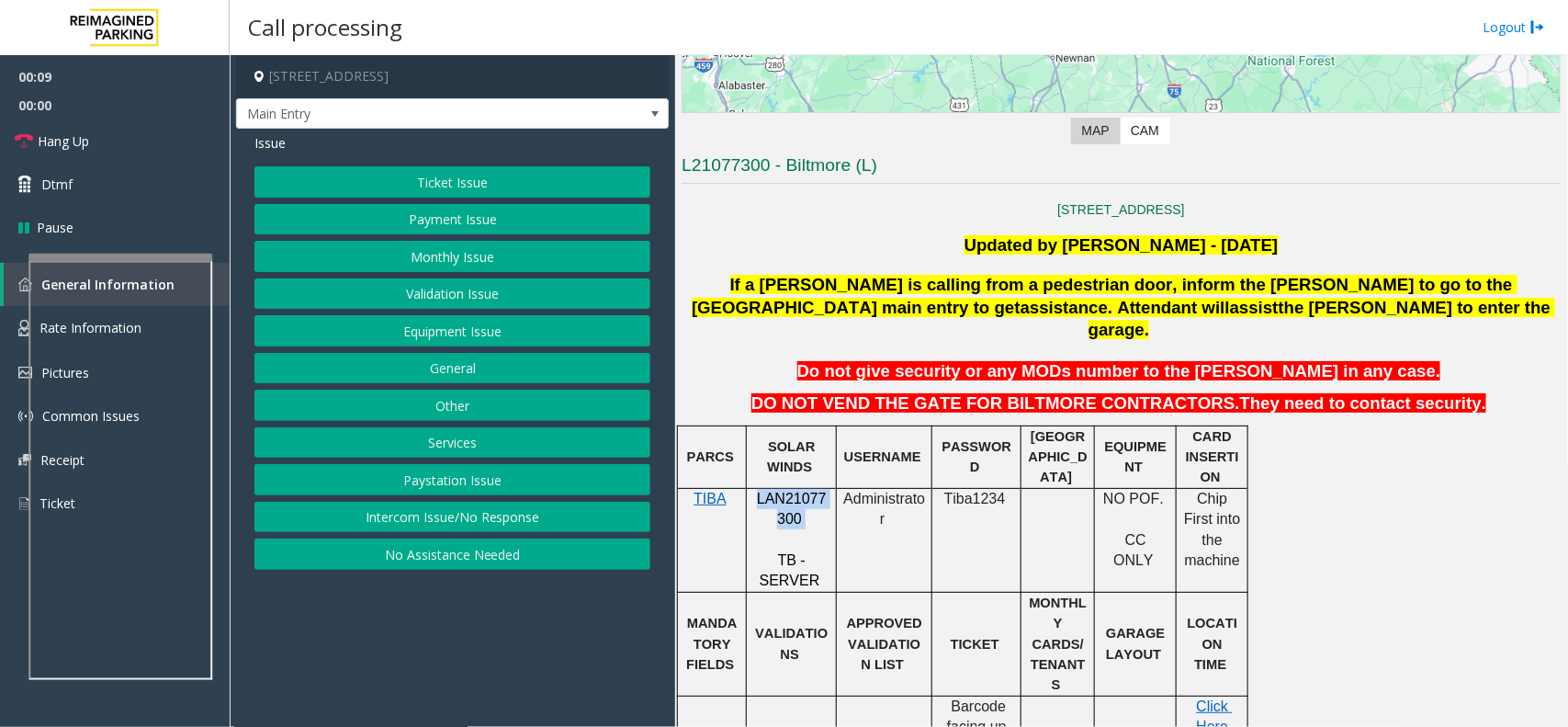
scroll to position [115, 0]
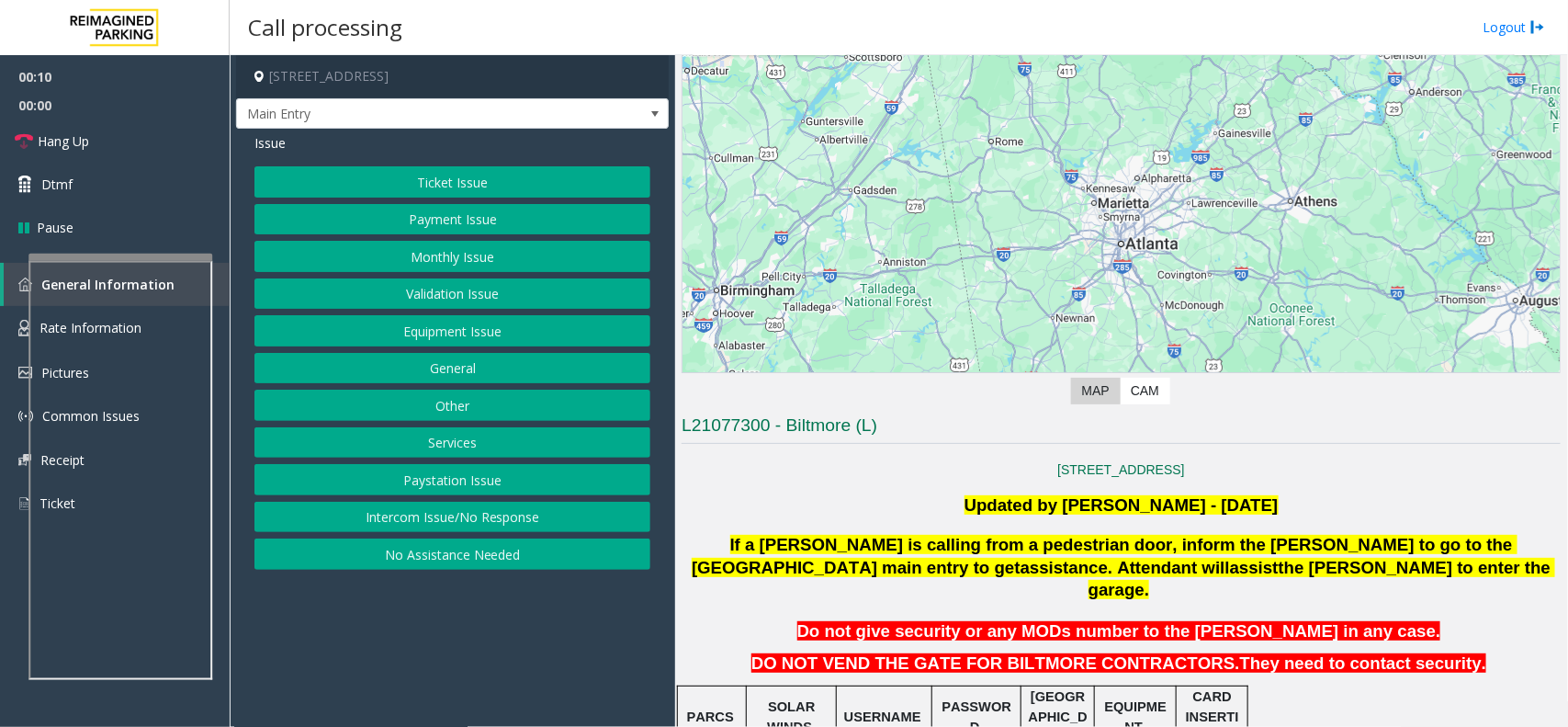
click at [868, 507] on p "Updated by [PERSON_NAME] - [DATE]" at bounding box center [1120, 505] width 879 height 20
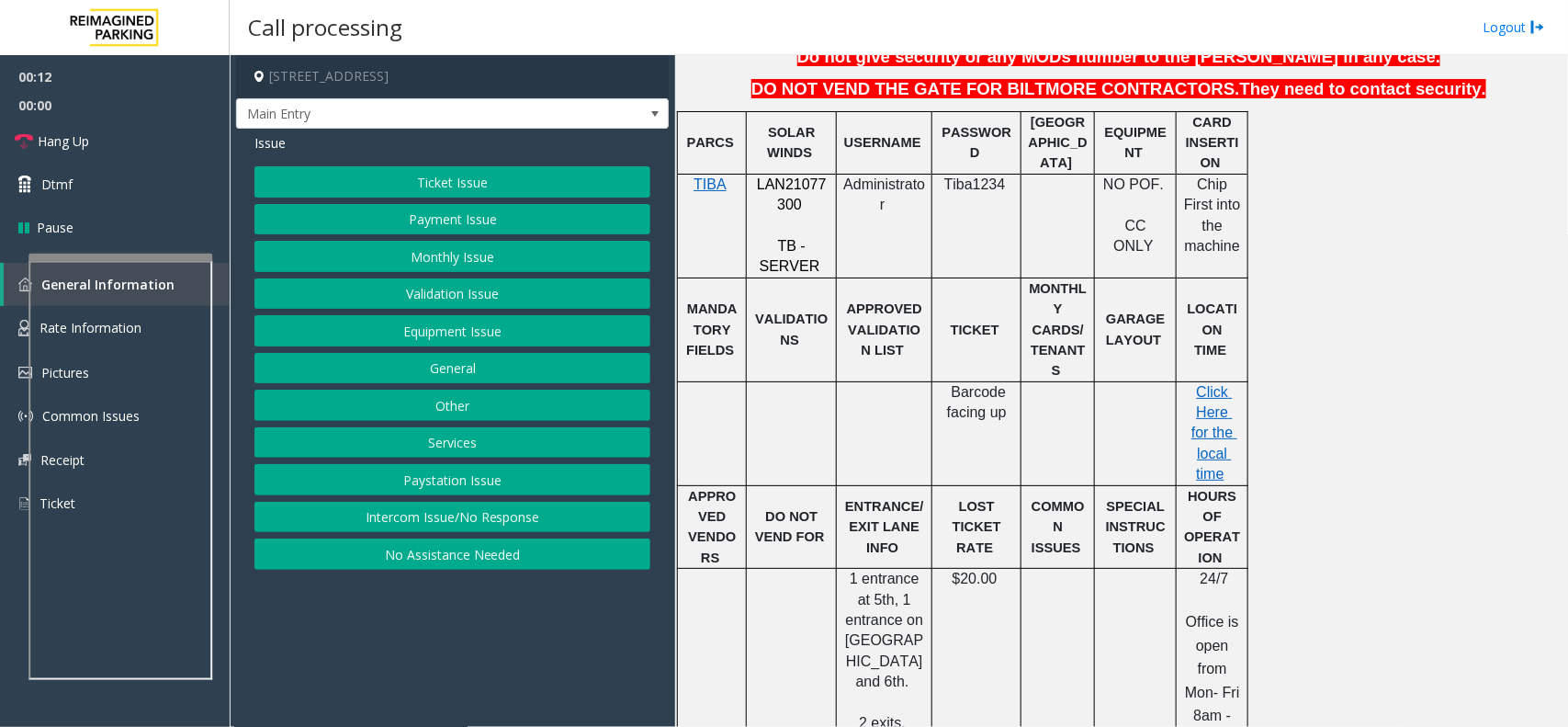
click at [405, 530] on button "Intercom Issue/No Response" at bounding box center [452, 517] width 396 height 31
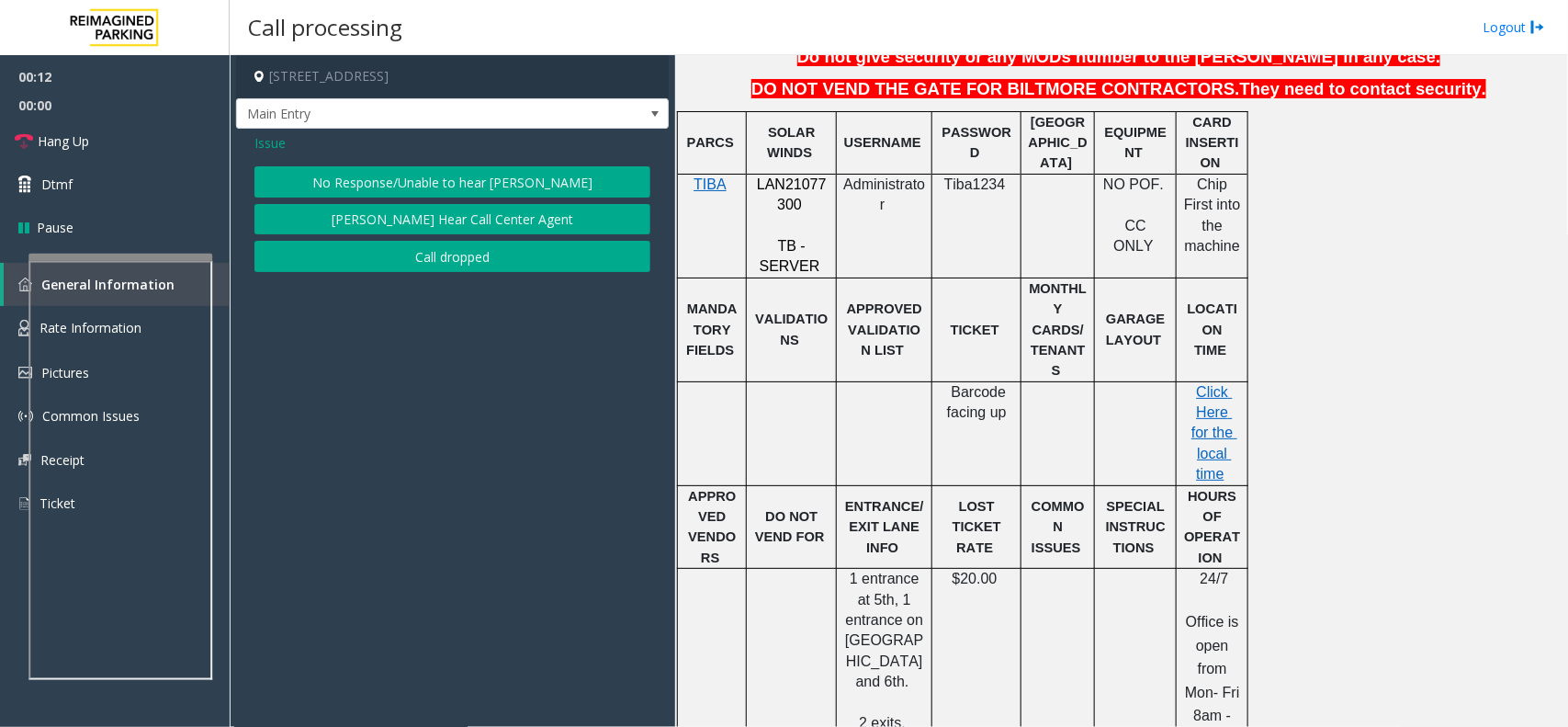
click at [446, 177] on button "No Response/Unable to hear [PERSON_NAME]" at bounding box center [452, 182] width 396 height 31
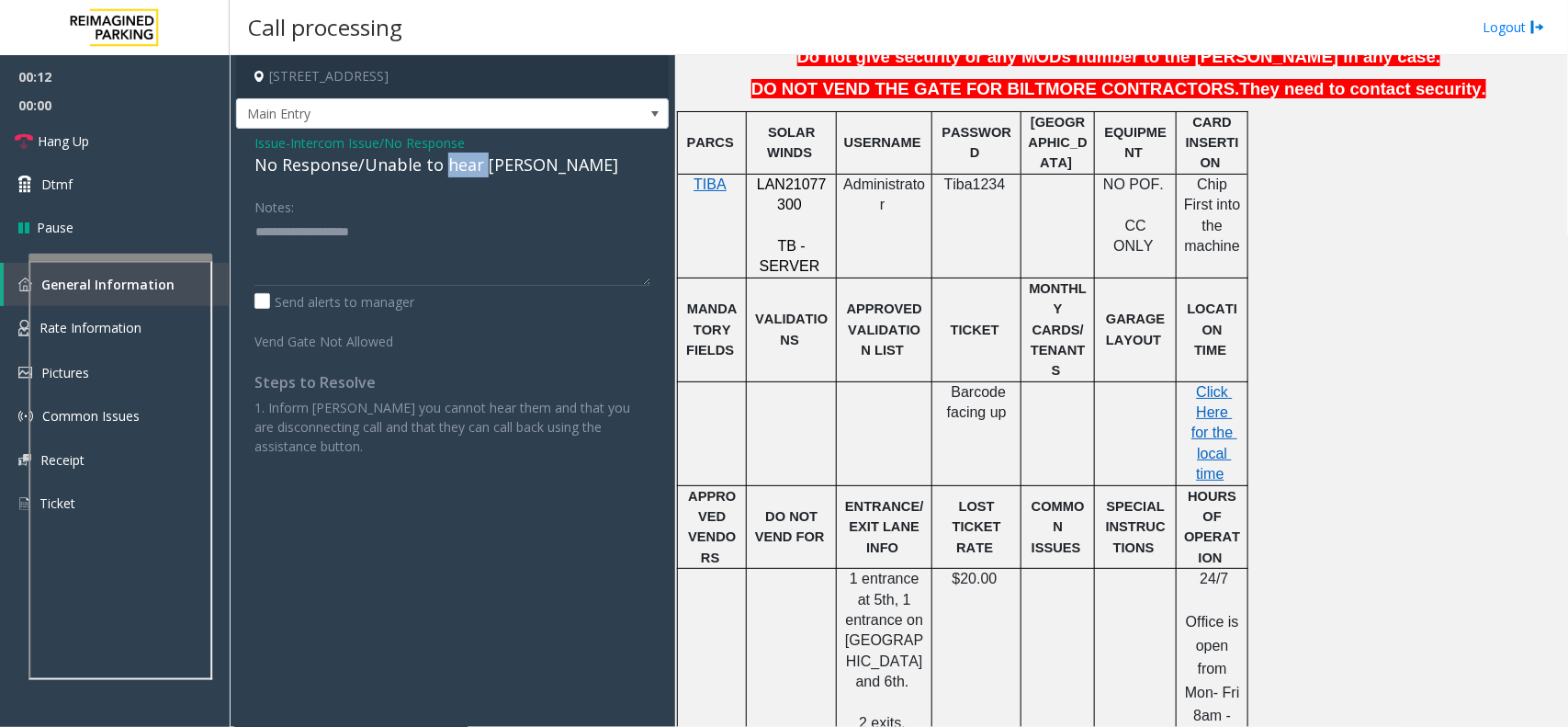
click at [446, 176] on div "No Response/Unable to hear [PERSON_NAME]" at bounding box center [452, 165] width 396 height 25
click at [520, 236] on textarea at bounding box center [452, 251] width 396 height 69
type textarea "**********"
click at [130, 138] on link "Hang Up" at bounding box center [115, 141] width 230 height 44
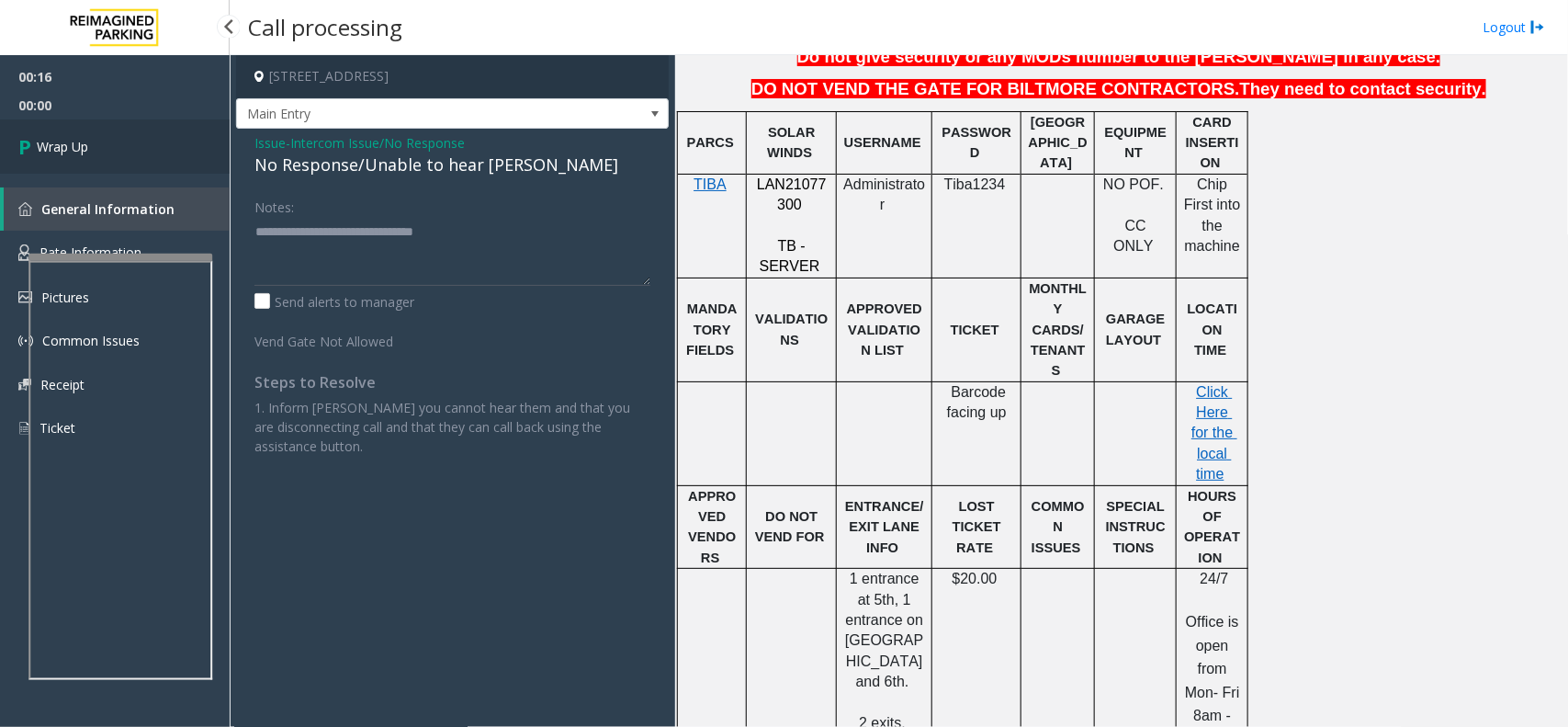
click at [130, 138] on link "Wrap Up" at bounding box center [115, 146] width 230 height 54
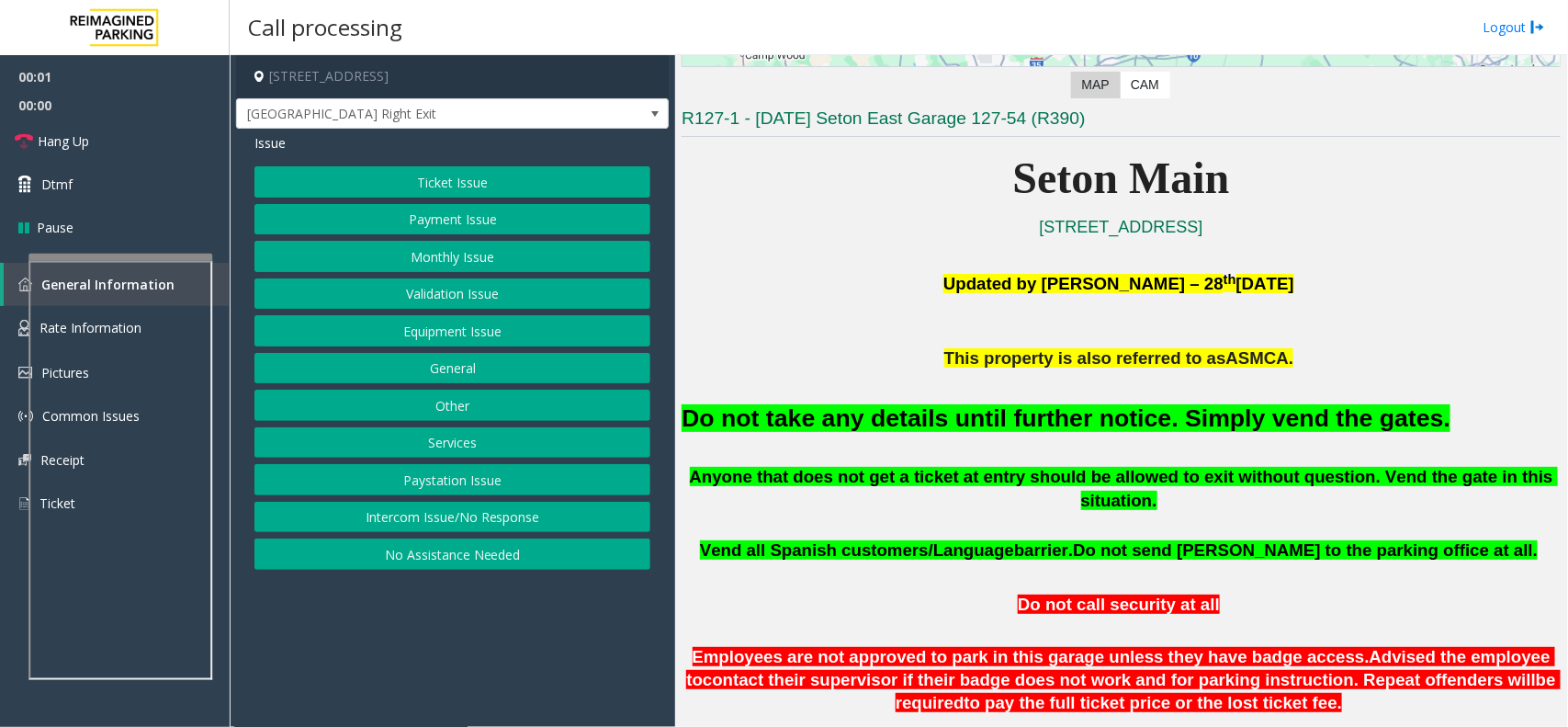
scroll to position [575, 0]
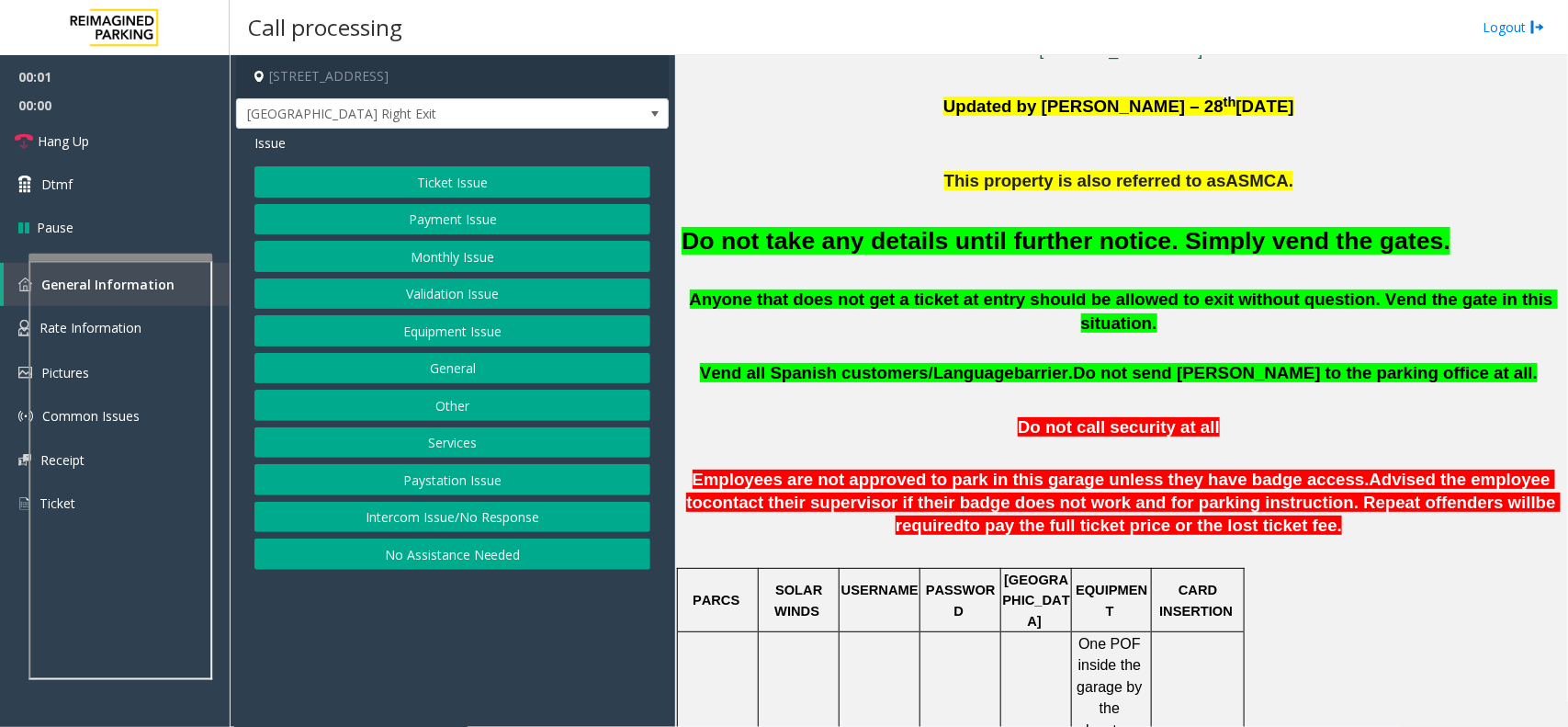
click at [1066, 250] on font "Do not take any details until further notice. Simply vend the gates." at bounding box center [1066, 240] width 768 height 27
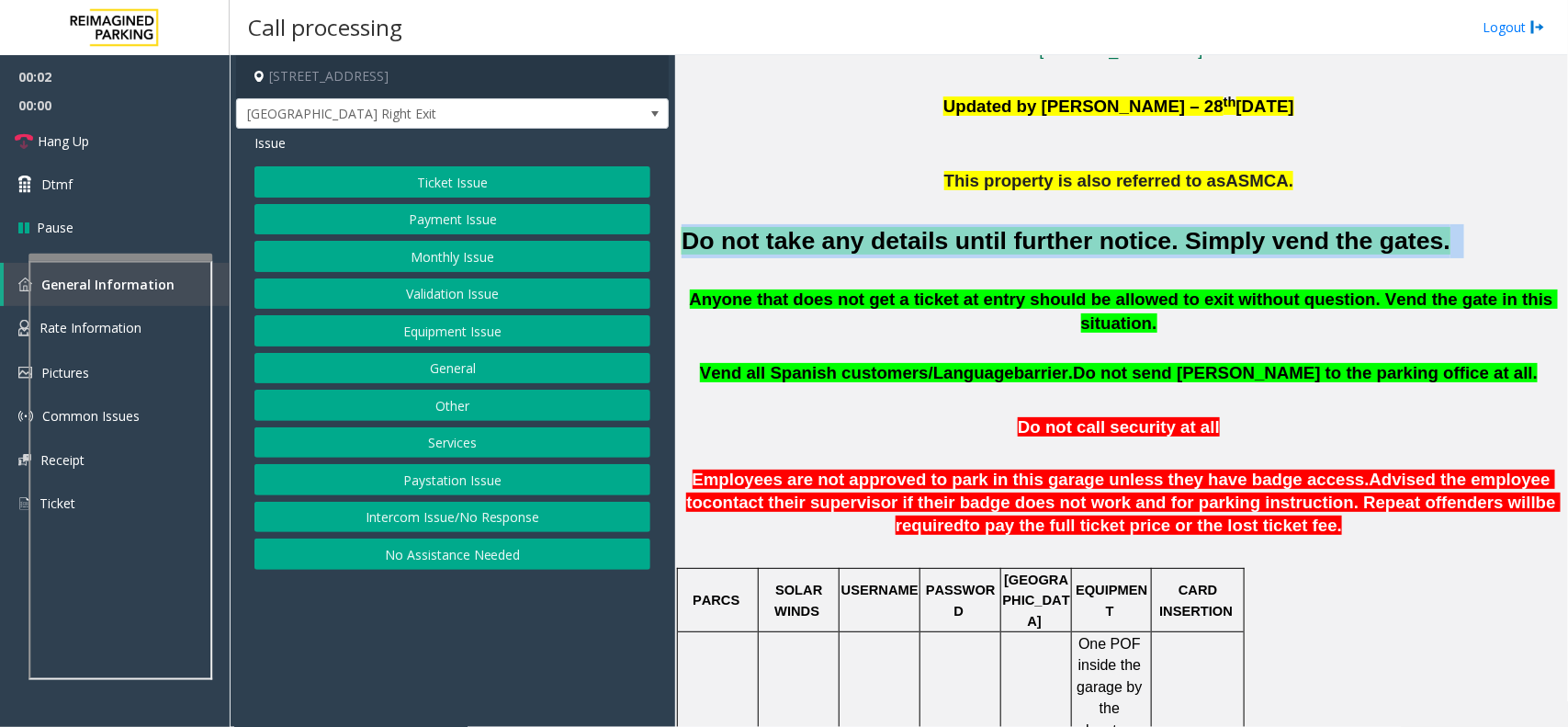
click at [1066, 250] on font "Do not take any details until further notice. Simply vend the gates." at bounding box center [1066, 240] width 768 height 27
click at [462, 519] on button "Intercom Issue/No Response" at bounding box center [452, 517] width 396 height 31
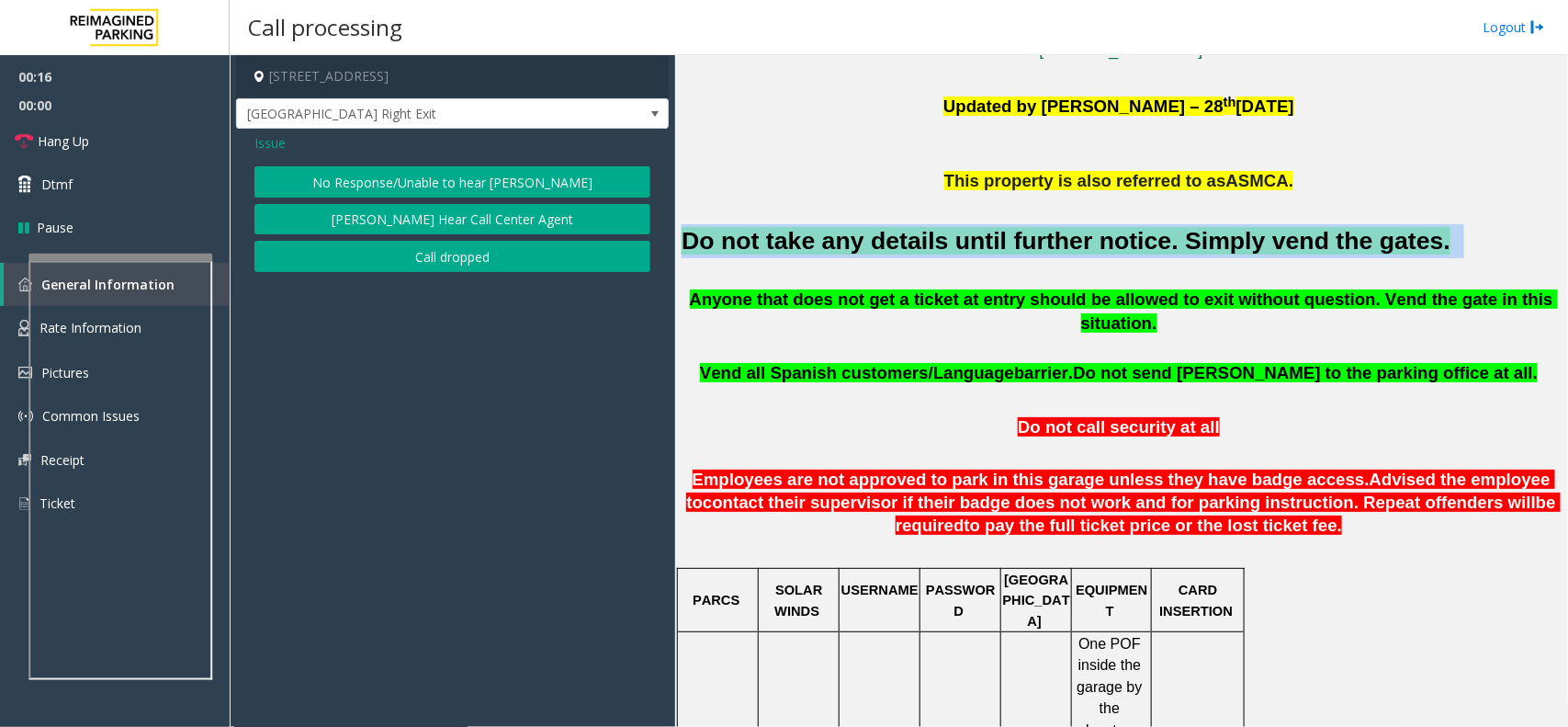
click at [441, 175] on button "No Response/Unable to hear [PERSON_NAME]" at bounding box center [452, 182] width 396 height 31
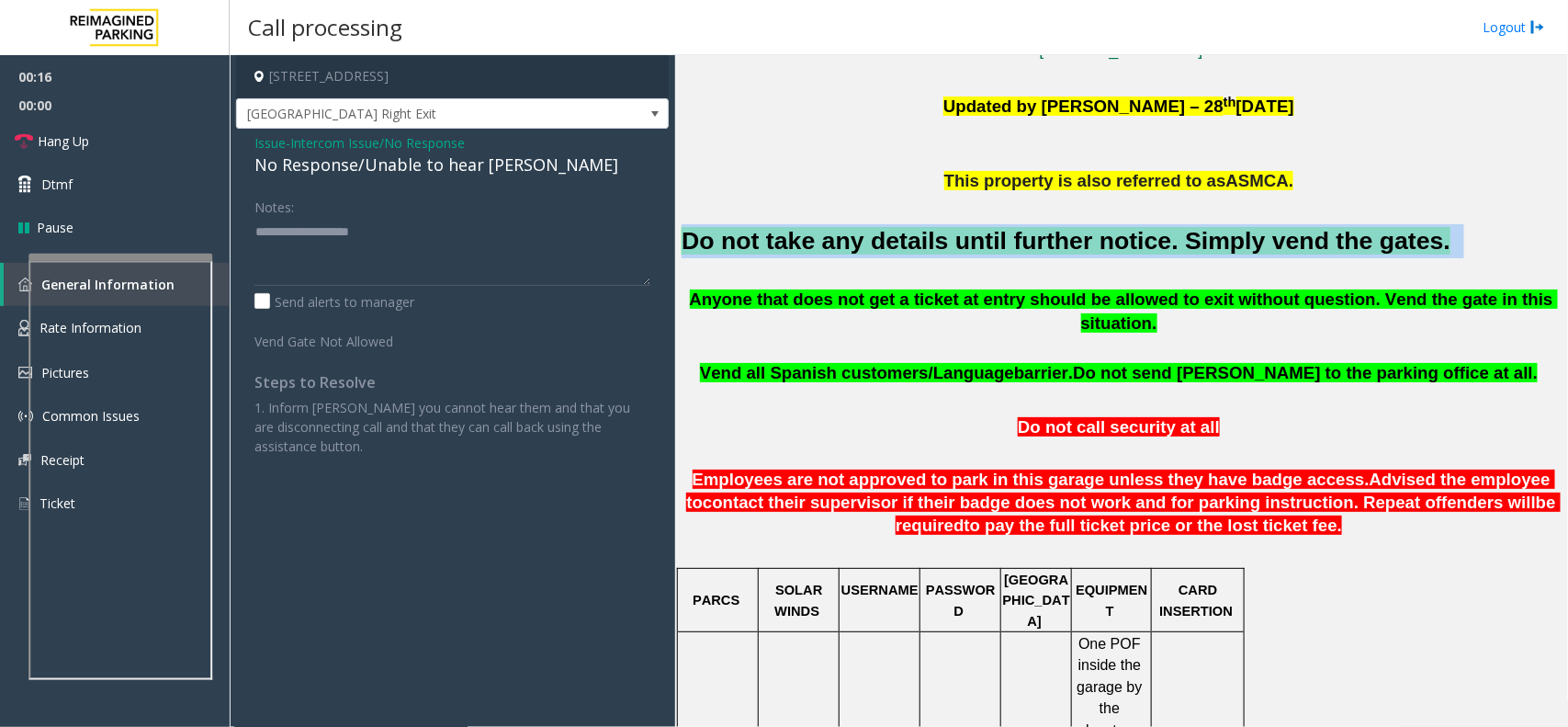
click at [441, 175] on div "No Response/Unable to hear [PERSON_NAME]" at bounding box center [452, 165] width 396 height 25
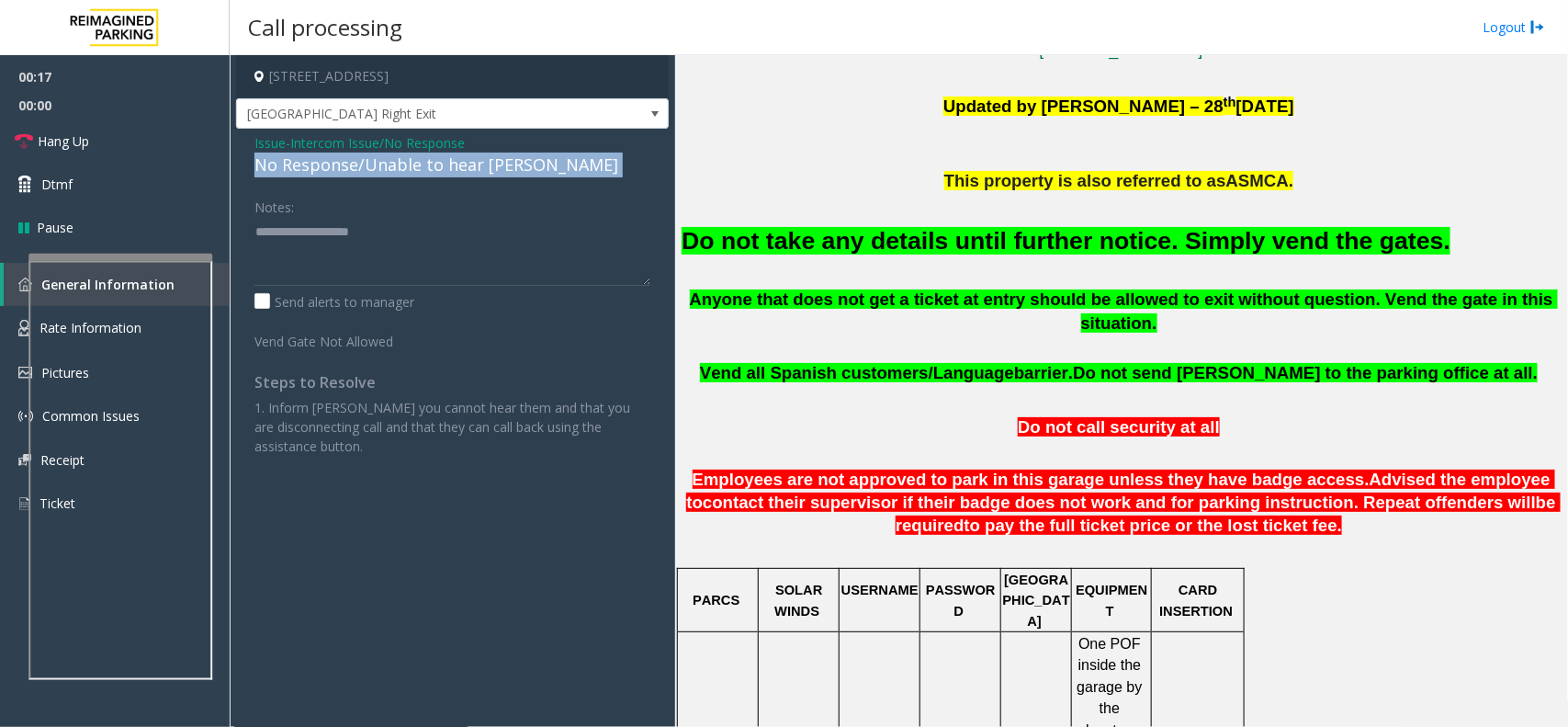
click at [441, 175] on div "No Response/Unable to hear [PERSON_NAME]" at bounding box center [452, 165] width 396 height 25
click at [494, 240] on textarea at bounding box center [452, 251] width 396 height 69
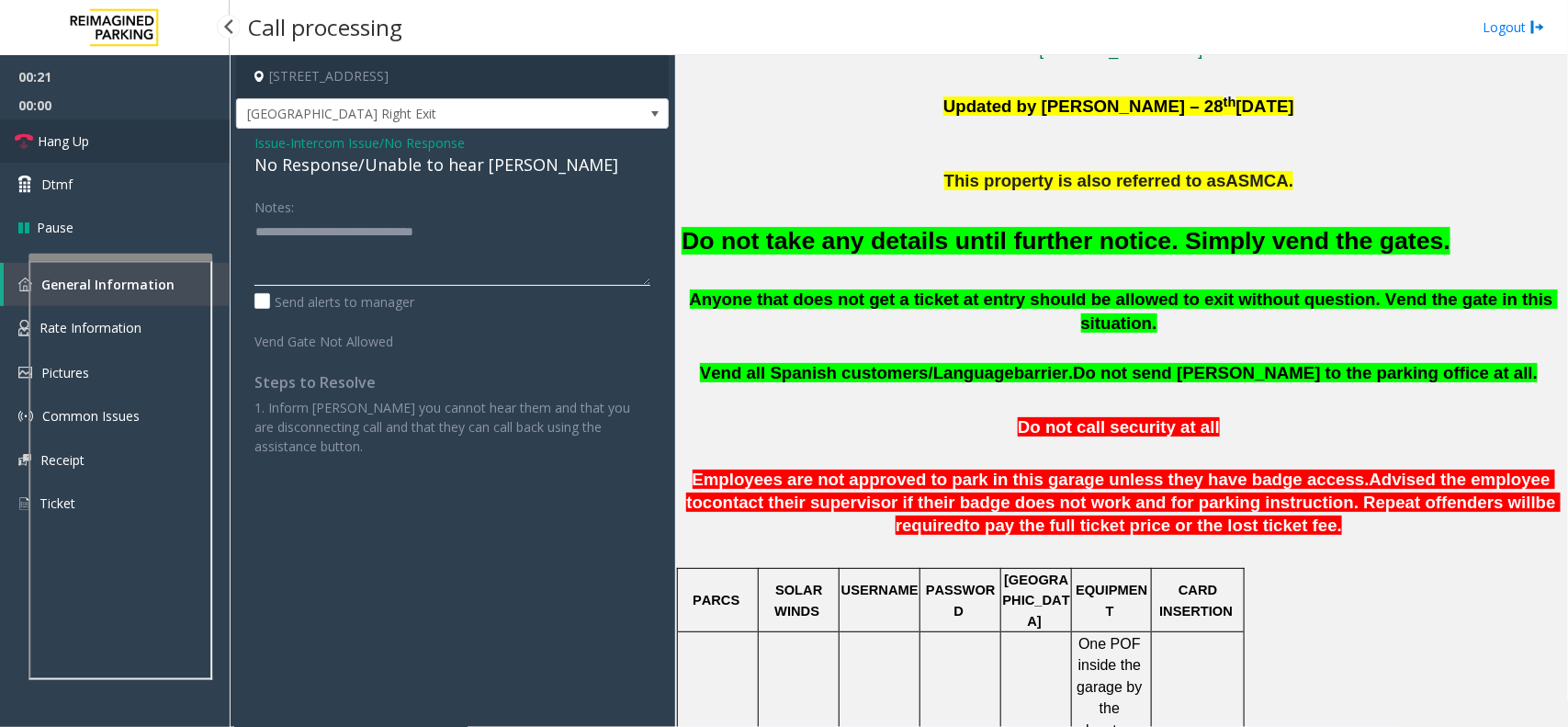
type textarea "**********"
click at [82, 139] on span "Hang Up" at bounding box center [63, 141] width 51 height 19
click at [83, 133] on span "Hang Up" at bounding box center [63, 141] width 51 height 19
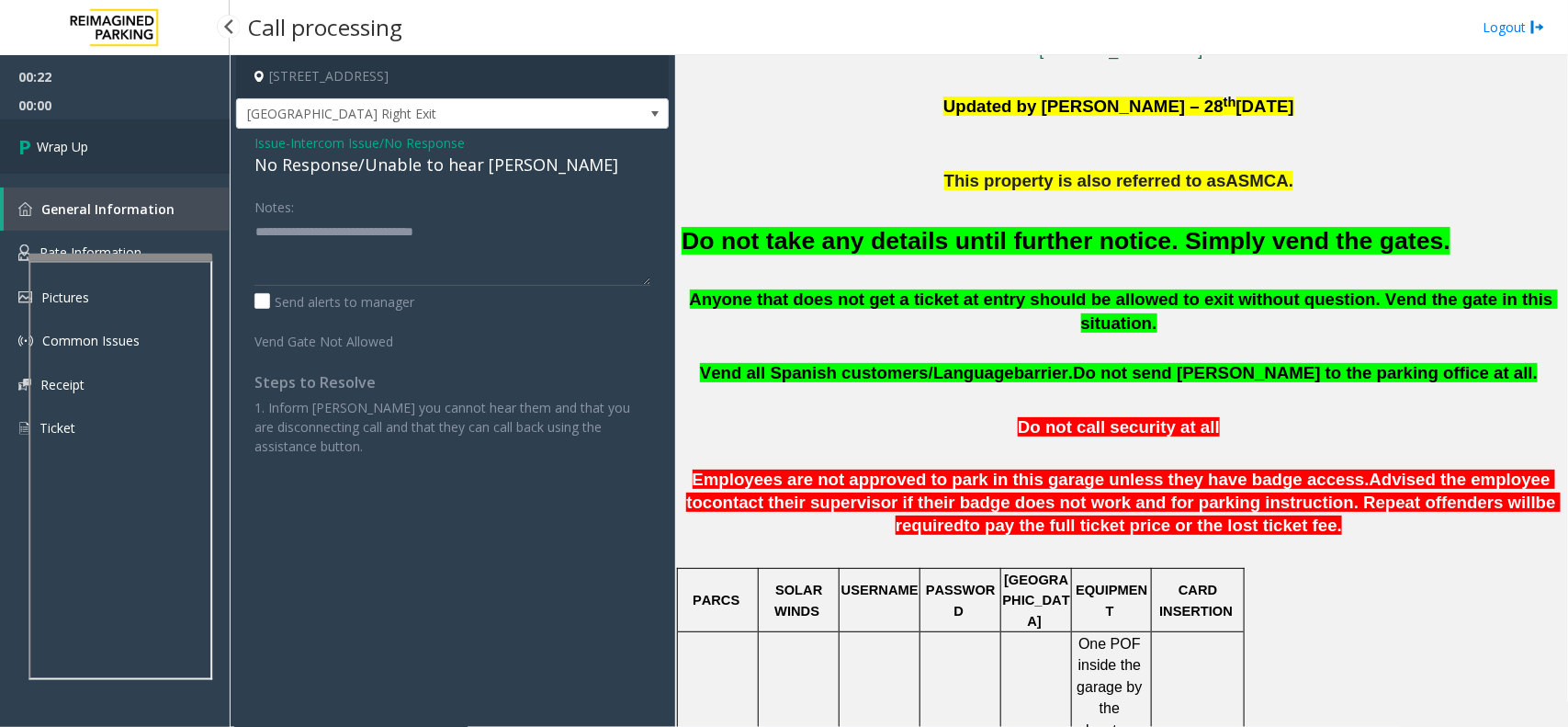
click at [84, 126] on link "Wrap Up" at bounding box center [115, 146] width 230 height 54
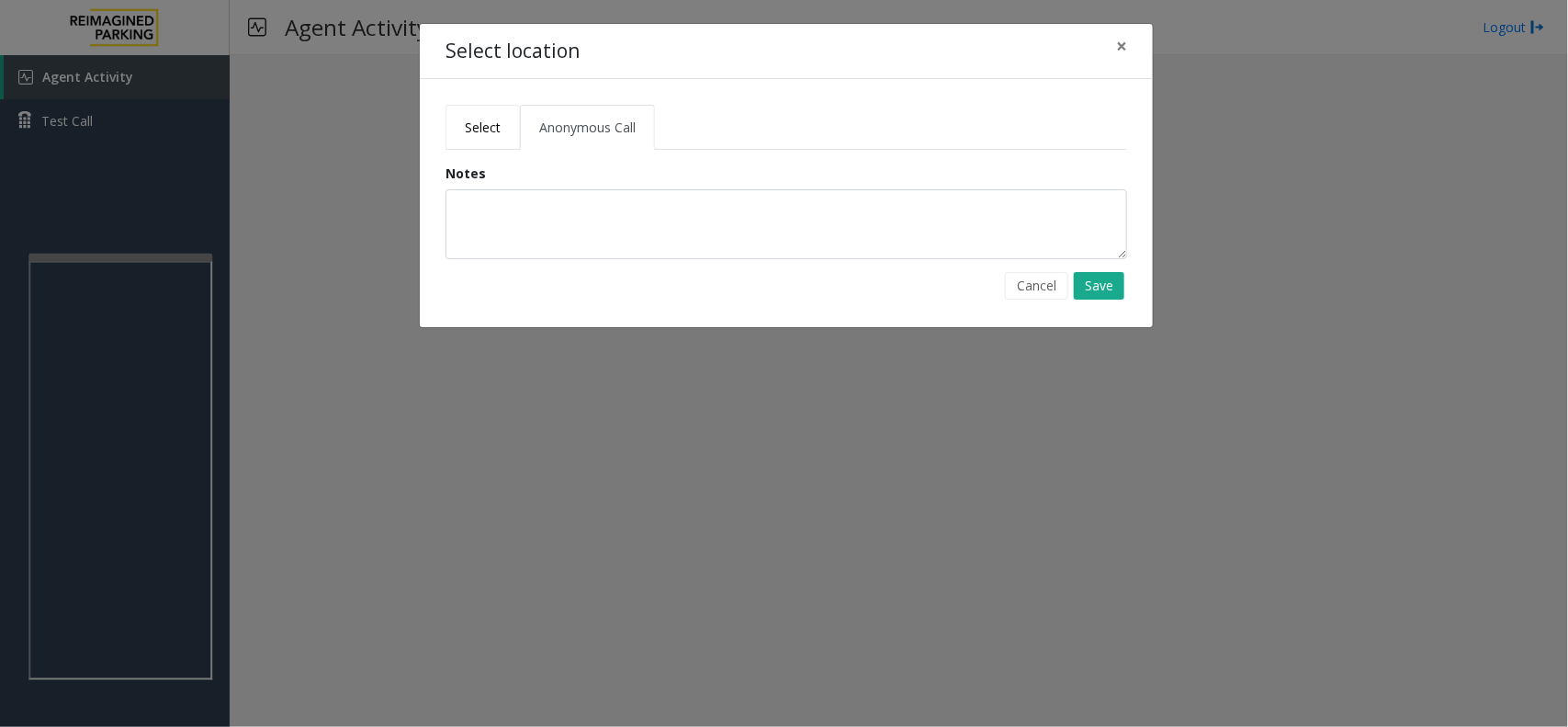
click at [493, 125] on span "Select" at bounding box center [483, 127] width 36 height 17
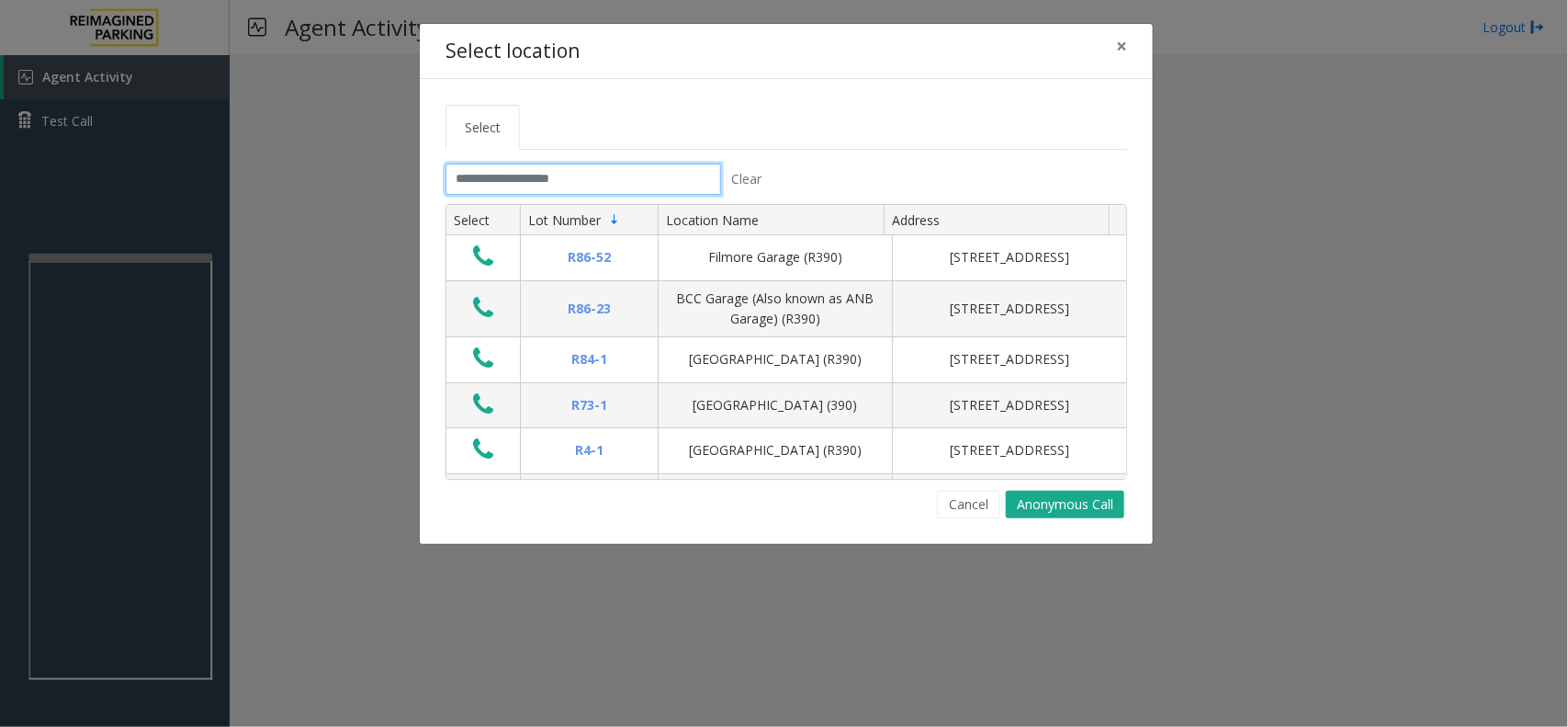
click at [536, 181] on input "text" at bounding box center [583, 179] width 275 height 31
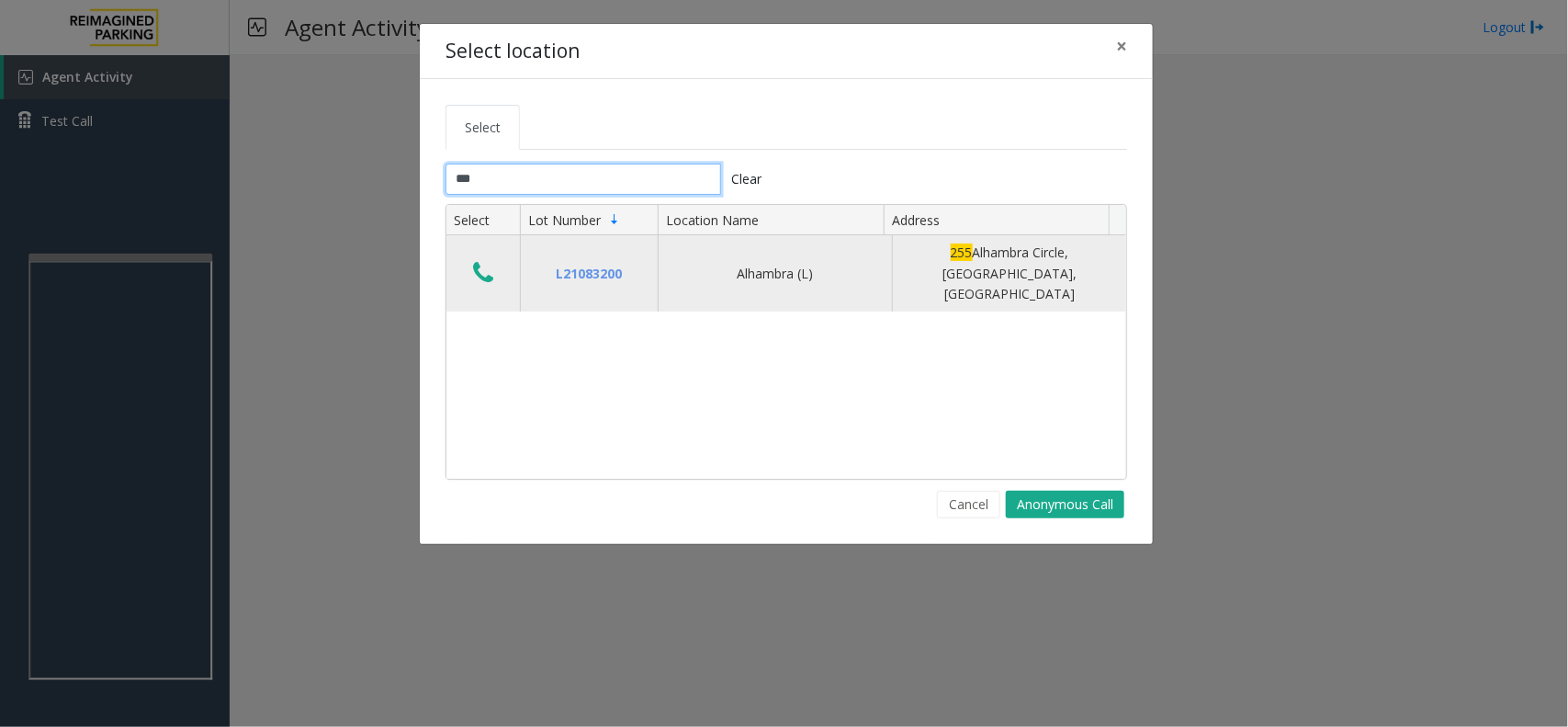
type input "***"
click at [488, 262] on icon "Data table" at bounding box center [483, 273] width 20 height 26
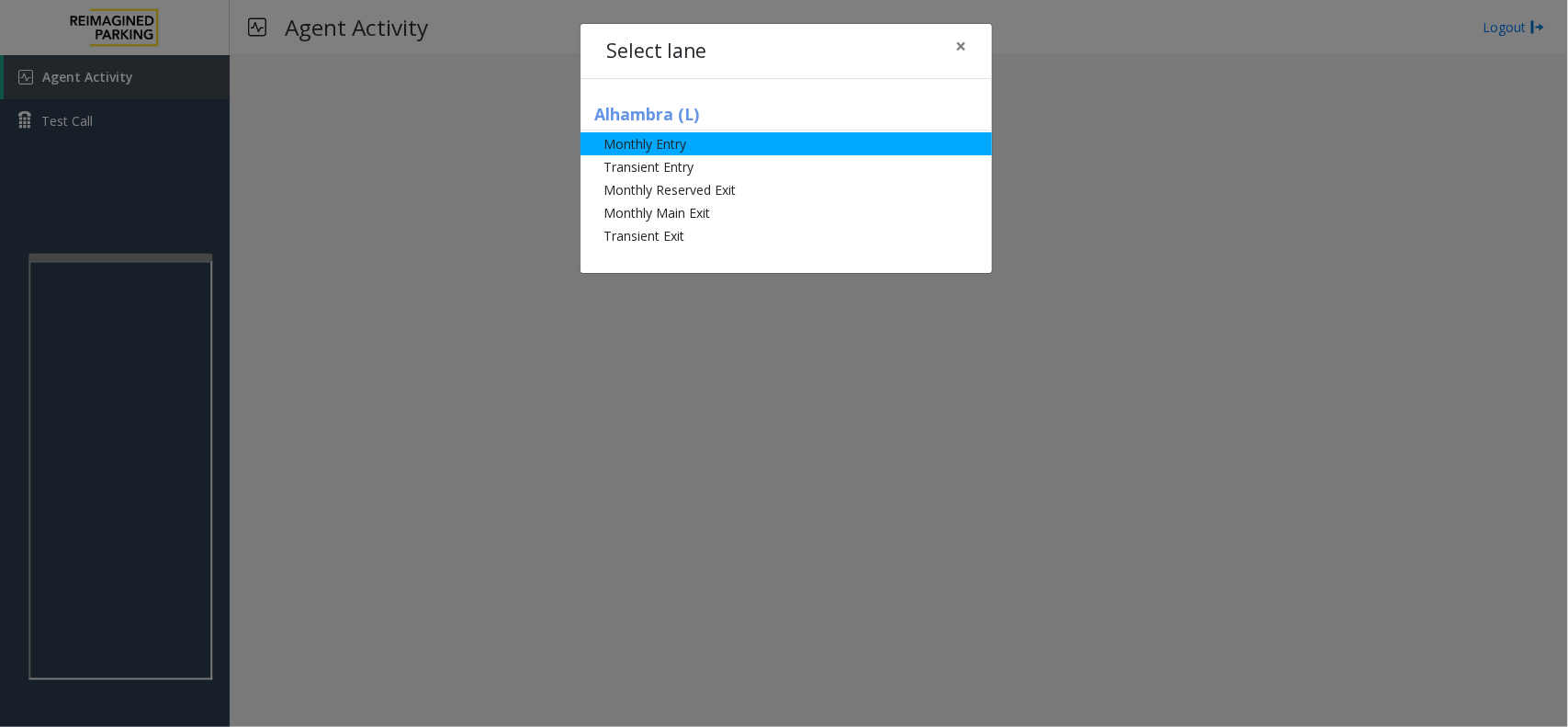
click at [746, 143] on li "Monthly Entry" at bounding box center [785, 144] width 412 height 23
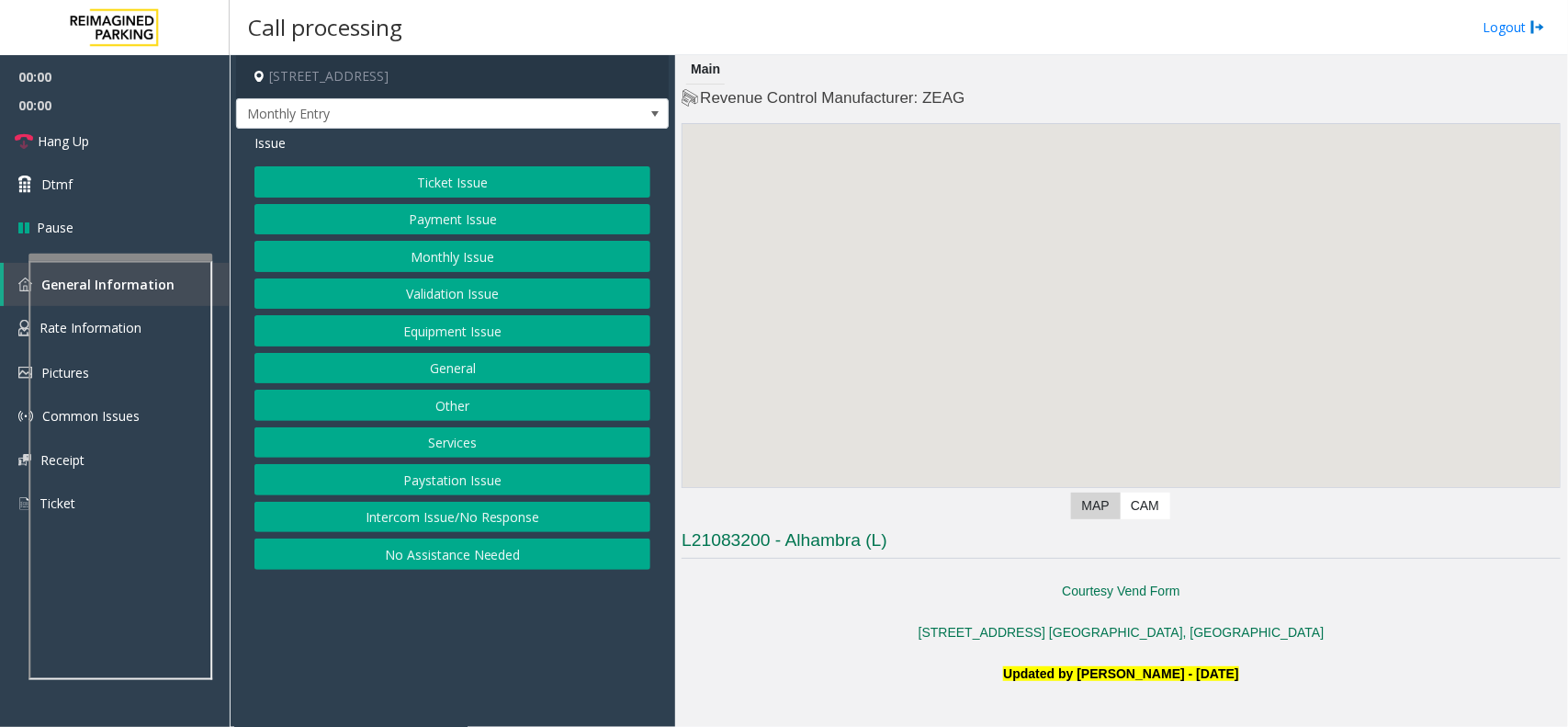
click at [506, 341] on button "Equipment Issue" at bounding box center [452, 330] width 396 height 31
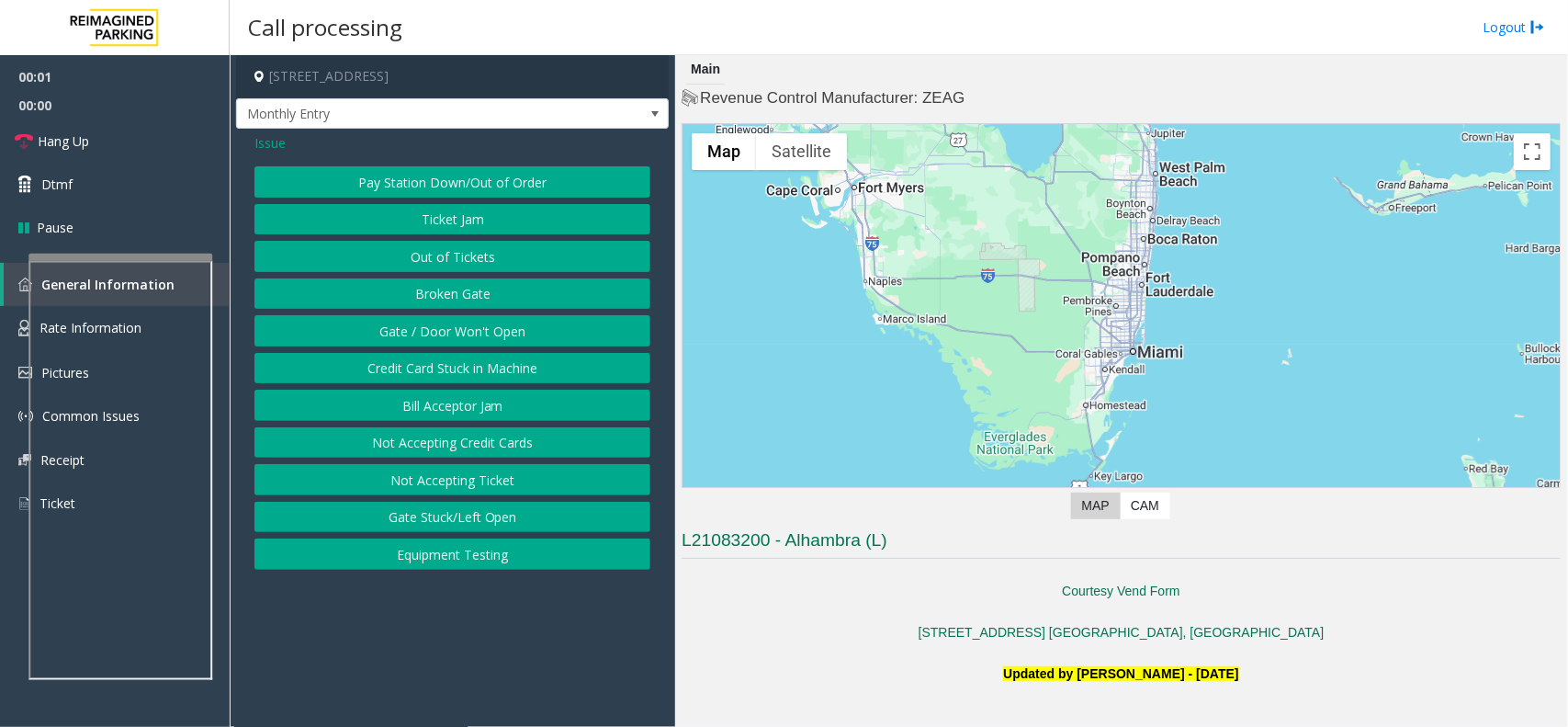
click at [454, 548] on button "Equipment Testing" at bounding box center [452, 554] width 396 height 31
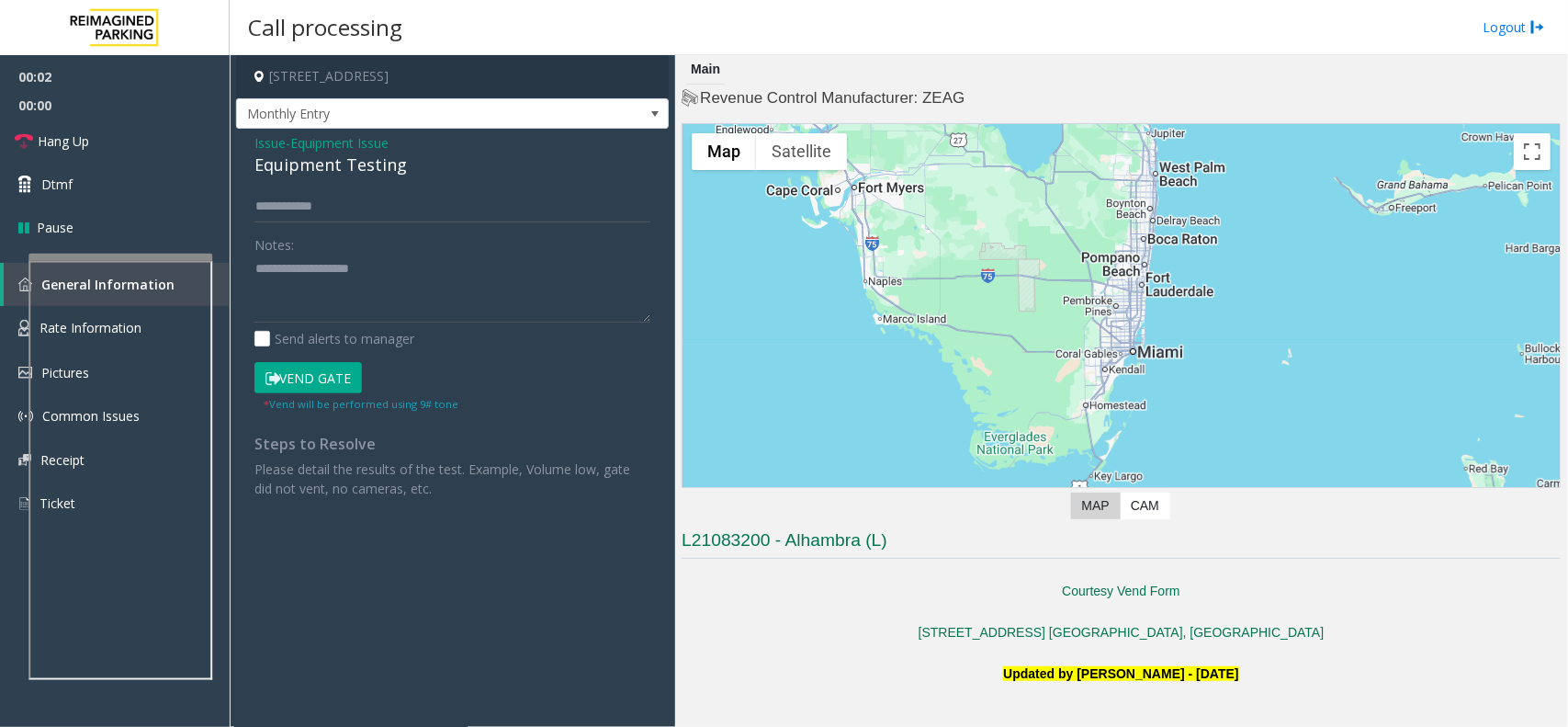
click at [314, 397] on small "* Vend will be performed using 9# tone" at bounding box center [361, 403] width 195 height 14
click at [317, 384] on button "Vend Gate" at bounding box center [308, 377] width 108 height 31
click at [345, 292] on textarea at bounding box center [452, 289] width 396 height 69
click at [370, 172] on div "Equipment Testing" at bounding box center [452, 165] width 396 height 25
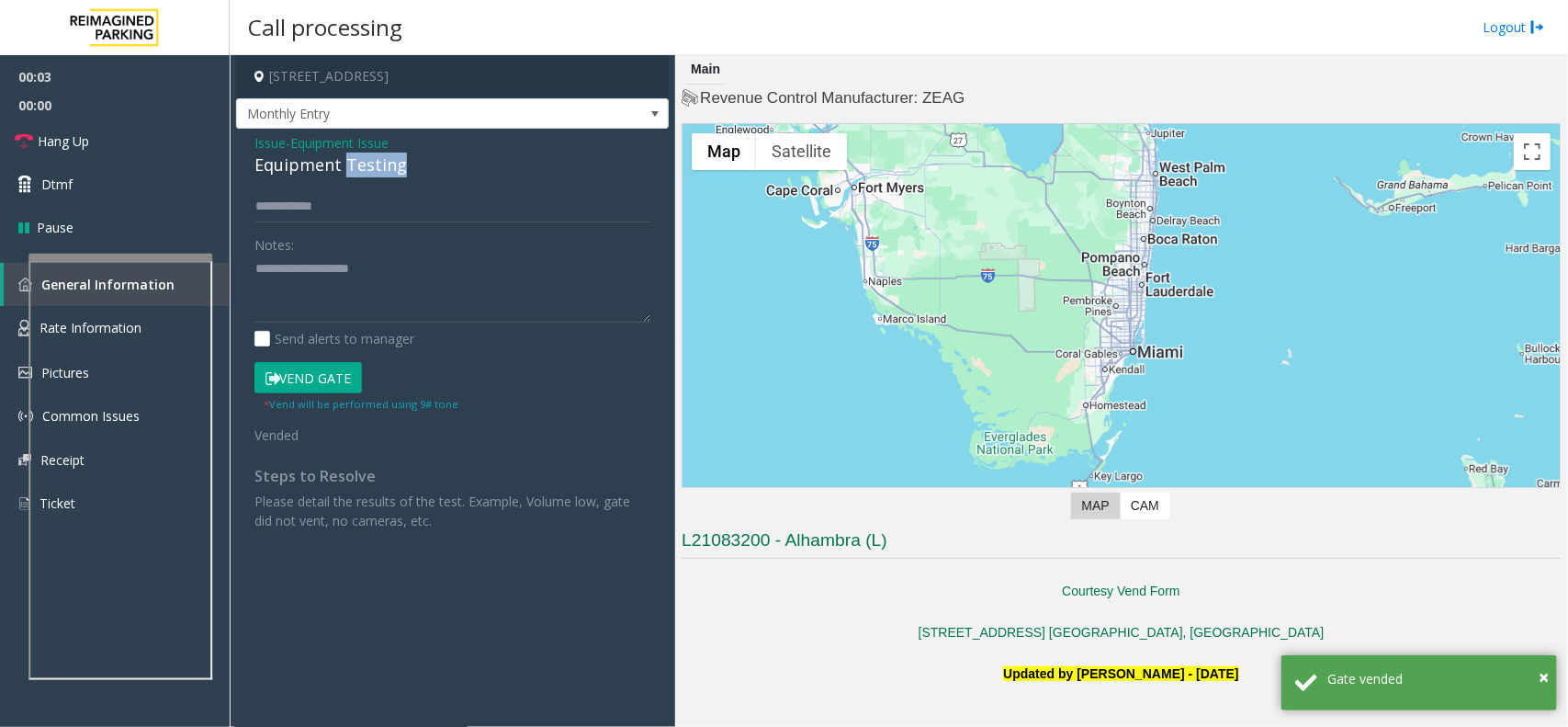
click at [370, 172] on div "Equipment Testing" at bounding box center [452, 165] width 396 height 25
click at [382, 273] on textarea at bounding box center [452, 289] width 396 height 69
paste textarea "**********"
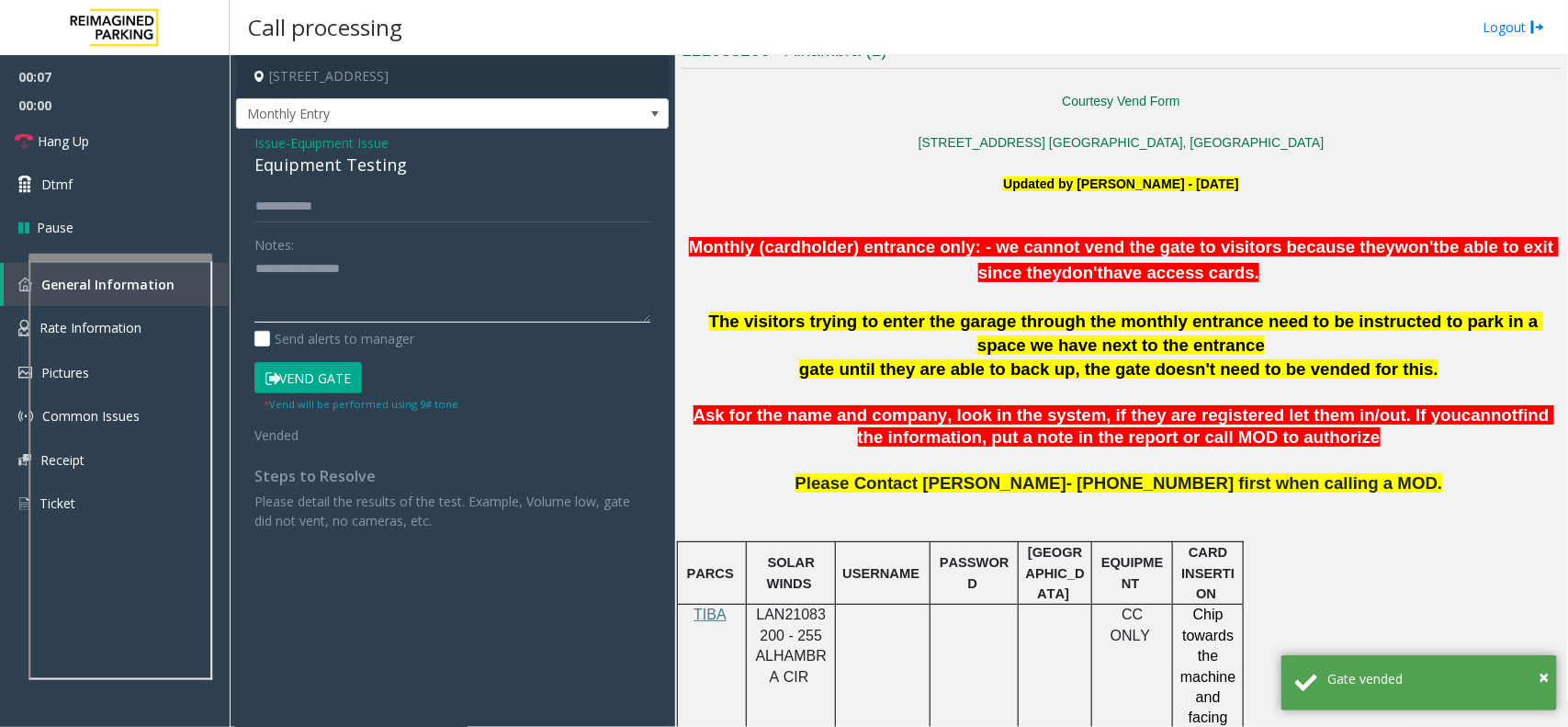
scroll to position [575, 0]
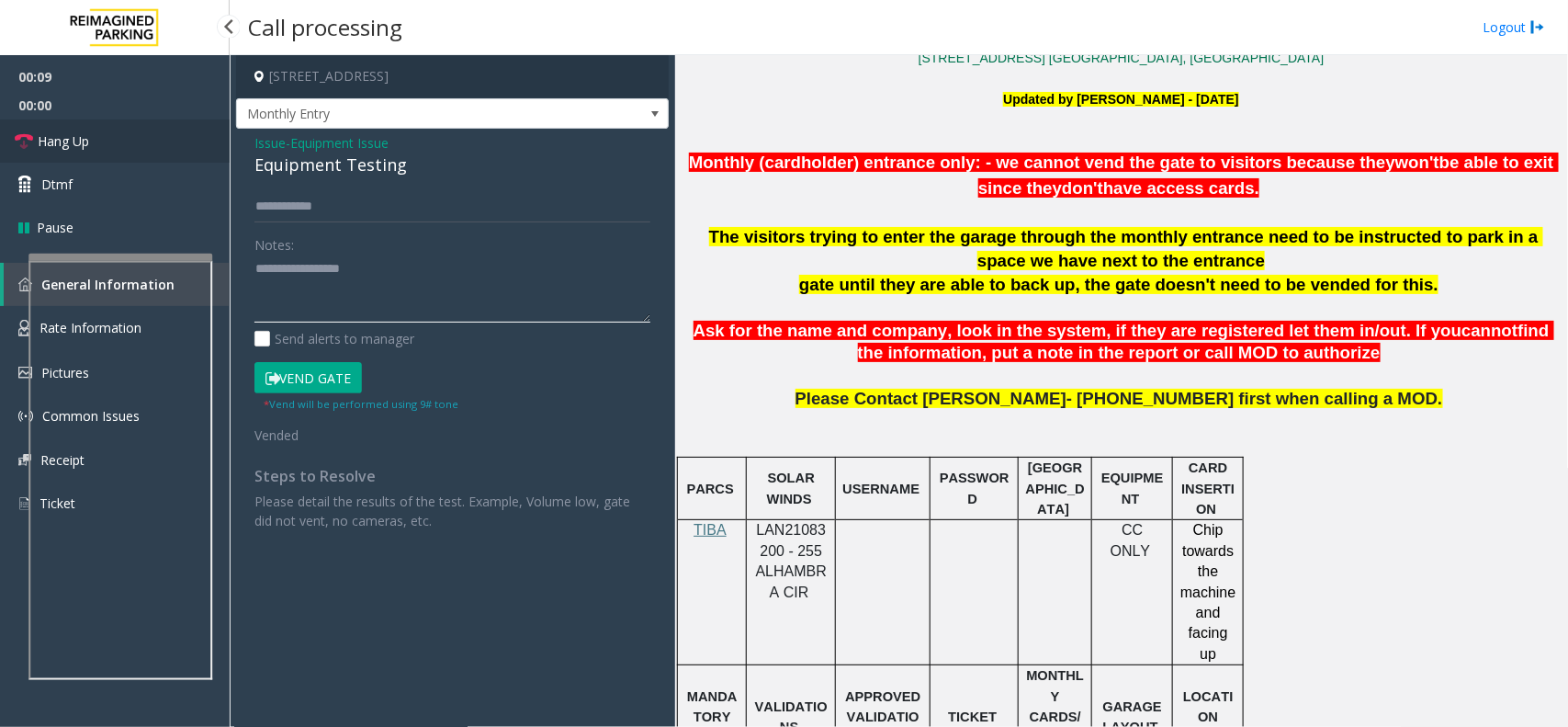
type textarea "**********"
click at [163, 129] on link "Hang Up" at bounding box center [115, 141] width 230 height 44
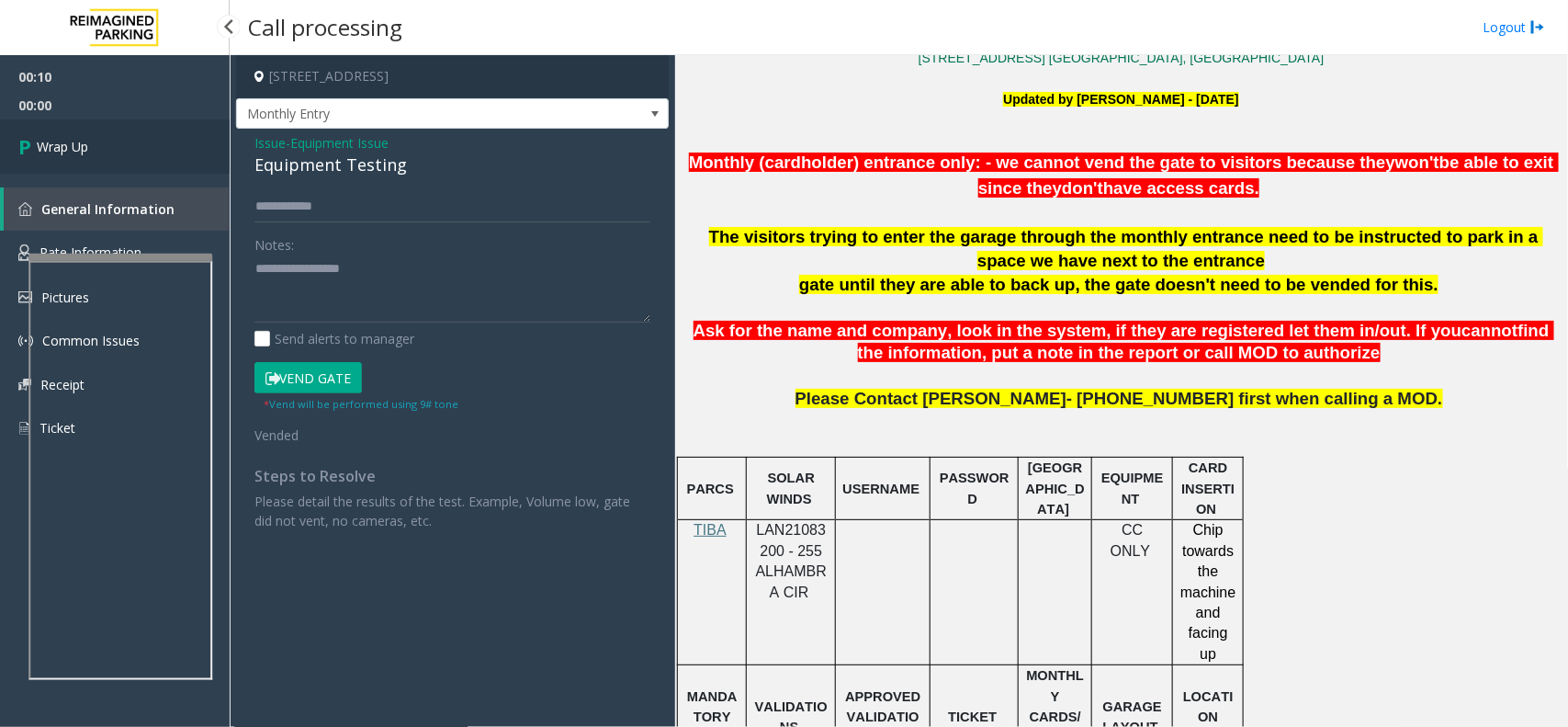
click at [163, 129] on link "Wrap Up" at bounding box center [115, 146] width 230 height 54
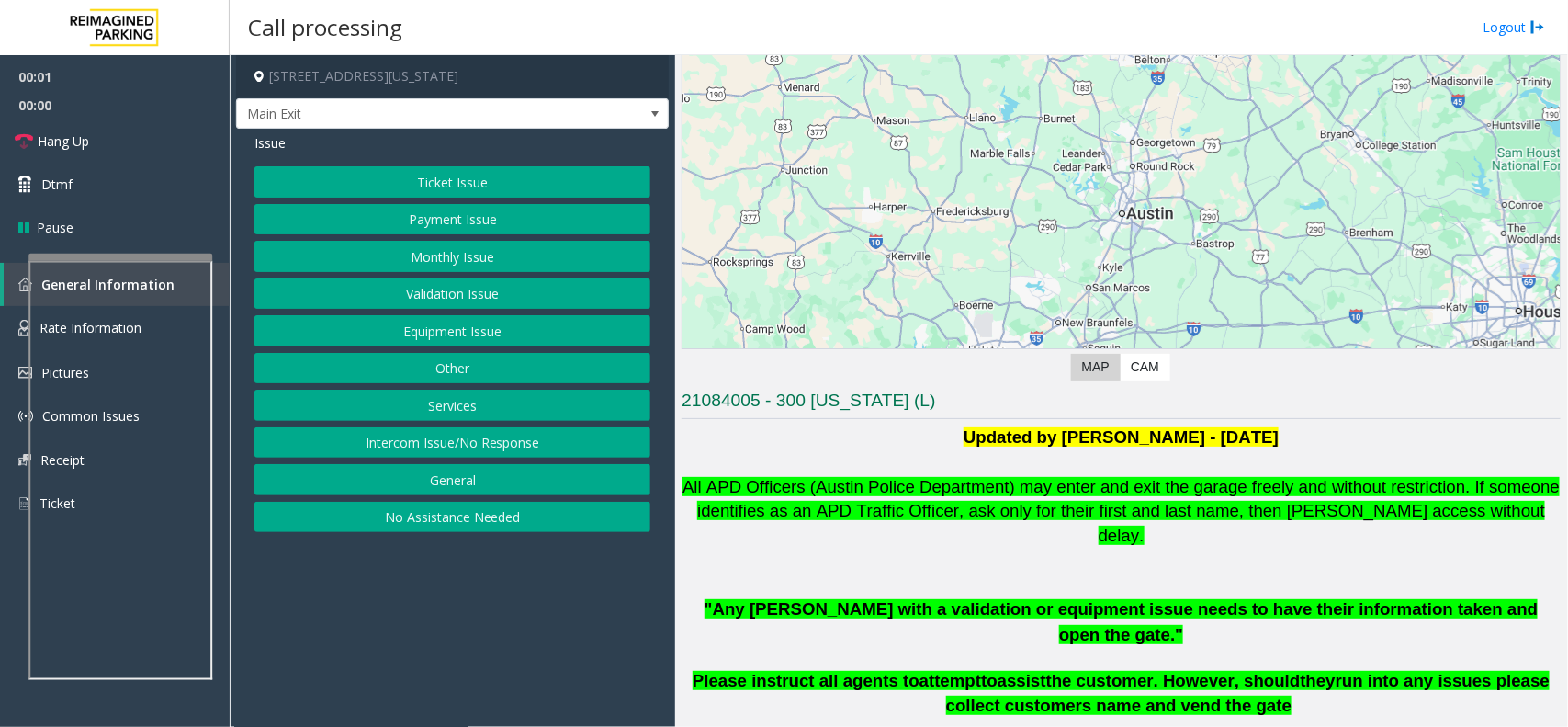
scroll to position [575, 0]
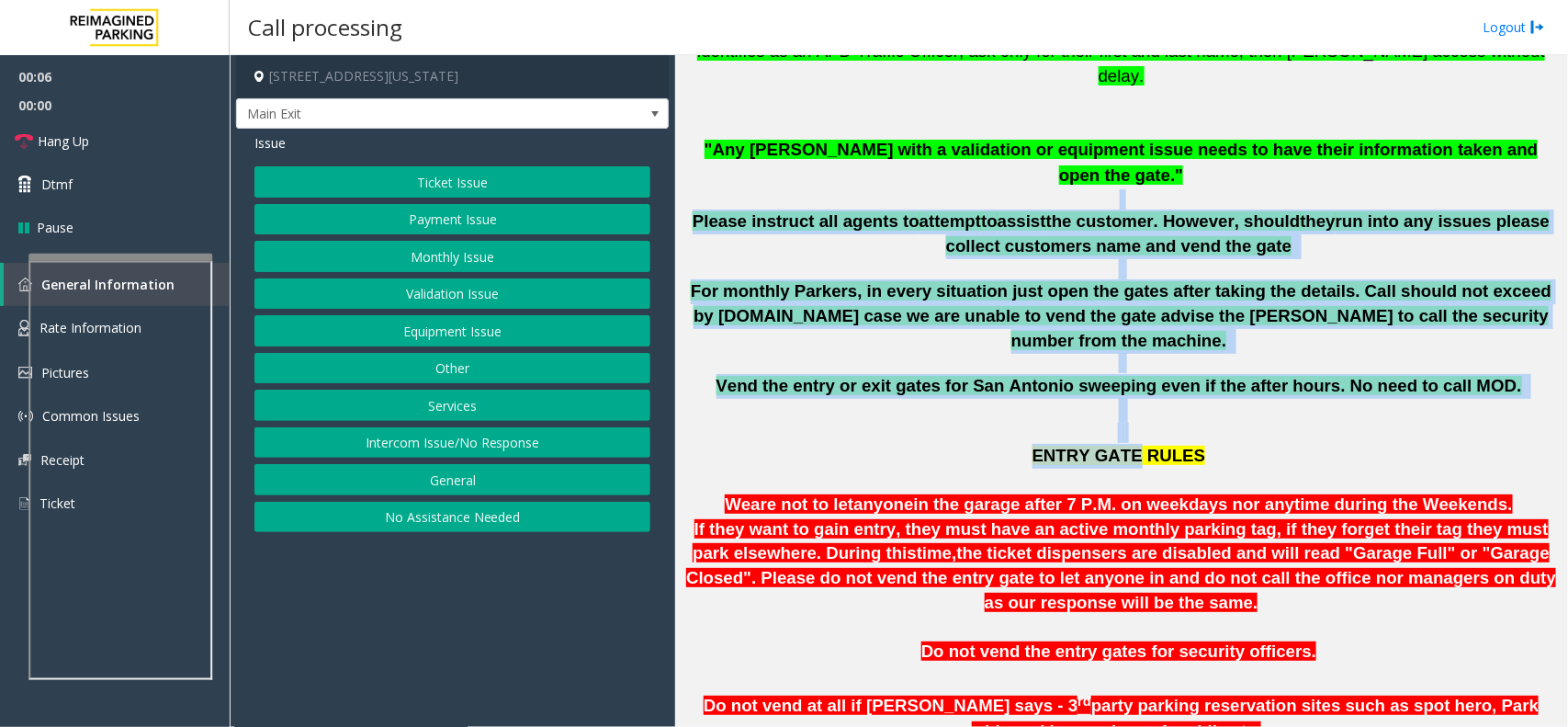
drag, startPoint x: 686, startPoint y: 159, endPoint x: 1132, endPoint y: 387, distance: 500.9
click at [1269, 374] on p "Vend the entry or exit gates for San Antonio sweeping even if the after hours. …" at bounding box center [1120, 398] width 864 height 48
drag, startPoint x: 1470, startPoint y: 328, endPoint x: 798, endPoint y: 149, distance: 695.4
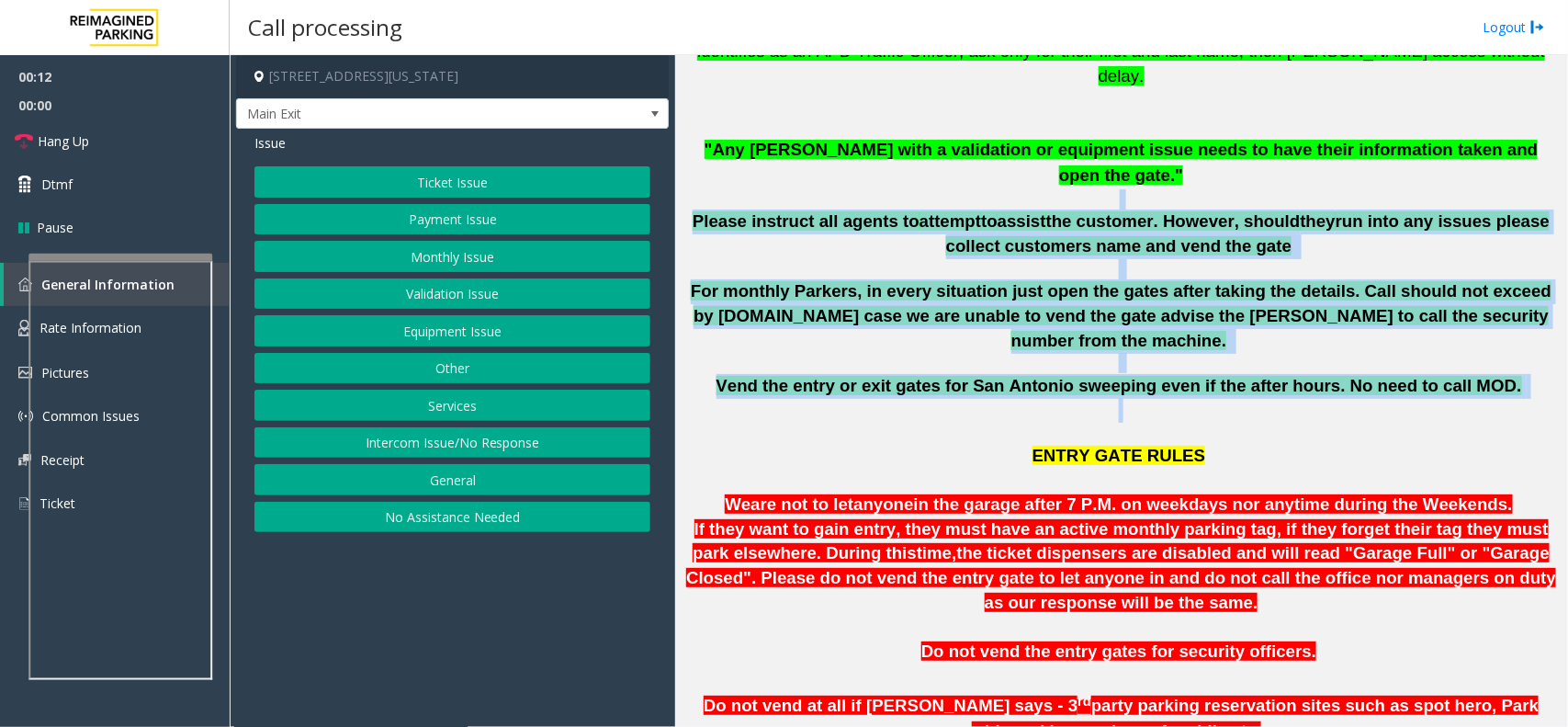
click at [842, 259] on p at bounding box center [1120, 269] width 864 height 20
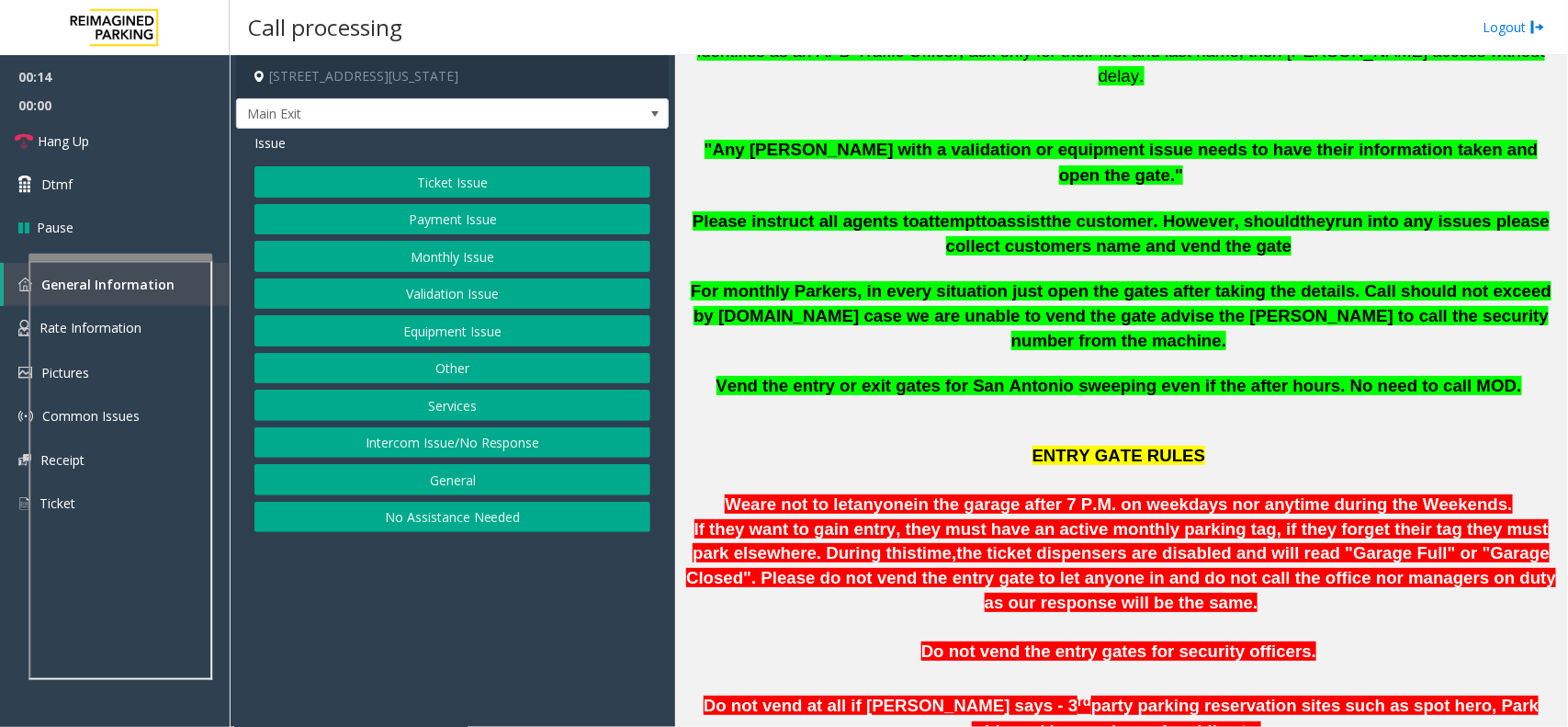
click at [526, 246] on button "Monthly Issue" at bounding box center [452, 256] width 396 height 31
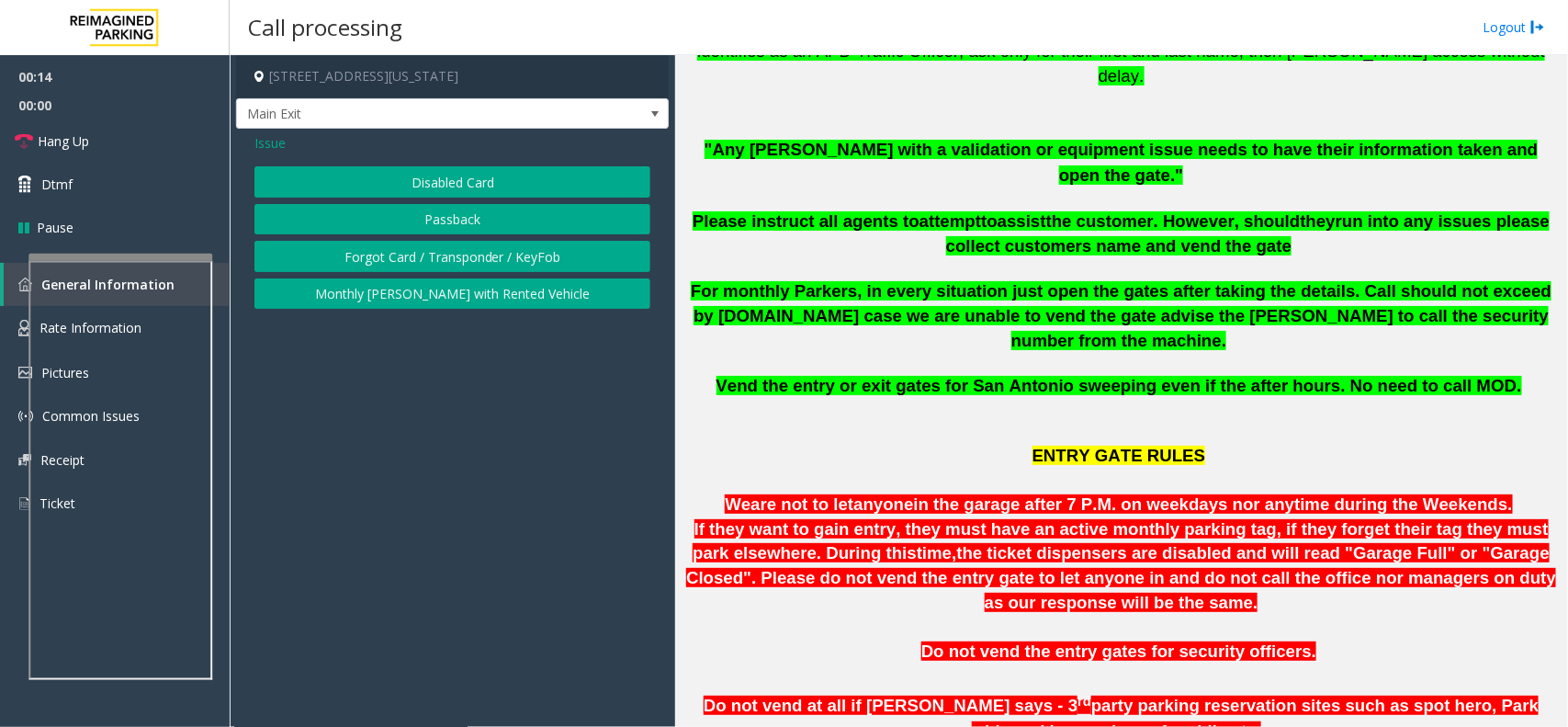
click at [502, 172] on button "Disabled Card" at bounding box center [452, 182] width 396 height 31
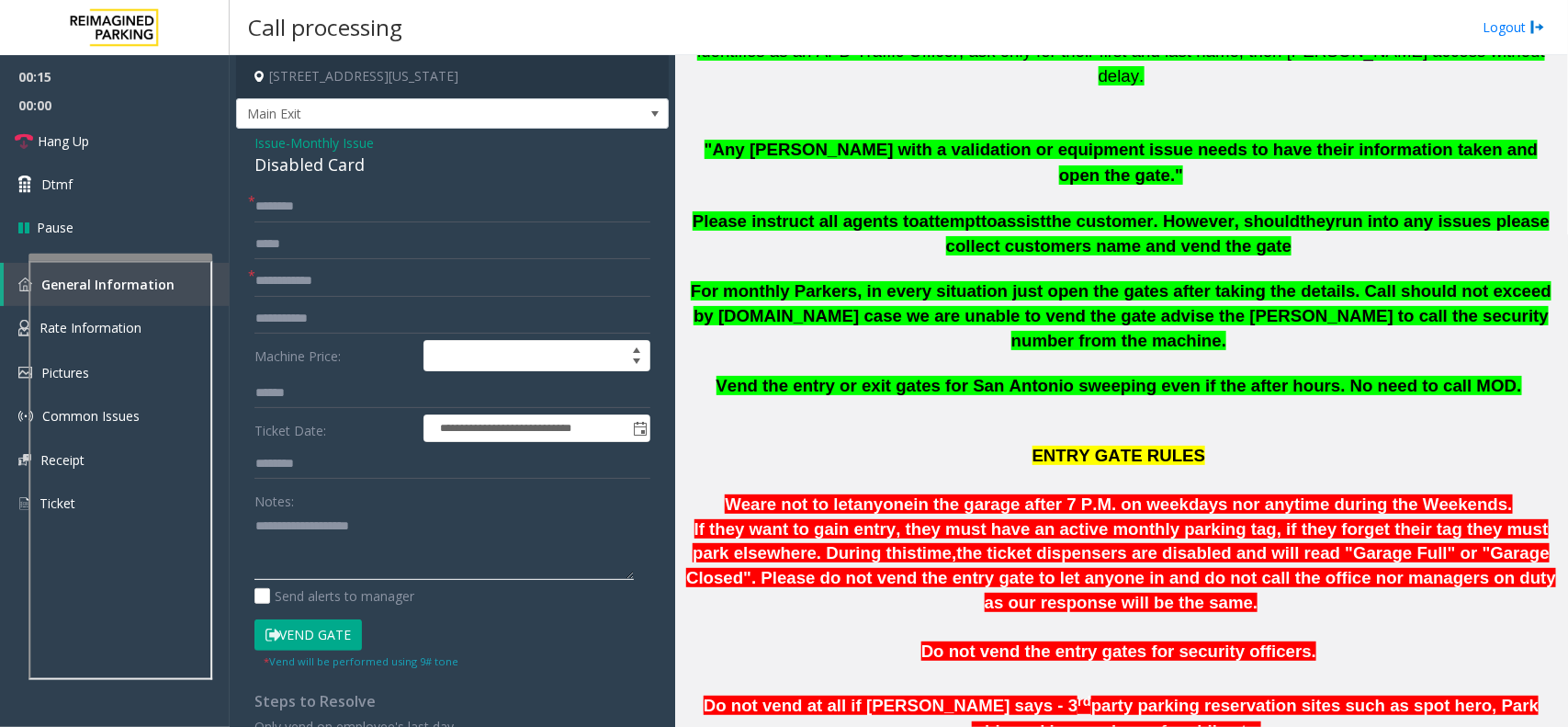
click at [315, 519] on textarea at bounding box center [444, 545] width 379 height 69
click at [318, 161] on div "Disabled Card" at bounding box center [452, 165] width 396 height 25
click at [319, 161] on div "Disabled Card" at bounding box center [452, 165] width 396 height 25
click at [396, 516] on textarea at bounding box center [444, 545] width 379 height 69
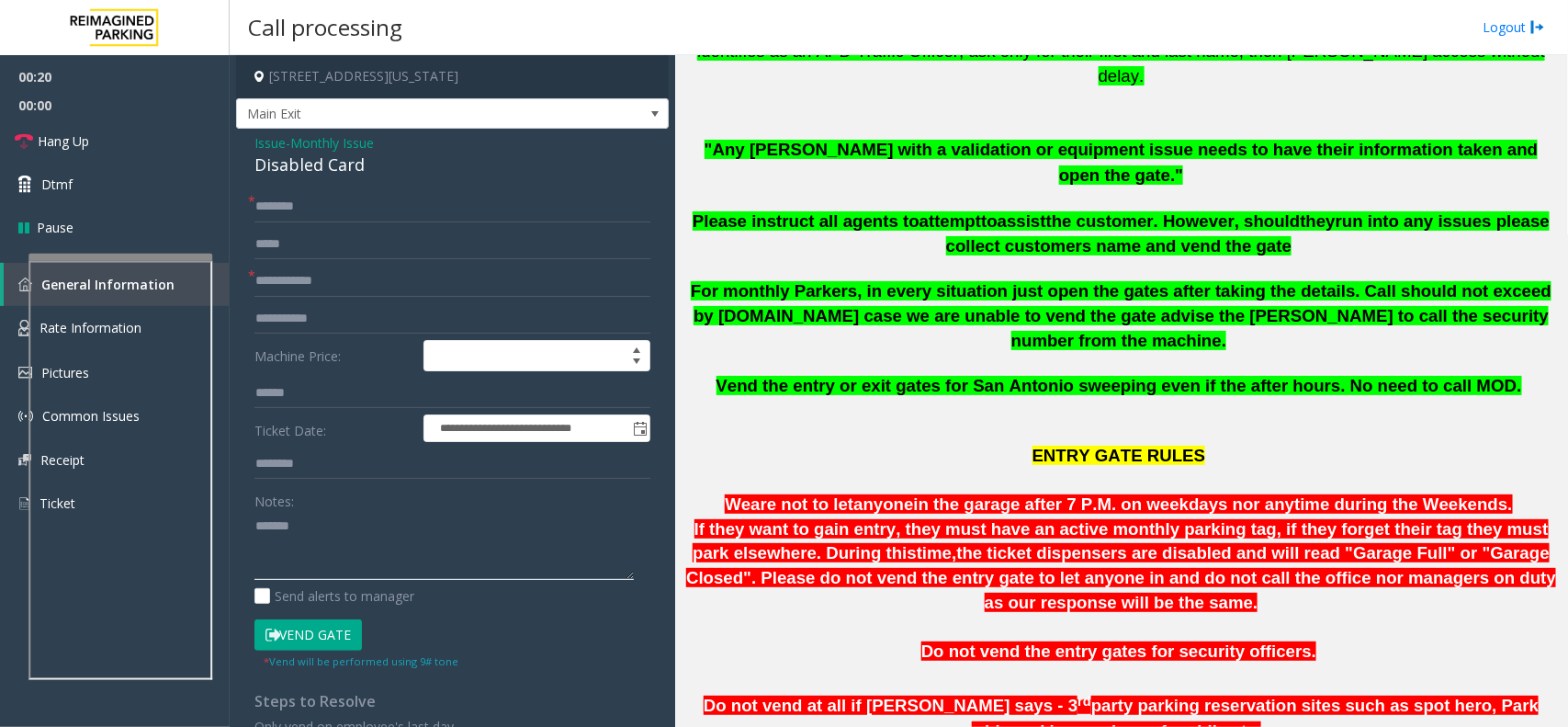
paste textarea "**********"
type textarea "**********"
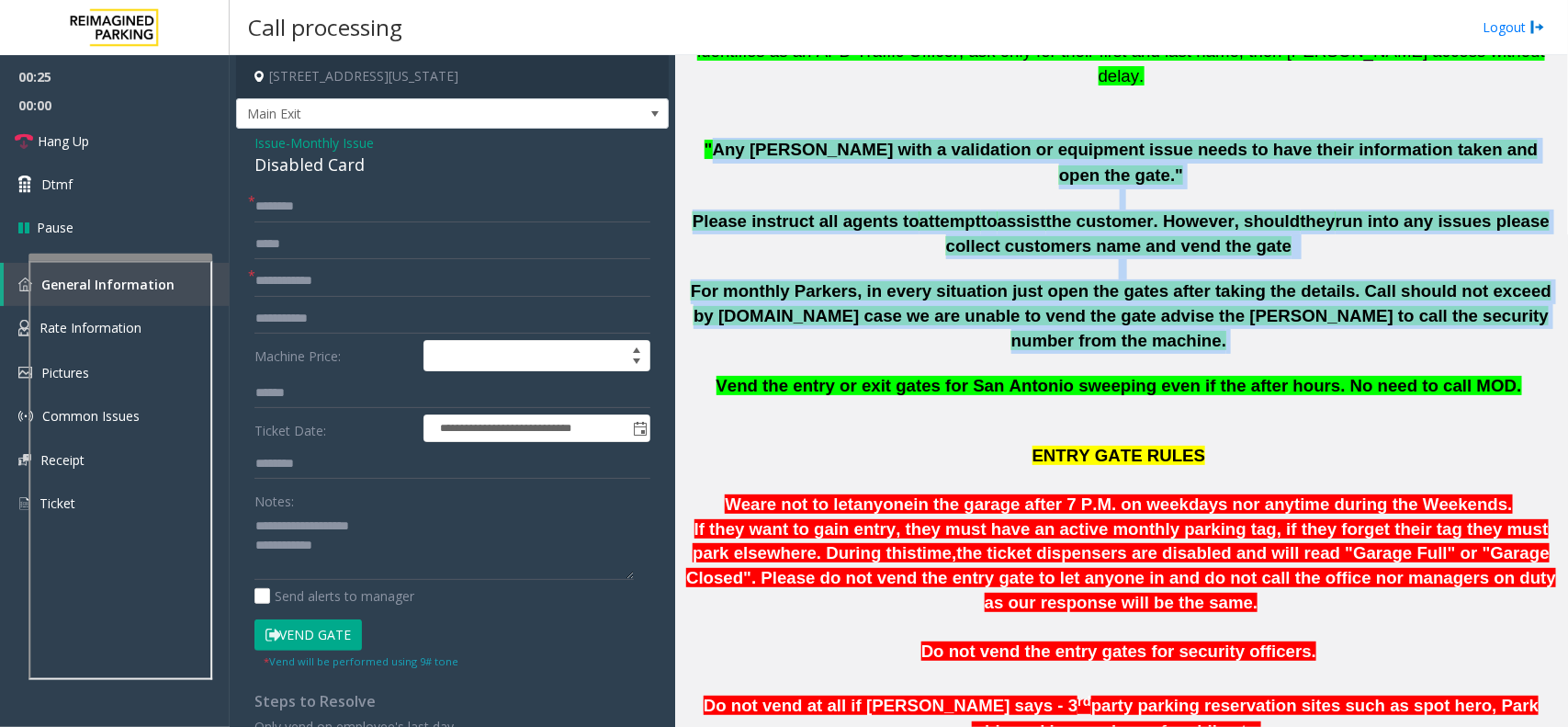
drag, startPoint x: 716, startPoint y: 127, endPoint x: 1043, endPoint y: 293, distance: 366.7
click at [1043, 353] on p at bounding box center [1120, 363] width 864 height 20
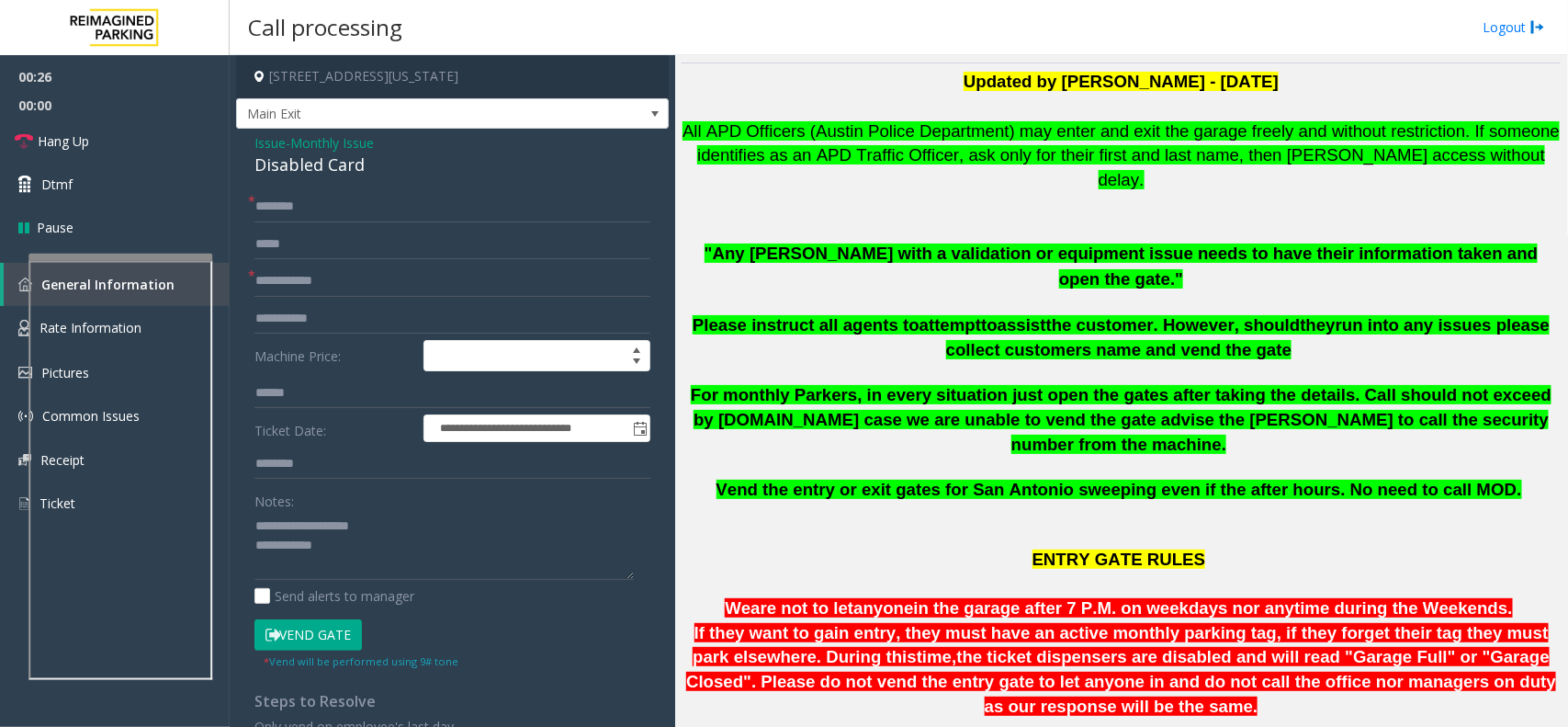
scroll to position [345, 0]
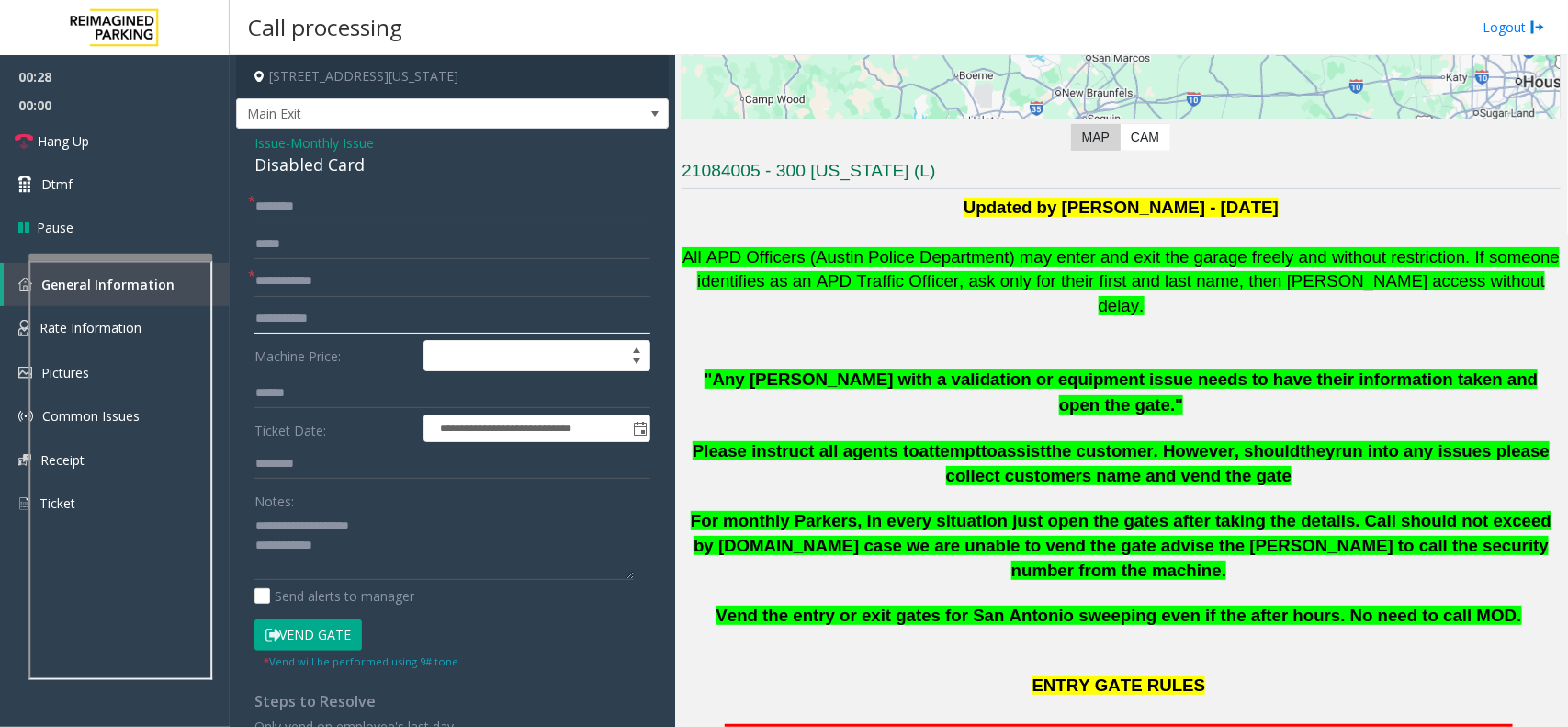
click at [271, 304] on input "text" at bounding box center [452, 318] width 396 height 31
click at [287, 296] on input "text" at bounding box center [452, 281] width 396 height 31
click at [295, 292] on input "text" at bounding box center [452, 281] width 396 height 31
type input "*****"
click at [344, 206] on input "text" at bounding box center [452, 206] width 396 height 31
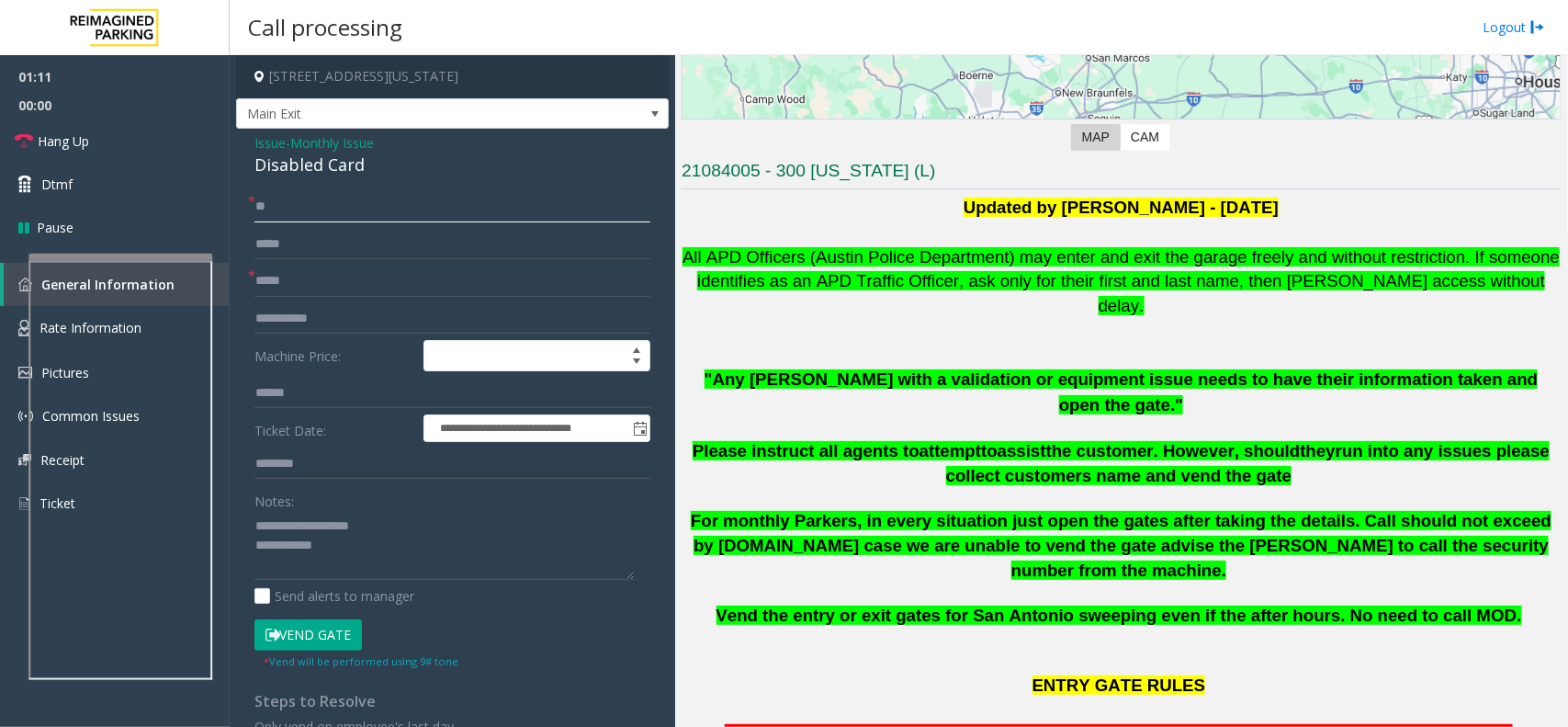
type input "**"
click at [308, 647] on button "Vend Gate" at bounding box center [308, 634] width 108 height 31
click at [313, 628] on button "Vend Gate" at bounding box center [308, 634] width 108 height 31
click at [372, 547] on textarea at bounding box center [444, 545] width 379 height 69
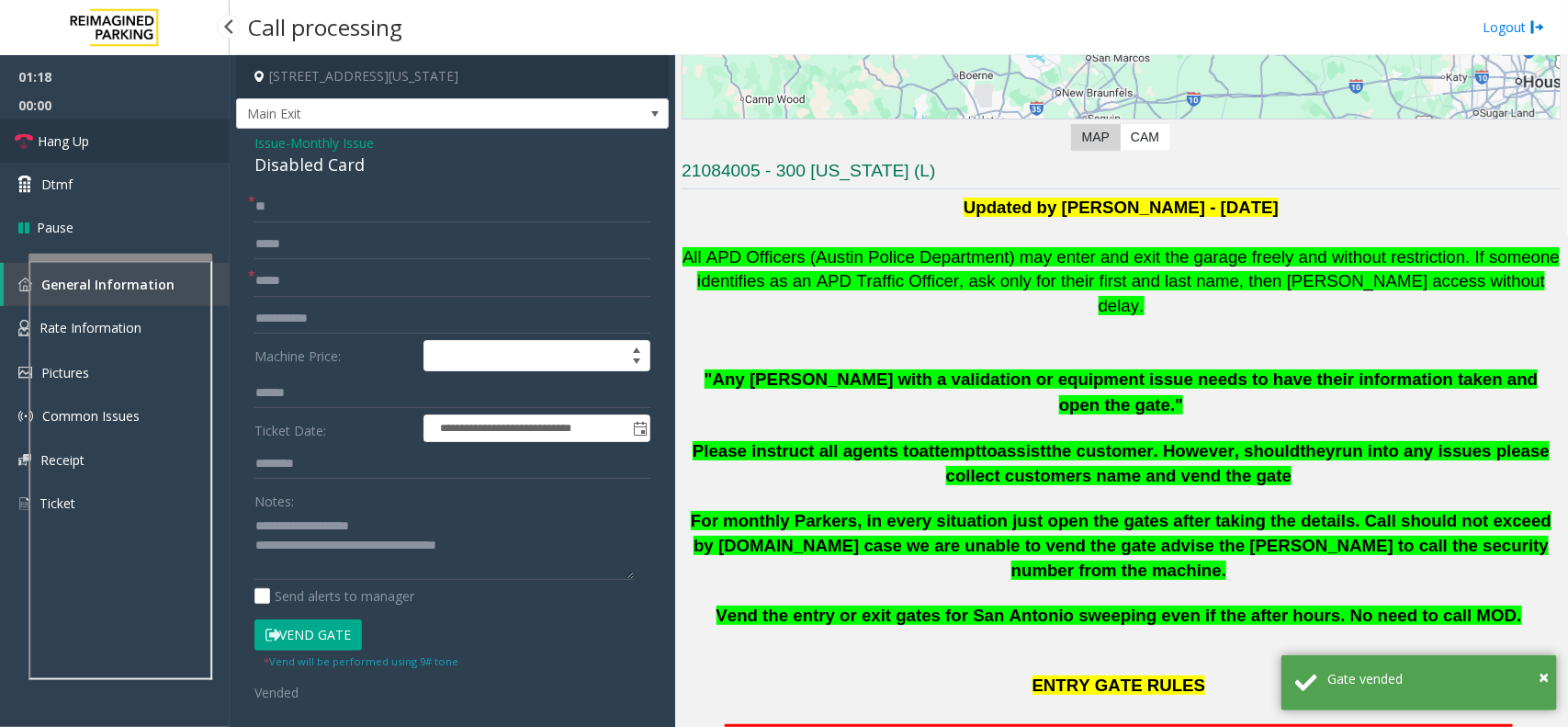
click at [149, 145] on link "Hang Up" at bounding box center [115, 141] width 230 height 44
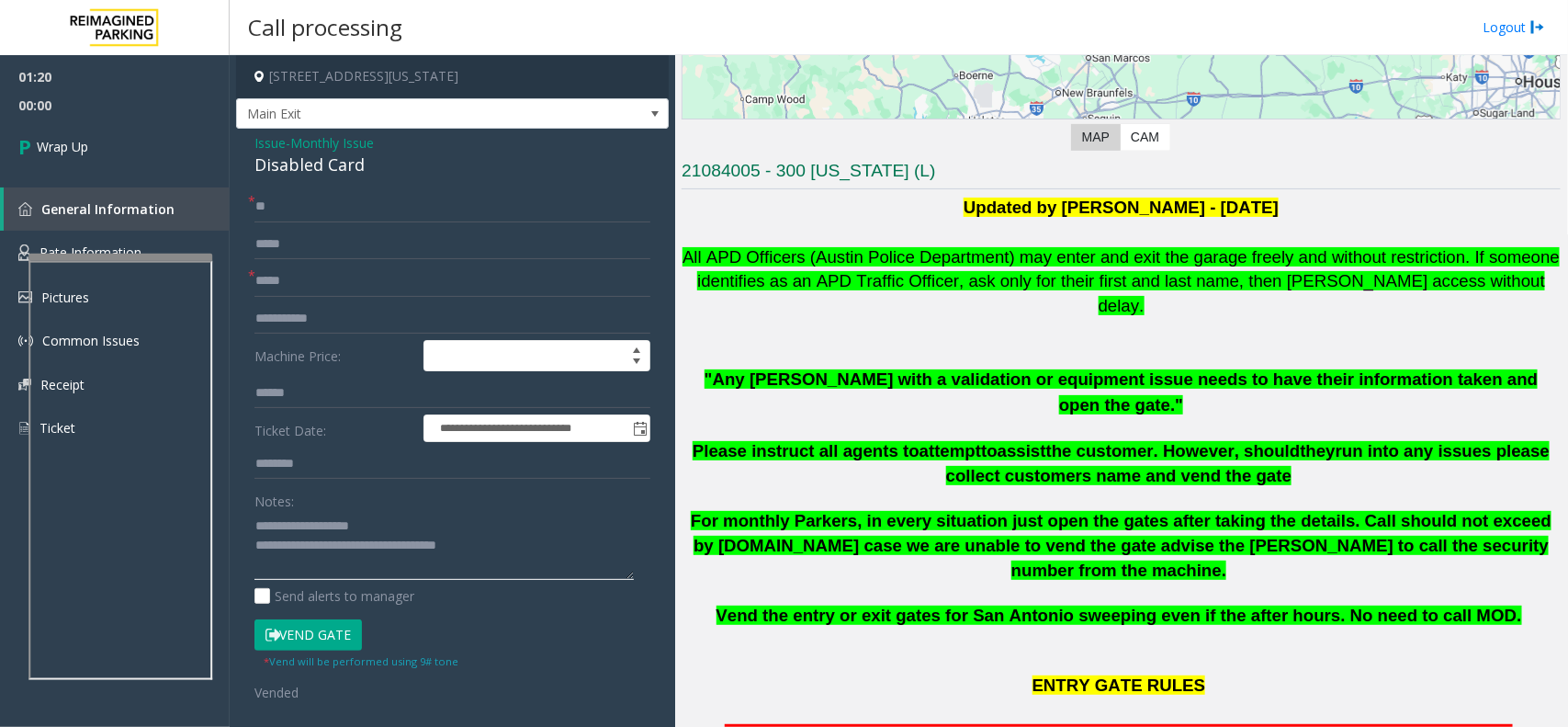
click at [491, 558] on textarea at bounding box center [444, 545] width 379 height 69
type textarea "**********"
click at [127, 159] on link "Wrap Up" at bounding box center [115, 146] width 230 height 54
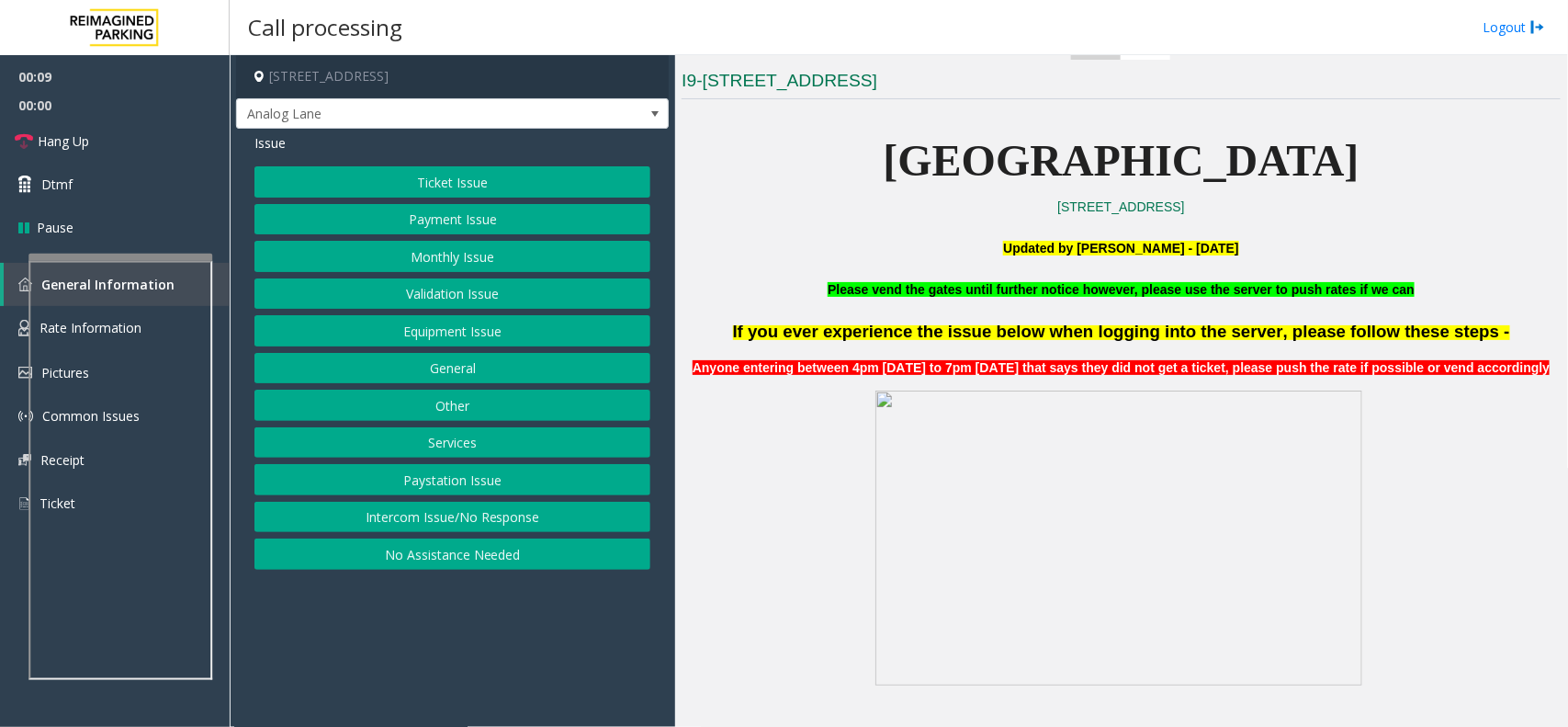
scroll to position [1264, 0]
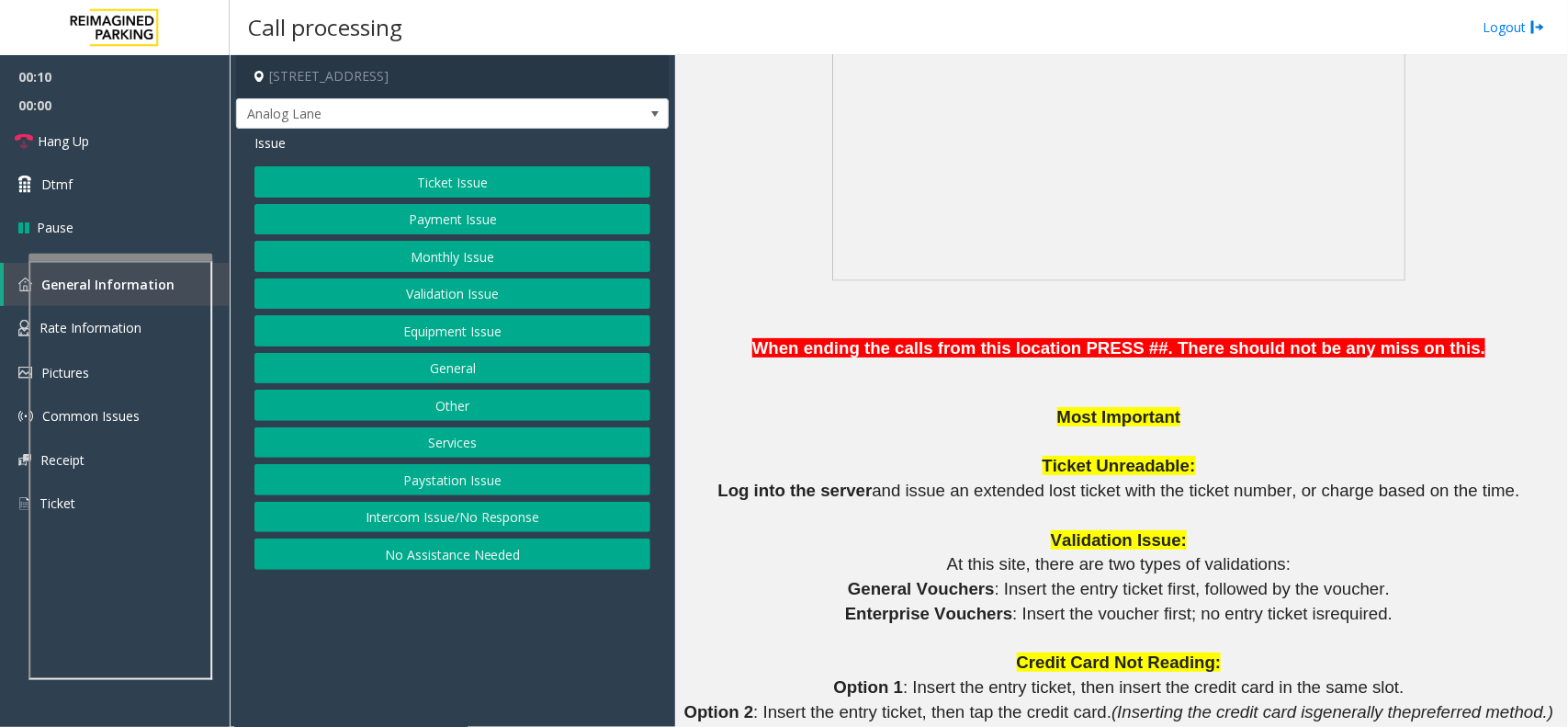
click at [432, 565] on button "No Assistance Needed" at bounding box center [452, 554] width 396 height 31
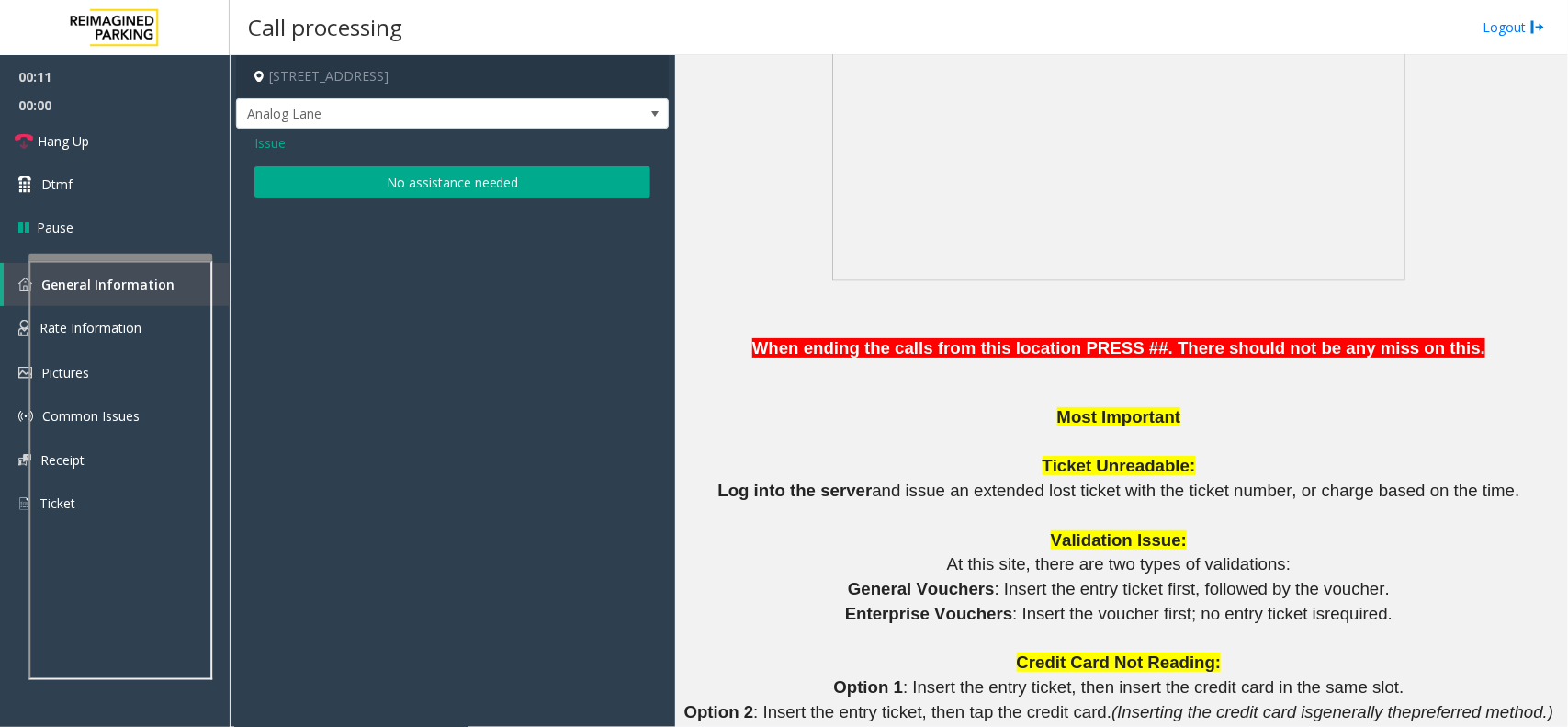
click at [384, 186] on button "No assistance needed" at bounding box center [452, 182] width 396 height 31
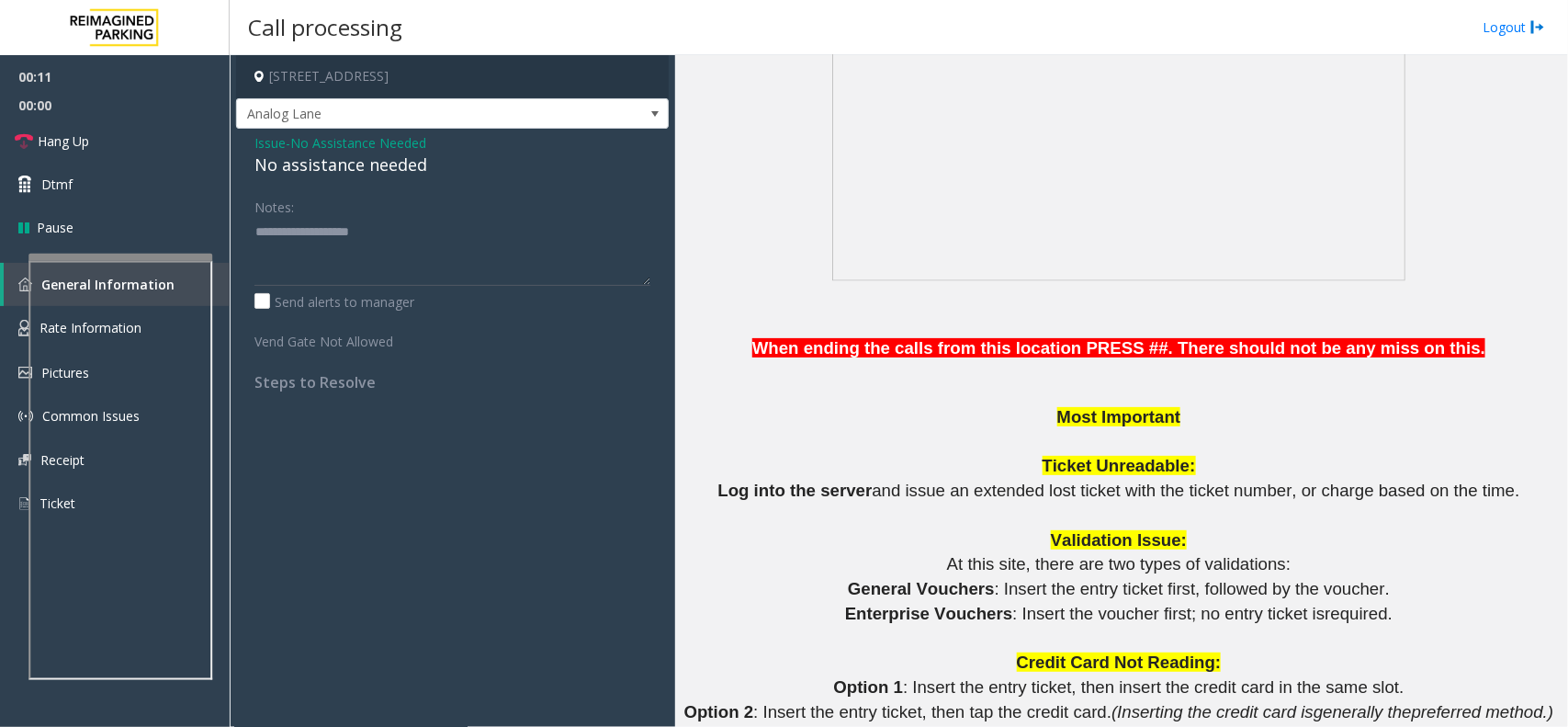
click at [342, 168] on div "No assistance needed" at bounding box center [452, 165] width 396 height 25
type textarea "**********"
click at [149, 151] on link "Hang Up" at bounding box center [115, 141] width 230 height 44
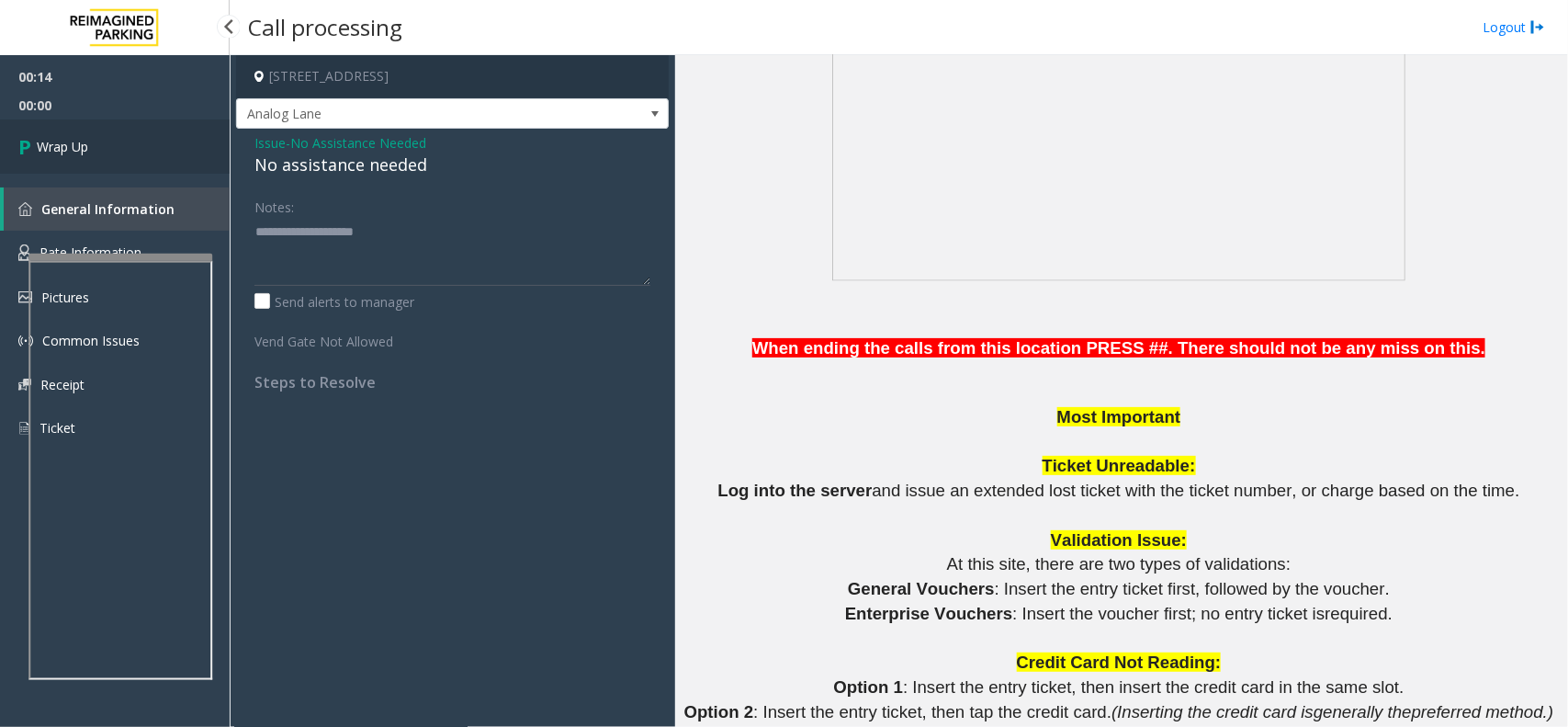
click at [149, 144] on link "Wrap Up" at bounding box center [115, 146] width 230 height 54
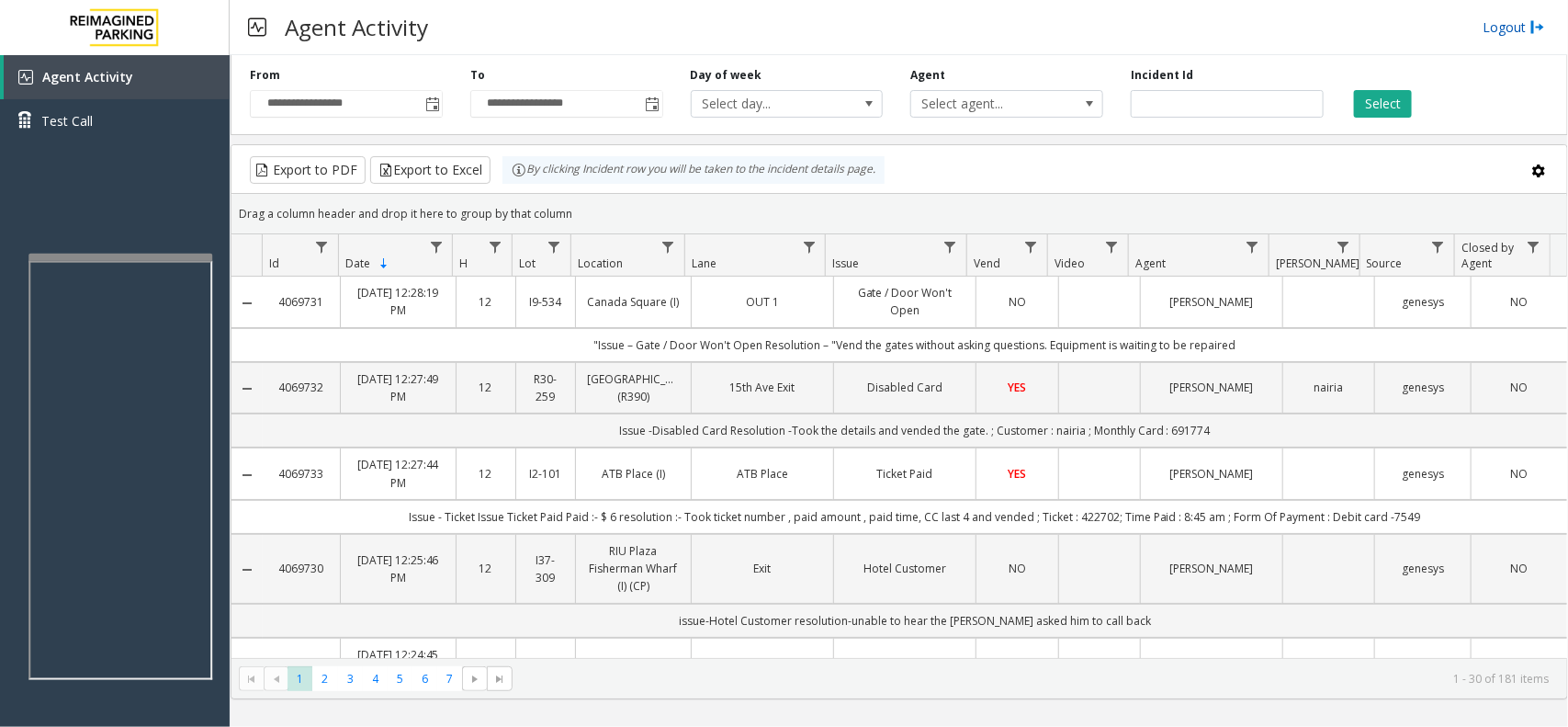
drag, startPoint x: 1507, startPoint y: 30, endPoint x: 1495, endPoint y: 29, distance: 12.0
click at [1507, 30] on link "Logout" at bounding box center [1514, 27] width 62 height 19
